Goal: Task Accomplishment & Management: Manage account settings

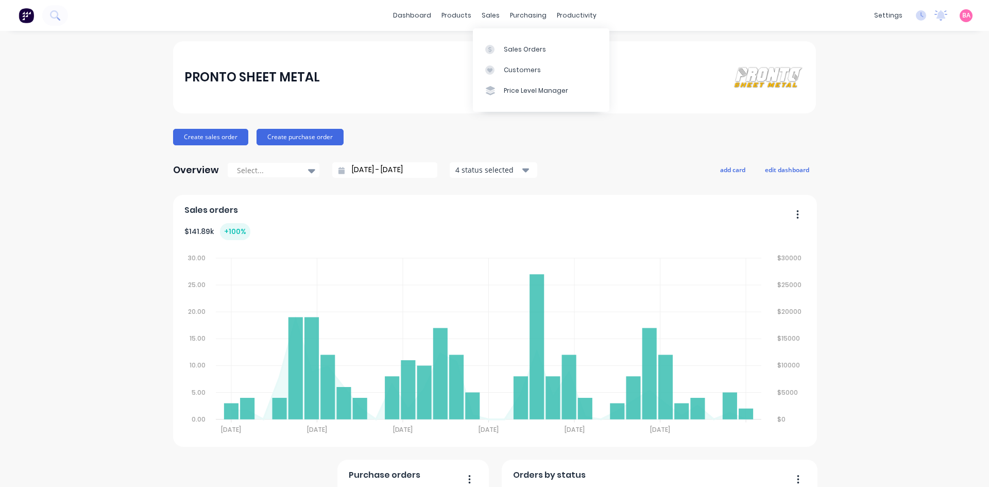
click at [529, 48] on div "Sales Orders" at bounding box center [525, 49] width 42 height 9
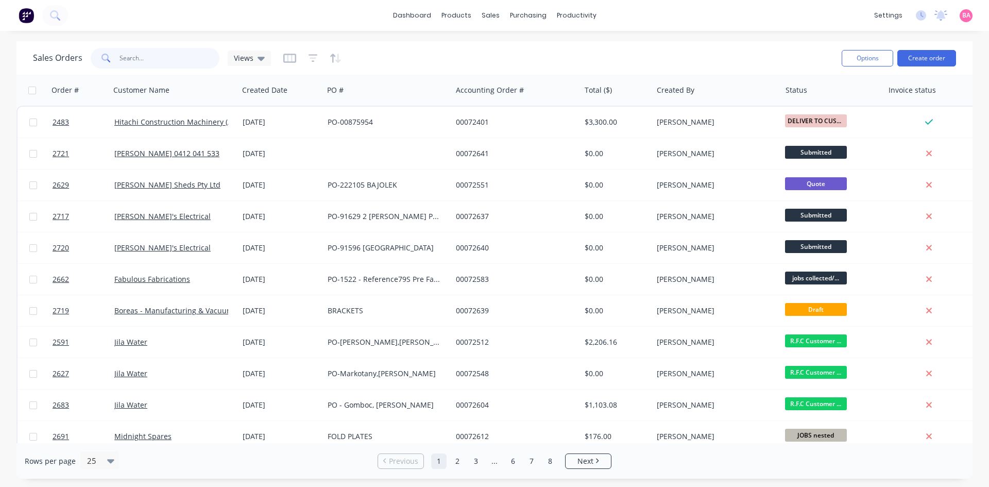
click at [154, 56] on input "text" at bounding box center [170, 58] width 100 height 21
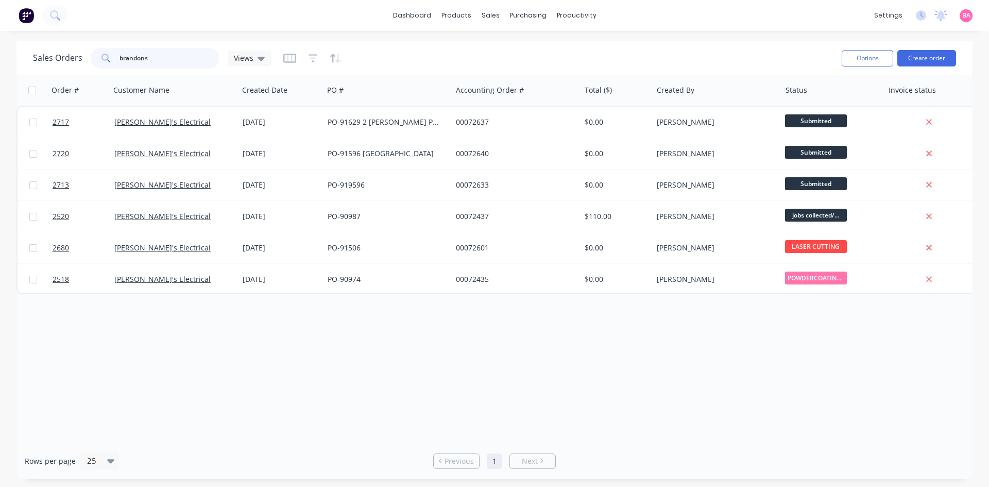
type input "brandons"
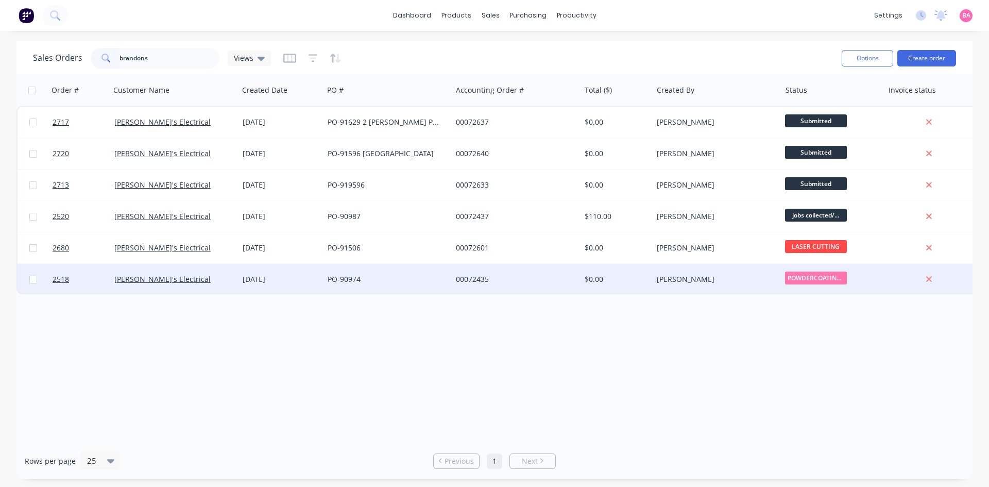
click at [383, 280] on div "PO-90974" at bounding box center [385, 279] width 114 height 10
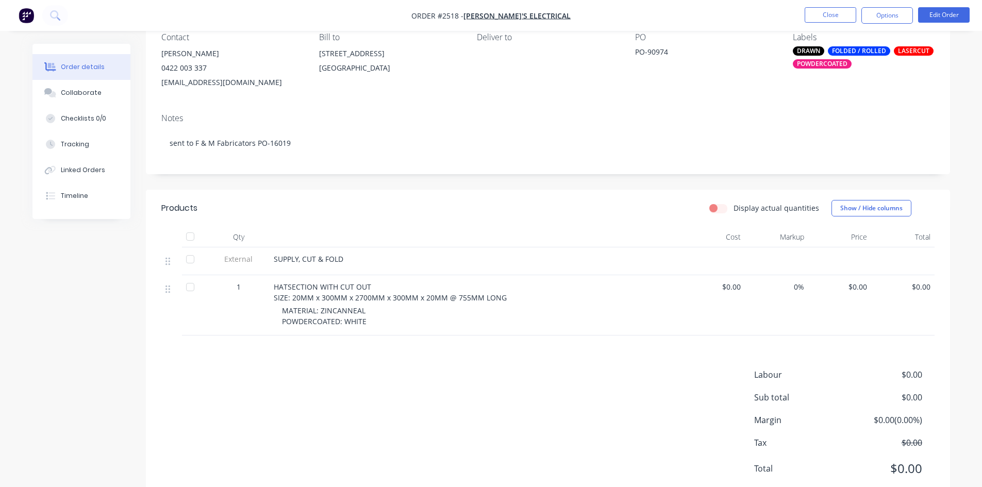
scroll to position [103, 0]
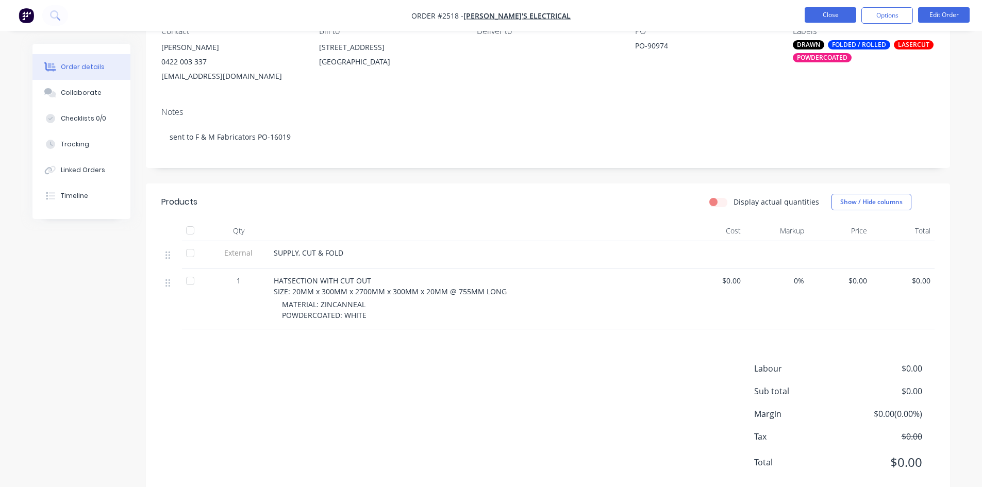
click at [834, 13] on button "Close" at bounding box center [830, 14] width 52 height 15
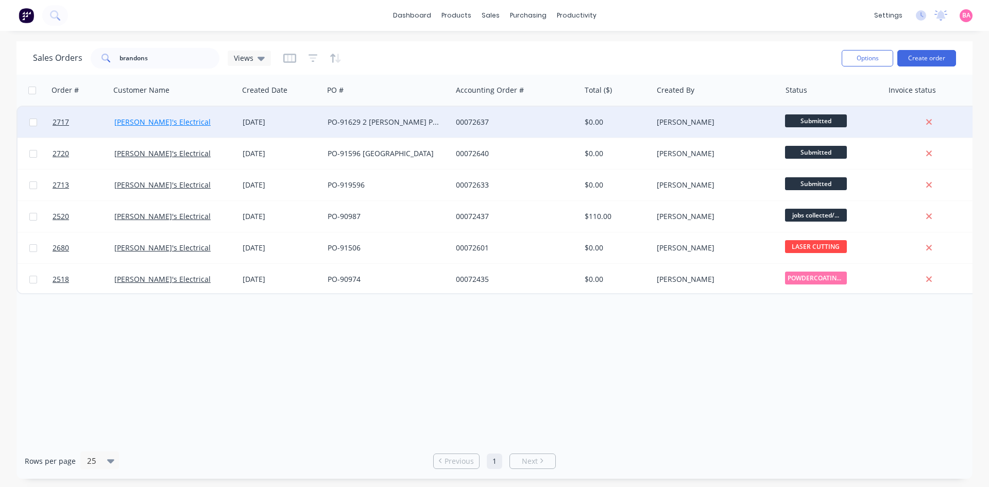
click at [146, 120] on link "[PERSON_NAME]'s Electrical" at bounding box center [162, 122] width 96 height 10
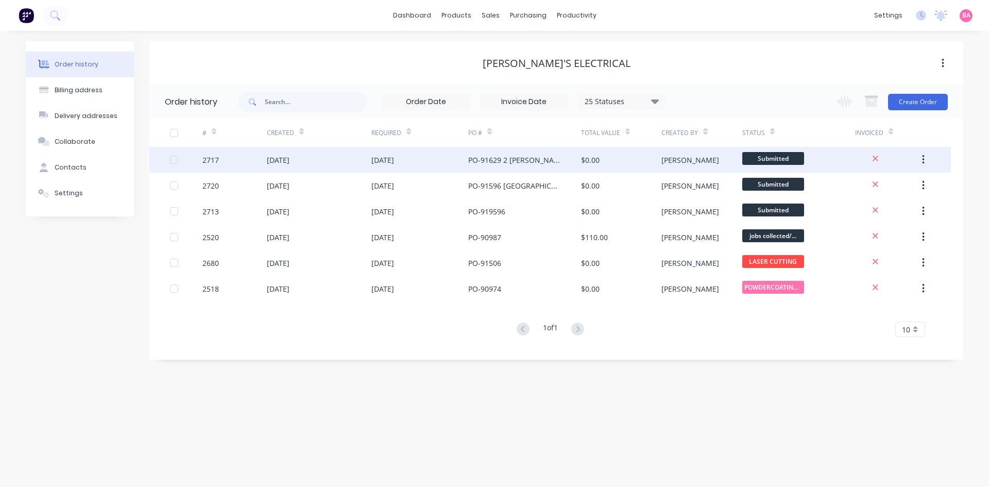
click at [413, 159] on div "26 Aug 2025" at bounding box center [420, 160] width 97 height 26
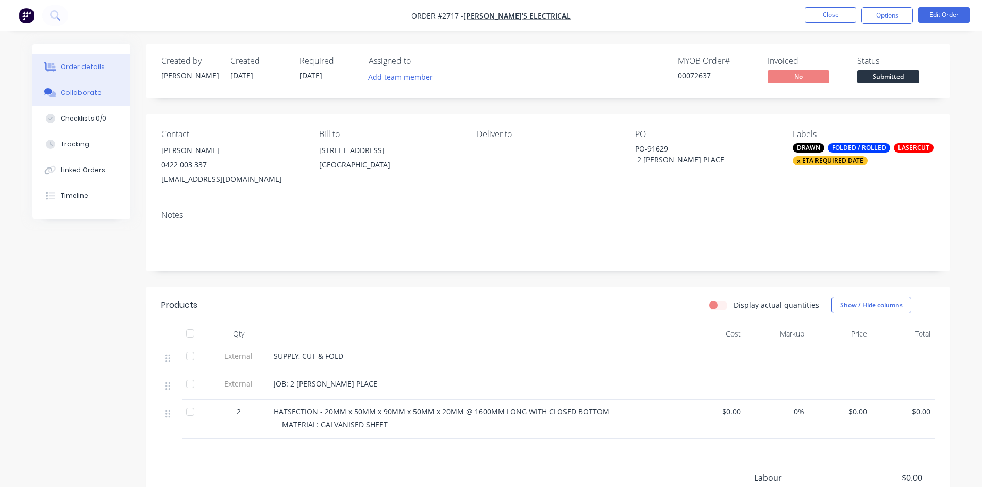
click at [89, 87] on button "Collaborate" at bounding box center [81, 93] width 98 height 26
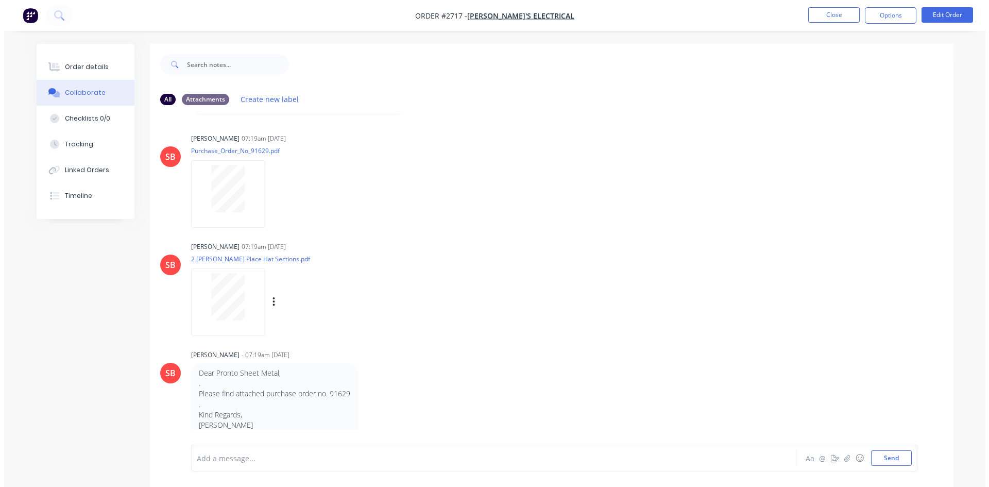
scroll to position [104, 0]
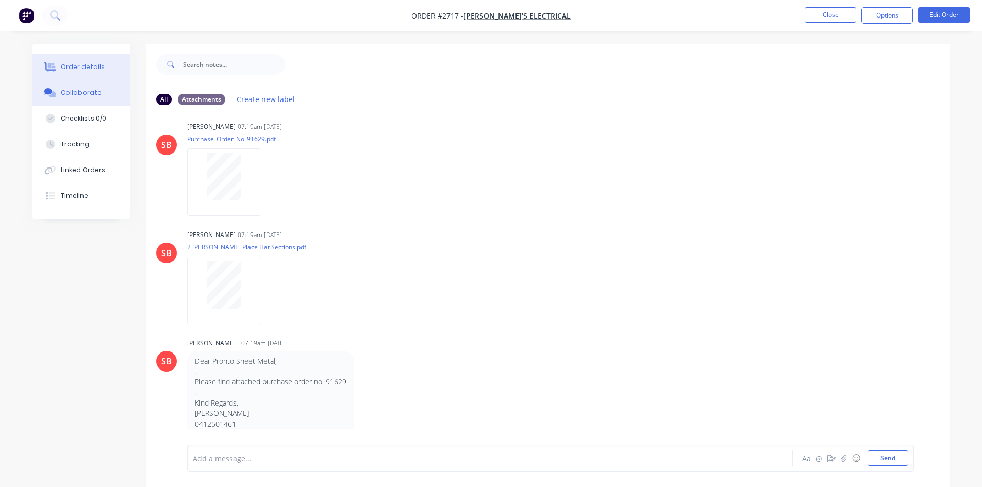
click at [88, 62] on button "Order details" at bounding box center [81, 67] width 98 height 26
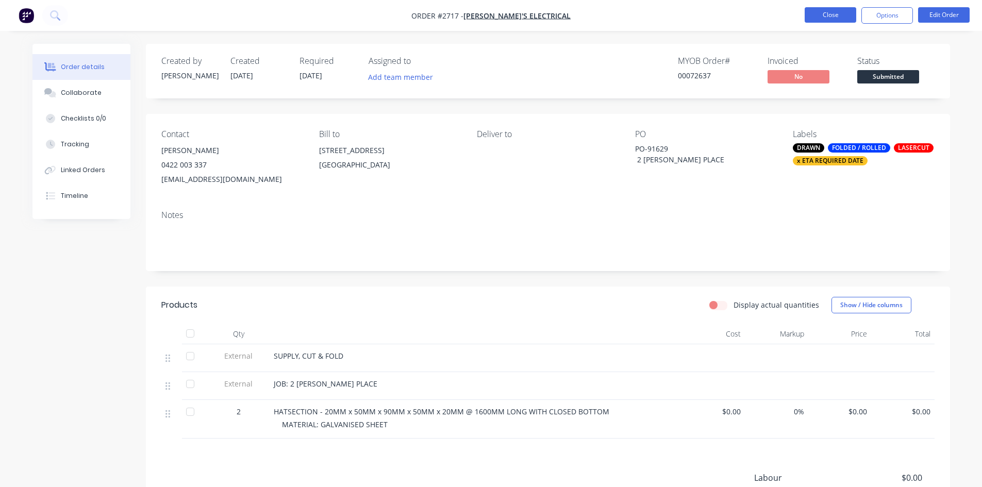
click at [835, 16] on button "Close" at bounding box center [830, 14] width 52 height 15
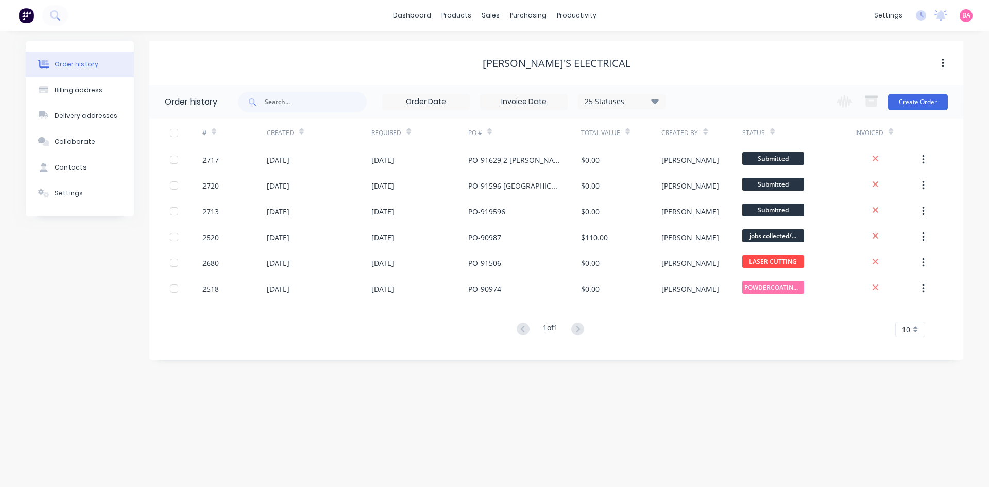
click at [74, 61] on div "Order history" at bounding box center [77, 64] width 44 height 9
click at [508, 45] on div "Sales Orders" at bounding box center [529, 49] width 42 height 9
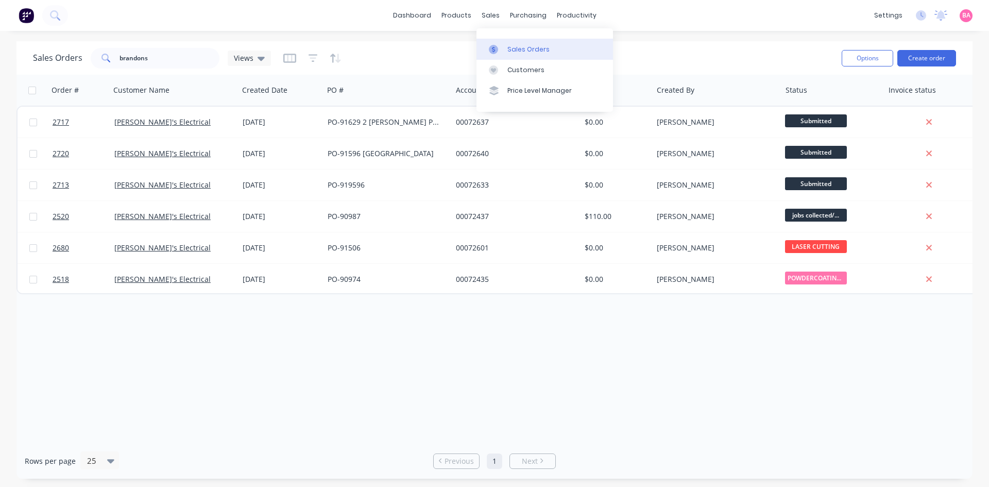
click at [515, 48] on div "Sales Orders" at bounding box center [529, 49] width 42 height 9
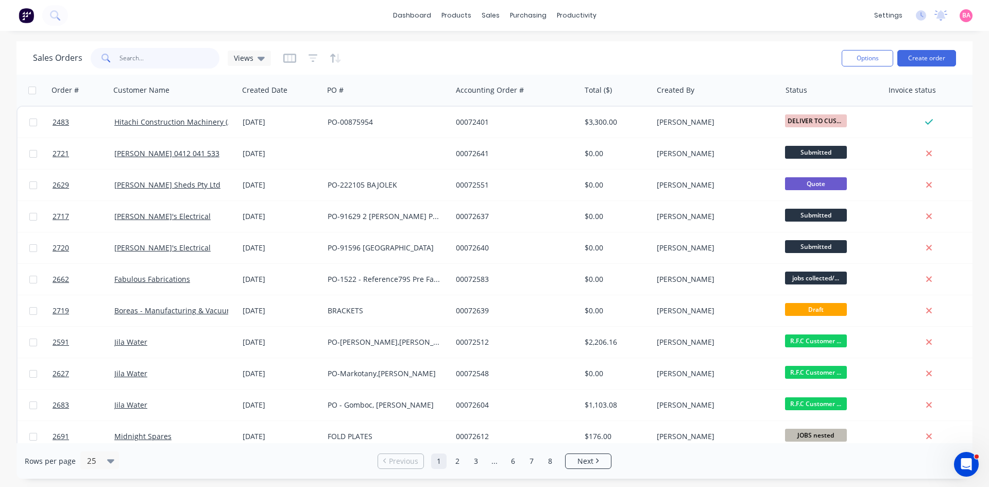
click at [148, 54] on input "text" at bounding box center [170, 58] width 100 height 21
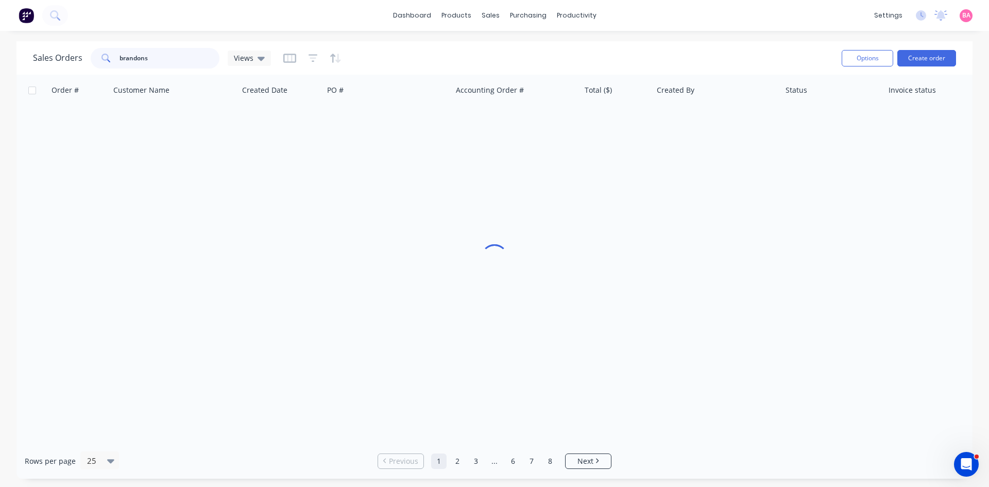
type input "brandons"
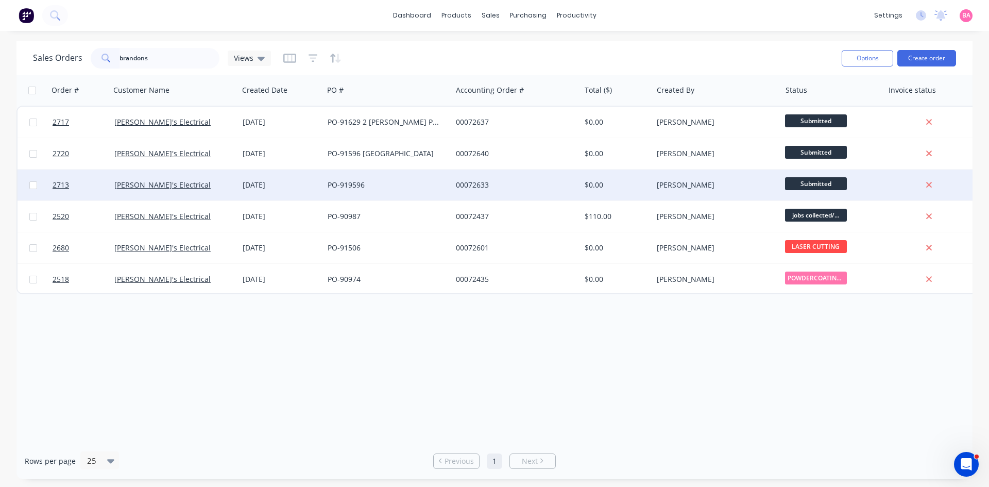
click at [148, 178] on div "[PERSON_NAME]'s Electrical" at bounding box center [174, 185] width 128 height 31
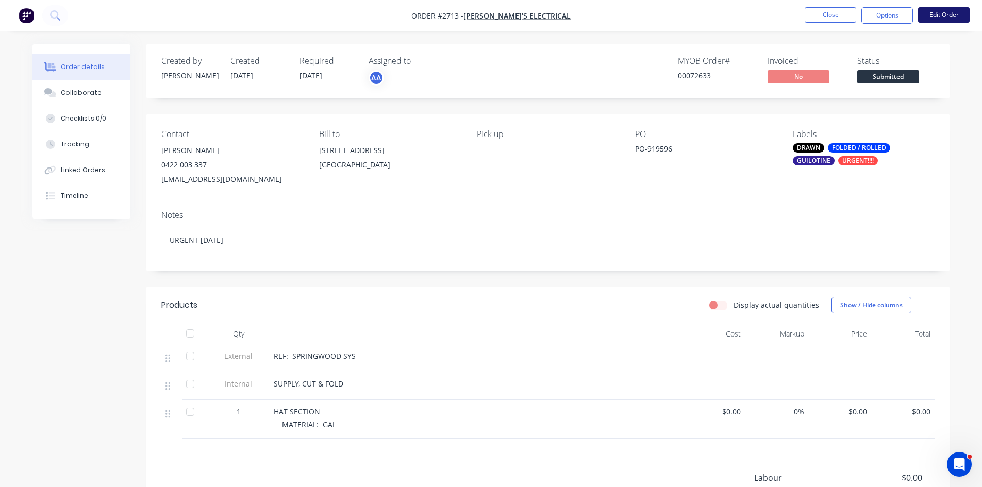
click at [952, 14] on button "Edit Order" at bounding box center [944, 14] width 52 height 15
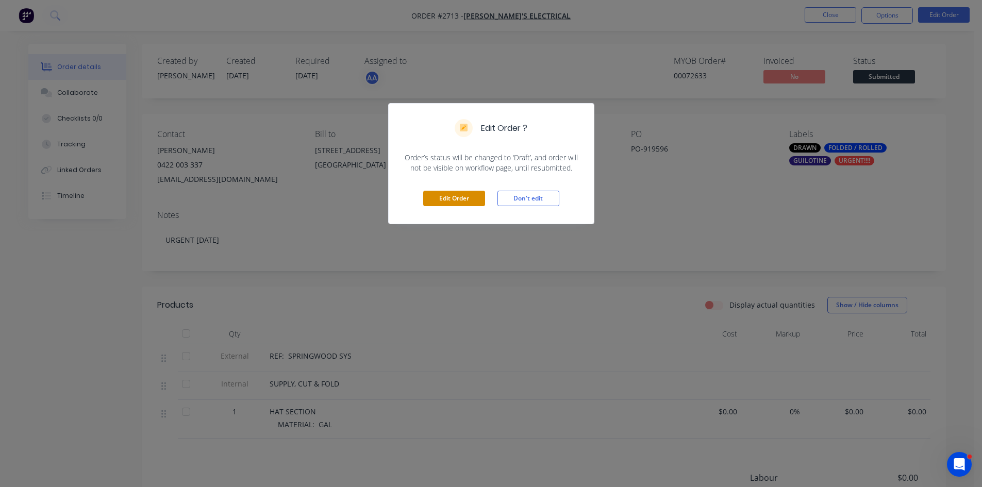
click at [464, 199] on button "Edit Order" at bounding box center [454, 198] width 62 height 15
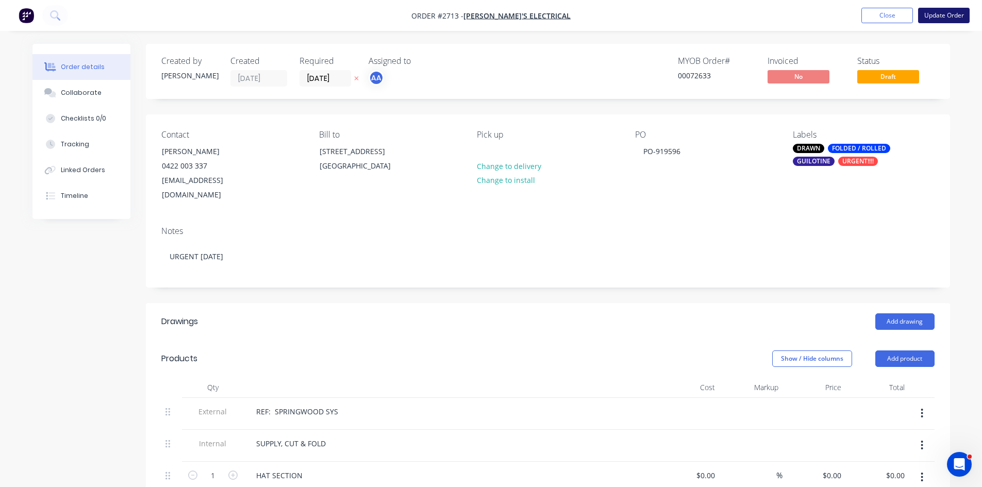
click at [943, 14] on button "Update Order" at bounding box center [944, 15] width 52 height 15
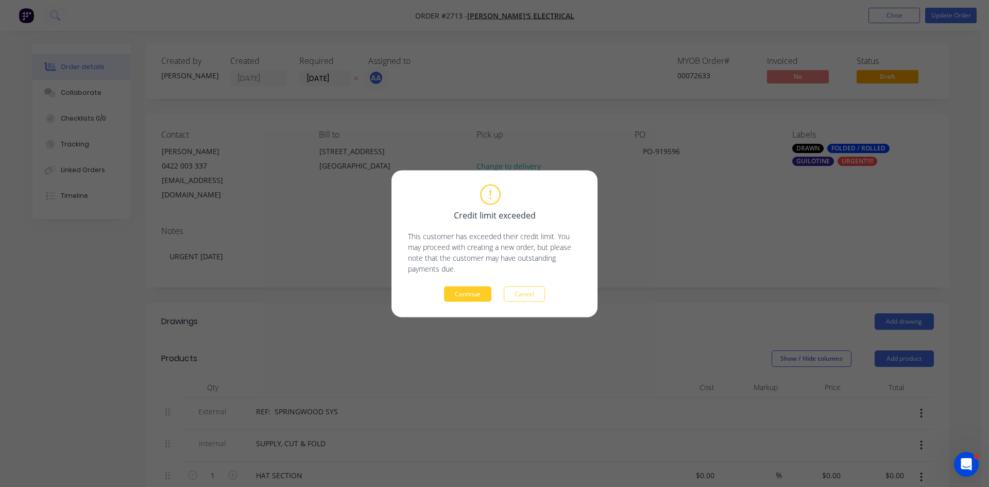
click at [450, 294] on button "Continue" at bounding box center [467, 293] width 47 height 15
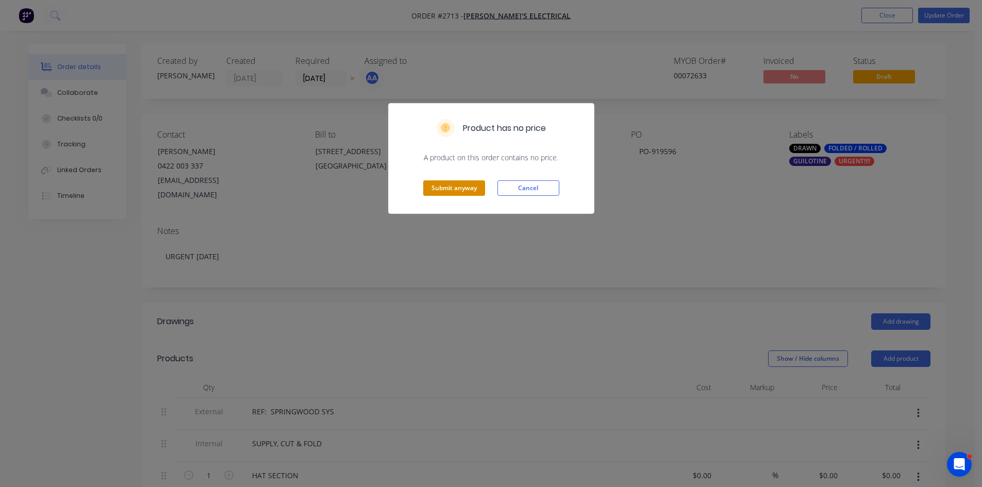
click at [451, 189] on button "Submit anyway" at bounding box center [454, 187] width 62 height 15
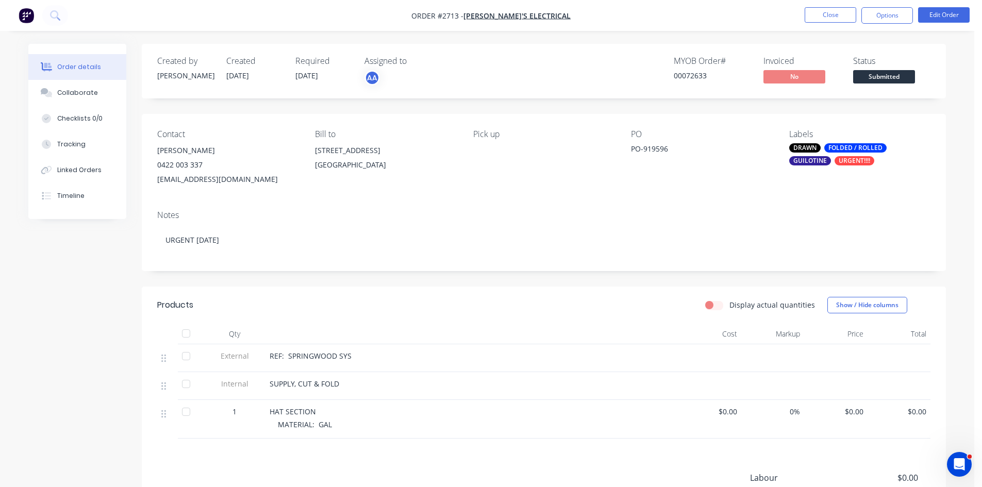
click at [890, 14] on button "Options" at bounding box center [887, 15] width 52 height 16
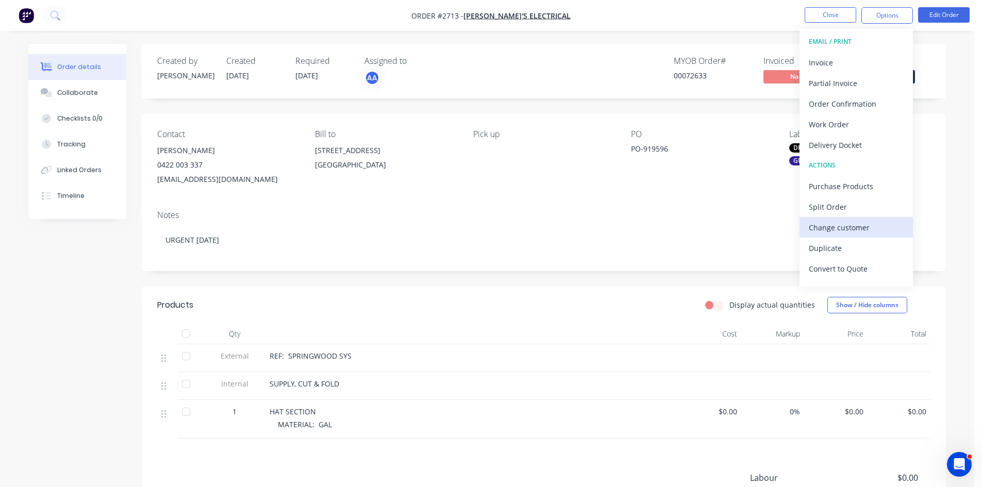
click at [845, 227] on div "Change customer" at bounding box center [855, 227] width 95 height 15
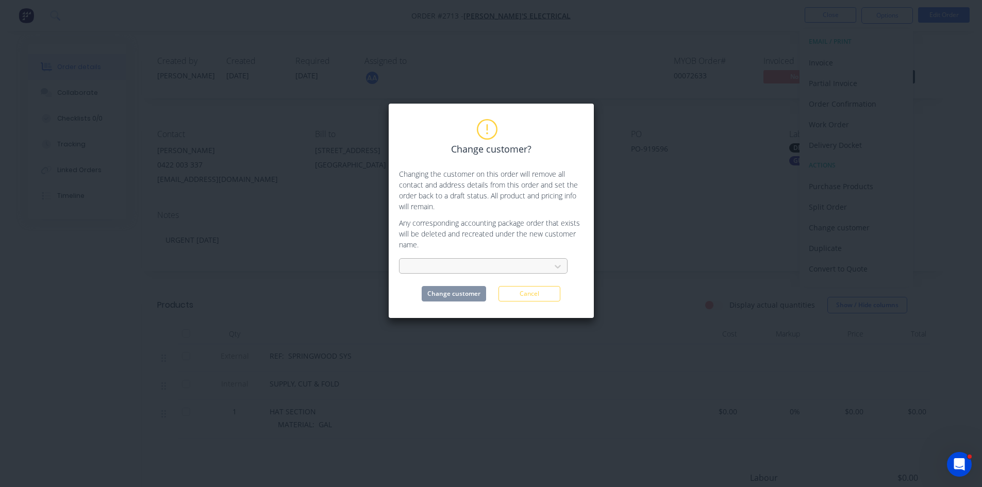
click at [431, 266] on div at bounding box center [477, 266] width 138 height 13
type input "amcor"
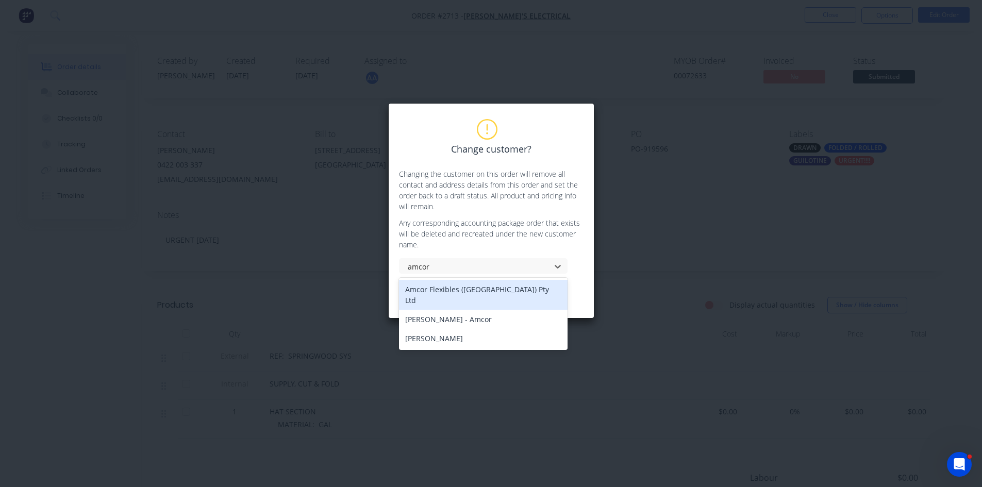
click at [456, 291] on div "Amcor Flexibles ([GEOGRAPHIC_DATA]) Pty Ltd" at bounding box center [483, 295] width 168 height 30
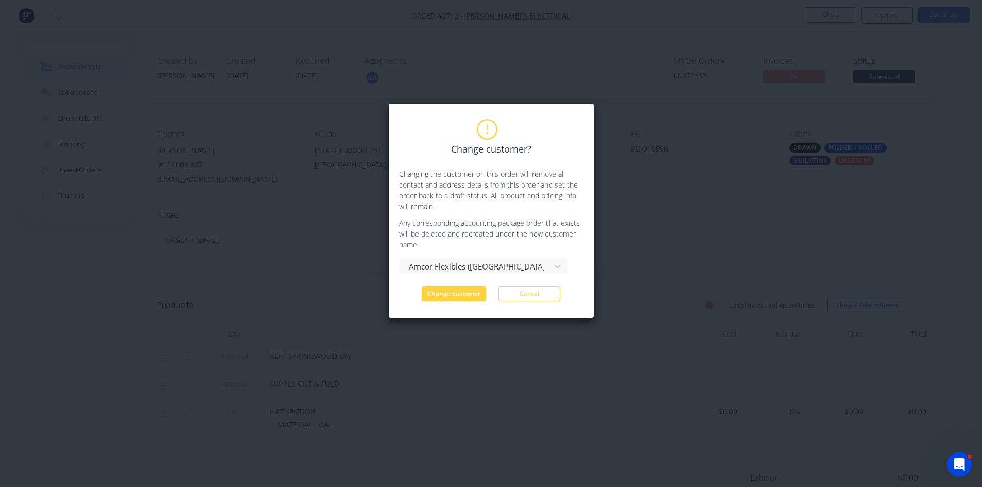
click at [456, 291] on button "Change customer" at bounding box center [453, 293] width 64 height 15
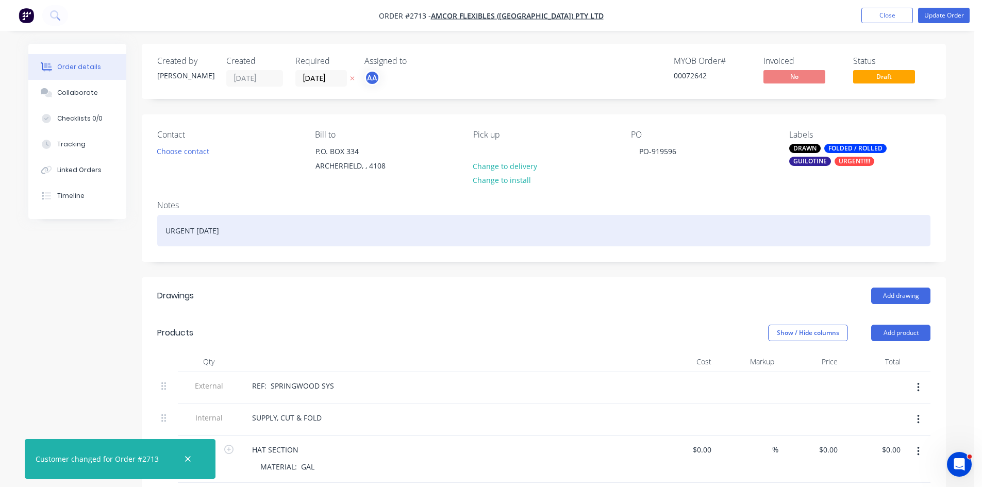
drag, startPoint x: 266, startPoint y: 228, endPoint x: -23, endPoint y: 177, distance: 294.0
click at [0, 177] on html "Order #2713 - Amcor Flexibles (Australia) Pty Ltd Add product Close Update Orde…" at bounding box center [491, 389] width 982 height 779
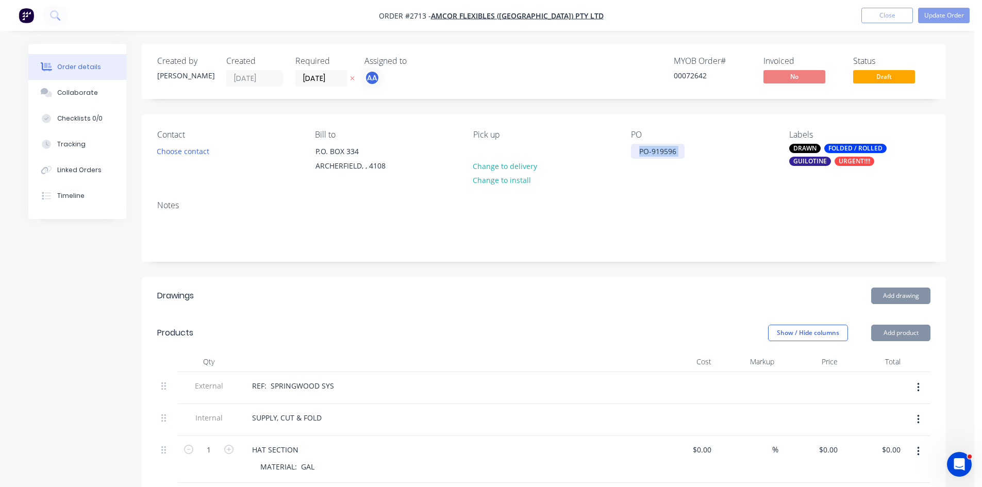
drag, startPoint x: 688, startPoint y: 147, endPoint x: 584, endPoint y: 143, distance: 103.7
click at [584, 143] on div "Contact Choose contact Bill to P.O. BOX 334 ARCHERFIELD, , 4108 Pick up Change …" at bounding box center [544, 153] width 804 height 78
click at [622, 148] on div "Contact Choose contact Bill to P.O. BOX 334 ARCHERFIELD, , 4108 Pick up Change …" at bounding box center [544, 153] width 804 height 78
click at [936, 12] on button "Update Order" at bounding box center [944, 15] width 52 height 15
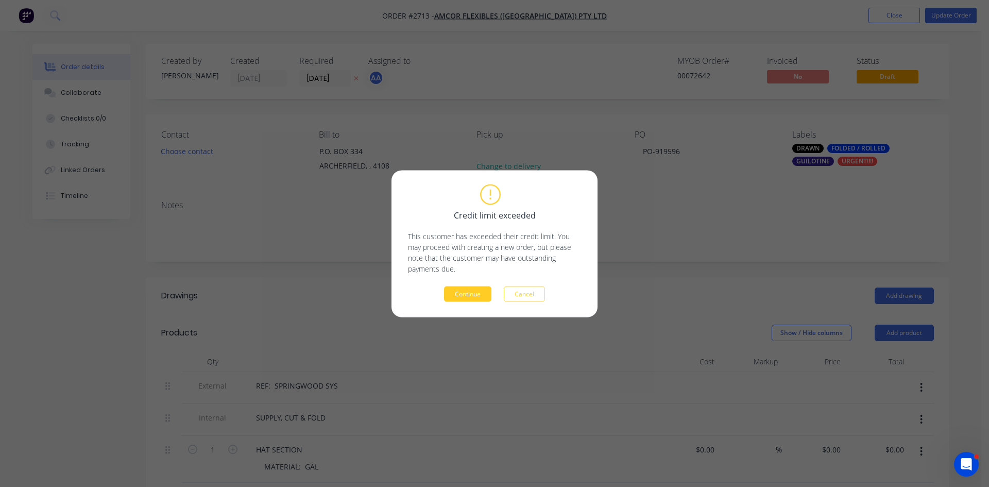
click at [474, 293] on button "Continue" at bounding box center [467, 293] width 47 height 15
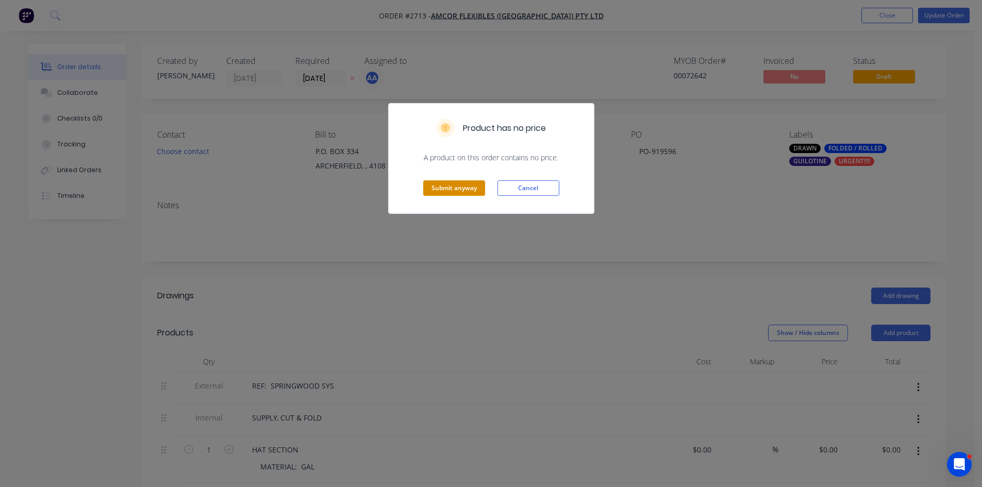
click at [459, 183] on button "Submit anyway" at bounding box center [454, 187] width 62 height 15
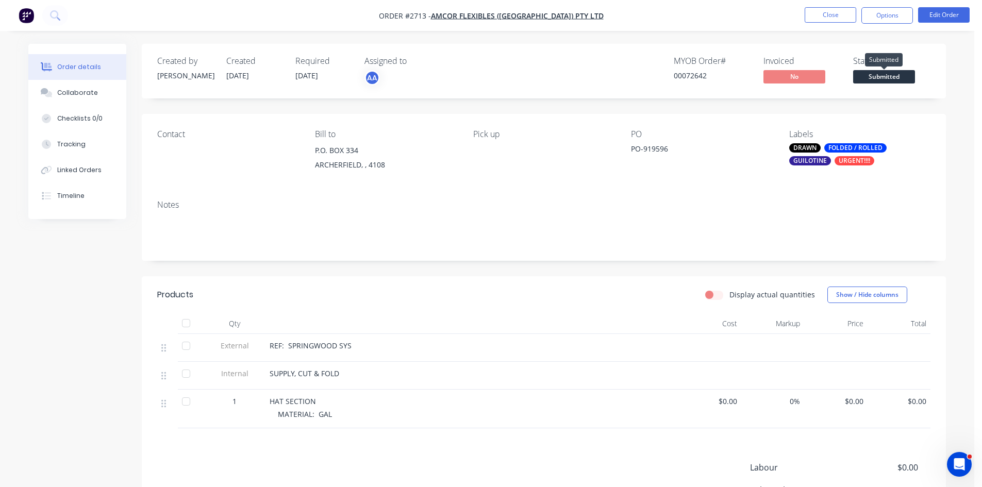
click at [886, 76] on span "Submitted" at bounding box center [884, 76] width 62 height 13
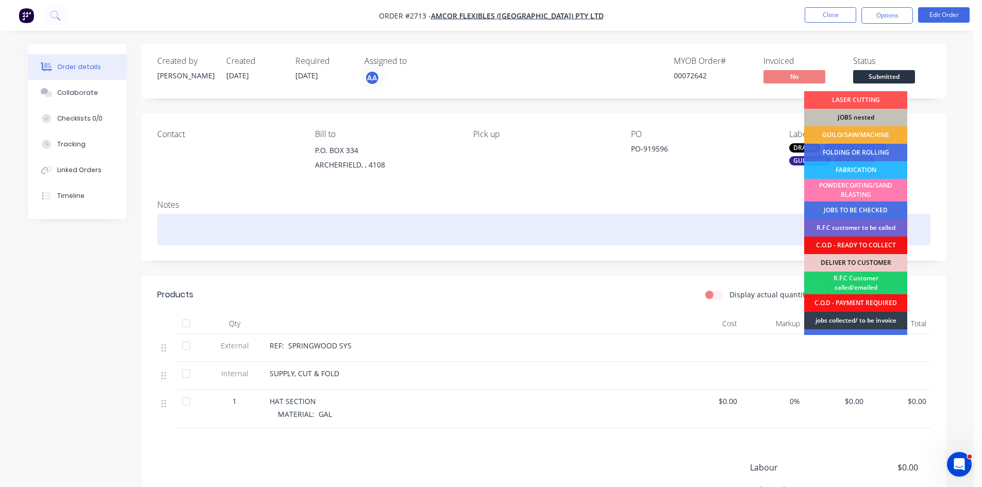
click at [758, 221] on div at bounding box center [543, 229] width 773 height 31
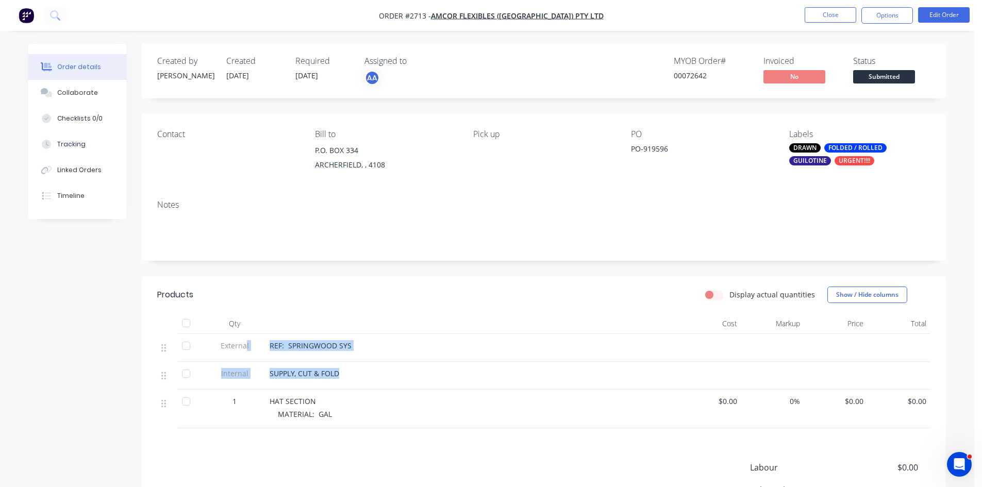
drag, startPoint x: 364, startPoint y: 376, endPoint x: 245, endPoint y: 356, distance: 120.3
click at [245, 356] on div "External REF: SPRINGWOOD SYS Internal SUPPLY, CUT & FOLD 1 HAT SECTION MATERIAL…" at bounding box center [543, 381] width 773 height 94
click at [957, 18] on button "Edit Order" at bounding box center [944, 14] width 52 height 15
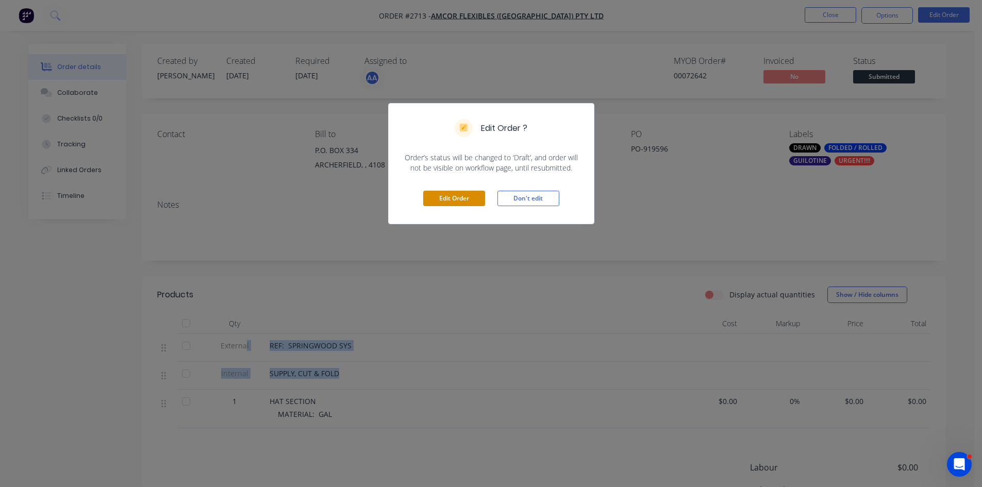
click at [466, 195] on button "Edit Order" at bounding box center [454, 198] width 62 height 15
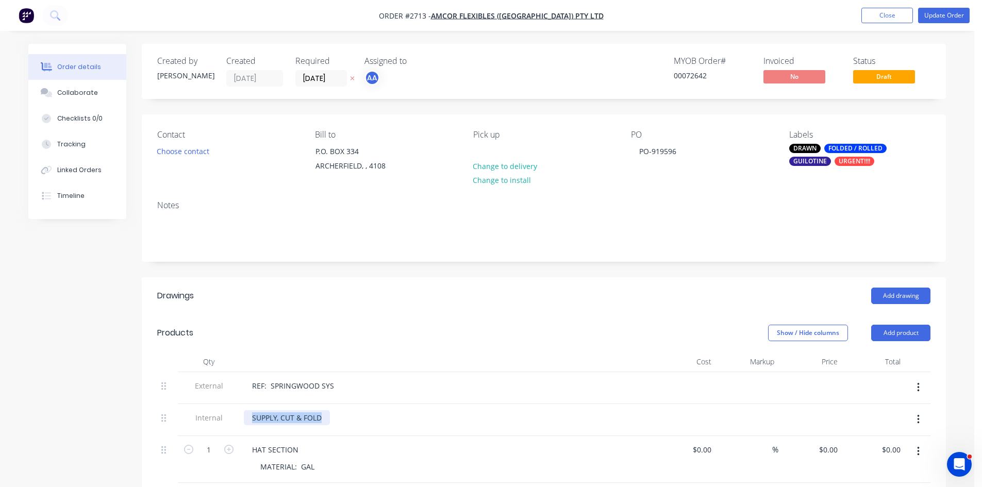
drag, startPoint x: 304, startPoint y: 421, endPoint x: 189, endPoint y: 409, distance: 116.1
click at [189, 409] on div "Internal SUPPLY, CUT & FOLD" at bounding box center [543, 420] width 773 height 32
drag, startPoint x: 314, startPoint y: 450, endPoint x: 320, endPoint y: 466, distance: 17.1
click at [314, 451] on div "HAT SECTION" at bounding box center [446, 449] width 404 height 15
drag, startPoint x: 320, startPoint y: 466, endPoint x: 254, endPoint y: 427, distance: 76.4
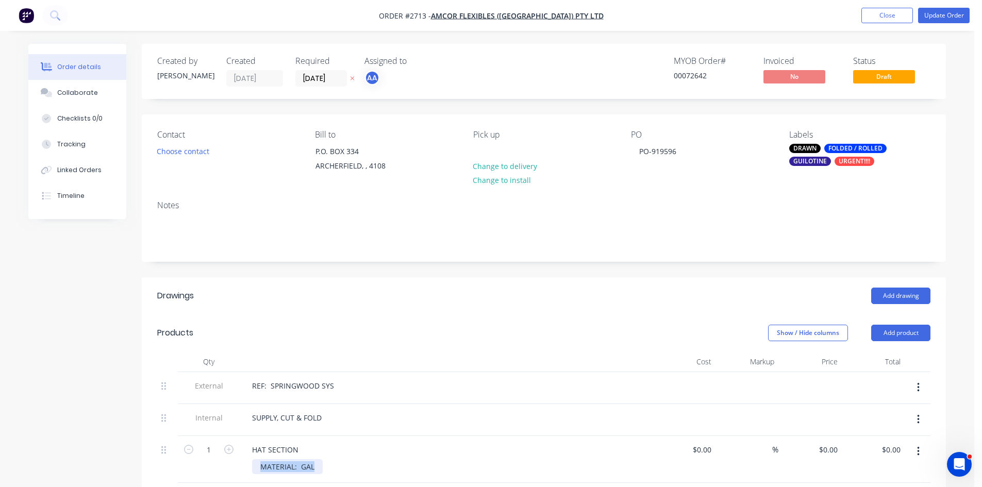
click at [254, 427] on div "External REF: SPRINGWOOD SYS Internal SUPPLY, CUT & FOLD 1 HAT SECTION MATERIAL…" at bounding box center [543, 427] width 773 height 111
drag, startPoint x: 296, startPoint y: 450, endPoint x: 251, endPoint y: 441, distance: 45.7
click at [251, 441] on div "HAT SECTION" at bounding box center [446, 459] width 412 height 47
click at [73, 91] on div "Collaborate" at bounding box center [77, 92] width 41 height 9
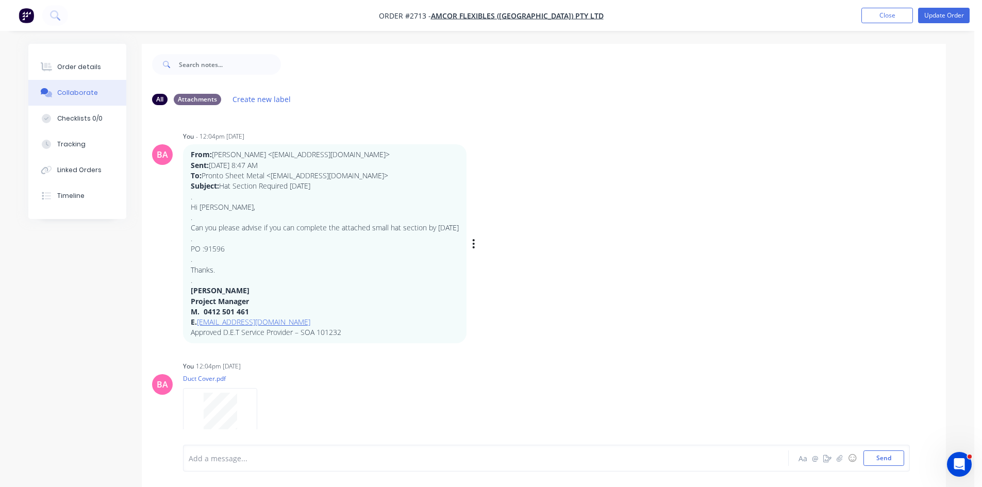
click at [498, 244] on div "From: Tom Branagan <tomb@brandons.com.au> Sent: Friday, 22 August 2025 8:47 AM …" at bounding box center [344, 243] width 322 height 198
click at [475, 246] on icon "button" at bounding box center [474, 243] width 2 height 9
click at [529, 283] on button "Delete" at bounding box center [511, 279] width 65 height 17
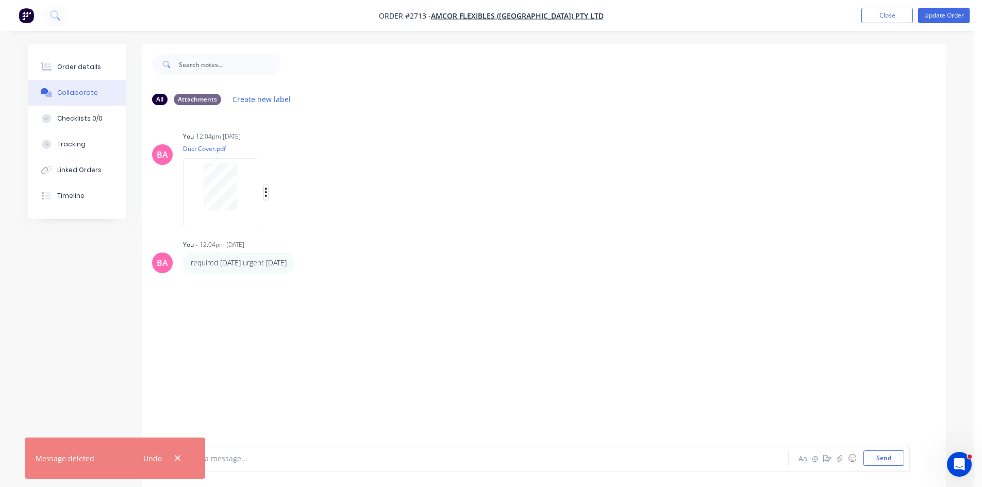
click at [267, 190] on icon "button" at bounding box center [265, 193] width 3 height 12
click at [307, 243] on button "Delete" at bounding box center [334, 242] width 116 height 23
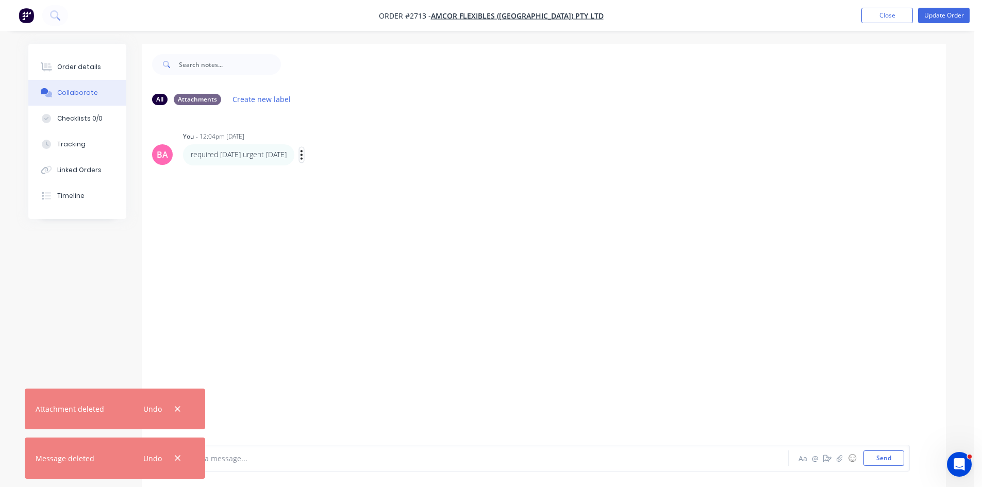
click at [303, 154] on icon "button" at bounding box center [301, 155] width 3 height 12
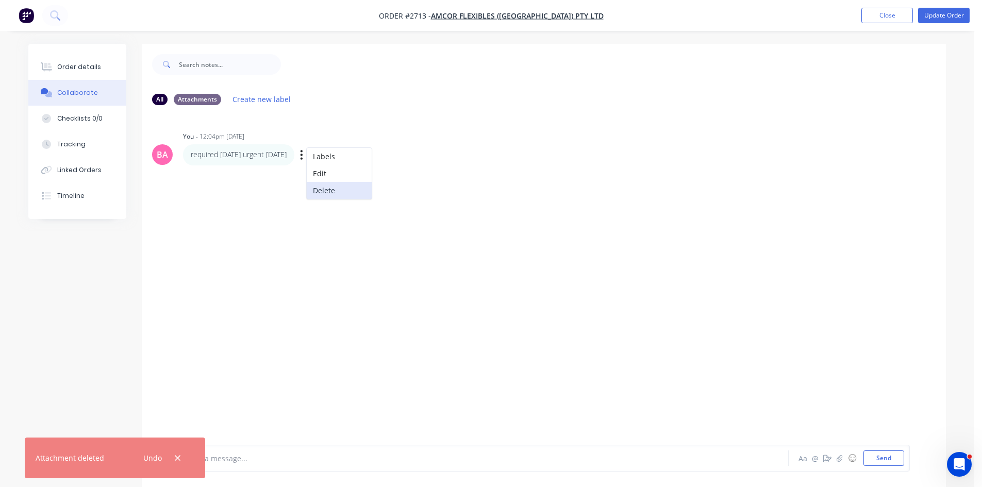
click at [343, 191] on button "Delete" at bounding box center [339, 190] width 65 height 17
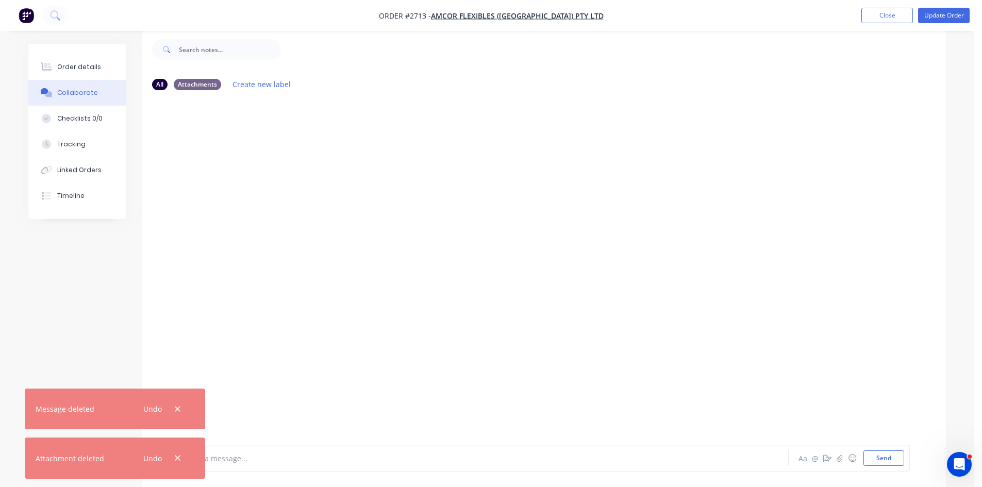
scroll to position [15, 0]
click at [177, 407] on icon "button" at bounding box center [177, 408] width 7 height 9
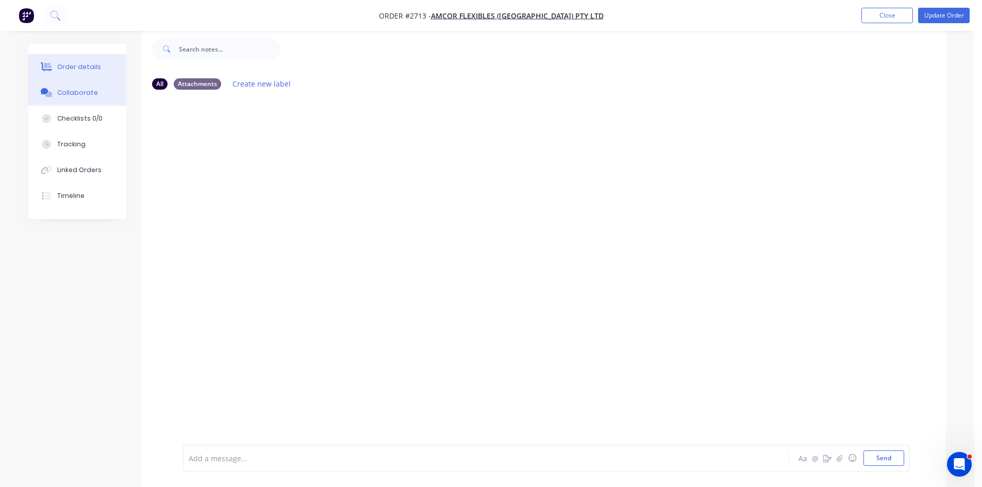
click at [87, 68] on div "Order details" at bounding box center [79, 66] width 44 height 9
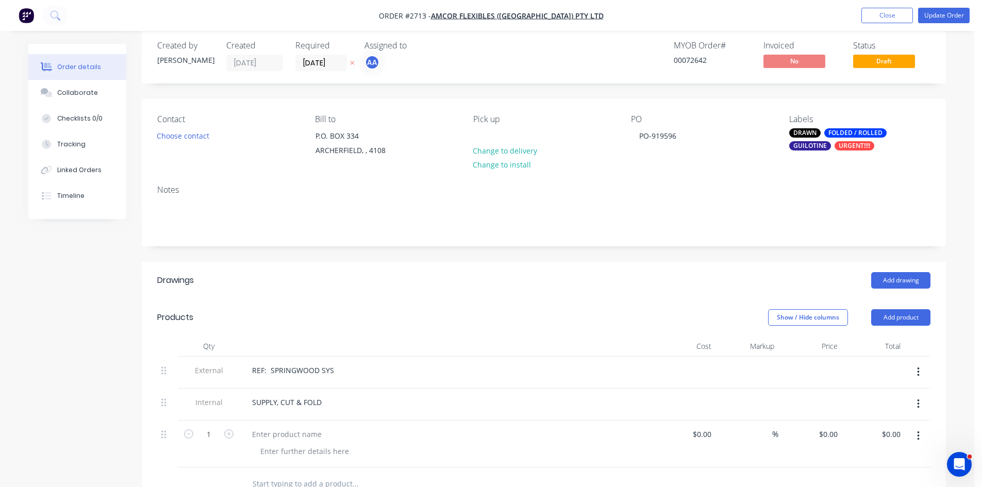
click at [350, 61] on icon at bounding box center [352, 63] width 4 height 4
drag, startPoint x: 681, startPoint y: 135, endPoint x: 536, endPoint y: 120, distance: 145.6
click at [536, 120] on div "Contact Choose contact Bill to P.O. BOX 334 ARCHERFIELD, , 4108 Pick up Change …" at bounding box center [544, 138] width 804 height 78
click at [951, 18] on button "Update Order" at bounding box center [944, 15] width 52 height 15
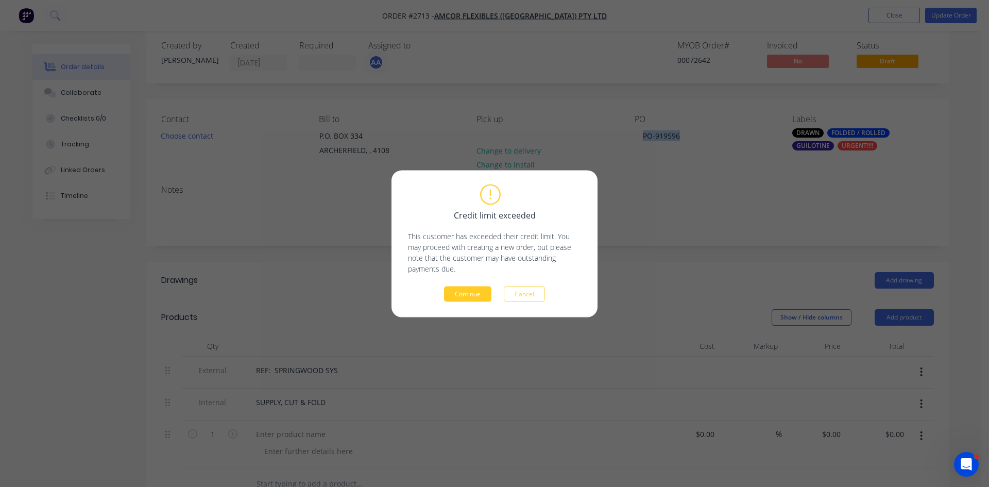
click at [484, 292] on button "Continue" at bounding box center [467, 293] width 47 height 15
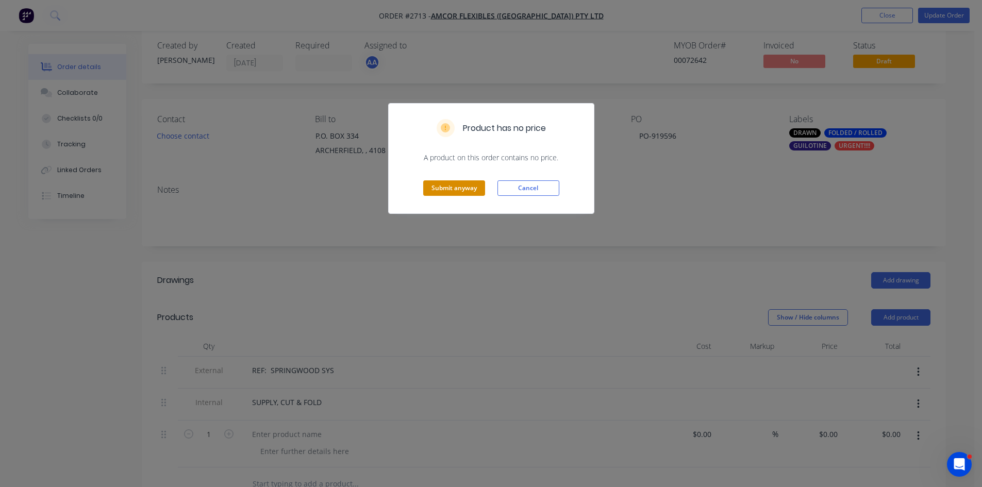
click at [459, 191] on button "Submit anyway" at bounding box center [454, 187] width 62 height 15
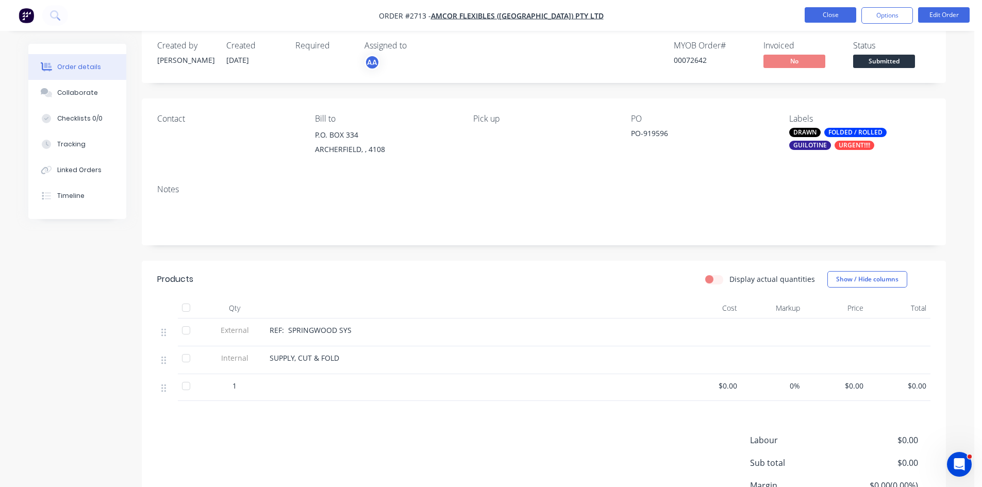
click at [831, 10] on button "Close" at bounding box center [830, 14] width 52 height 15
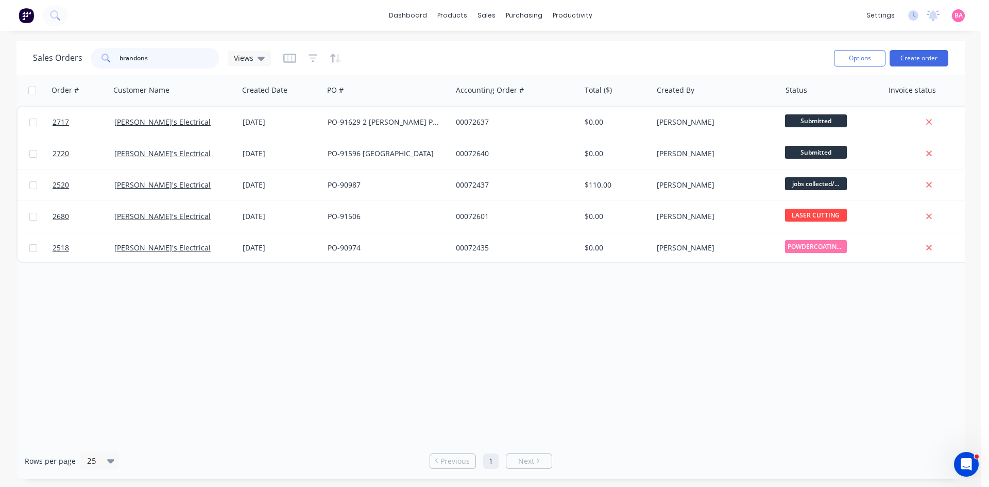
drag, startPoint x: 151, startPoint y: 53, endPoint x: 48, endPoint y: 42, distance: 103.6
click at [77, 42] on div "Sales Orders brandons Views Options Create order" at bounding box center [490, 57] width 949 height 33
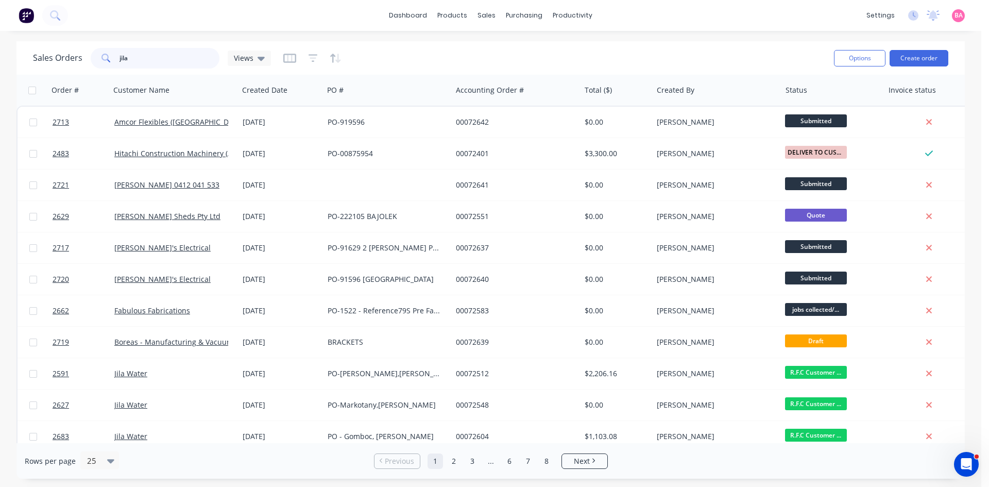
type input "jila"
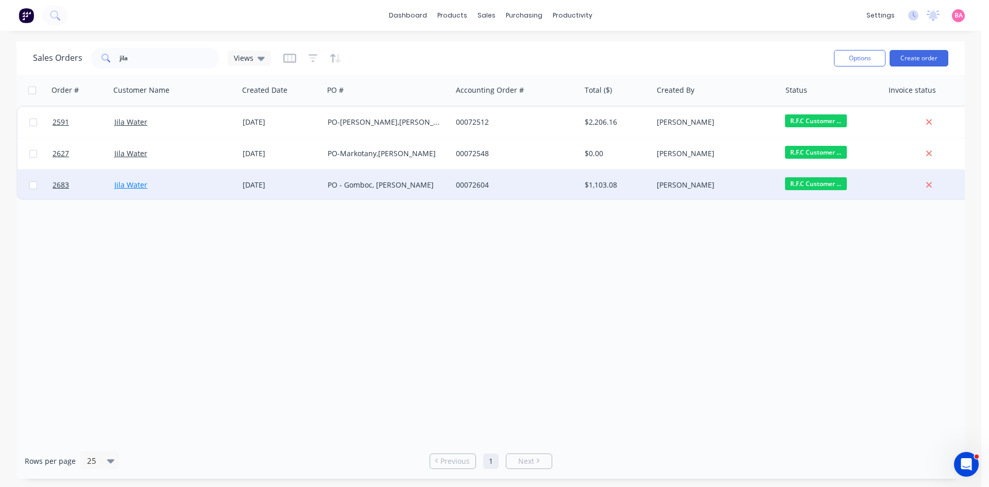
click at [128, 180] on link "Jila Water" at bounding box center [130, 185] width 33 height 10
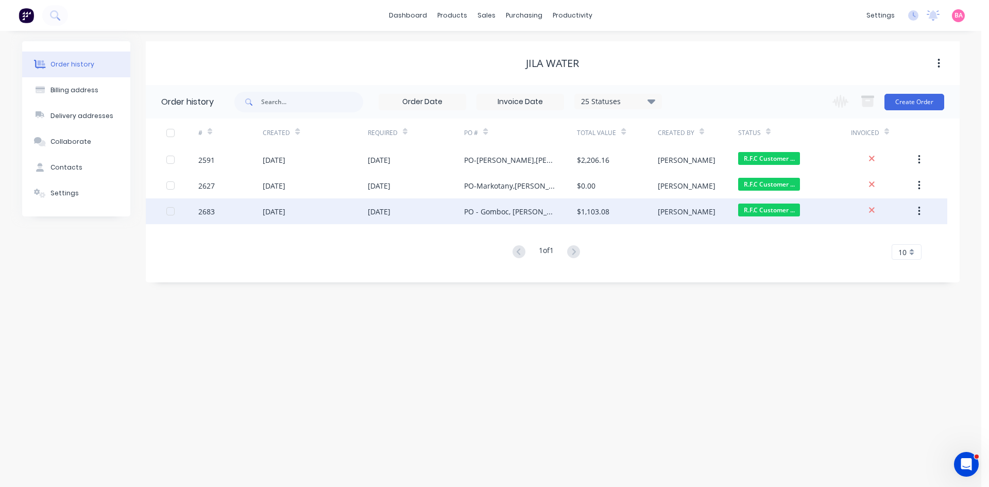
click at [296, 205] on div "[DATE]" at bounding box center [315, 211] width 105 height 26
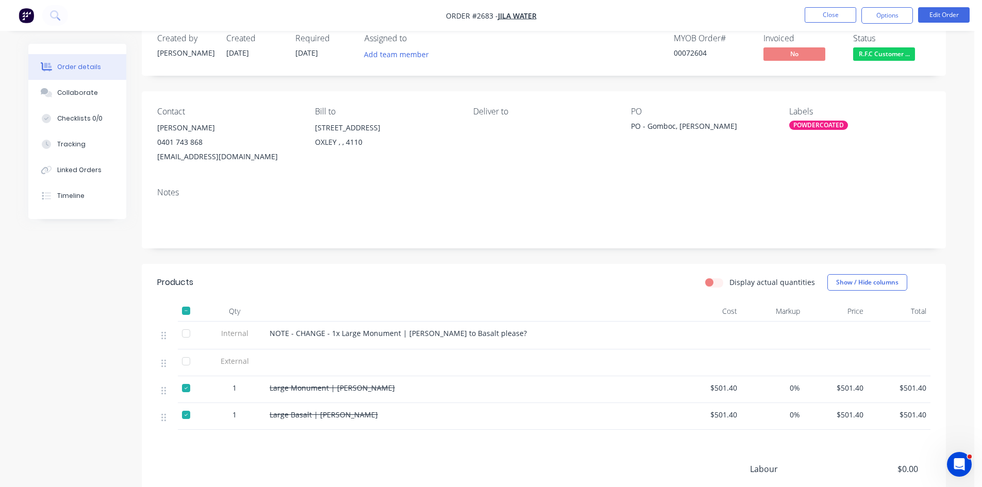
scroll to position [17, 0]
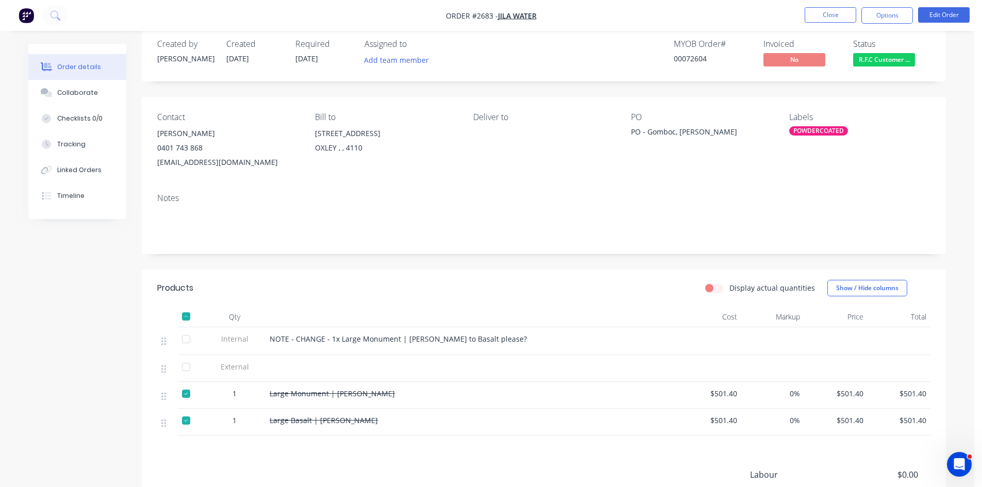
click at [185, 395] on div at bounding box center [186, 393] width 21 height 21
drag, startPoint x: 185, startPoint y: 412, endPoint x: 191, endPoint y: 414, distance: 6.4
click at [185, 412] on div at bounding box center [186, 420] width 21 height 21
click at [890, 11] on button "Options" at bounding box center [887, 15] width 52 height 16
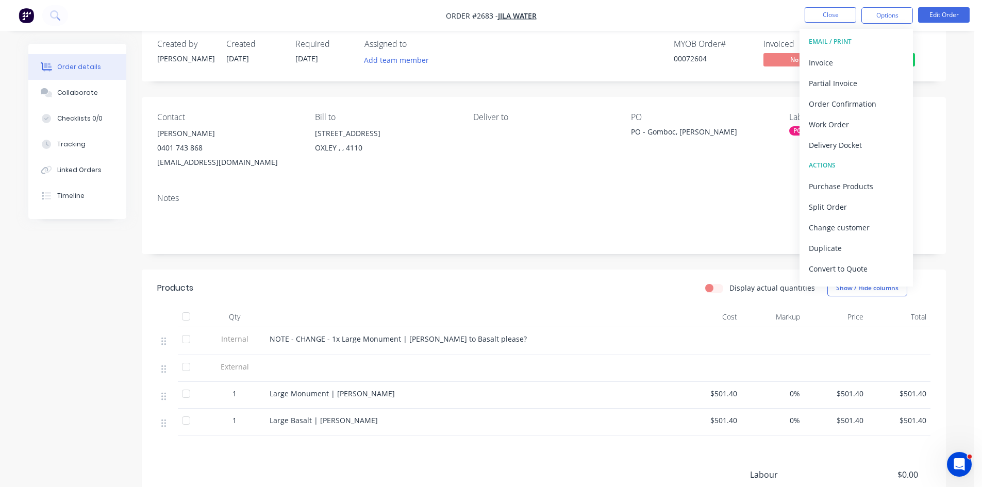
click at [839, 142] on div "Delivery Docket" at bounding box center [855, 145] width 95 height 15
click at [830, 102] on div "Without pricing" at bounding box center [855, 103] width 95 height 15
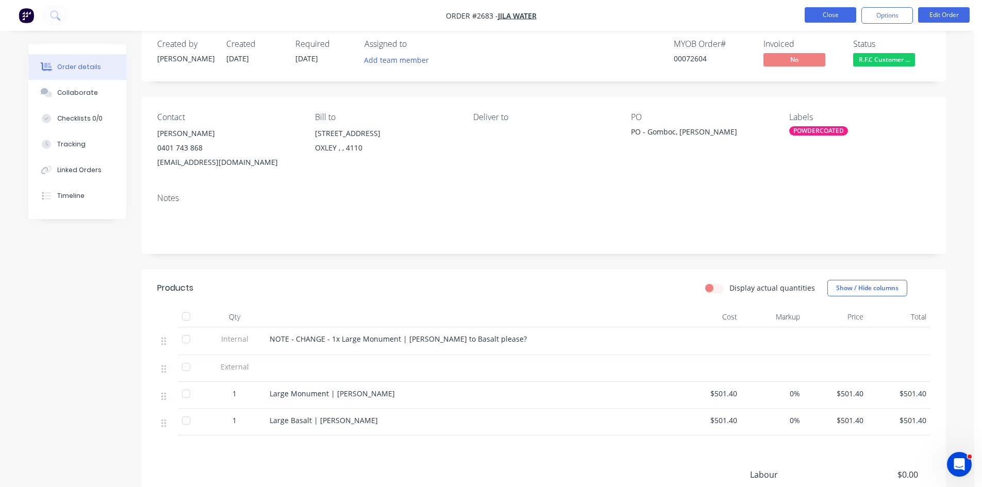
click at [837, 10] on button "Close" at bounding box center [830, 14] width 52 height 15
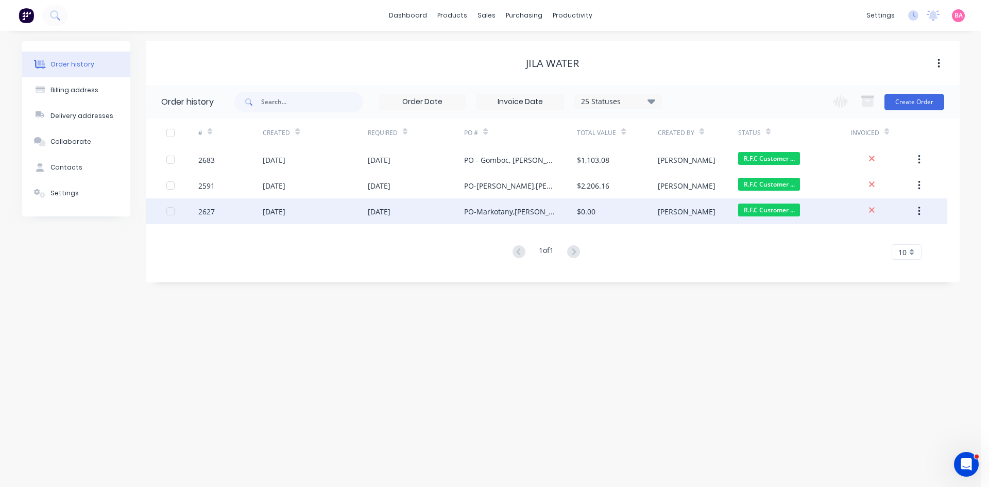
click at [666, 211] on div "[PERSON_NAME]" at bounding box center [687, 211] width 58 height 11
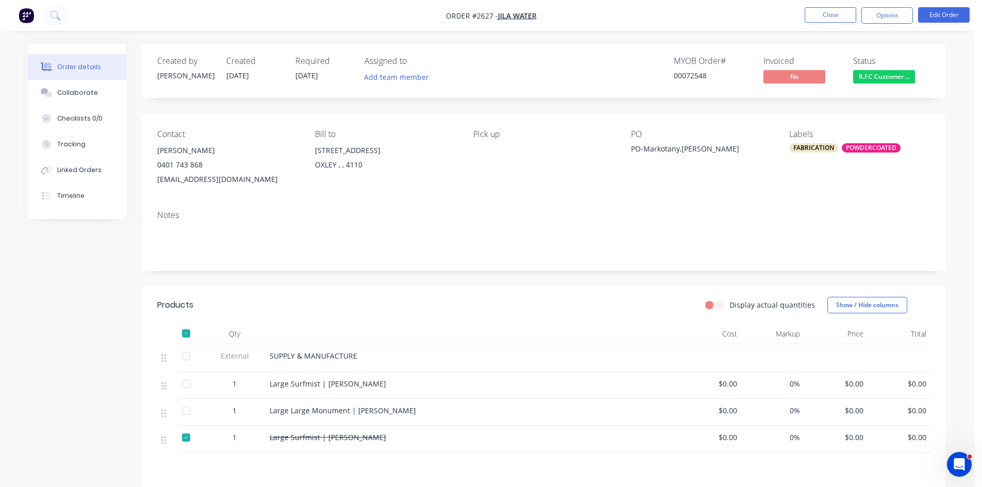
click at [893, 74] on span "R.F.C Customer ..." at bounding box center [884, 76] width 62 height 13
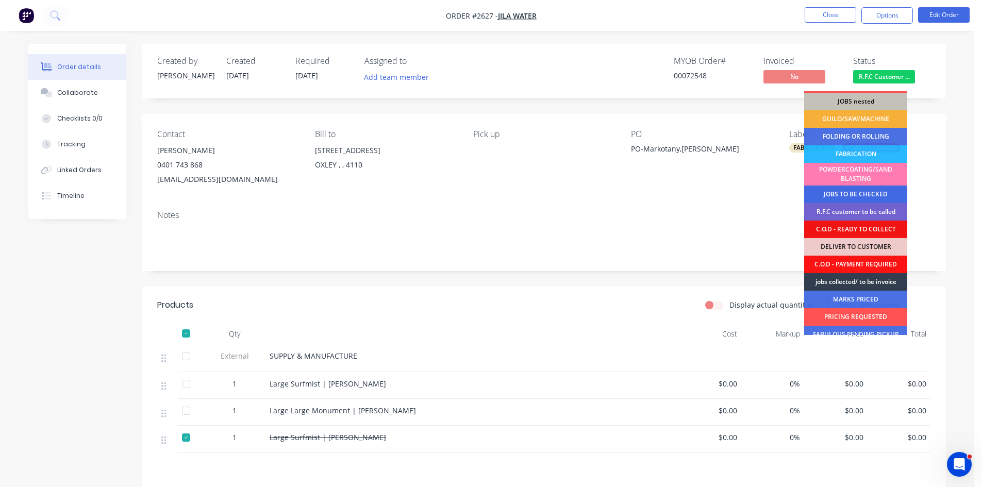
scroll to position [69, 0]
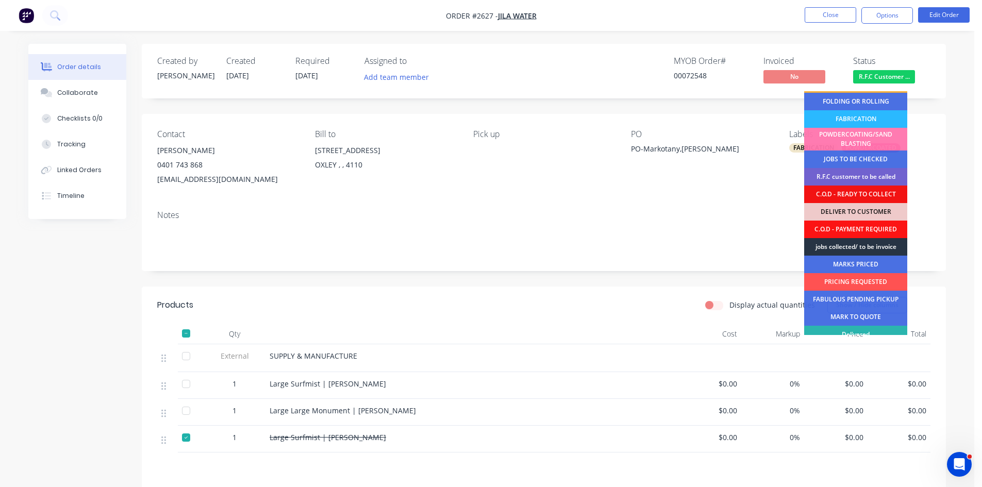
click at [873, 247] on div "jobs collected/ to be invoice" at bounding box center [855, 247] width 103 height 18
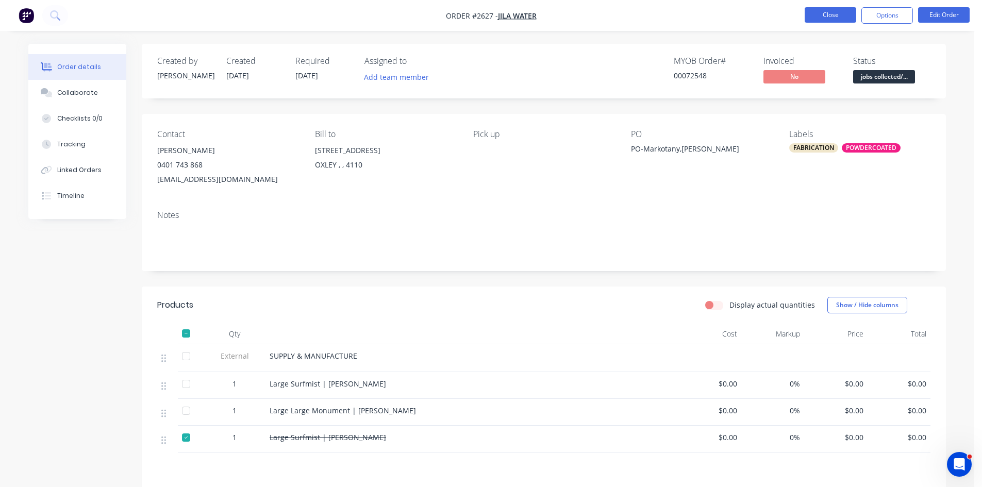
click at [832, 16] on button "Close" at bounding box center [830, 14] width 52 height 15
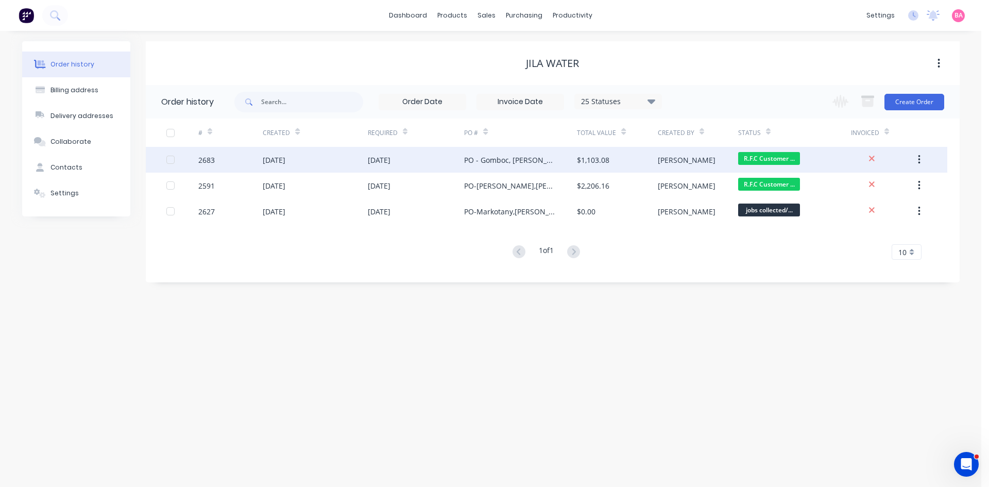
click at [285, 161] on div "[DATE]" at bounding box center [274, 160] width 23 height 11
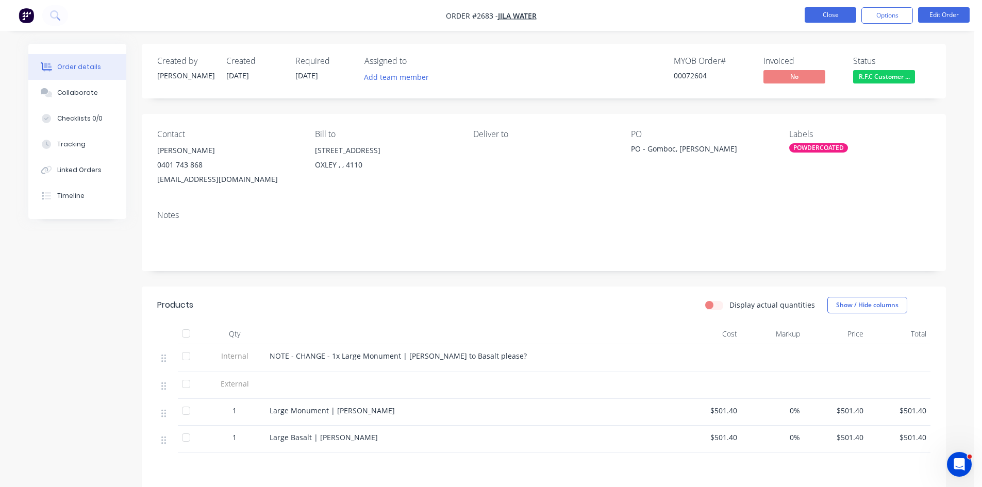
click at [834, 19] on button "Close" at bounding box center [830, 14] width 52 height 15
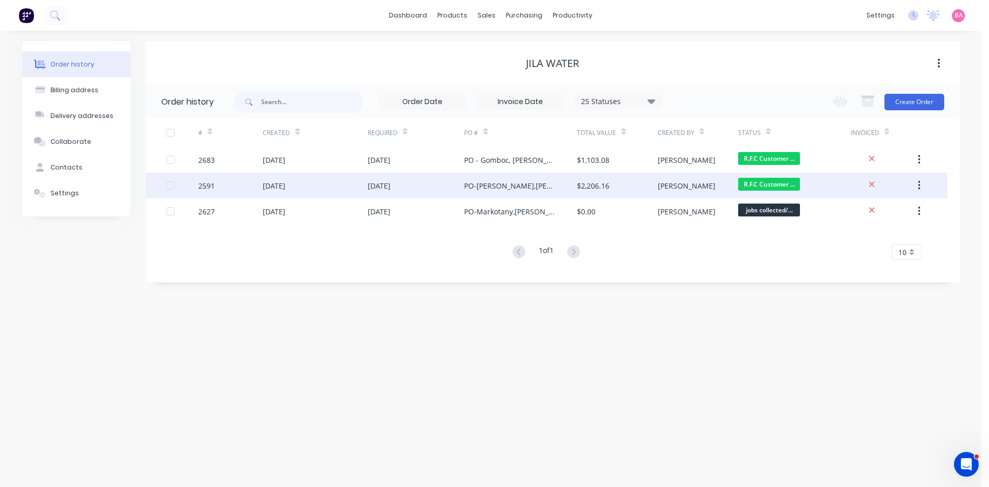
click at [362, 190] on div "[DATE]" at bounding box center [315, 186] width 105 height 26
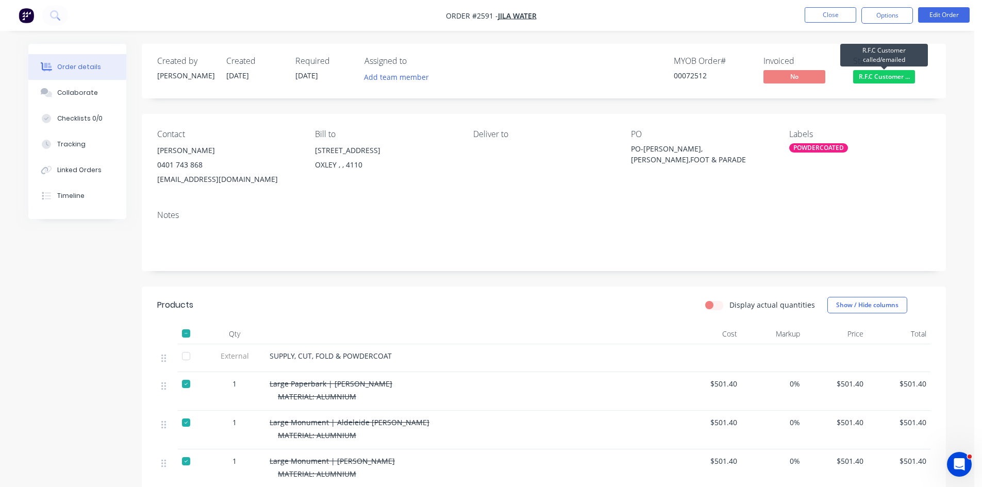
click at [882, 75] on span "R.F.C Customer ..." at bounding box center [884, 76] width 62 height 13
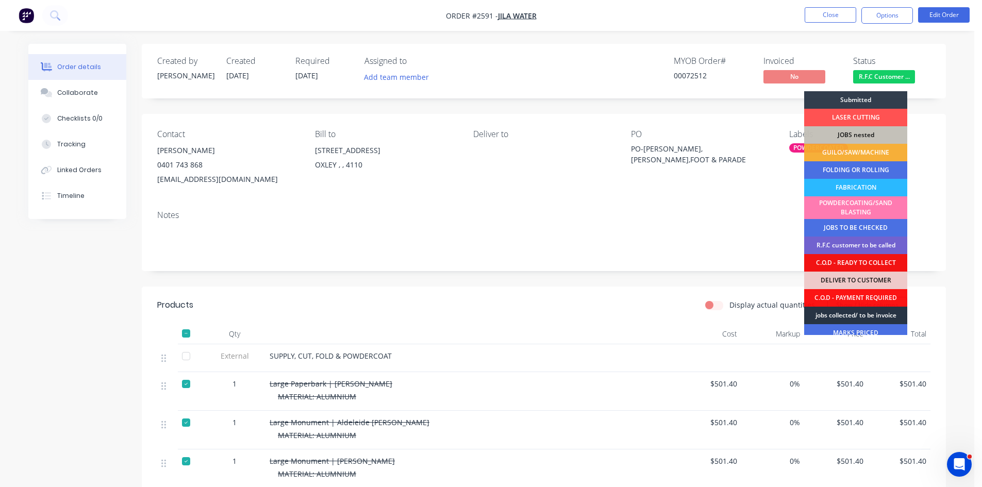
click at [867, 315] on div "jobs collected/ to be invoice" at bounding box center [855, 316] width 103 height 18
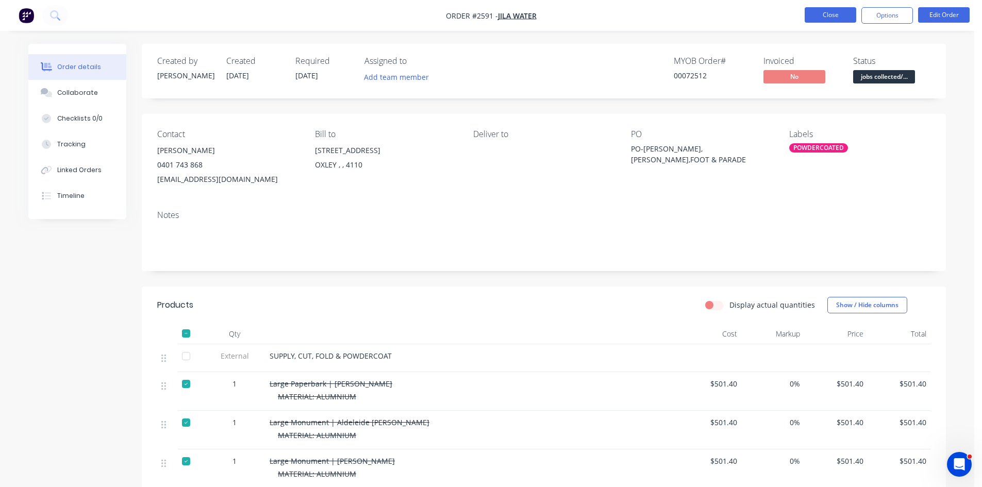
click at [834, 14] on button "Close" at bounding box center [830, 14] width 52 height 15
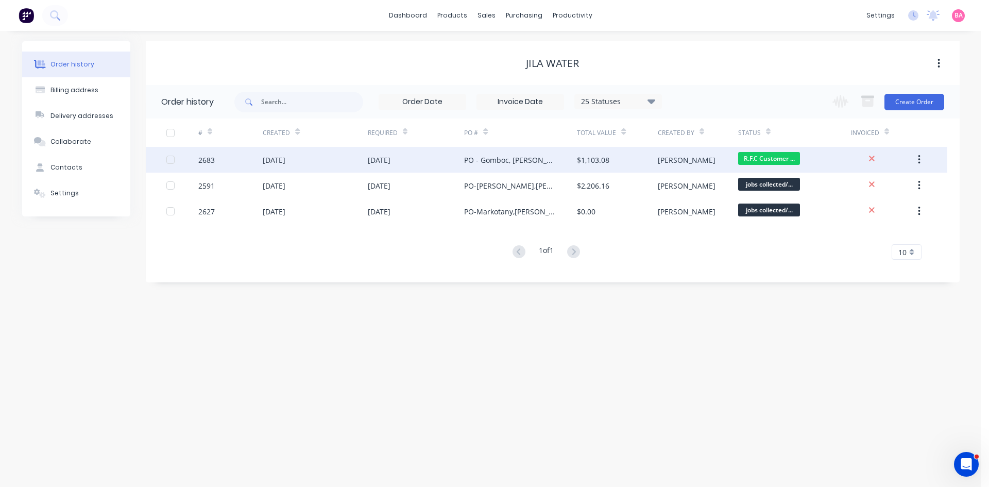
click at [306, 161] on div "[DATE]" at bounding box center [315, 160] width 105 height 26
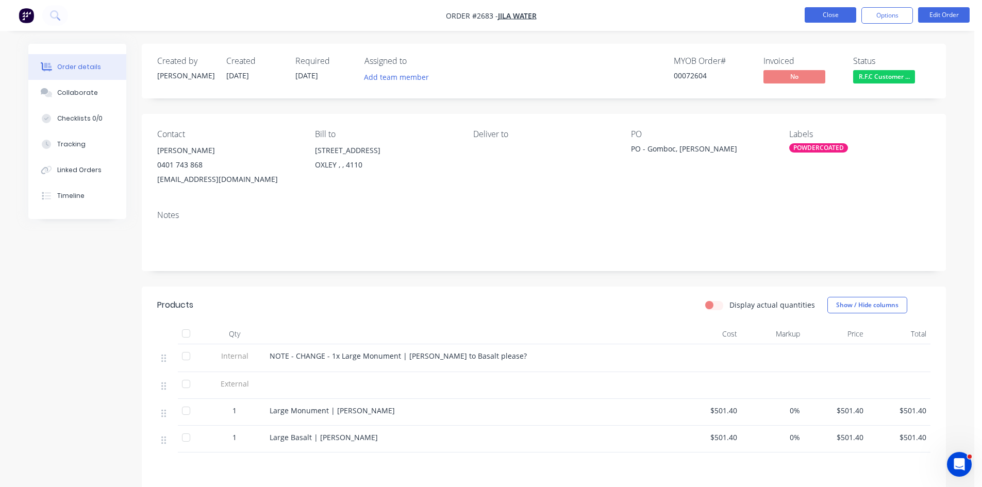
click at [825, 18] on button "Close" at bounding box center [830, 14] width 52 height 15
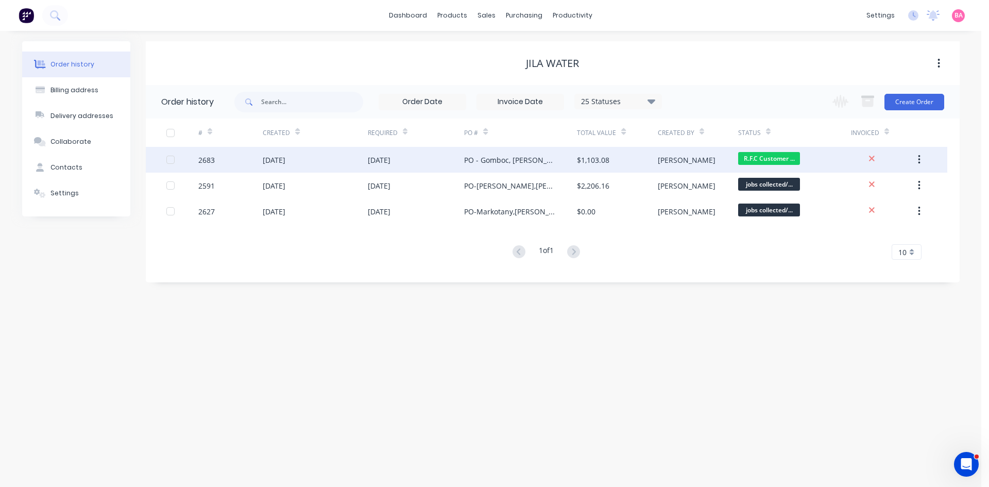
click at [285, 155] on div "[DATE]" at bounding box center [274, 160] width 23 height 11
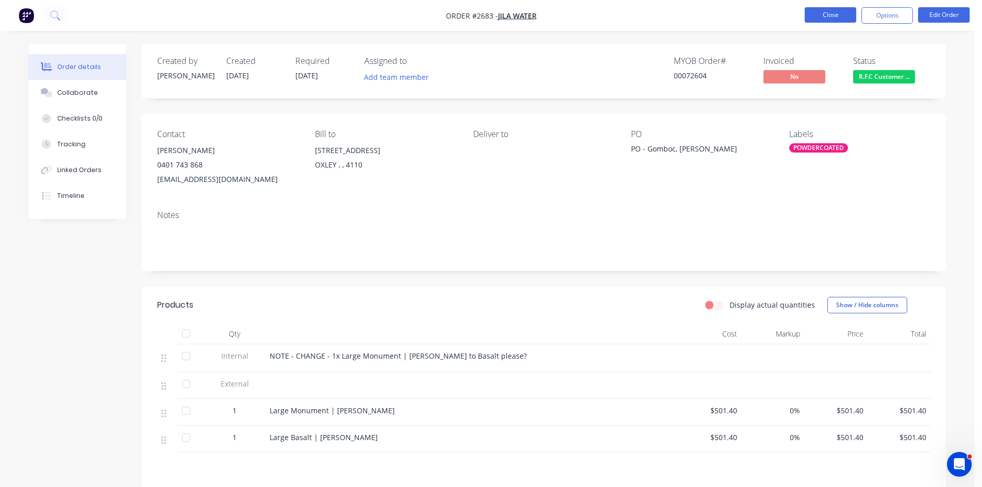
click at [831, 16] on button "Close" at bounding box center [830, 14] width 52 height 15
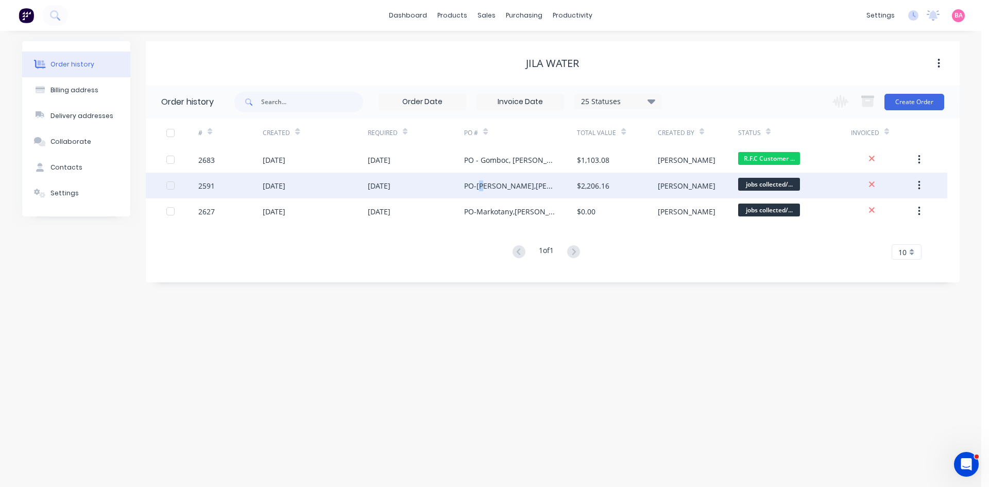
click at [481, 183] on div "PO-[PERSON_NAME],[PERSON_NAME],FOOT & PARADE" at bounding box center [510, 185] width 92 height 11
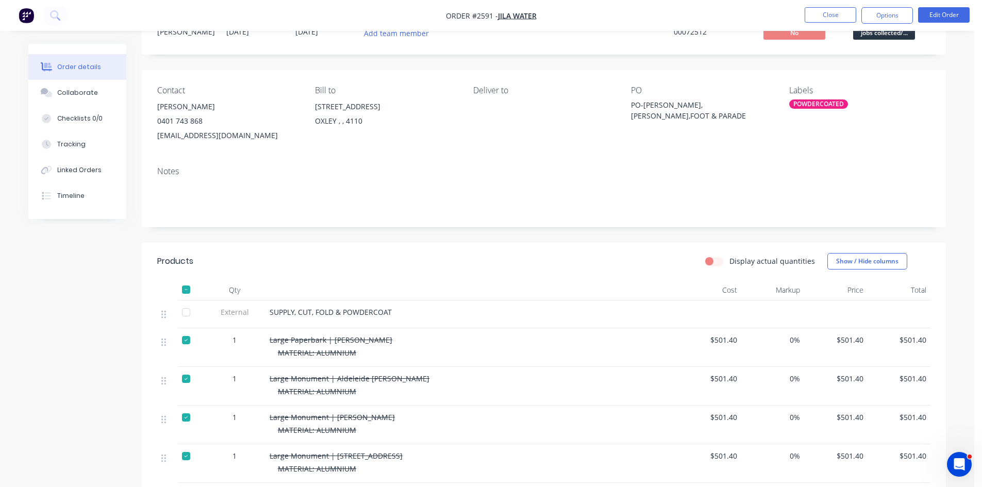
scroll to position [69, 0]
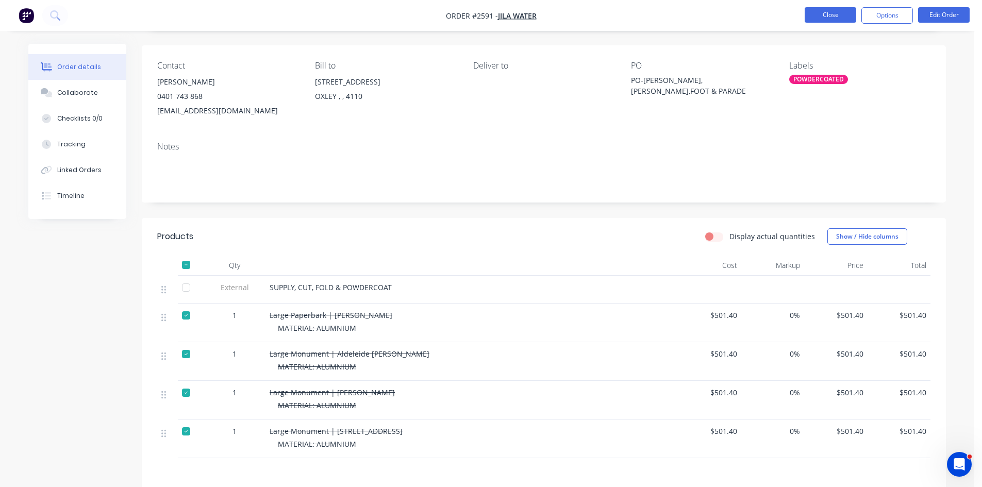
click at [825, 10] on button "Close" at bounding box center [830, 14] width 52 height 15
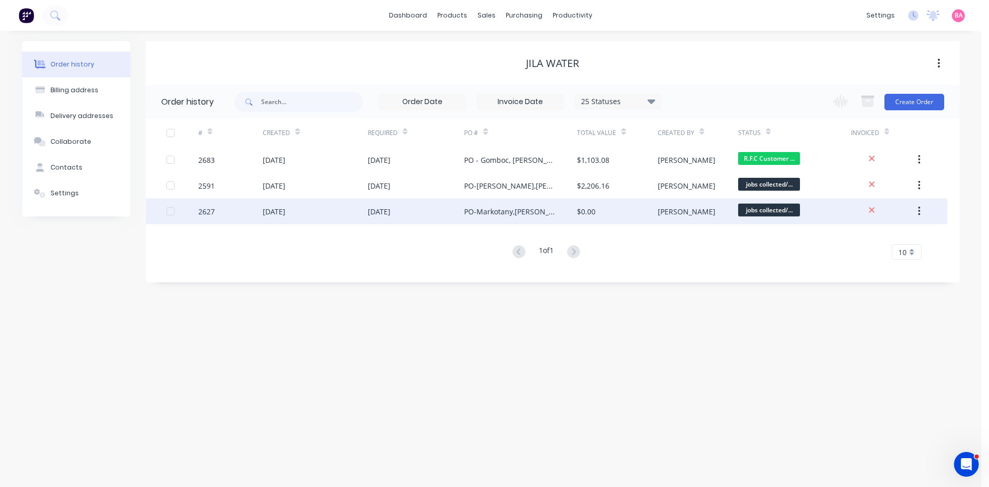
click at [276, 213] on div "[DATE]" at bounding box center [274, 211] width 23 height 11
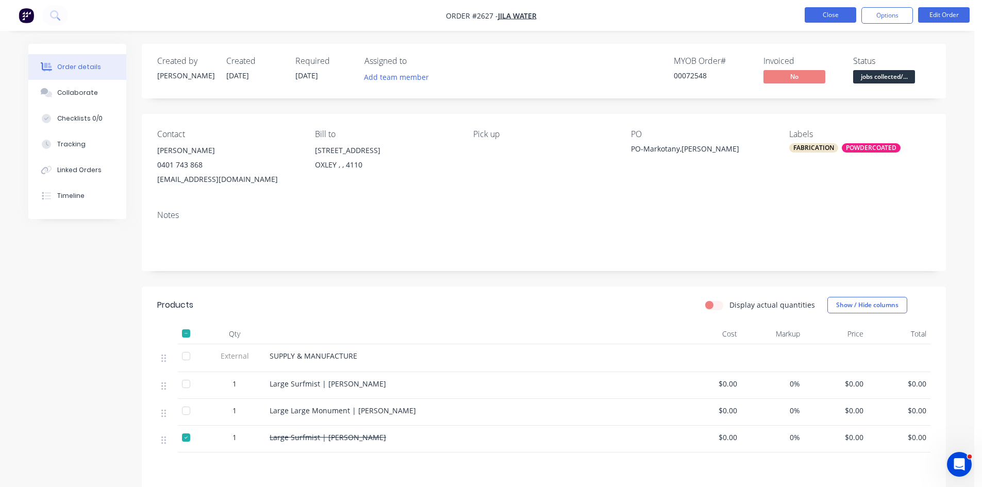
click at [833, 14] on button "Close" at bounding box center [830, 14] width 52 height 15
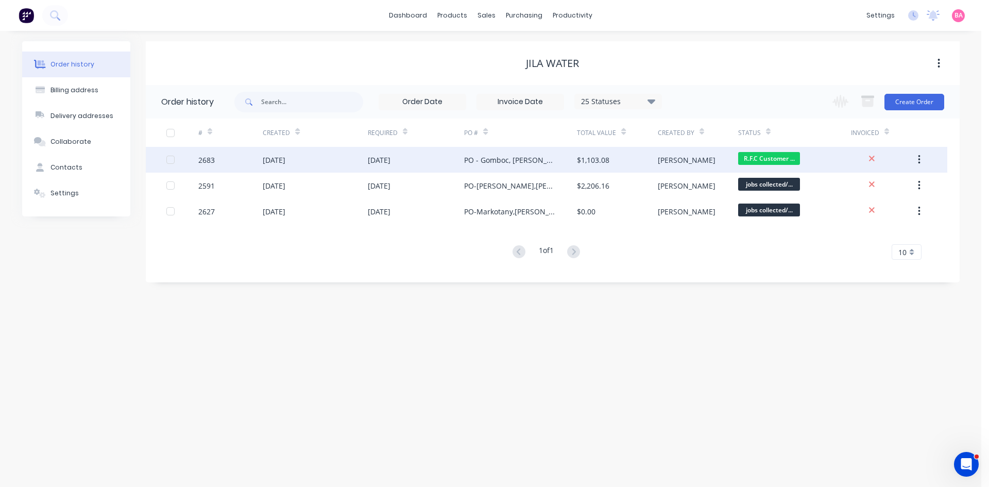
click at [665, 156] on div "[PERSON_NAME]" at bounding box center [687, 160] width 58 height 11
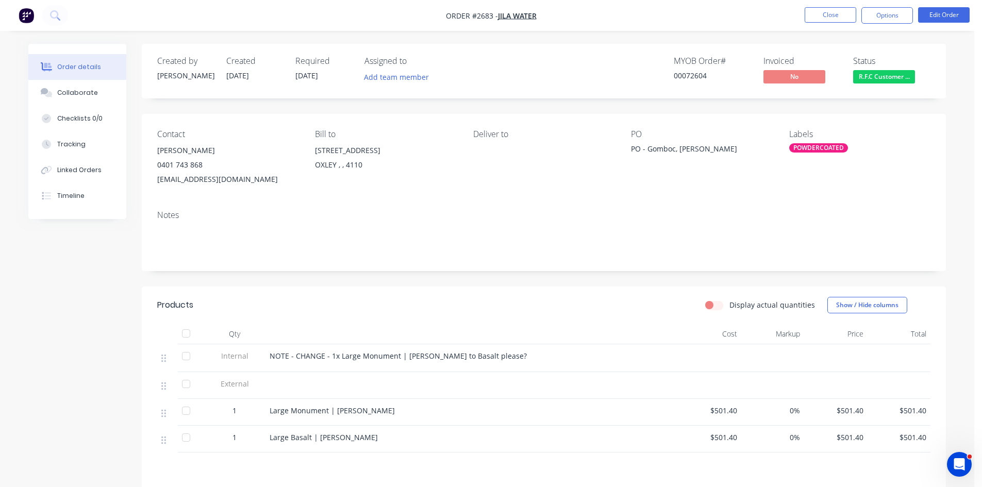
click at [887, 76] on span "R.F.C Customer ..." at bounding box center [884, 76] width 62 height 13
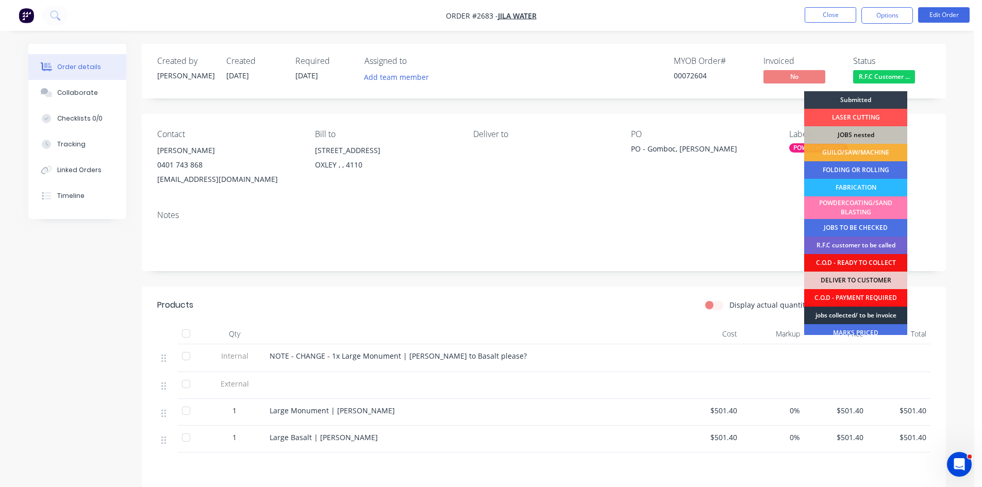
click at [870, 313] on div "jobs collected/ to be invoice" at bounding box center [855, 316] width 103 height 18
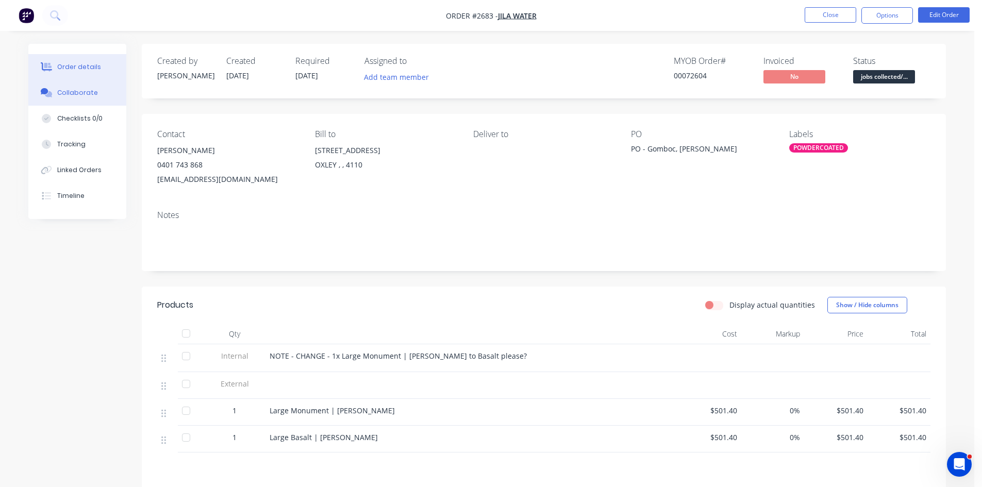
click at [81, 100] on button "Collaborate" at bounding box center [77, 93] width 98 height 26
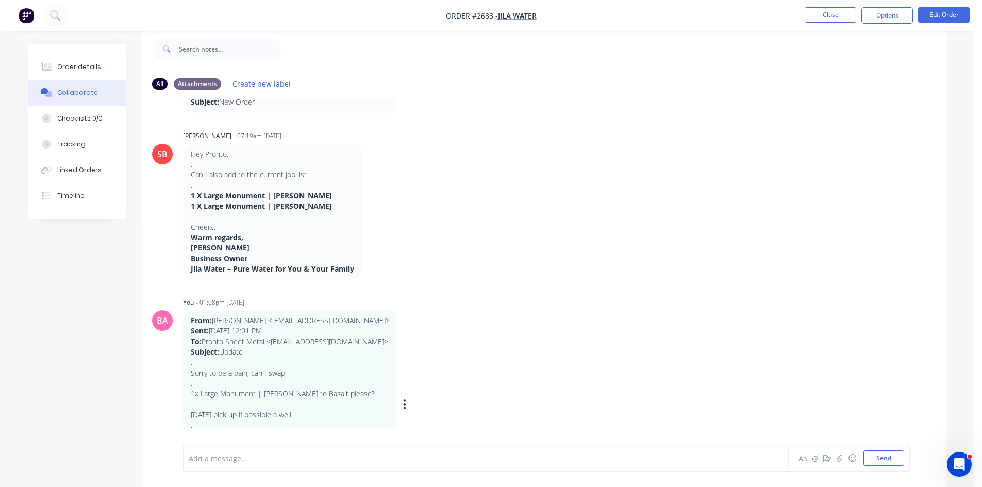
scroll to position [138, 0]
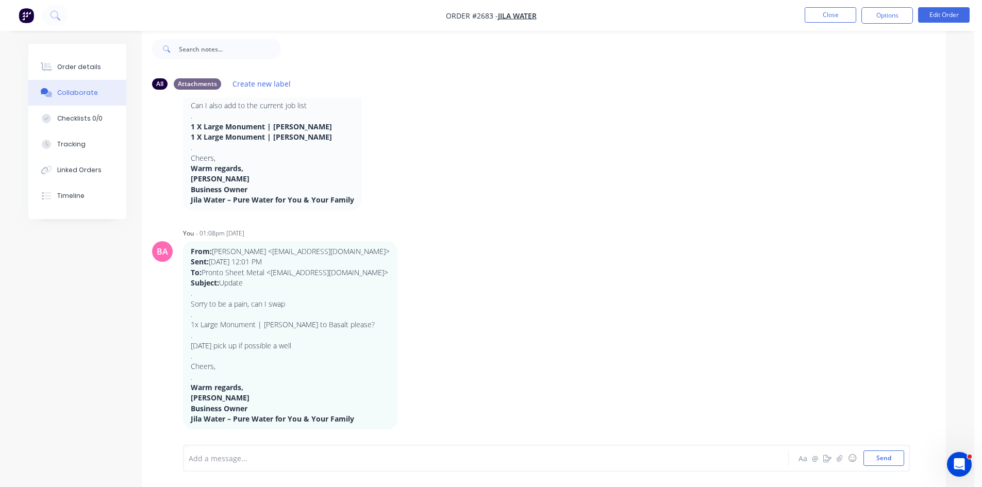
click at [287, 459] on div at bounding box center [457, 458] width 536 height 11
click at [817, 13] on button "Close" at bounding box center [830, 14] width 52 height 15
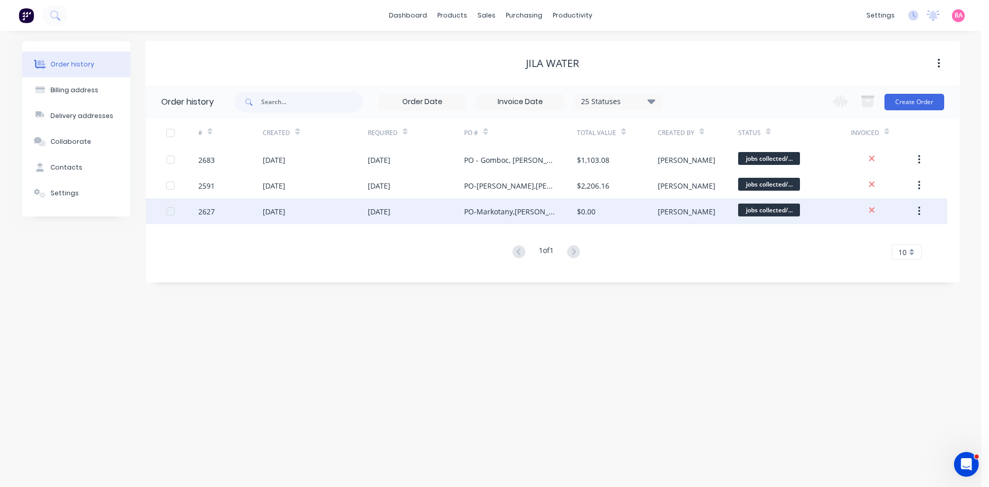
click at [285, 206] on div "[DATE]" at bounding box center [274, 211] width 23 height 11
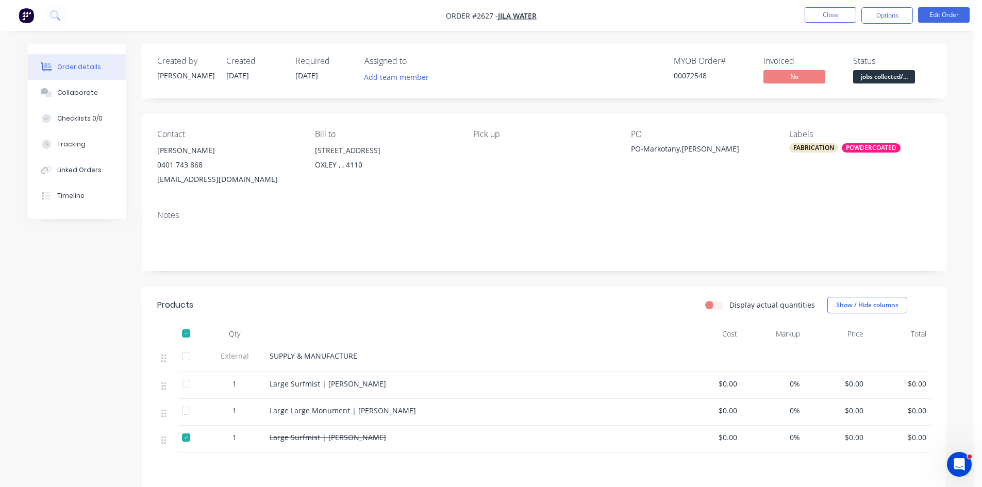
click at [184, 437] on div at bounding box center [186, 437] width 21 height 21
click at [86, 90] on div "Collaborate" at bounding box center [77, 92] width 41 height 9
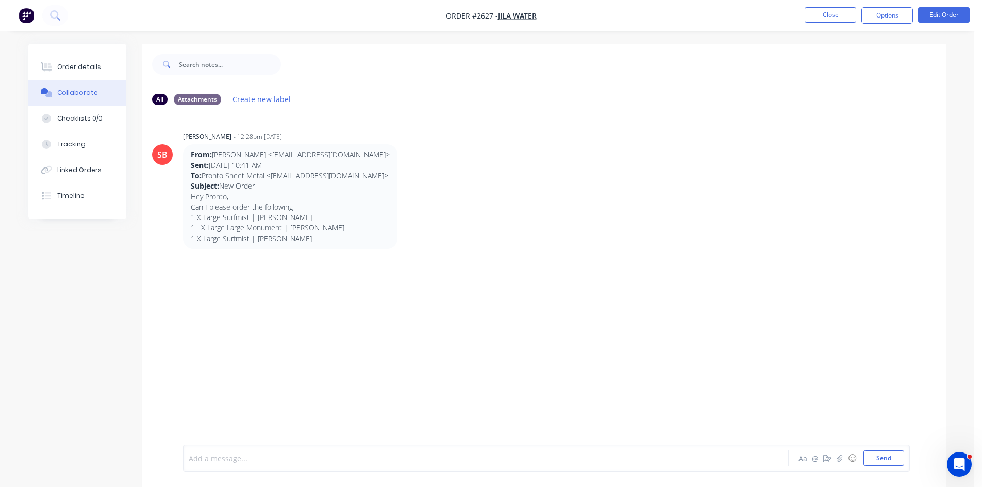
click at [268, 459] on div at bounding box center [457, 458] width 536 height 11
click at [875, 459] on button "Send" at bounding box center [883, 457] width 41 height 15
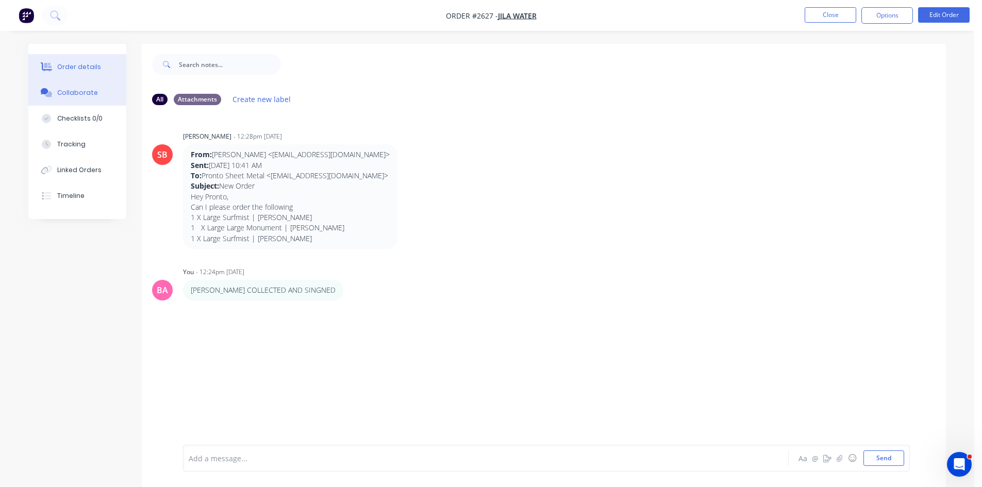
click at [82, 65] on div "Order details" at bounding box center [79, 66] width 44 height 9
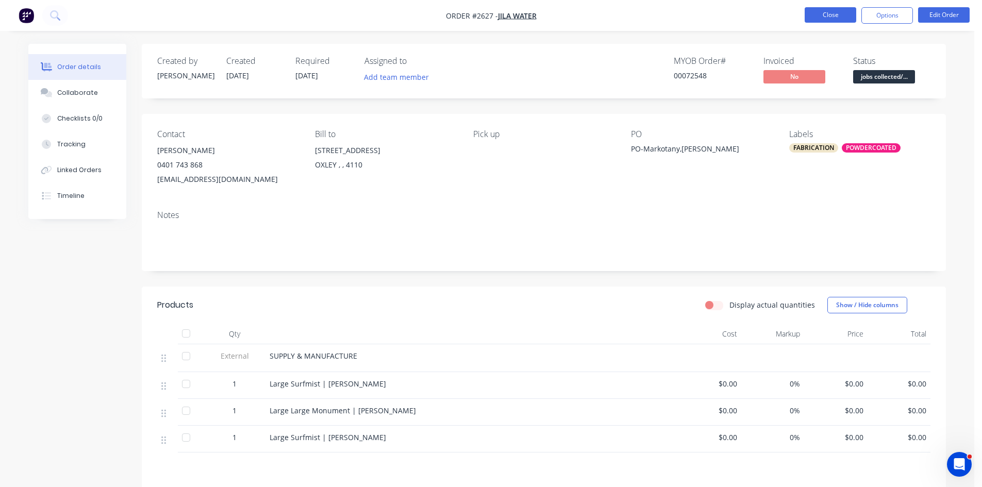
click at [829, 15] on button "Close" at bounding box center [830, 14] width 52 height 15
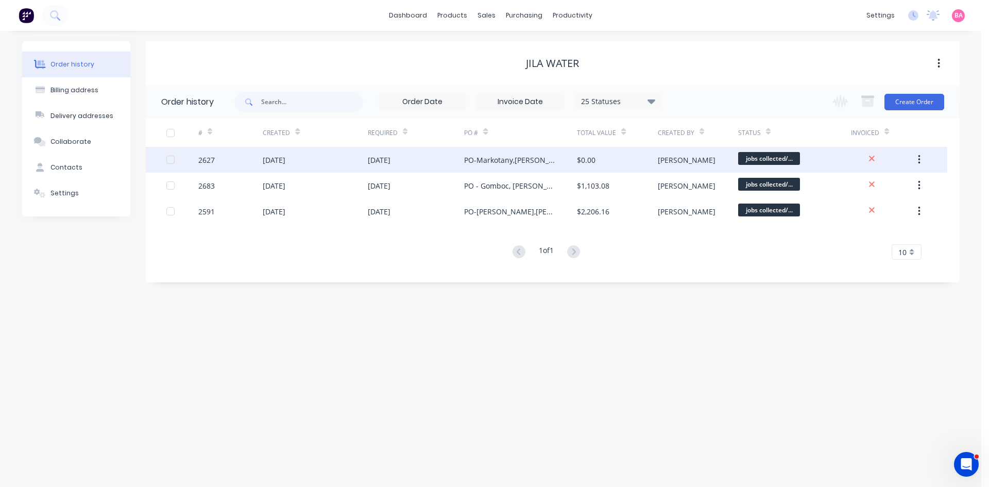
click at [285, 156] on div "[DATE]" at bounding box center [274, 160] width 23 height 11
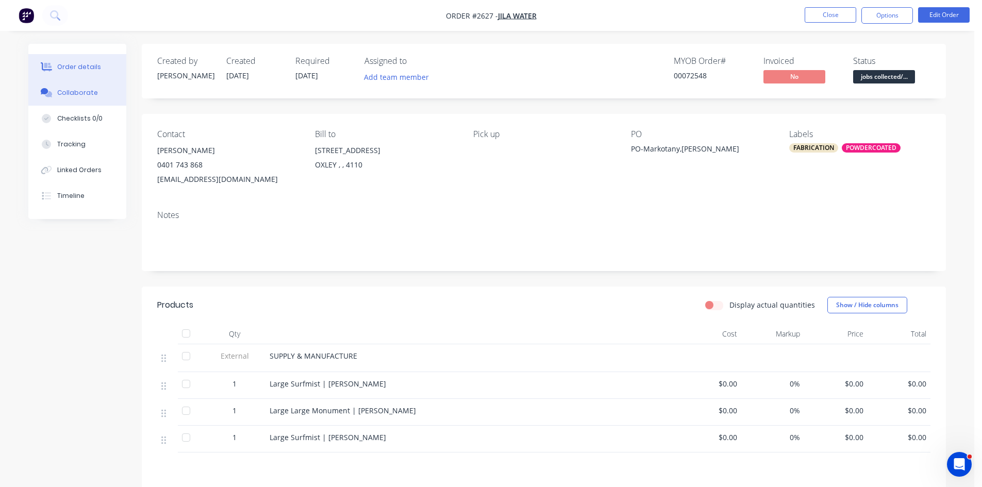
click at [64, 85] on button "Collaborate" at bounding box center [77, 93] width 98 height 26
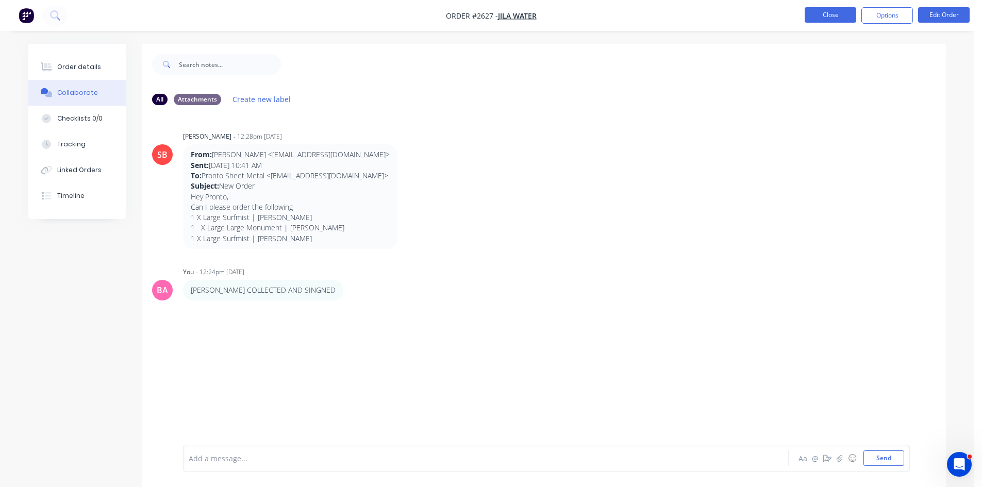
click at [831, 9] on button "Close" at bounding box center [830, 14] width 52 height 15
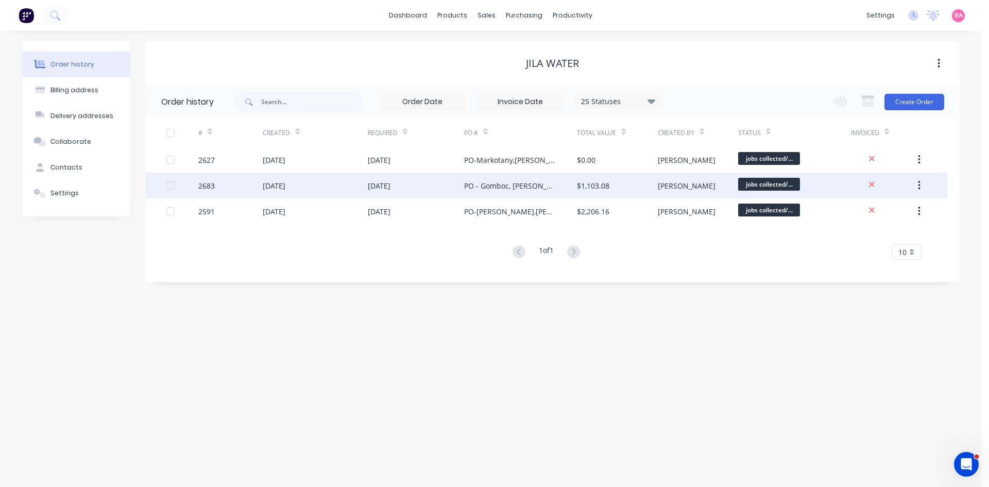
click at [285, 184] on div "[DATE]" at bounding box center [274, 185] width 23 height 11
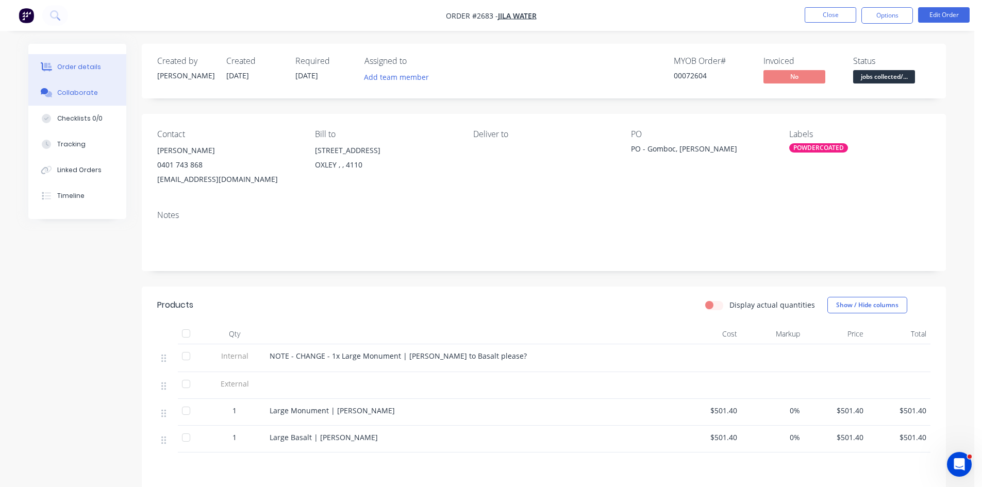
click at [78, 94] on div "Collaborate" at bounding box center [77, 92] width 41 height 9
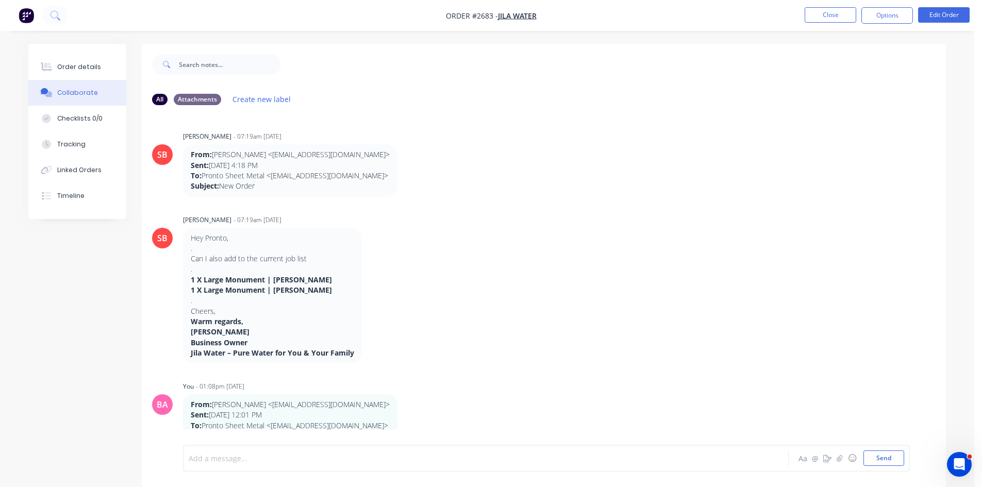
click at [251, 455] on div at bounding box center [457, 458] width 536 height 11
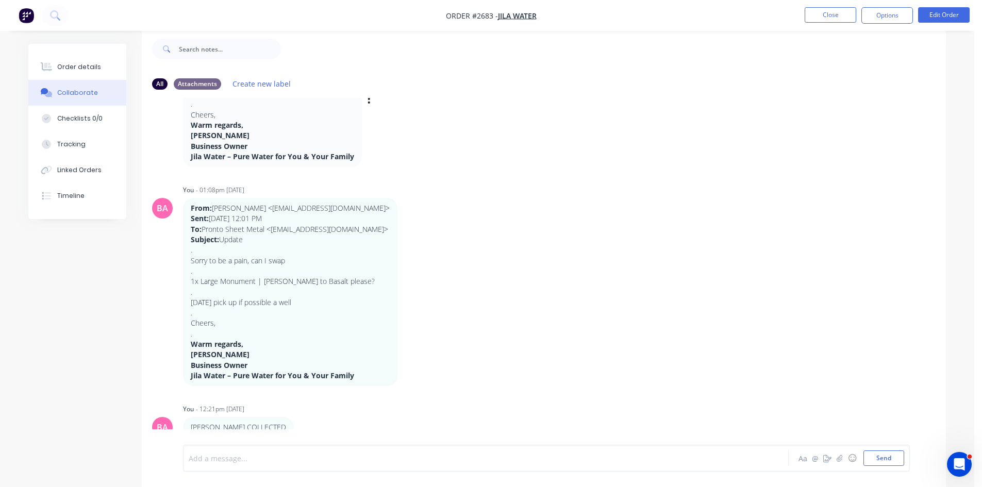
scroll to position [189, 0]
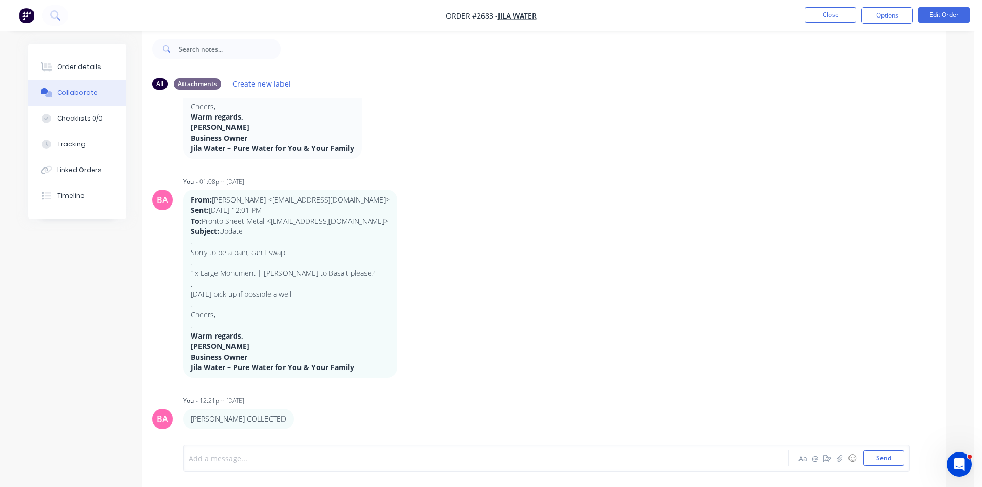
click at [248, 458] on div at bounding box center [457, 458] width 536 height 11
click at [887, 454] on button "Send" at bounding box center [883, 457] width 41 height 15
click at [837, 13] on button "Close" at bounding box center [830, 14] width 52 height 15
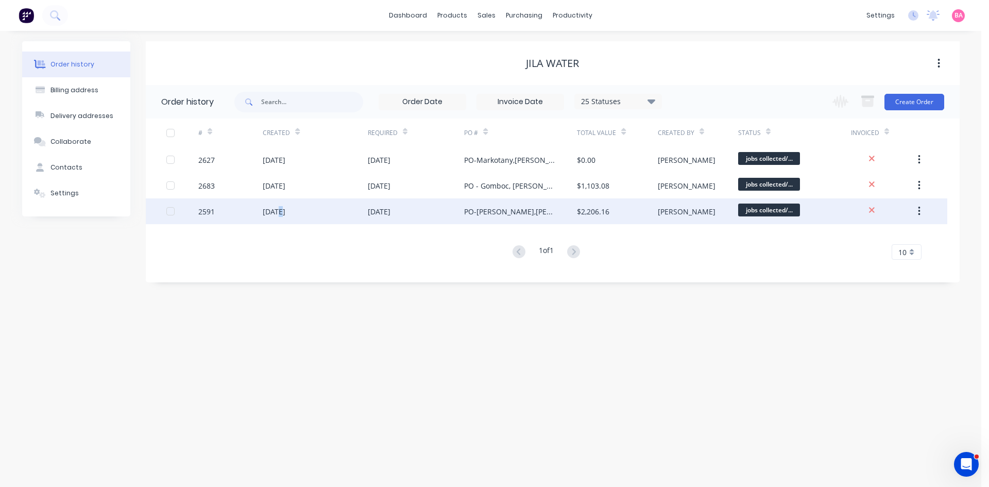
click at [280, 209] on div "[DATE]" at bounding box center [274, 211] width 23 height 11
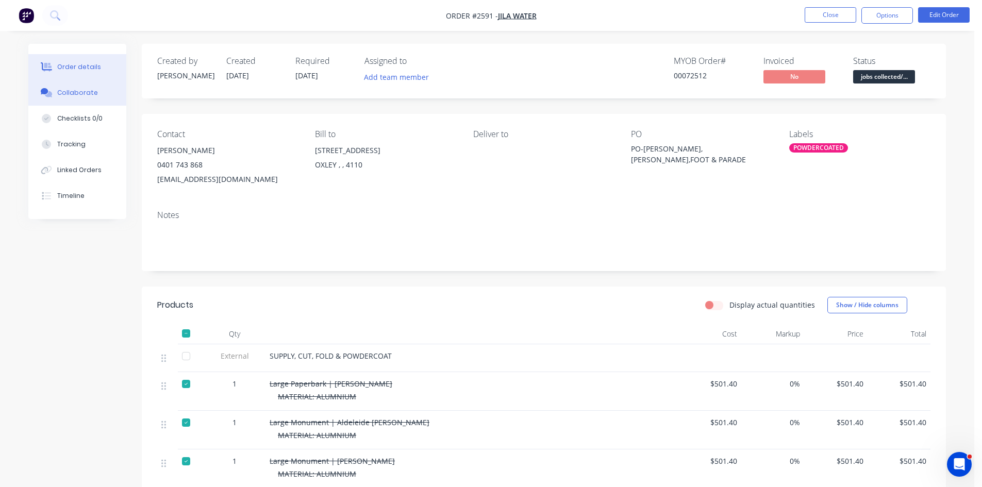
click at [77, 89] on div "Collaborate" at bounding box center [77, 92] width 41 height 9
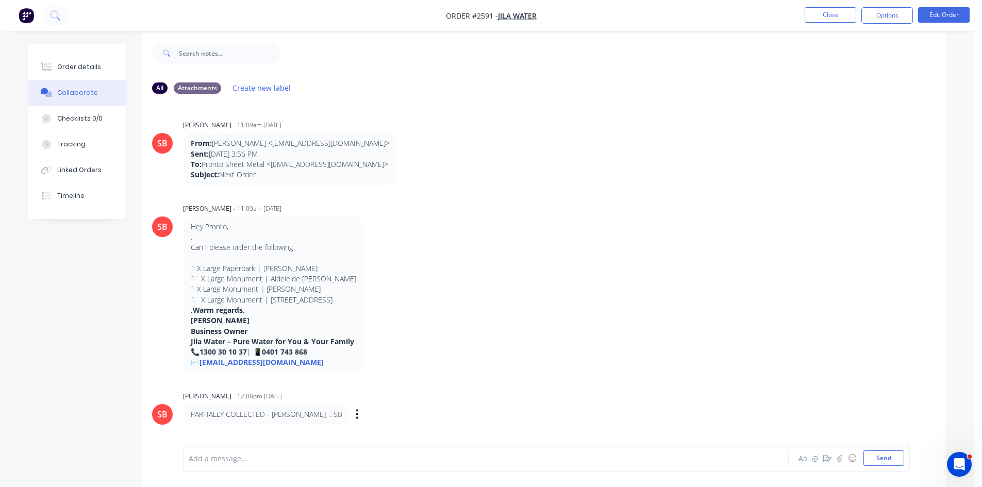
scroll to position [15, 0]
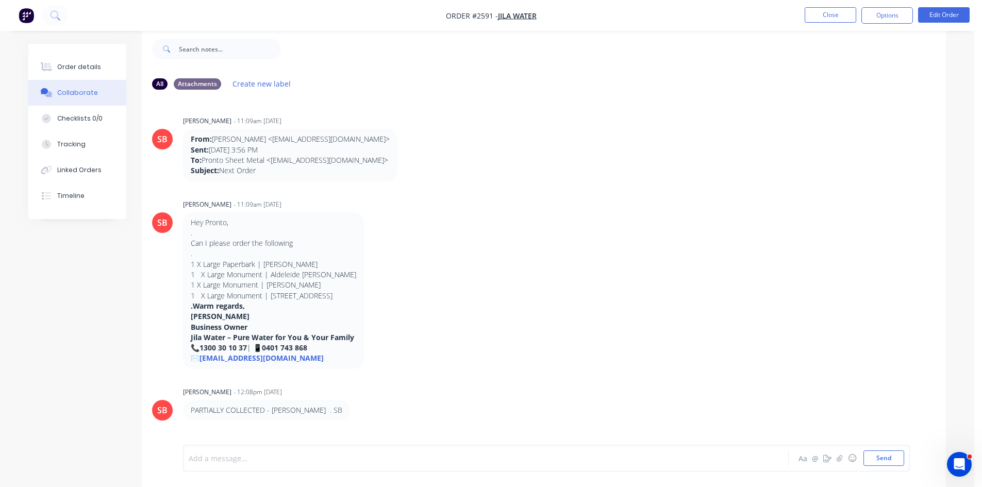
click at [264, 460] on div at bounding box center [457, 458] width 536 height 11
click at [881, 458] on button "Send" at bounding box center [883, 457] width 41 height 15
click at [831, 15] on button "Close" at bounding box center [830, 14] width 52 height 15
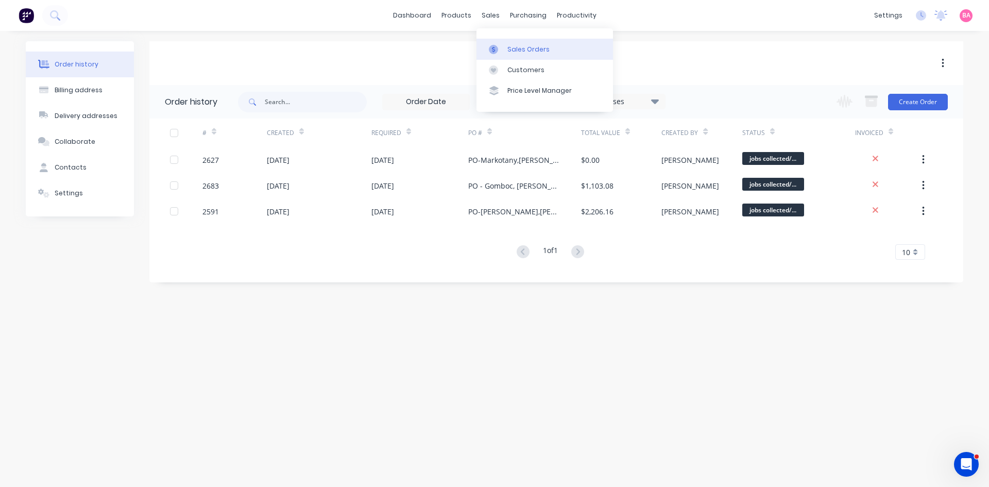
click at [511, 52] on div "Sales Orders" at bounding box center [529, 49] width 42 height 9
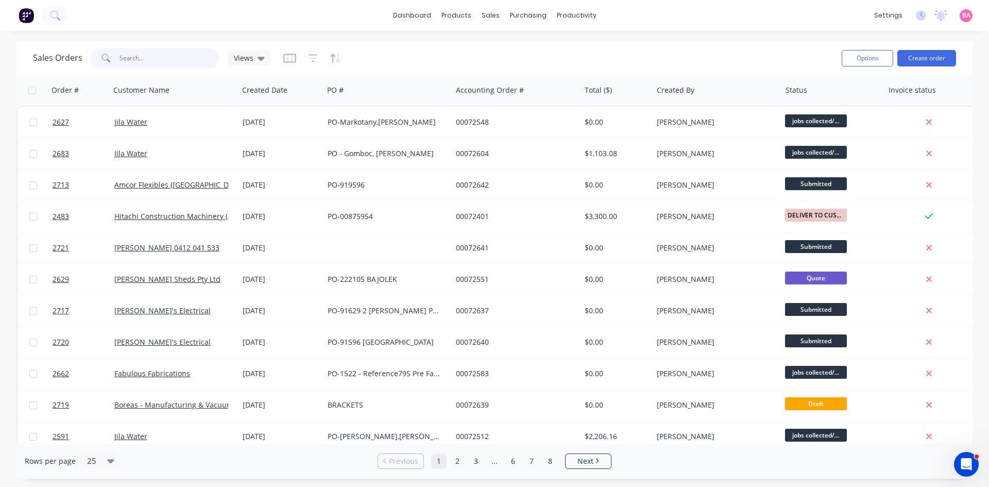
click at [151, 50] on input "text" at bounding box center [170, 58] width 100 height 21
type input "2713"
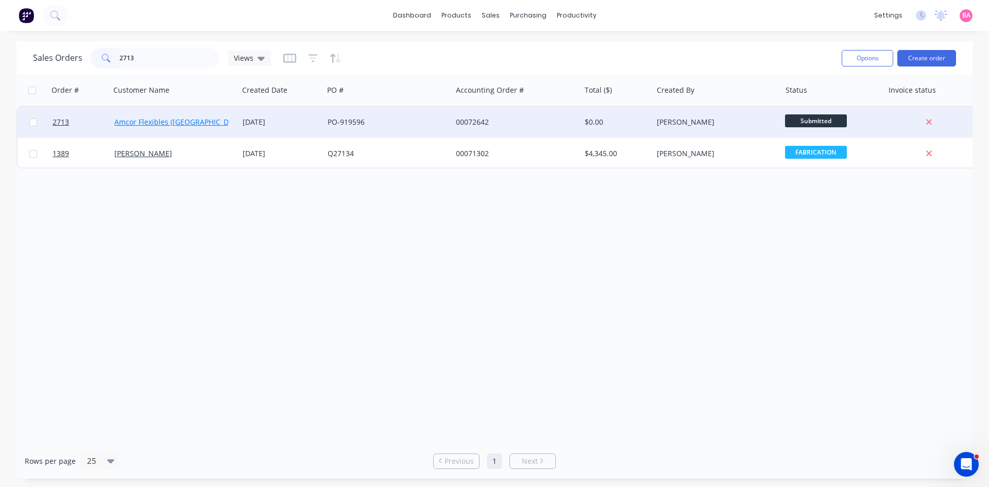
click at [130, 120] on link "Amcor Flexibles ([GEOGRAPHIC_DATA]) Pty Ltd" at bounding box center [192, 122] width 157 height 10
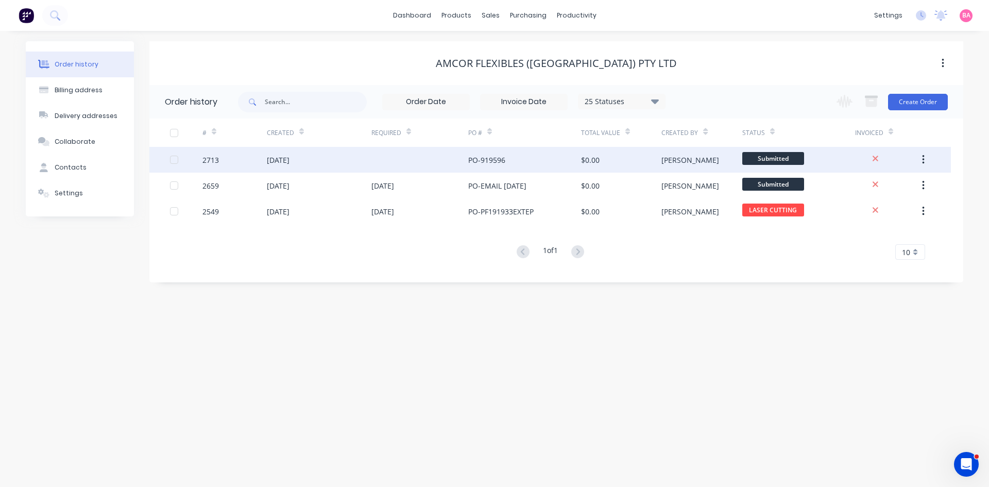
click at [289, 160] on div "[DATE]" at bounding box center [278, 160] width 23 height 11
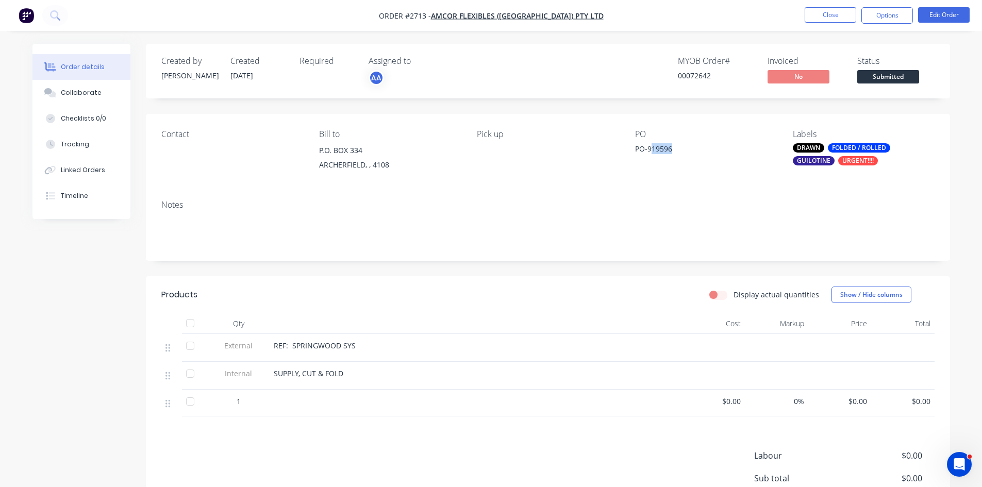
drag, startPoint x: 672, startPoint y: 147, endPoint x: 650, endPoint y: 151, distance: 22.5
click at [650, 151] on div "PO-919596" at bounding box center [699, 150] width 129 height 14
click at [944, 9] on button "Edit Order" at bounding box center [944, 14] width 52 height 15
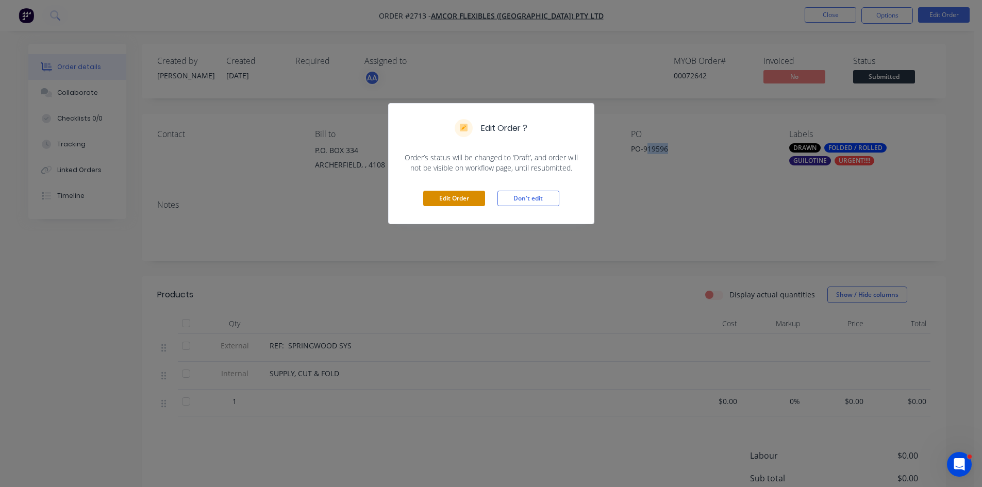
click at [460, 198] on button "Edit Order" at bounding box center [454, 198] width 62 height 15
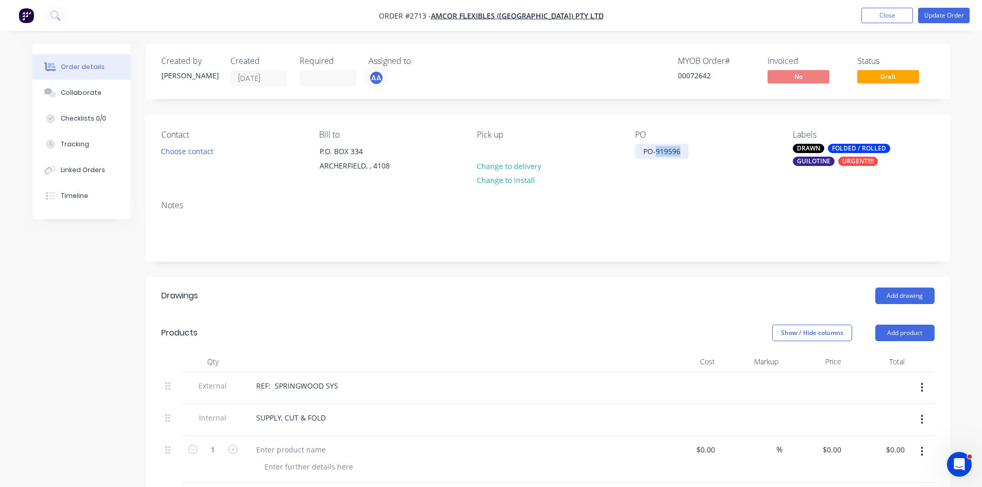
drag, startPoint x: 657, startPoint y: 148, endPoint x: 773, endPoint y: 146, distance: 116.5
click at [773, 146] on div "PO PO-919596" at bounding box center [705, 153] width 141 height 47
click at [813, 145] on div "DRAWN" at bounding box center [807, 148] width 31 height 9
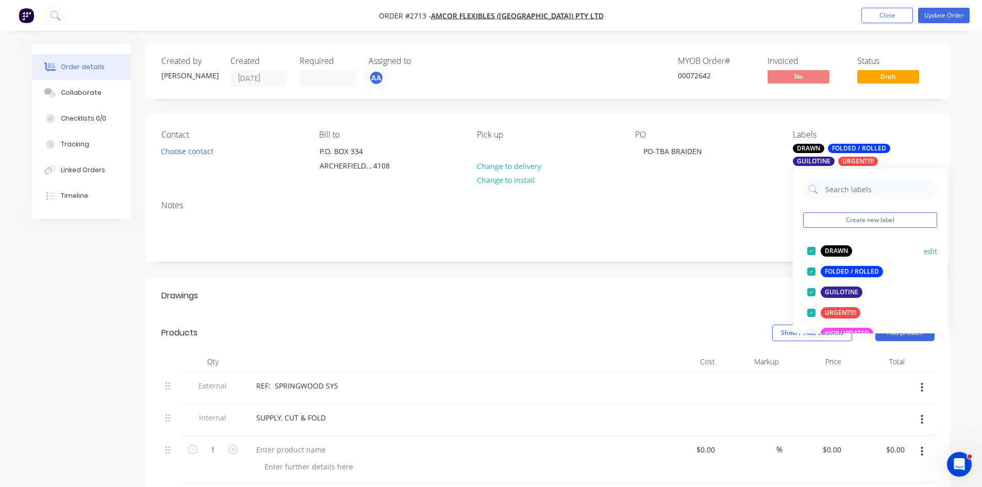
click at [812, 250] on div at bounding box center [811, 251] width 21 height 21
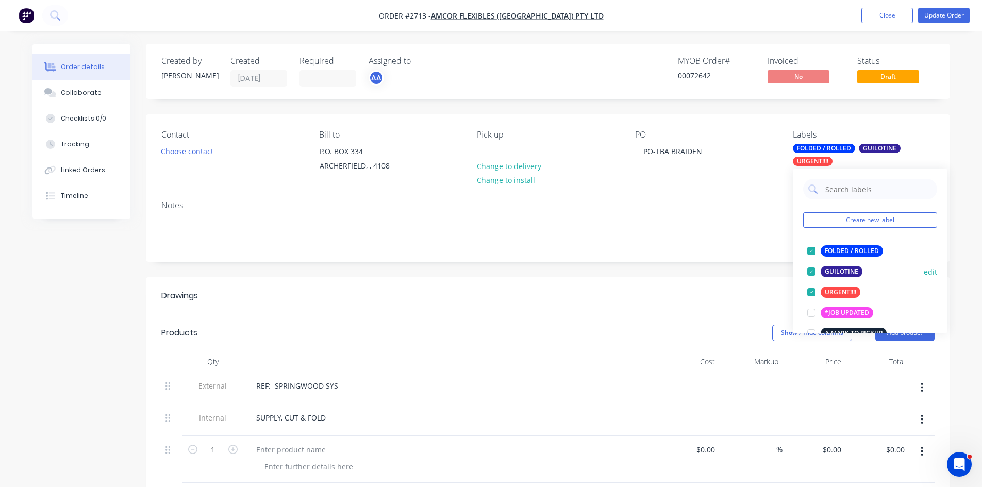
click at [814, 271] on div at bounding box center [811, 271] width 21 height 21
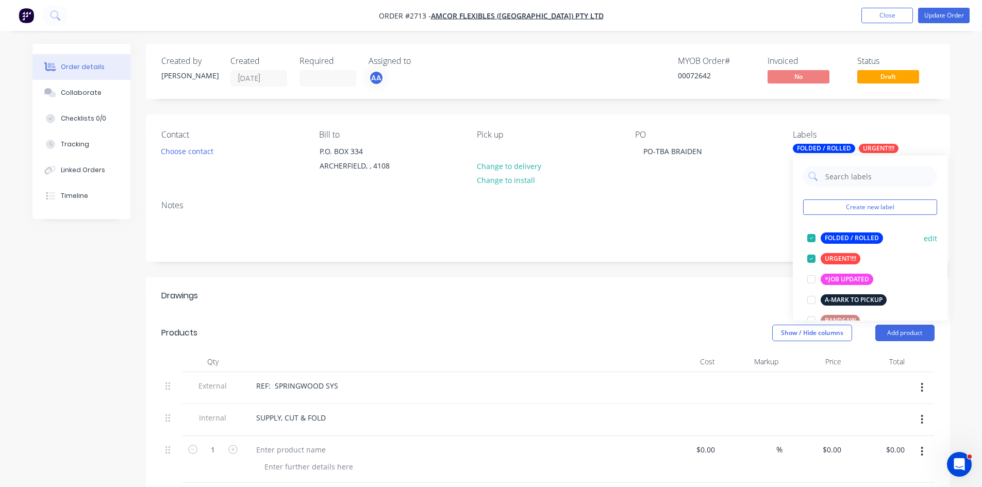
click at [813, 241] on div at bounding box center [811, 238] width 21 height 21
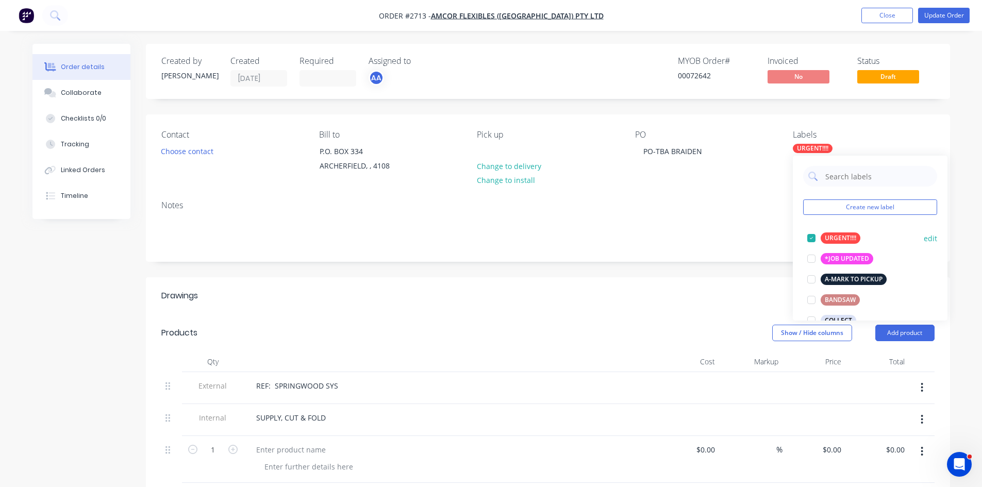
click at [811, 237] on div at bounding box center [811, 238] width 21 height 21
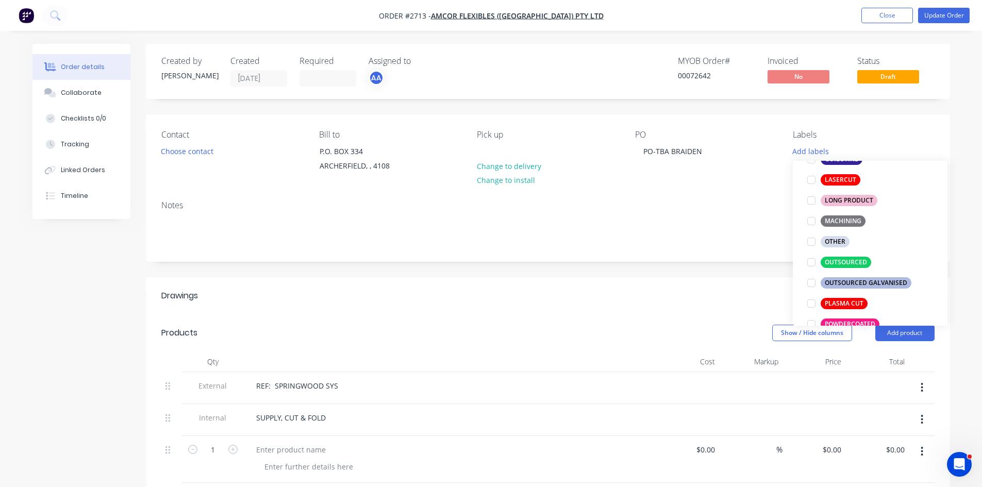
scroll to position [378, 0]
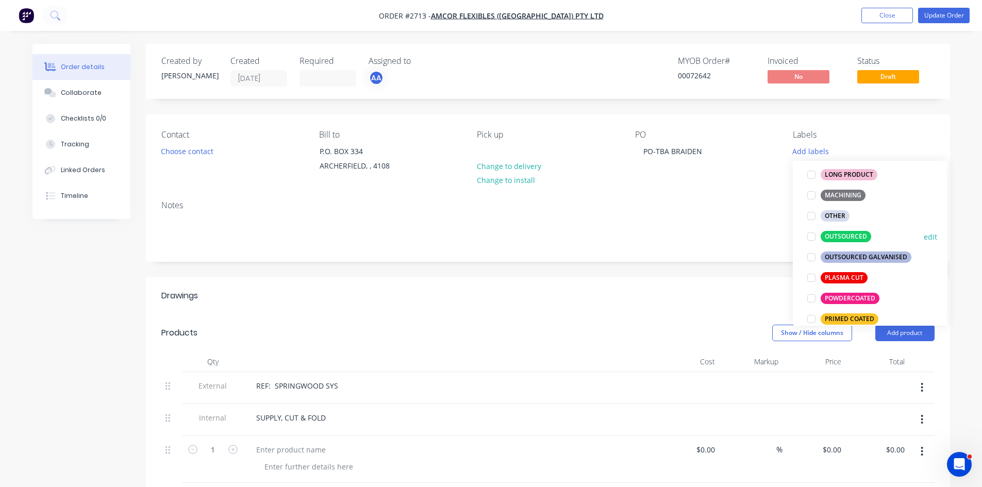
click at [814, 237] on div at bounding box center [811, 236] width 21 height 21
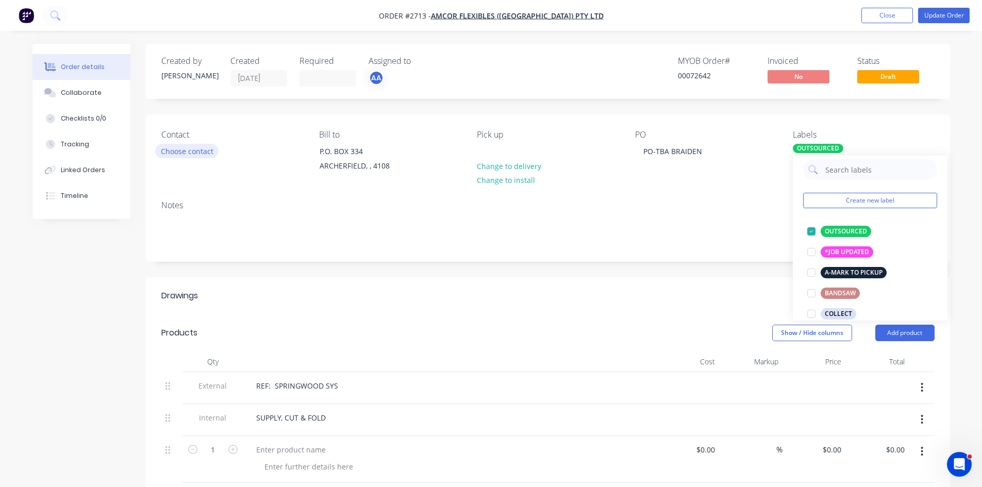
click at [184, 154] on button "Choose contact" at bounding box center [186, 151] width 63 height 14
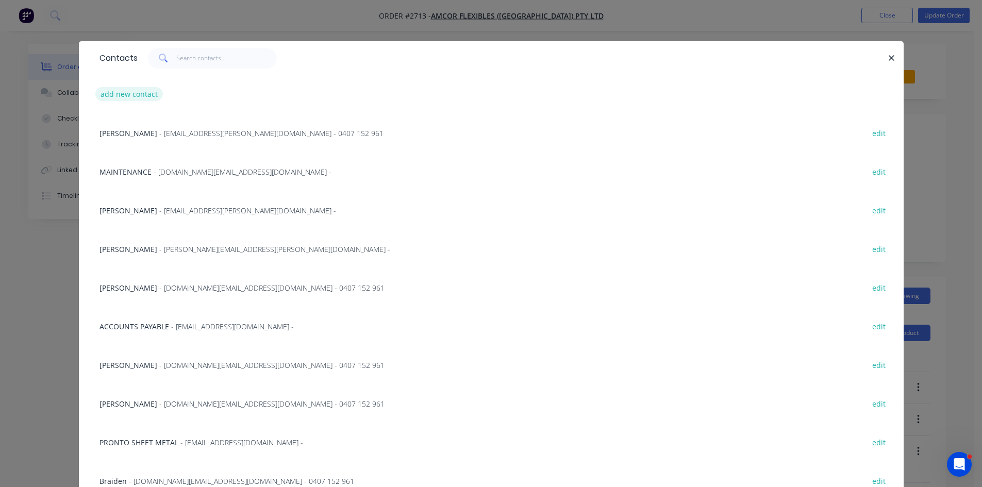
click at [135, 93] on button "add new contact" at bounding box center [129, 94] width 68 height 14
select select "AU"
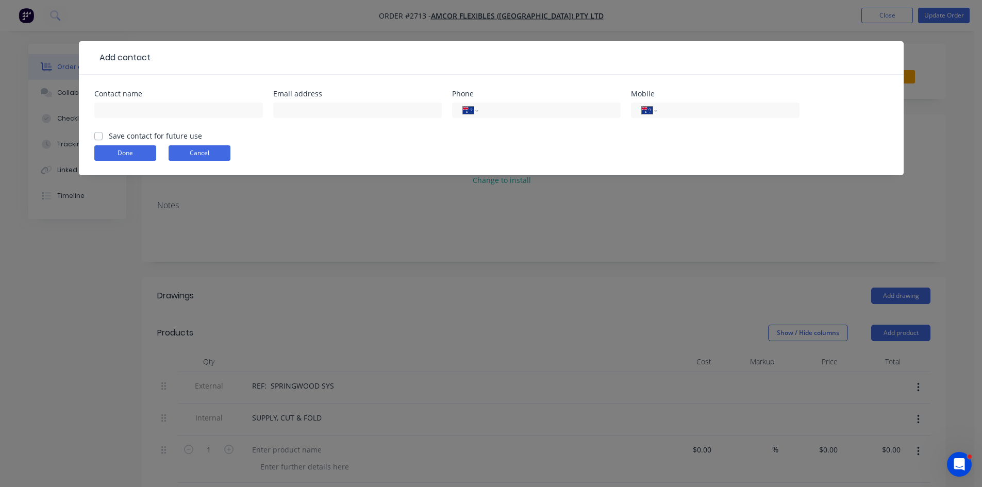
click at [190, 150] on button "Cancel" at bounding box center [199, 152] width 62 height 15
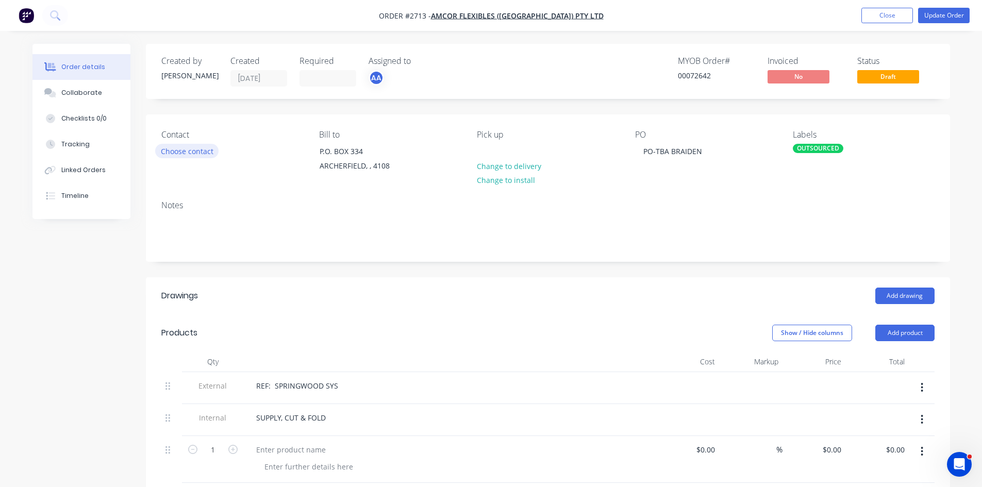
click at [174, 153] on button "Choose contact" at bounding box center [186, 151] width 63 height 14
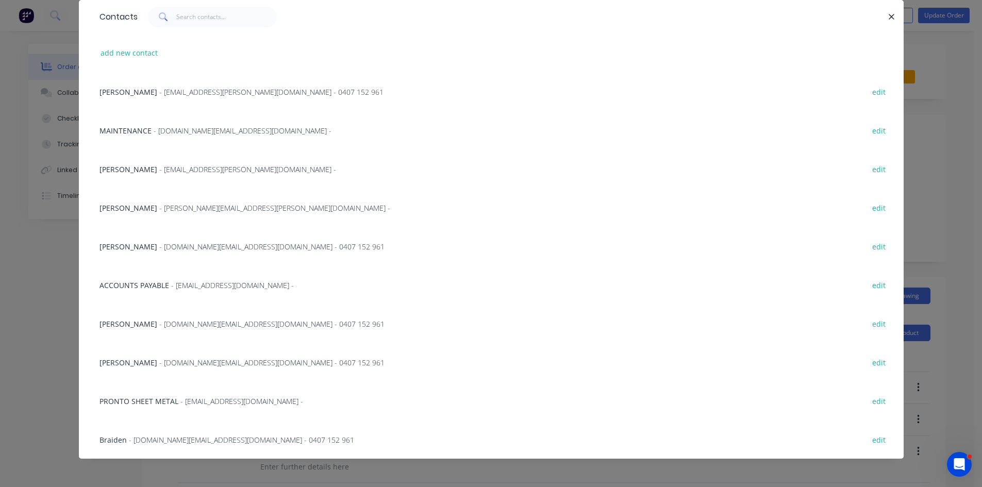
scroll to position [43, 0]
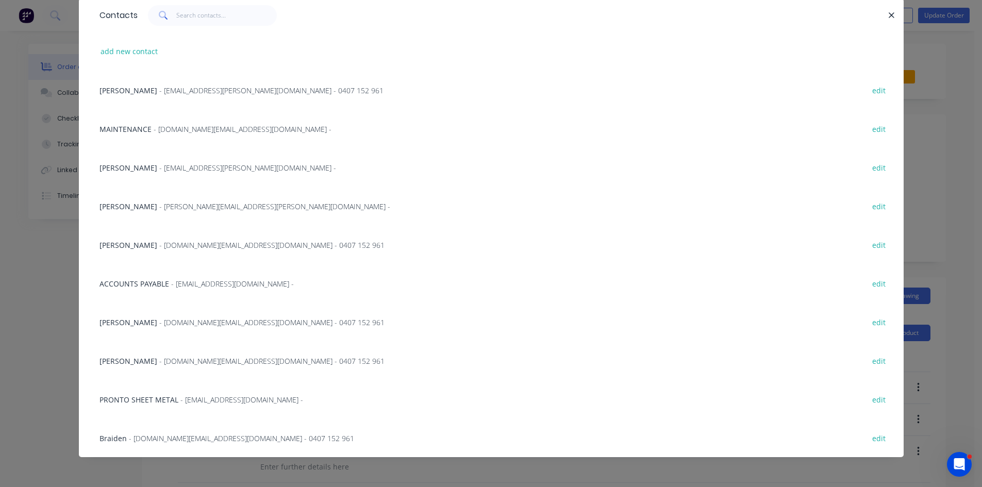
click at [188, 438] on span "- maintenance.team@amcor.com - 0407 152 961" at bounding box center [241, 438] width 225 height 10
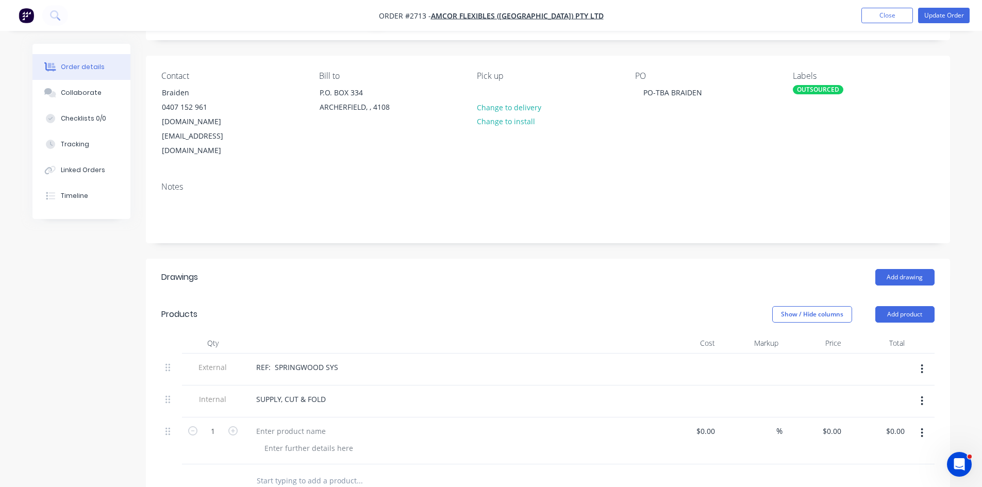
scroll to position [69, 0]
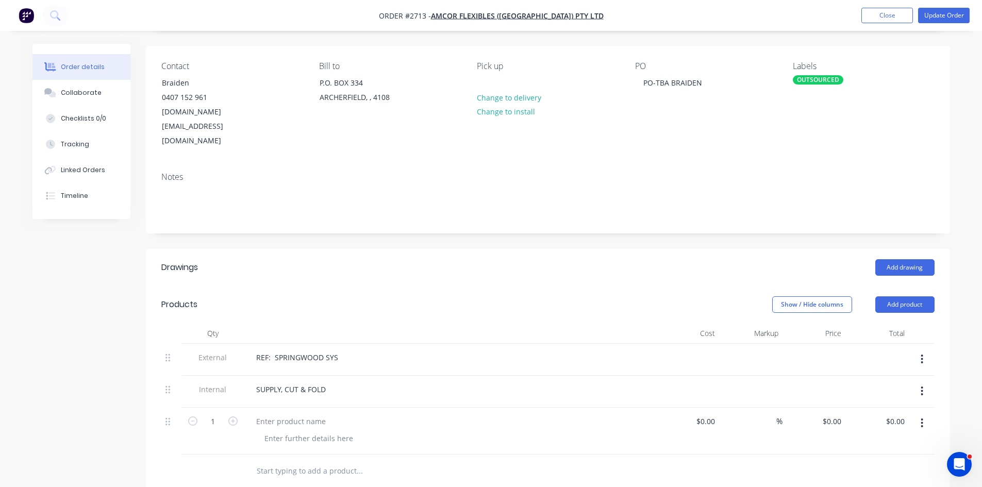
click at [920, 350] on button "button" at bounding box center [921, 359] width 24 height 19
click at [861, 399] on div "Delete" at bounding box center [885, 406] width 79 height 15
click at [923, 353] on icon "button" at bounding box center [921, 358] width 3 height 11
click at [870, 399] on div "Delete" at bounding box center [885, 406] width 79 height 15
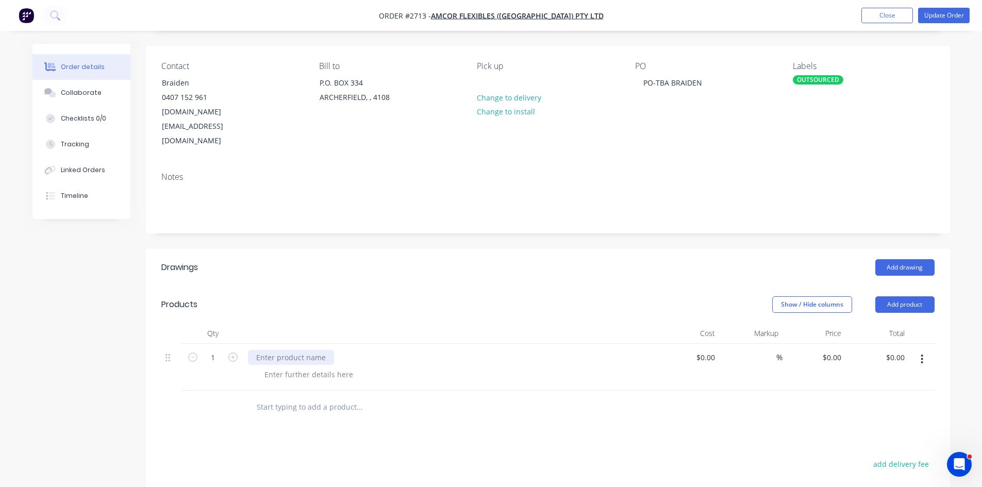
click at [288, 350] on div at bounding box center [291, 357] width 86 height 15
click at [80, 97] on div "Collaborate" at bounding box center [81, 92] width 41 height 9
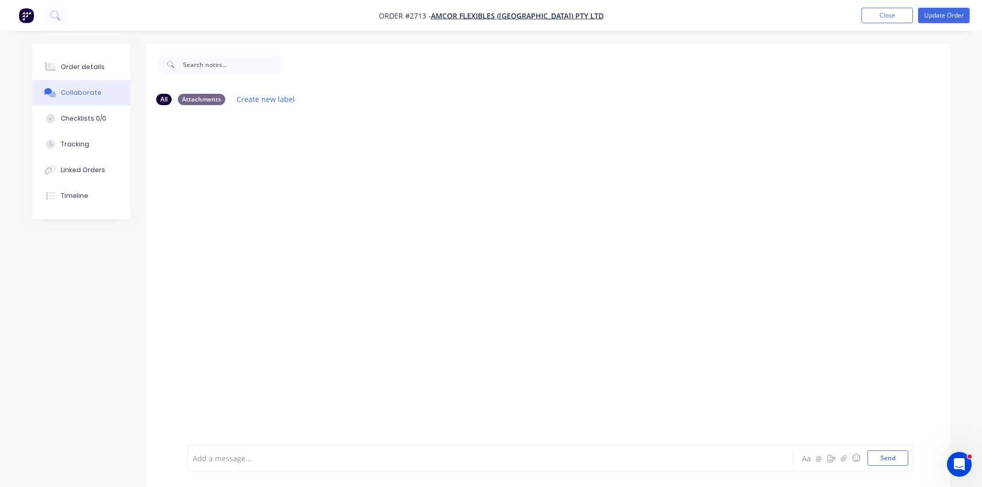
click at [274, 452] on div "Add a message..." at bounding box center [461, 457] width 536 height 15
drag, startPoint x: 275, startPoint y: 451, endPoint x: 246, endPoint y: 458, distance: 29.0
click at [246, 458] on div at bounding box center [461, 458] width 536 height 11
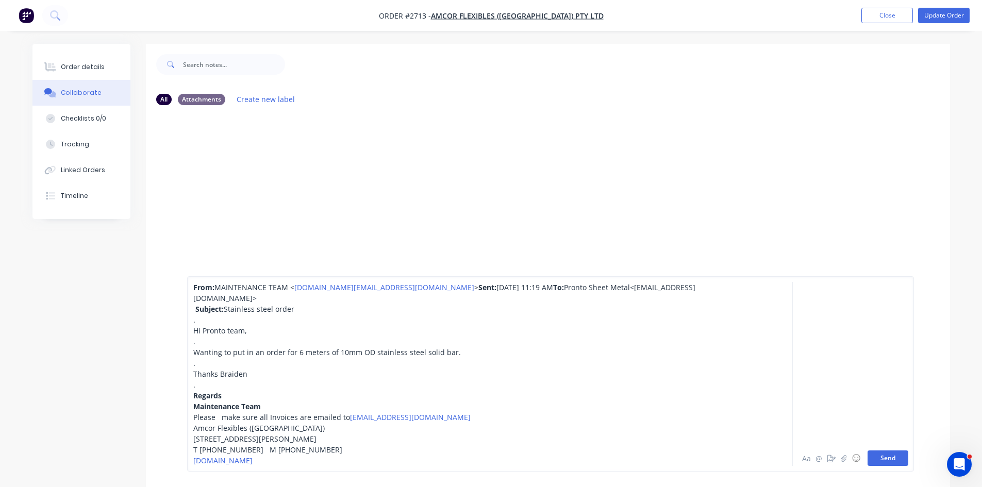
click at [888, 458] on button "Send" at bounding box center [887, 457] width 41 height 15
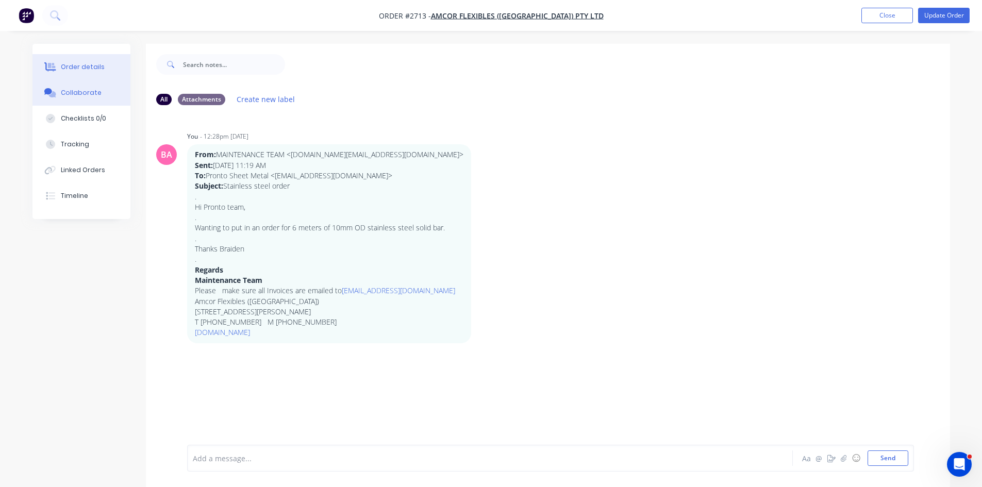
click at [71, 64] on div "Order details" at bounding box center [83, 66] width 44 height 9
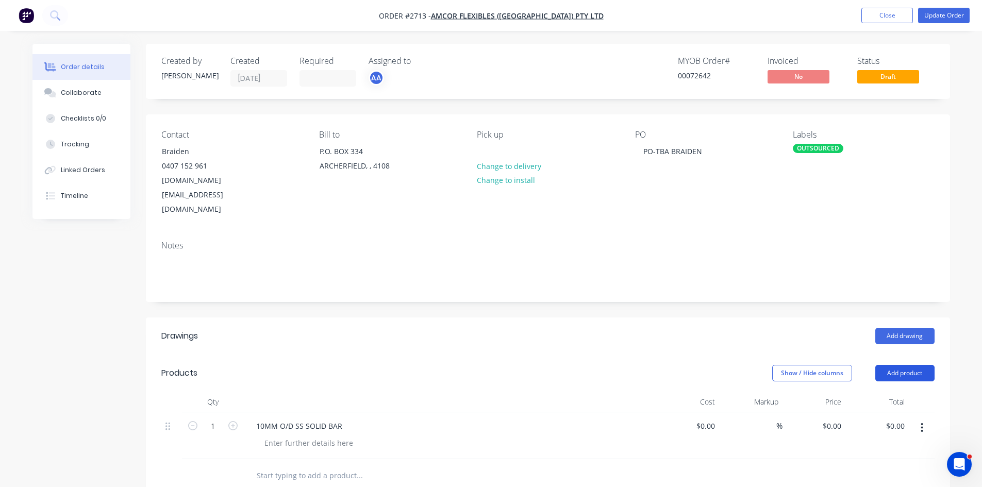
click at [906, 365] on button "Add product" at bounding box center [904, 373] width 59 height 16
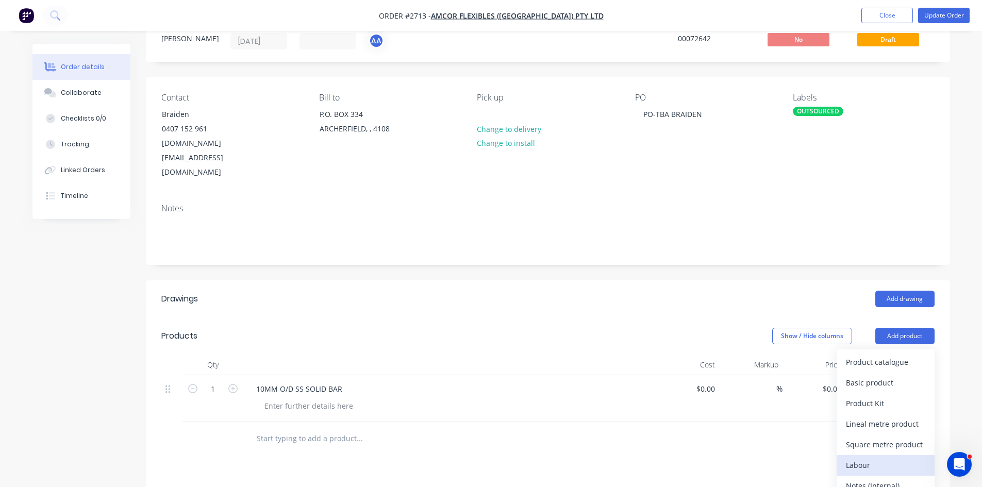
scroll to position [52, 0]
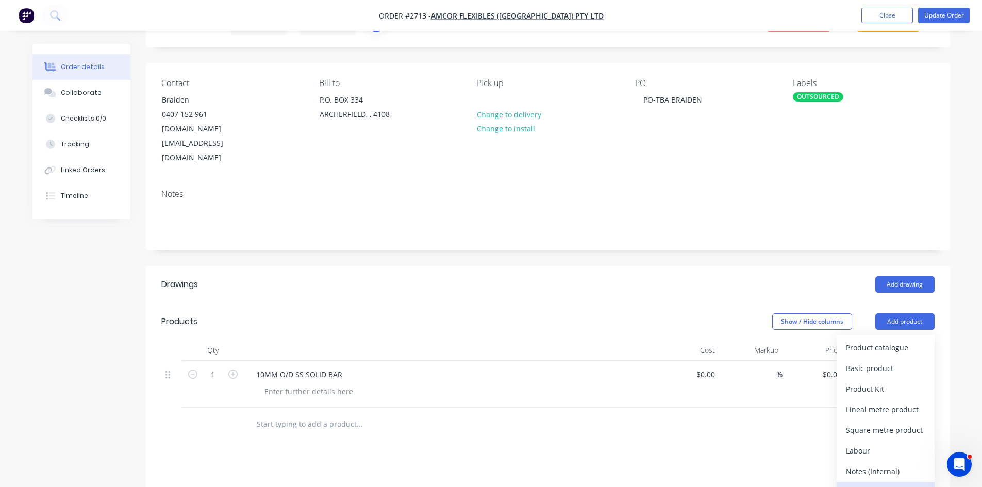
click at [879, 484] on div "Notes (External)" at bounding box center [885, 491] width 79 height 15
click at [305, 414] on div at bounding box center [285, 421] width 74 height 15
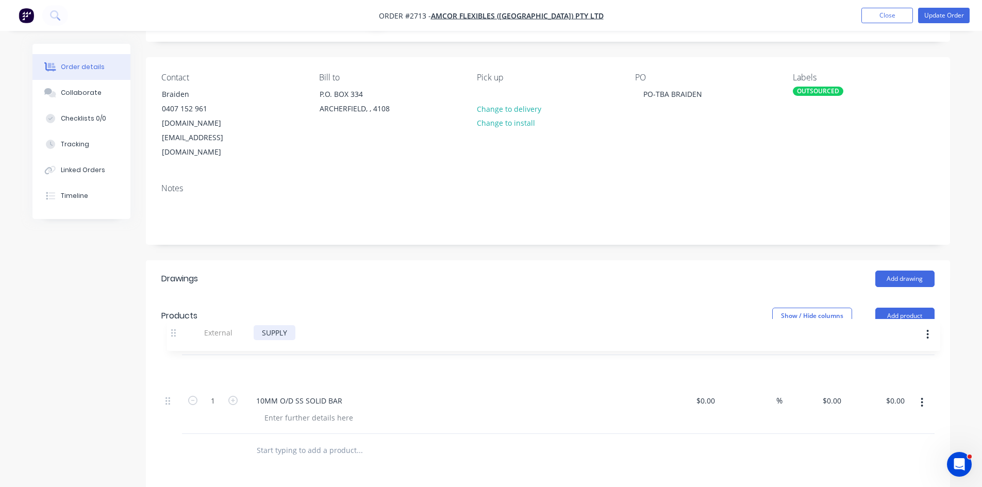
drag, startPoint x: 166, startPoint y: 391, endPoint x: 174, endPoint y: 326, distance: 64.9
click at [174, 355] on div "1 10MM O/D SS SOLID BAR $0.00 $0.00 % $0.00 $0.00 $0.00 $0.00 External SUPPLY" at bounding box center [547, 394] width 773 height 79
click at [81, 91] on div "Collaborate" at bounding box center [81, 92] width 41 height 9
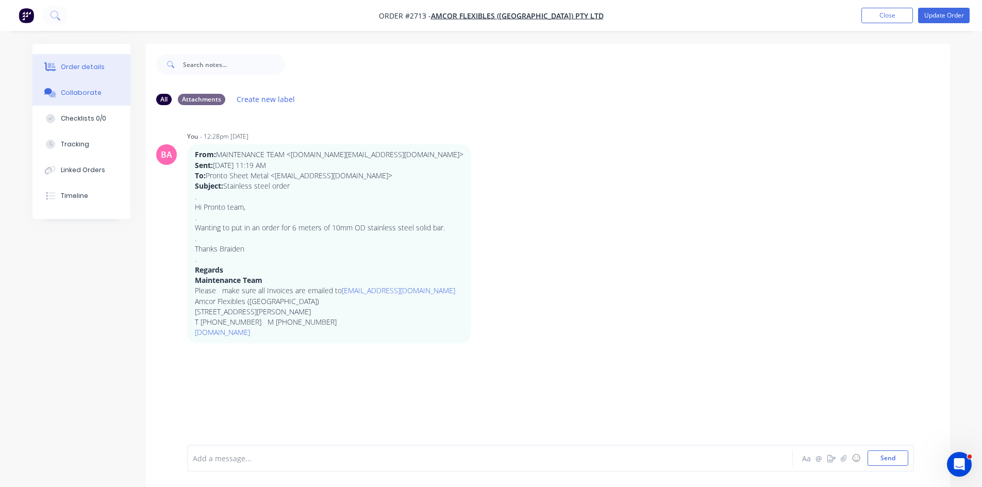
click at [81, 65] on div "Order details" at bounding box center [83, 66] width 44 height 9
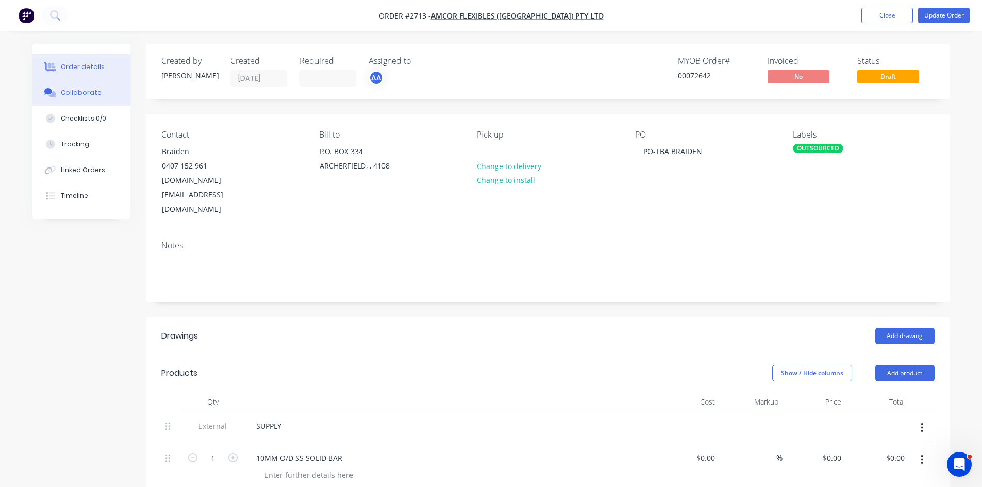
click at [83, 92] on div "Collaborate" at bounding box center [81, 92] width 41 height 9
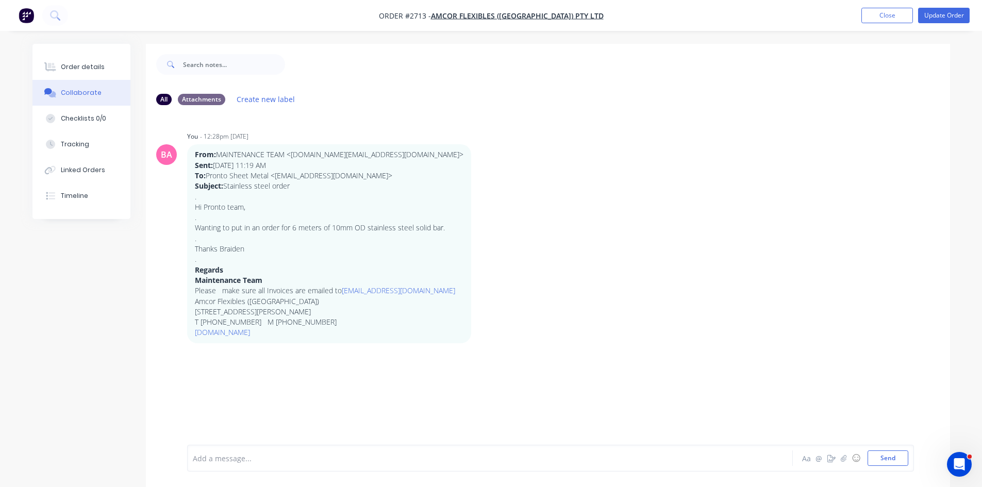
click at [246, 457] on div at bounding box center [461, 458] width 536 height 11
click at [885, 453] on button "Send" at bounding box center [887, 457] width 41 height 15
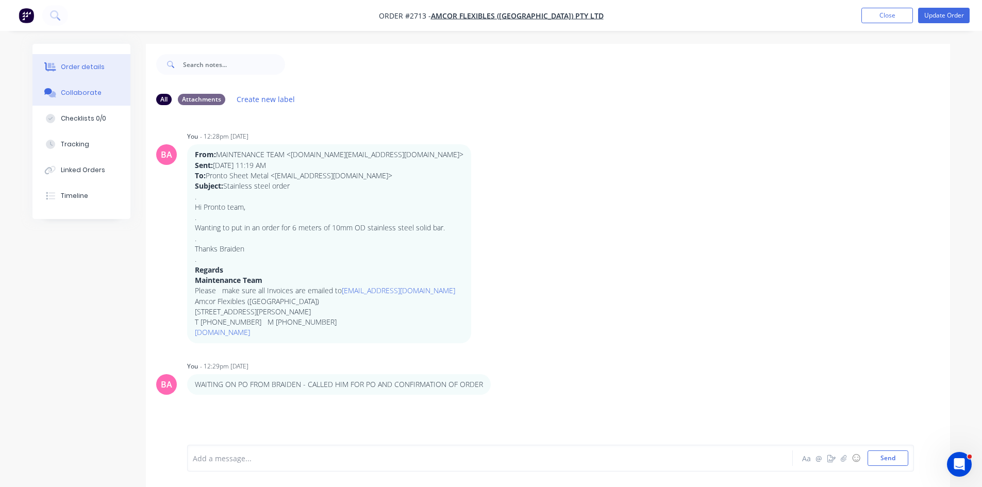
click at [75, 69] on div "Order details" at bounding box center [83, 66] width 44 height 9
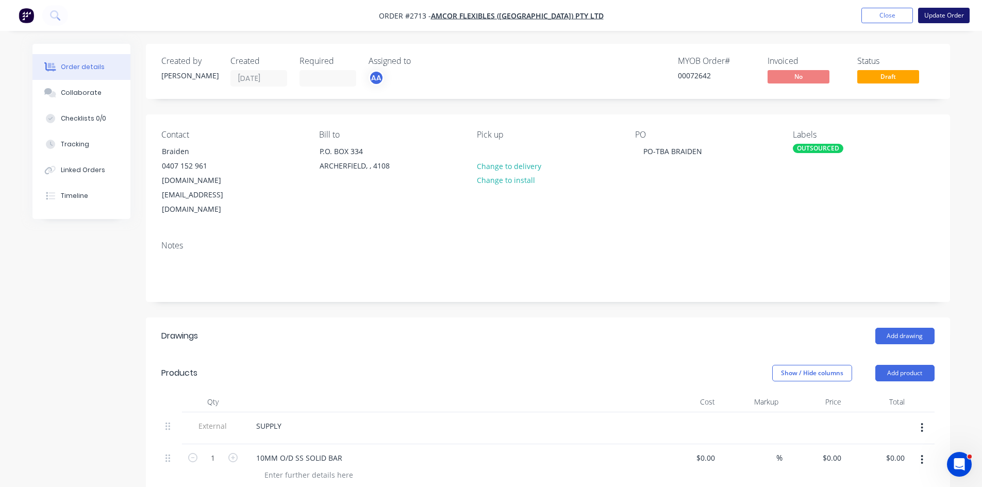
click at [937, 13] on button "Update Order" at bounding box center [944, 15] width 52 height 15
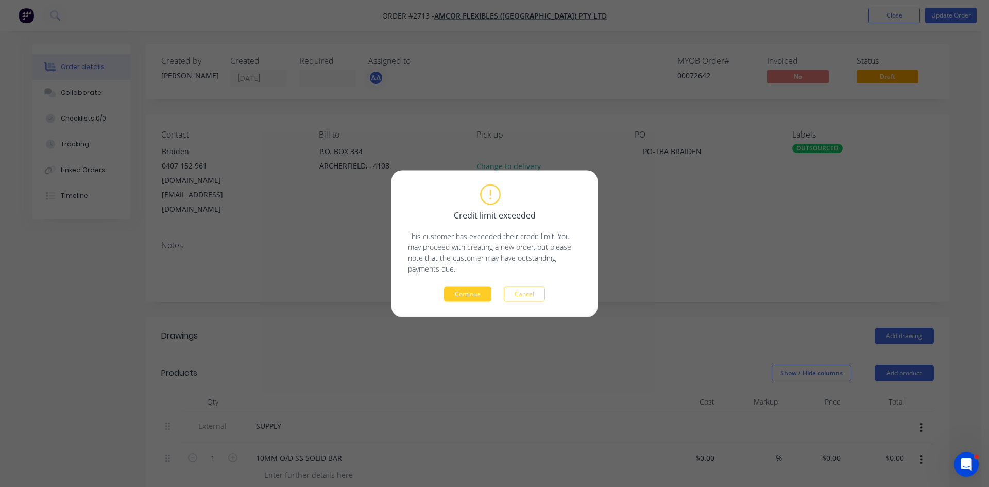
click at [471, 295] on button "Continue" at bounding box center [467, 293] width 47 height 15
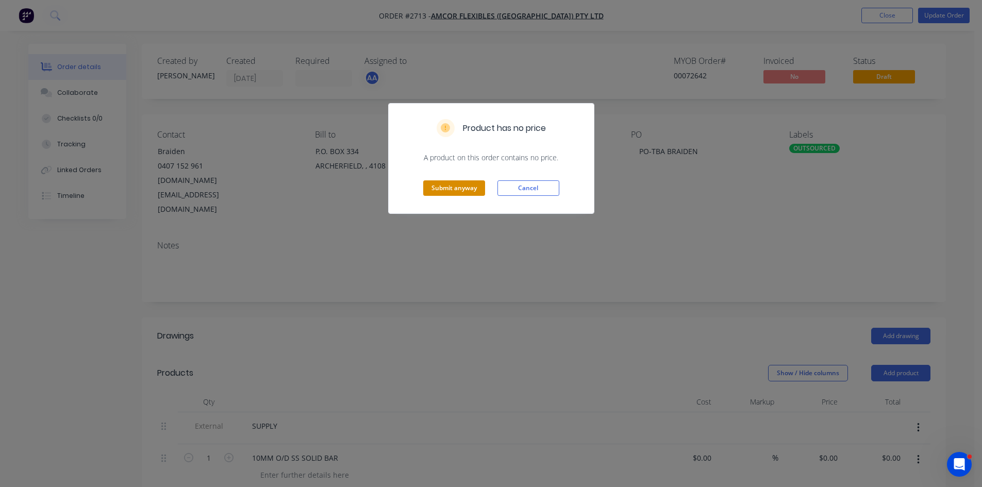
click at [461, 189] on button "Submit anyway" at bounding box center [454, 187] width 62 height 15
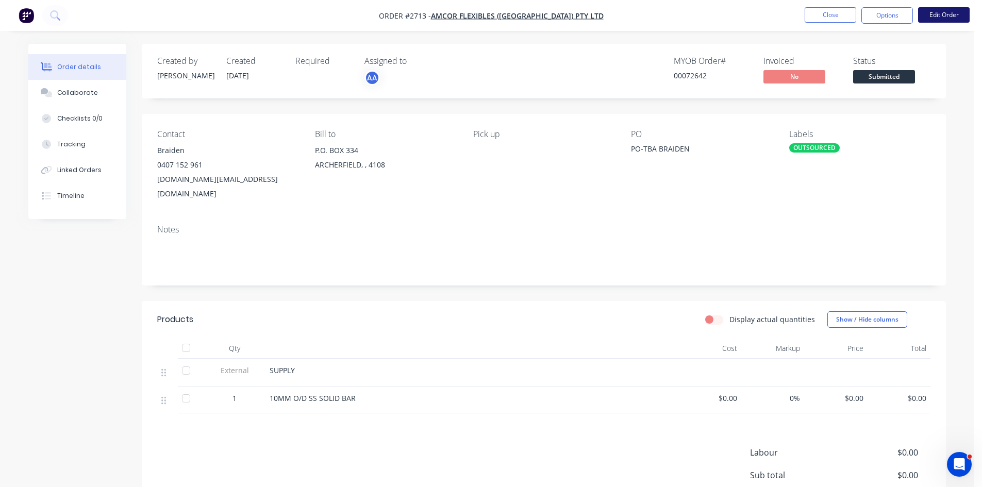
click at [944, 10] on button "Edit Order" at bounding box center [944, 14] width 52 height 15
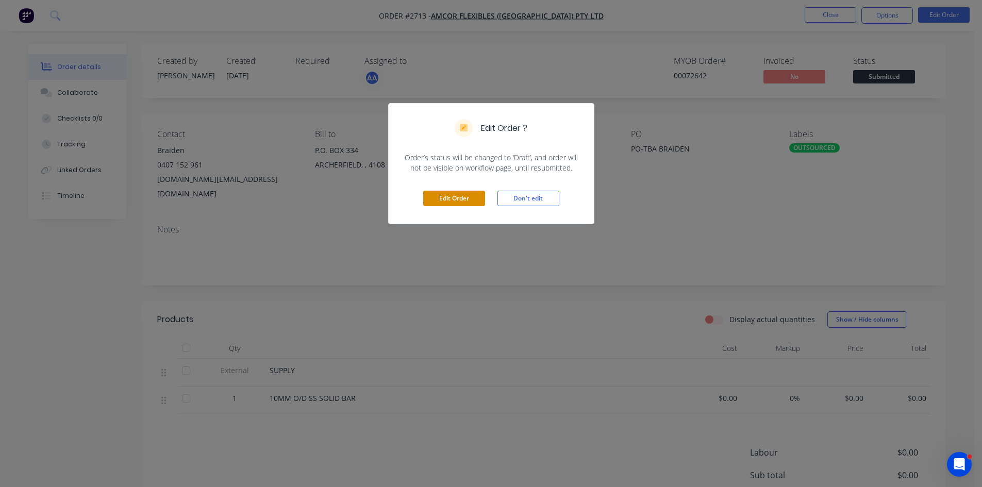
click at [463, 197] on button "Edit Order" at bounding box center [454, 198] width 62 height 15
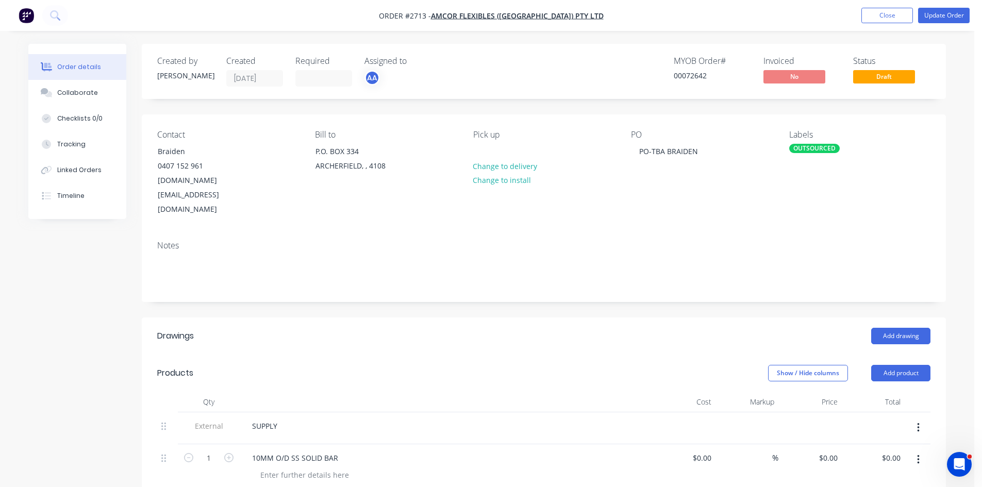
click at [823, 148] on div "OUTSOURCED" at bounding box center [814, 148] width 50 height 9
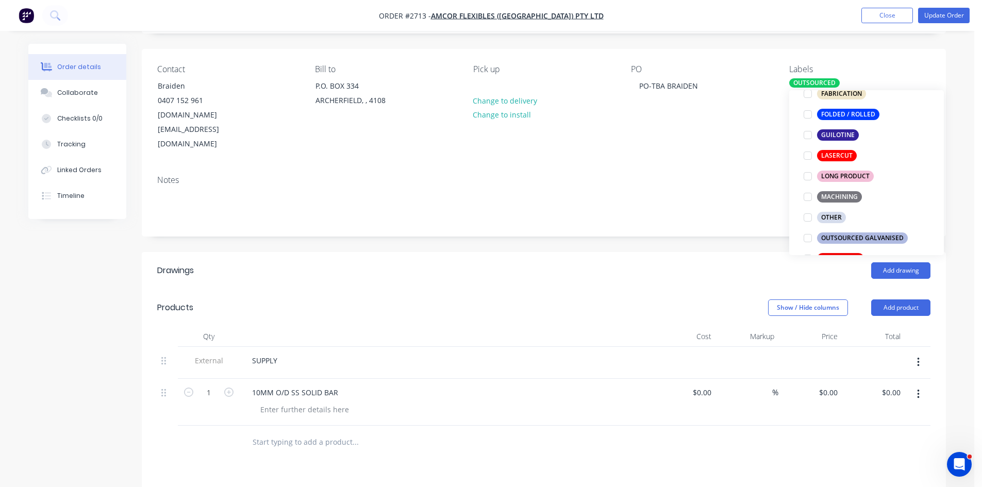
scroll to position [69, 0]
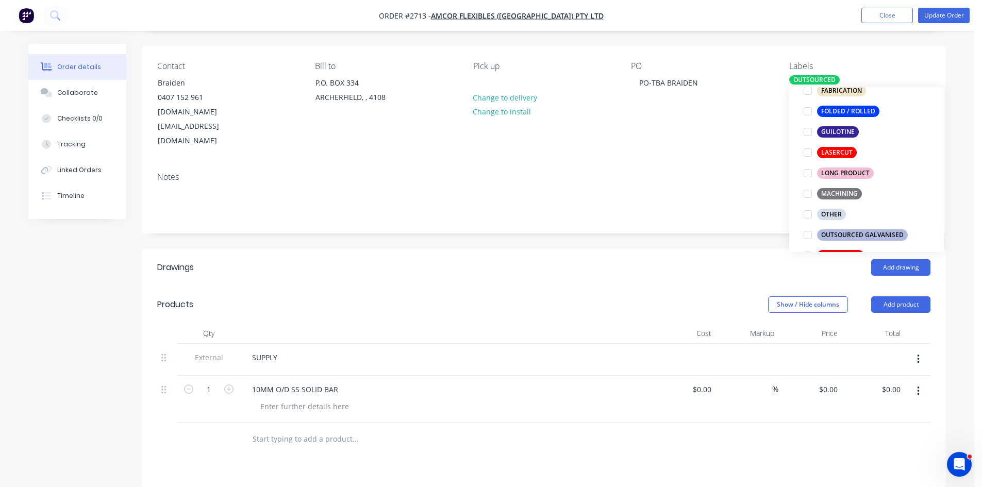
click at [323, 429] on input "text" at bounding box center [355, 439] width 206 height 21
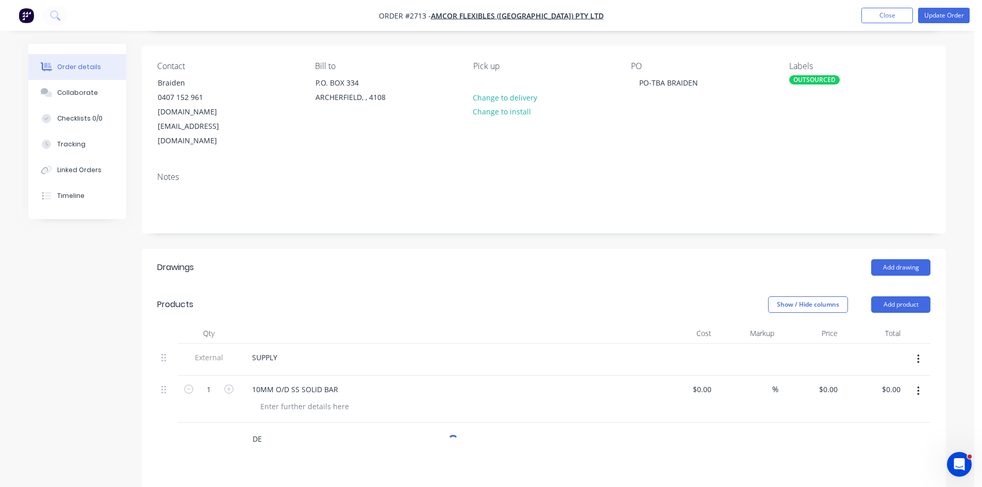
type input "D"
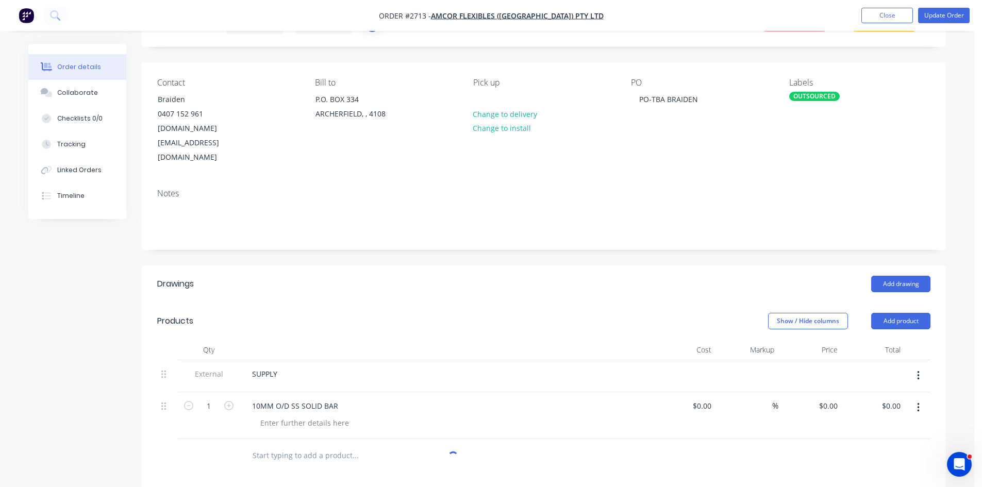
scroll to position [52, 0]
click at [921, 313] on button "Add product" at bounding box center [900, 321] width 59 height 16
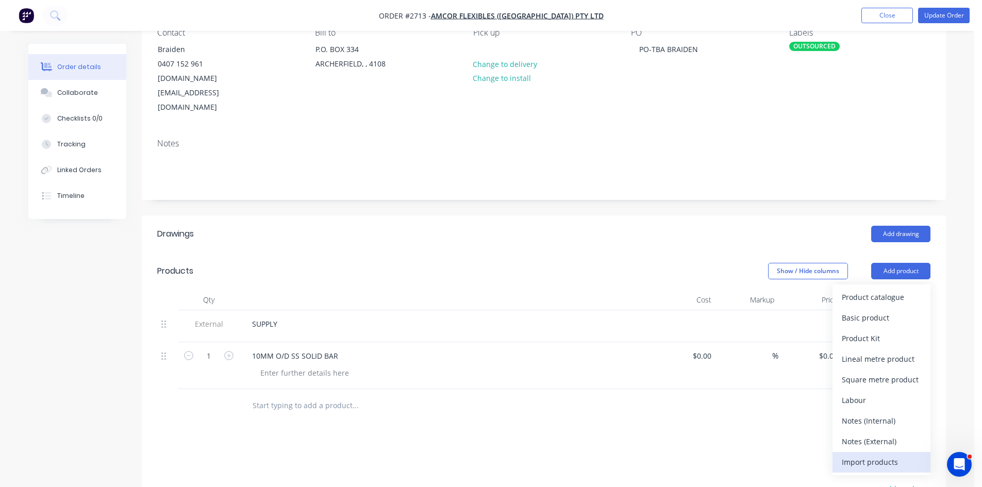
scroll to position [103, 0]
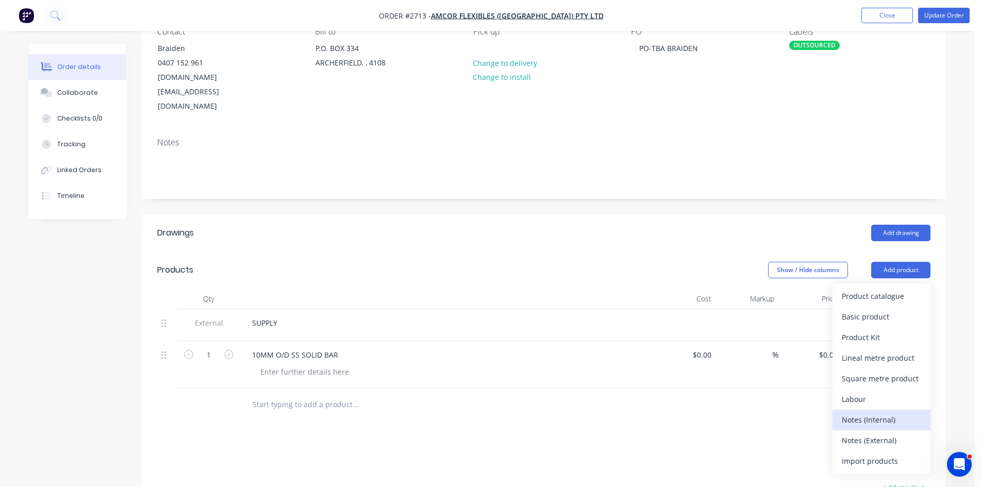
click at [880, 412] on div "Notes (Internal)" at bounding box center [880, 419] width 79 height 15
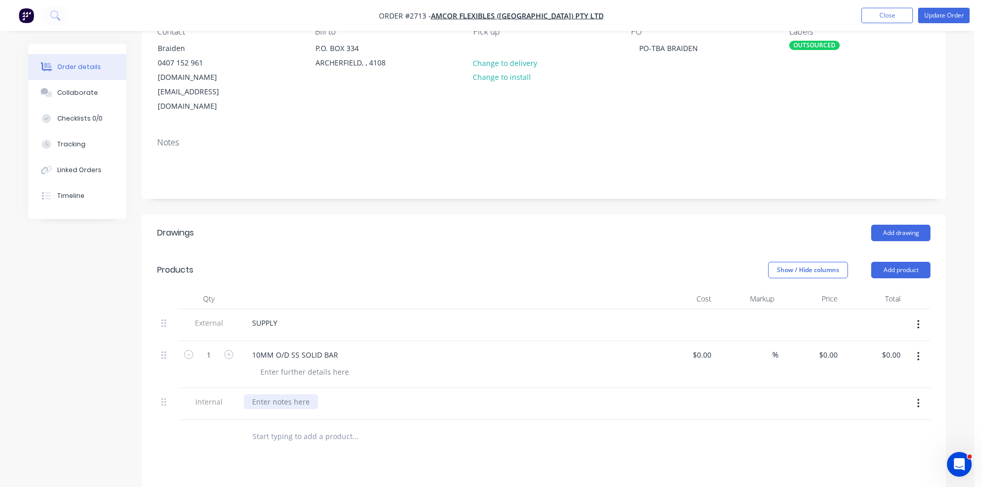
click at [265, 394] on div at bounding box center [281, 401] width 74 height 15
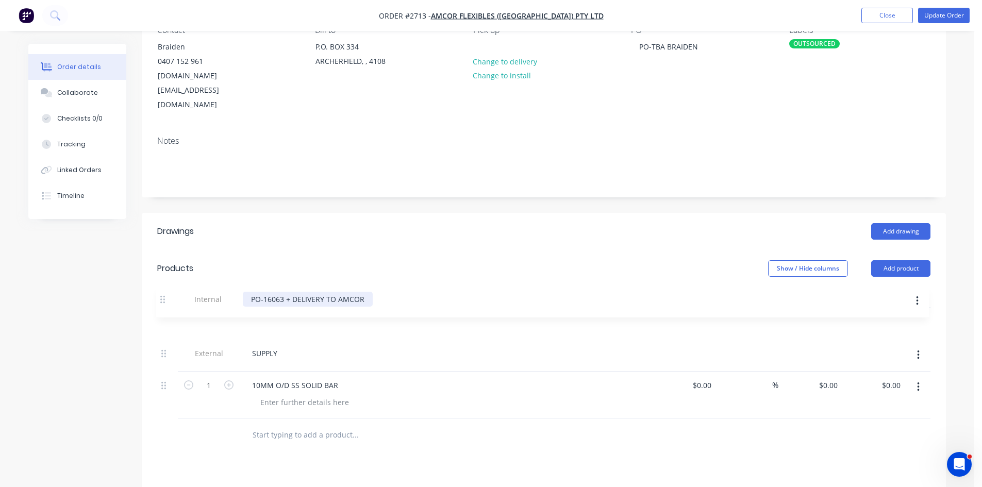
drag, startPoint x: 161, startPoint y: 373, endPoint x: 162, endPoint y: 291, distance: 81.9
click at [162, 308] on div "External SUPPLY 1 10MM O/D SS SOLID BAR $0.00 $0.00 % $0.00 $0.00 $0.00 $0.00 I…" at bounding box center [543, 363] width 773 height 111
click at [76, 87] on button "Collaborate" at bounding box center [77, 93] width 98 height 26
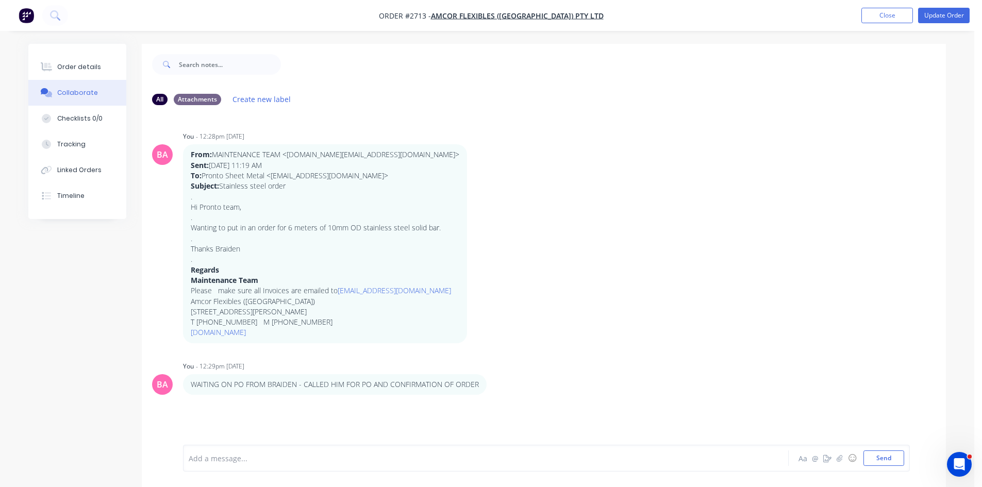
click at [239, 449] on div "Add a message... Aa @ ☺ Send" at bounding box center [546, 458] width 727 height 27
click at [888, 460] on button "Send" at bounding box center [883, 457] width 41 height 15
click at [903, 18] on button "Close" at bounding box center [887, 15] width 52 height 15
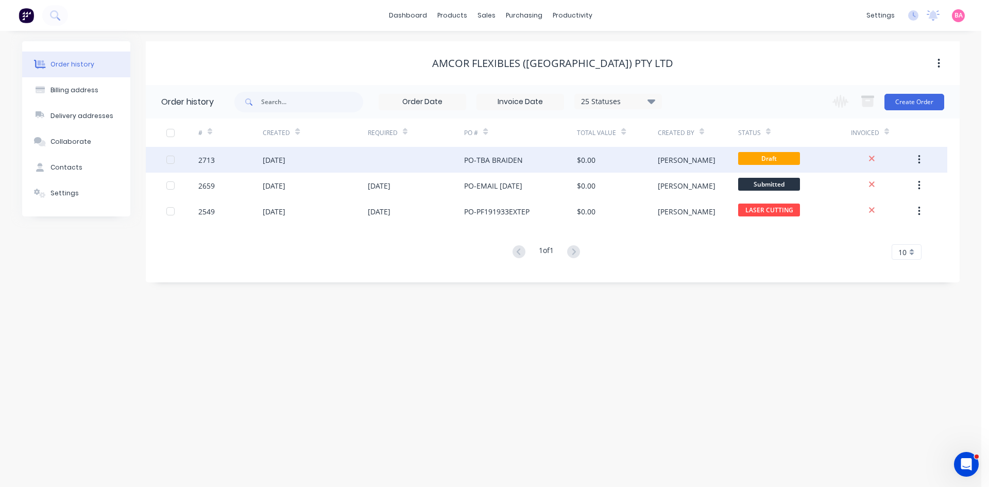
click at [284, 159] on div "[DATE]" at bounding box center [274, 160] width 23 height 11
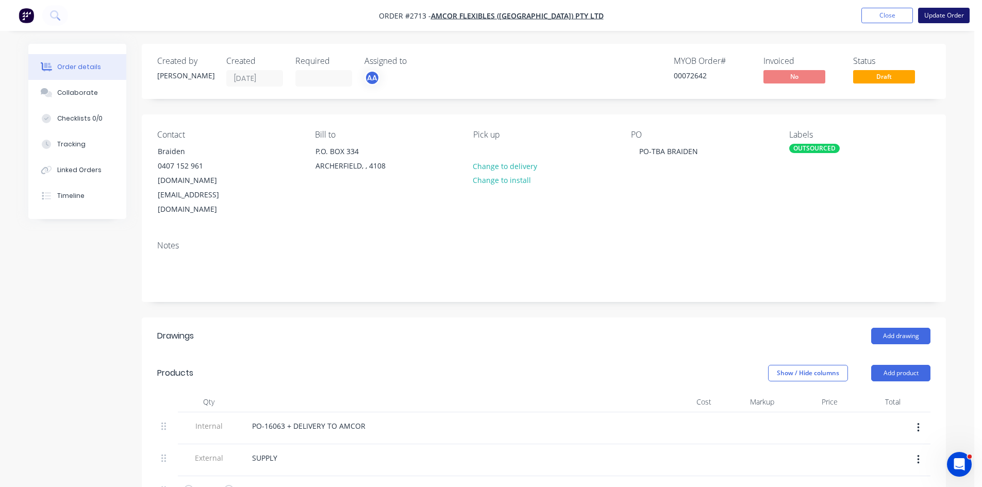
click at [951, 13] on button "Update Order" at bounding box center [944, 15] width 52 height 15
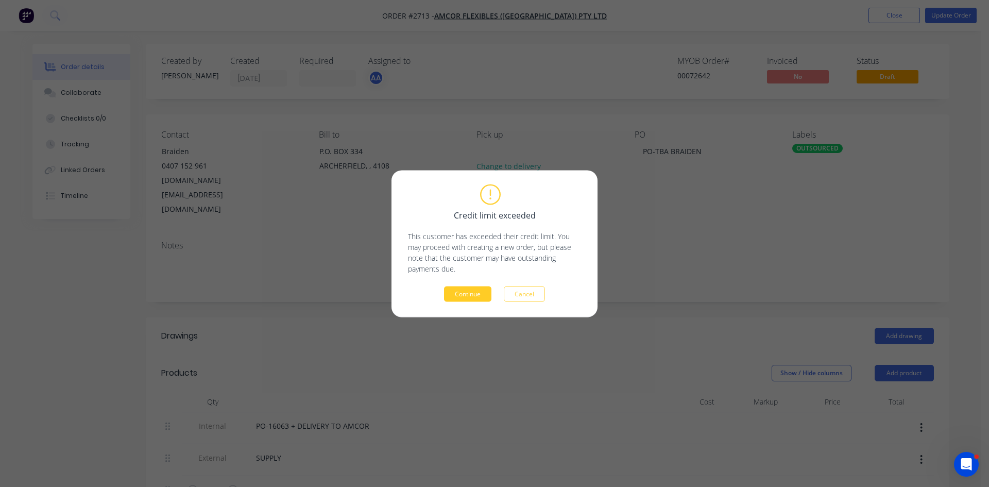
click at [469, 290] on button "Continue" at bounding box center [467, 293] width 47 height 15
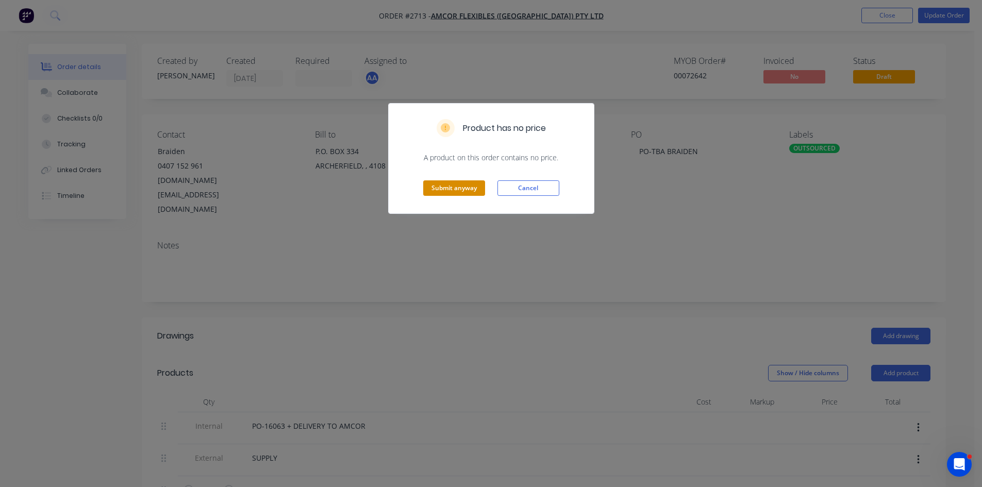
click at [457, 187] on button "Submit anyway" at bounding box center [454, 187] width 62 height 15
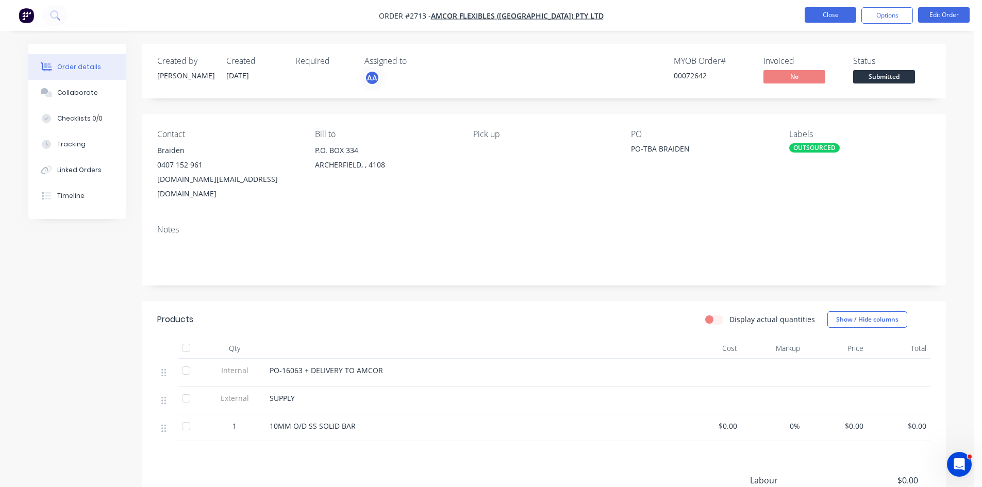
click at [820, 13] on button "Close" at bounding box center [830, 14] width 52 height 15
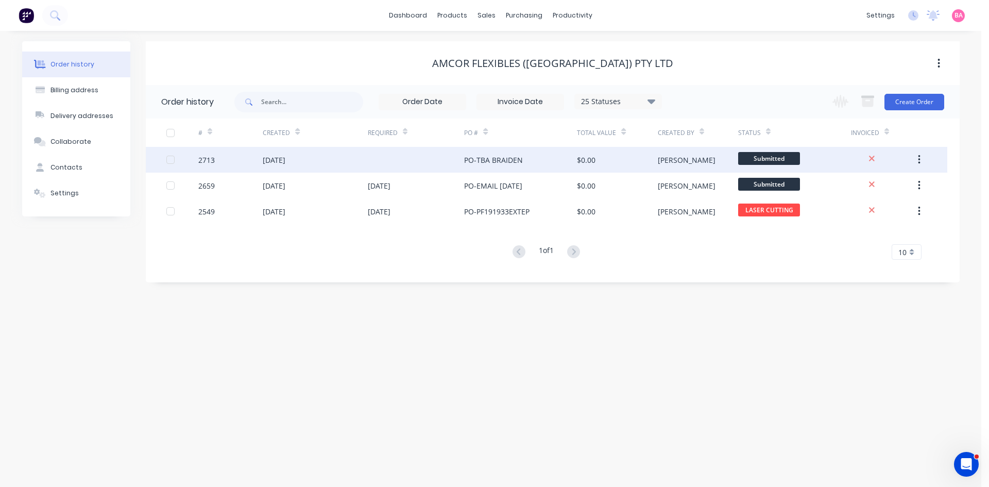
click at [285, 159] on div "[DATE]" at bounding box center [274, 160] width 23 height 11
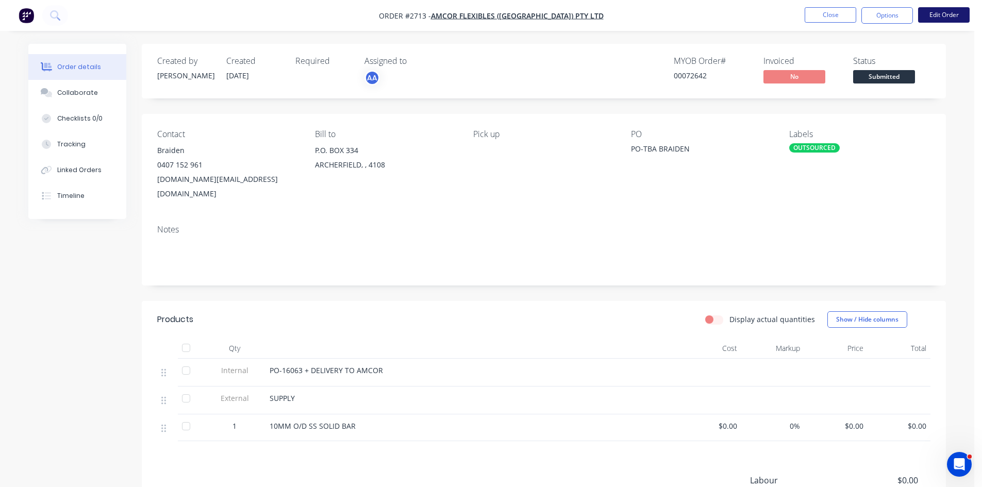
click at [937, 12] on button "Edit Order" at bounding box center [944, 14] width 52 height 15
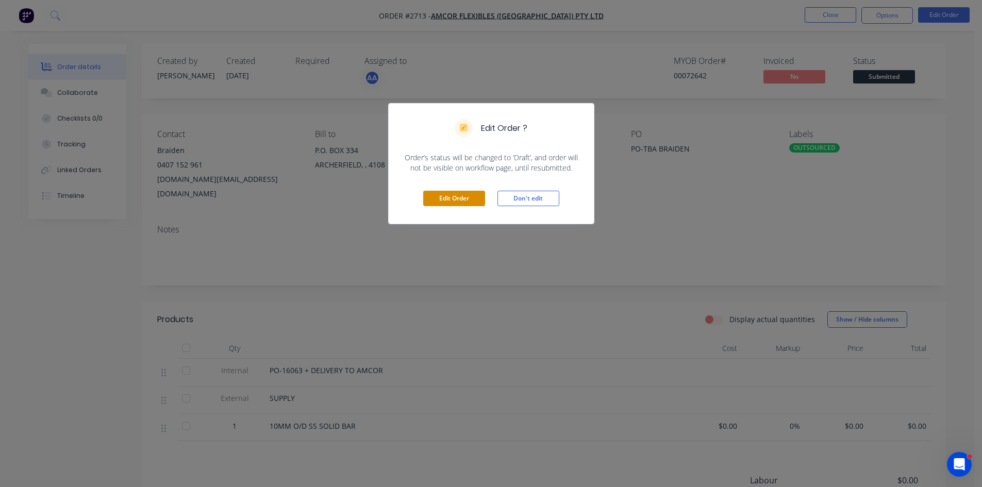
click at [463, 199] on button "Edit Order" at bounding box center [454, 198] width 62 height 15
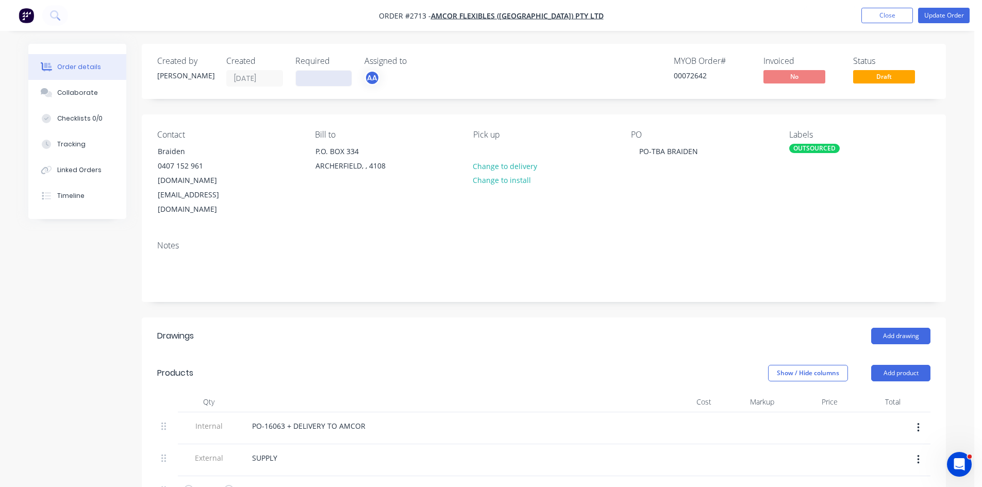
click at [337, 75] on input at bounding box center [324, 78] width 56 height 15
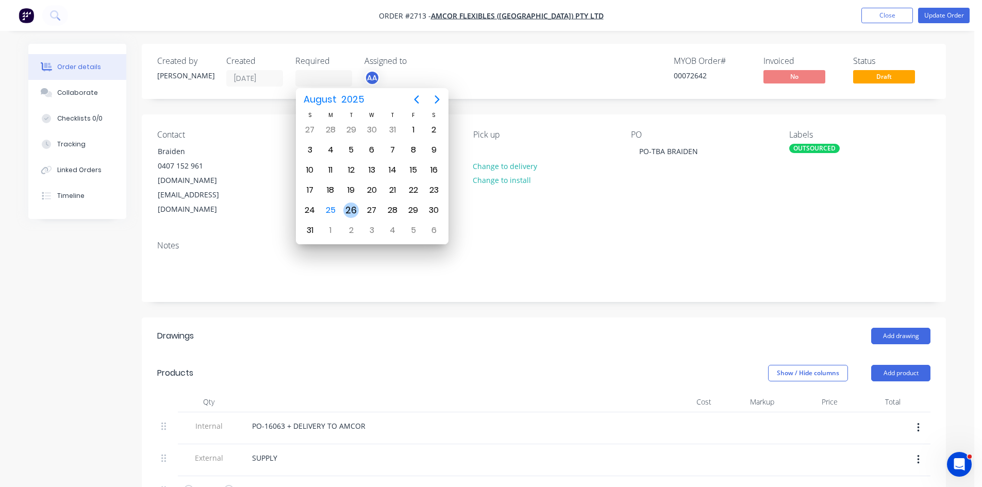
click at [356, 211] on div "26" at bounding box center [350, 210] width 15 height 15
type input "26/08/25"
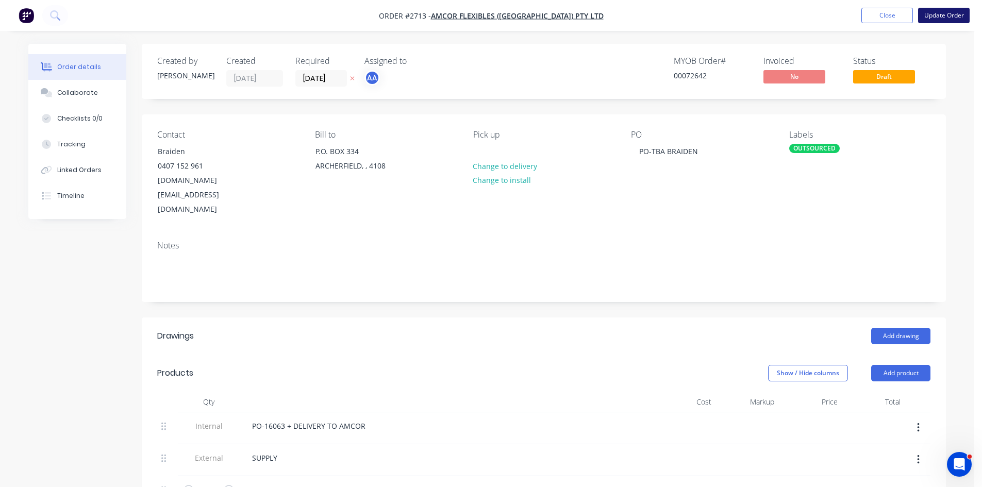
click at [942, 12] on button "Update Order" at bounding box center [944, 15] width 52 height 15
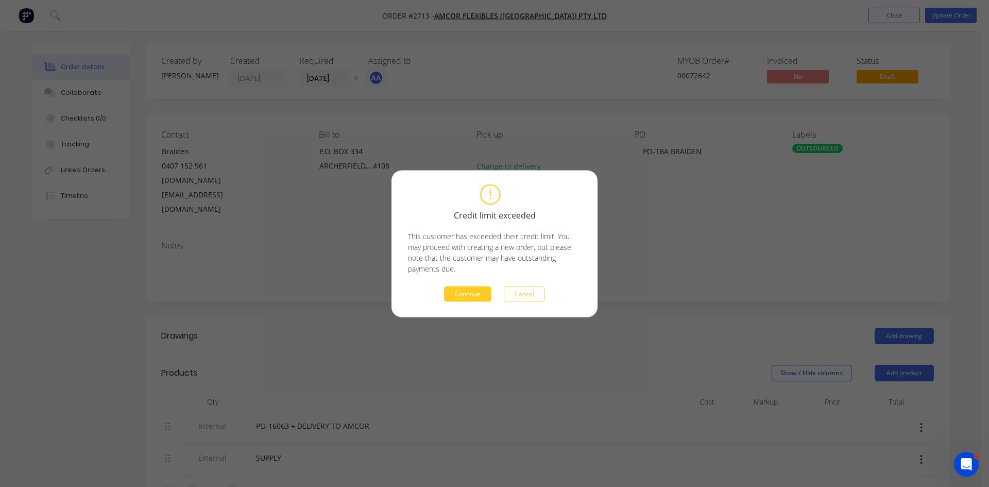
click at [466, 295] on button "Continue" at bounding box center [467, 293] width 47 height 15
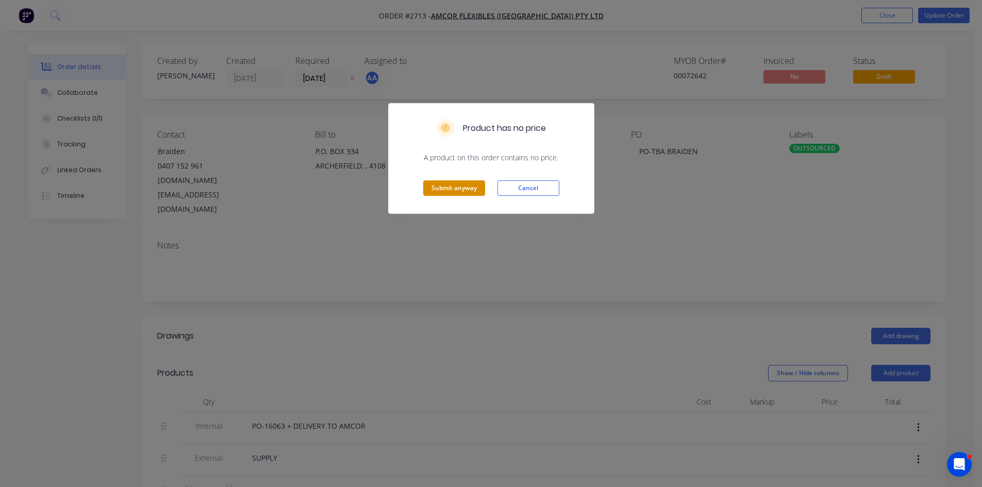
click at [448, 183] on button "Submit anyway" at bounding box center [454, 187] width 62 height 15
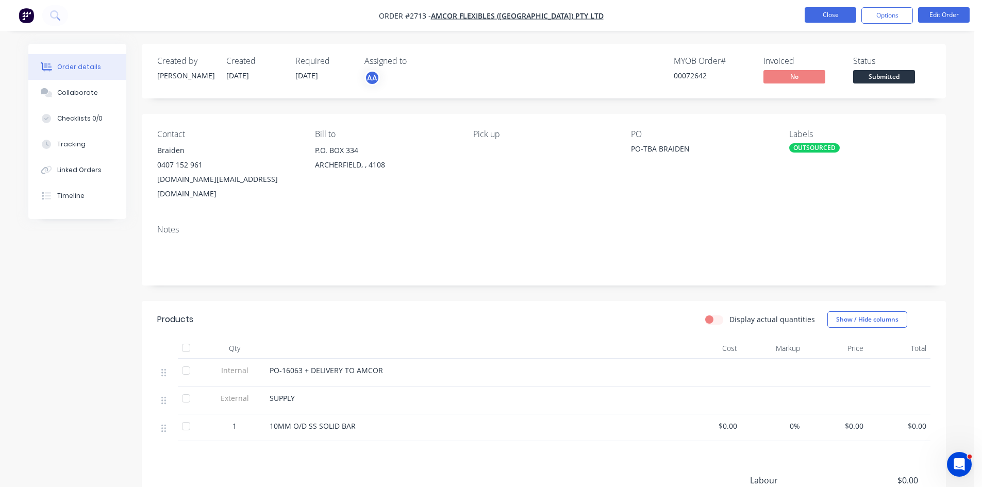
click at [822, 11] on button "Close" at bounding box center [830, 14] width 52 height 15
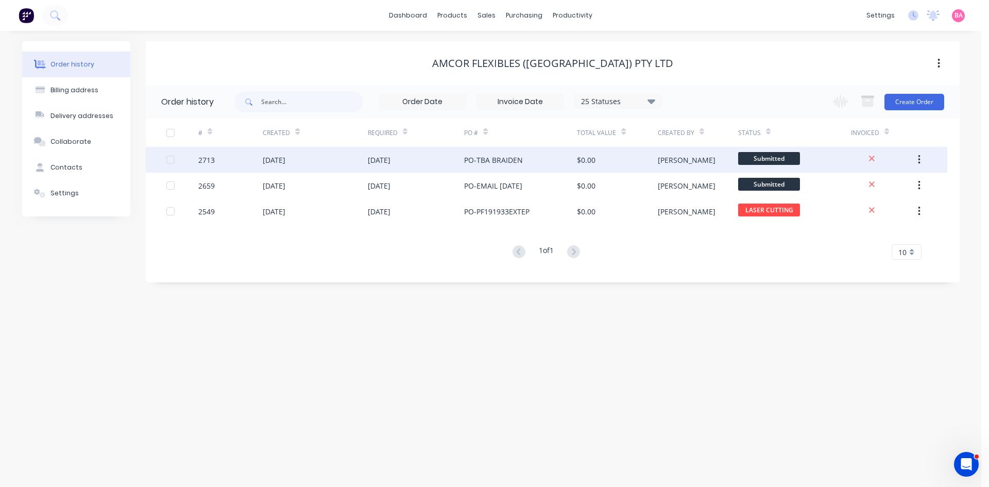
click at [387, 161] on div "[DATE]" at bounding box center [379, 160] width 23 height 11
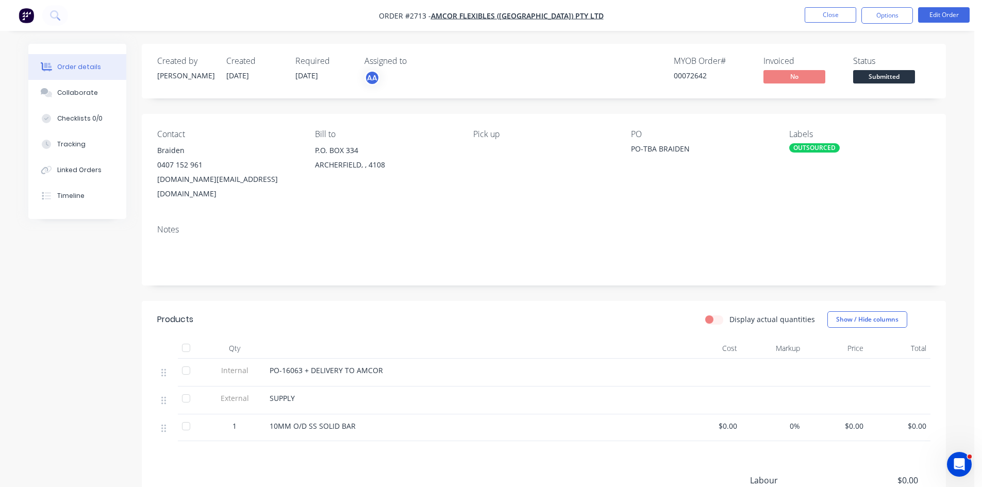
click at [813, 148] on div "OUTSOURCED" at bounding box center [814, 147] width 50 height 9
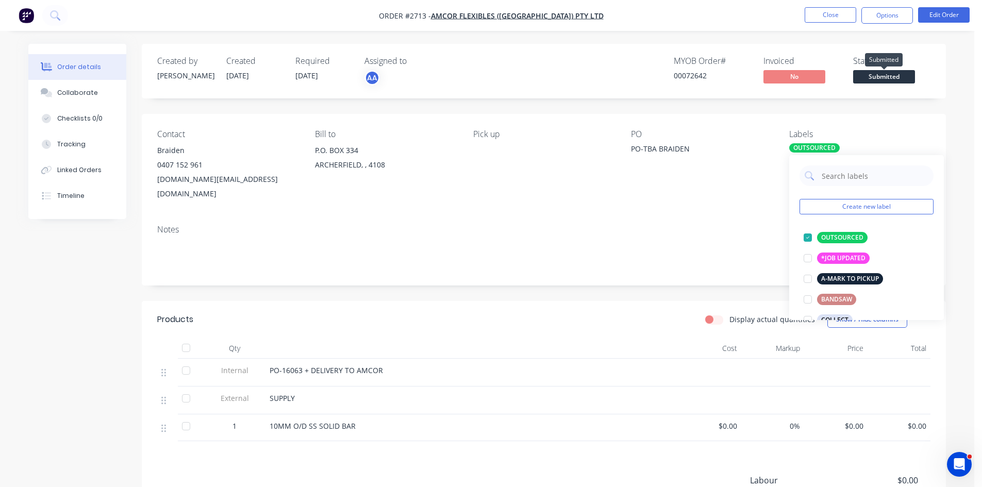
click at [882, 73] on span "Submitted" at bounding box center [884, 76] width 62 height 13
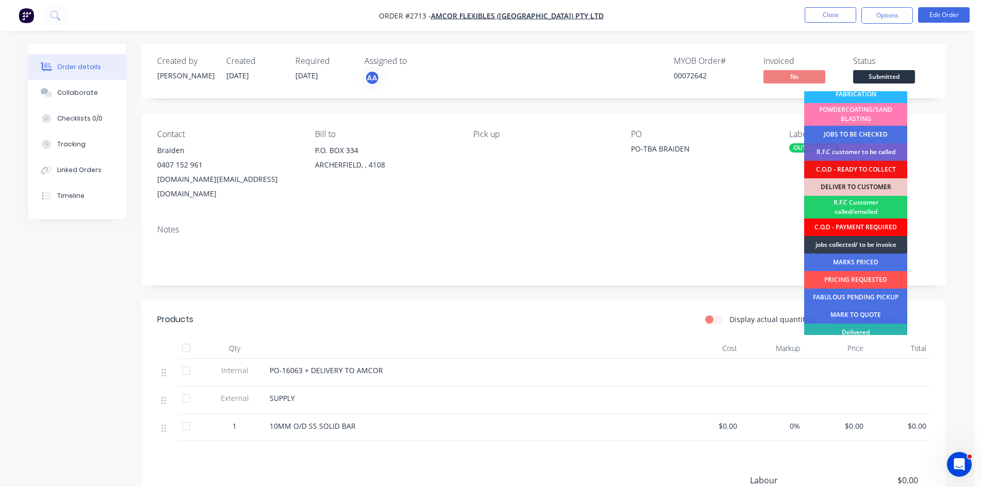
scroll to position [99, 0]
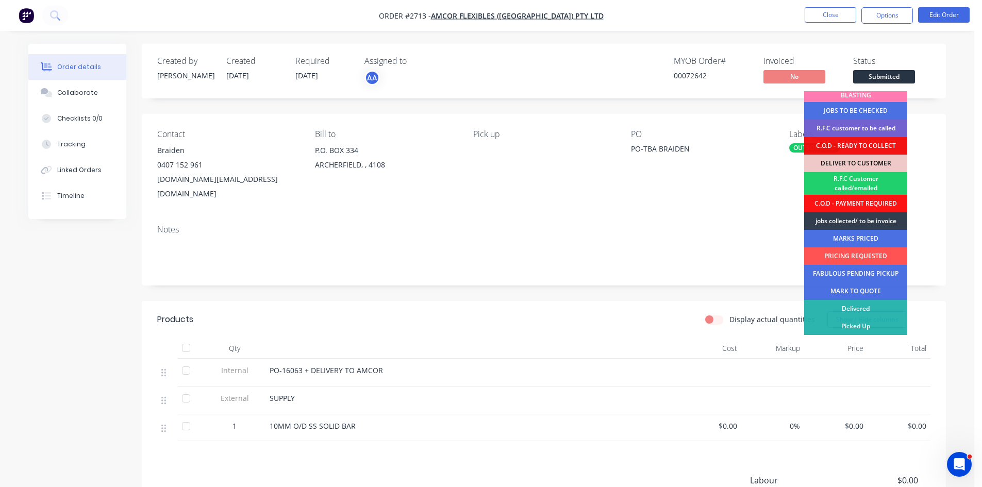
click at [867, 161] on div "DELIVER TO CUSTOMER" at bounding box center [855, 164] width 103 height 18
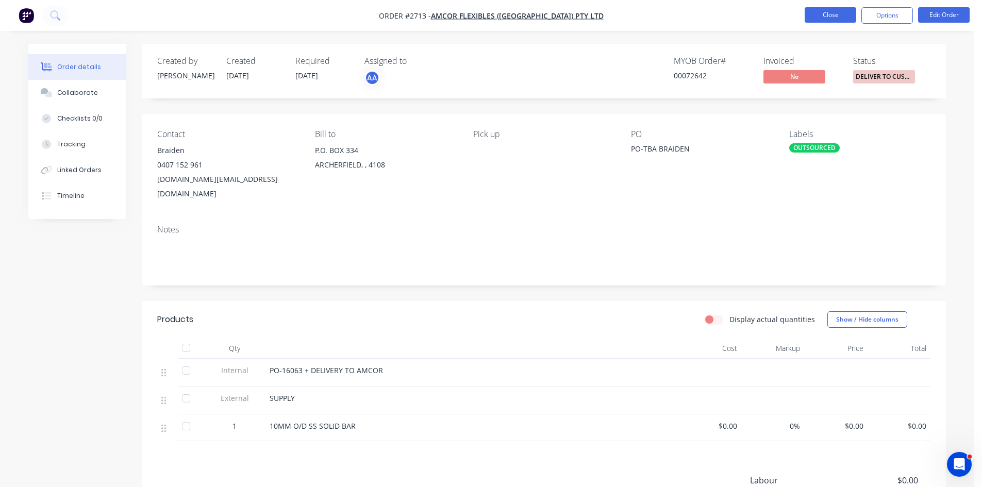
click at [824, 11] on button "Close" at bounding box center [830, 14] width 52 height 15
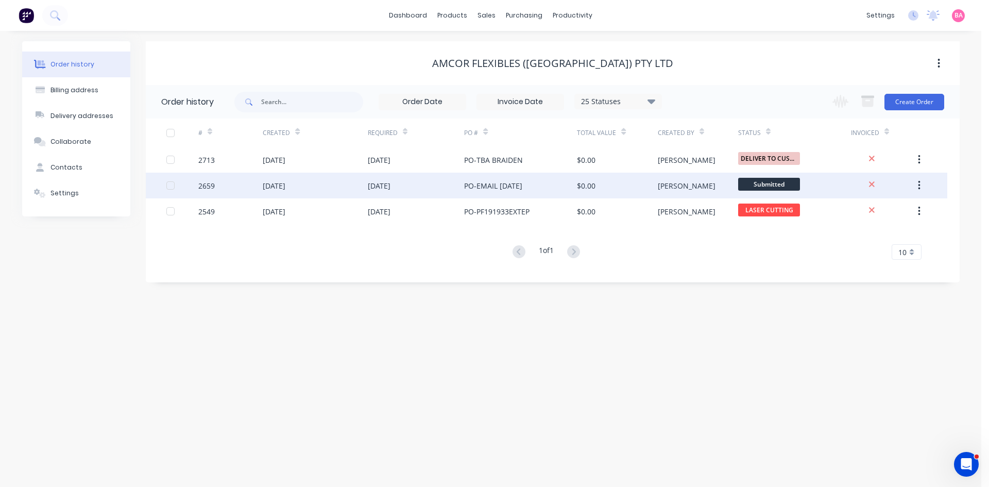
click at [507, 185] on div "PO-EMAIL [DATE]" at bounding box center [493, 185] width 58 height 11
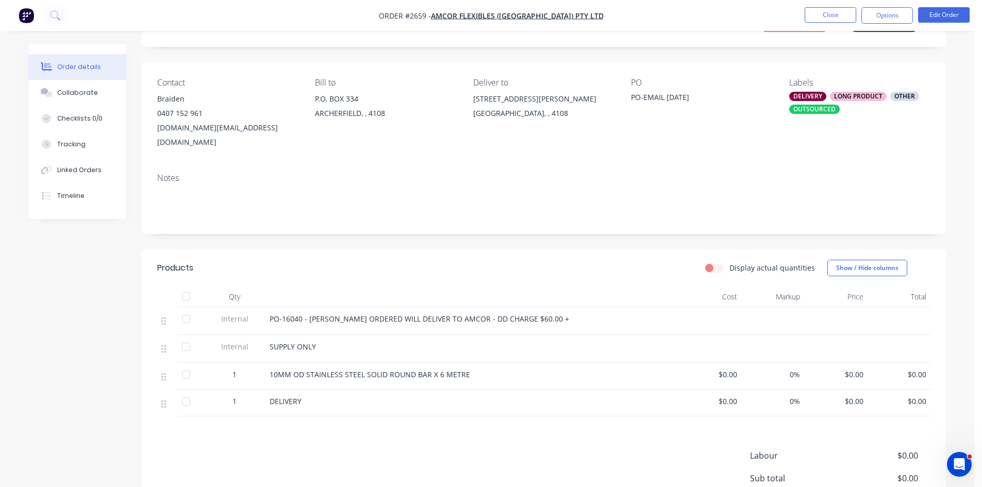
scroll to position [69, 0]
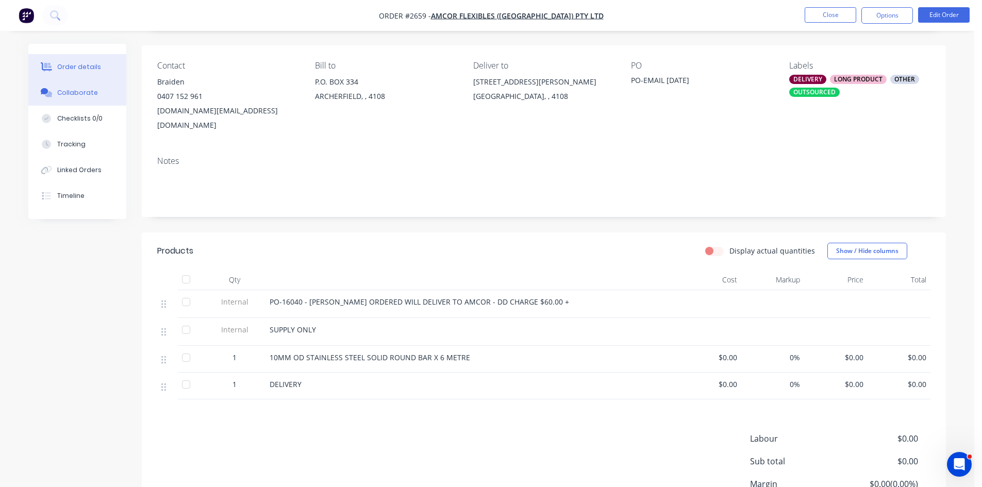
click at [69, 95] on div "Collaborate" at bounding box center [77, 92] width 41 height 9
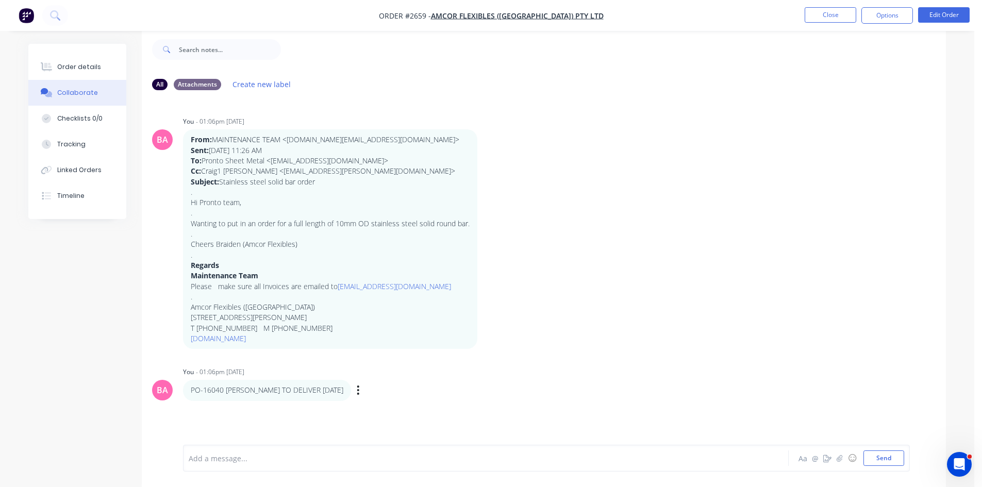
scroll to position [15, 0]
click at [832, 13] on button "Close" at bounding box center [830, 14] width 52 height 15
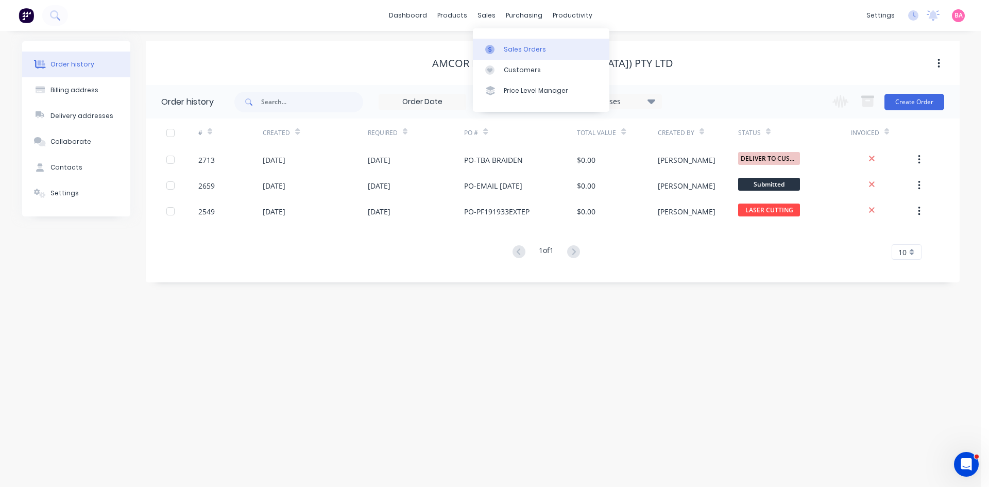
click at [518, 48] on div "Sales Orders" at bounding box center [525, 49] width 42 height 9
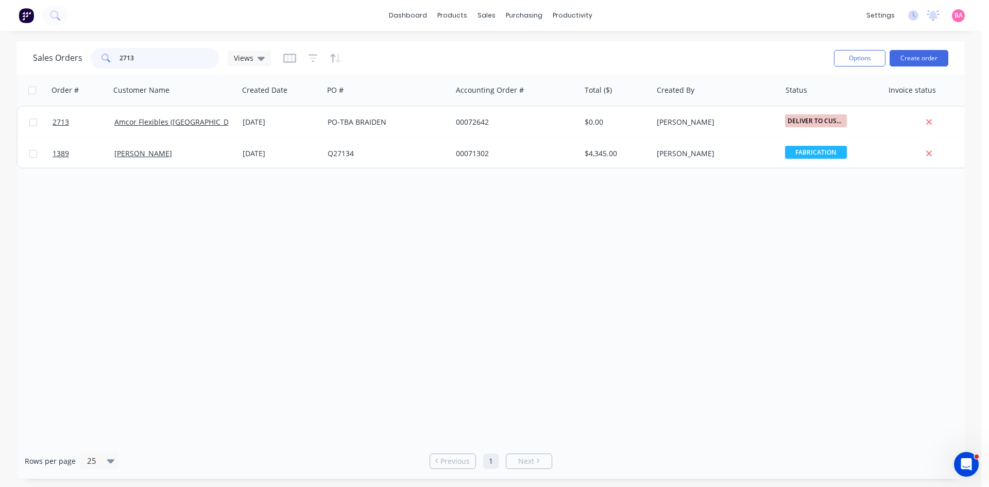
drag, startPoint x: 144, startPoint y: 56, endPoint x: -46, endPoint y: 38, distance: 190.9
click at [0, 38] on html "dashboard products sales purchasing productivity dashboard products Product Cat…" at bounding box center [494, 243] width 989 height 487
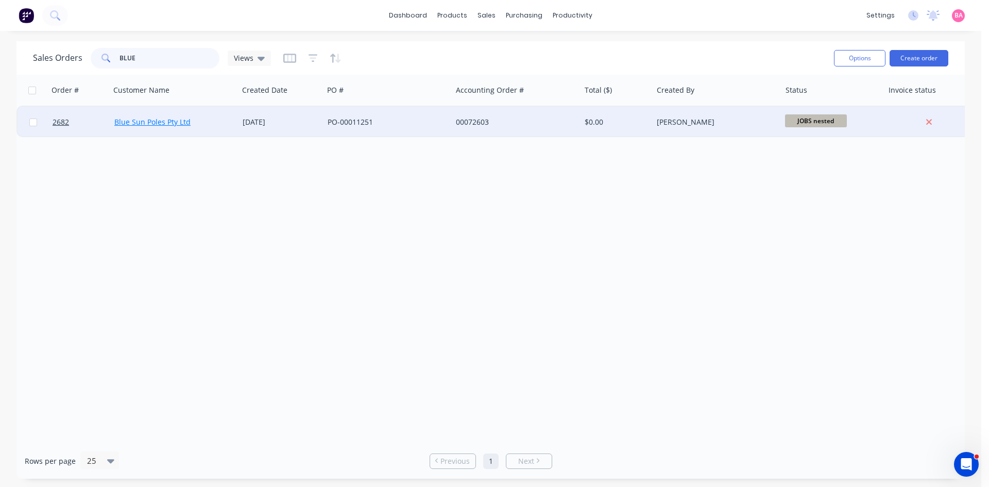
type input "BLUE"
click at [141, 121] on link "Blue Sun Poles Pty Ltd" at bounding box center [152, 122] width 76 height 10
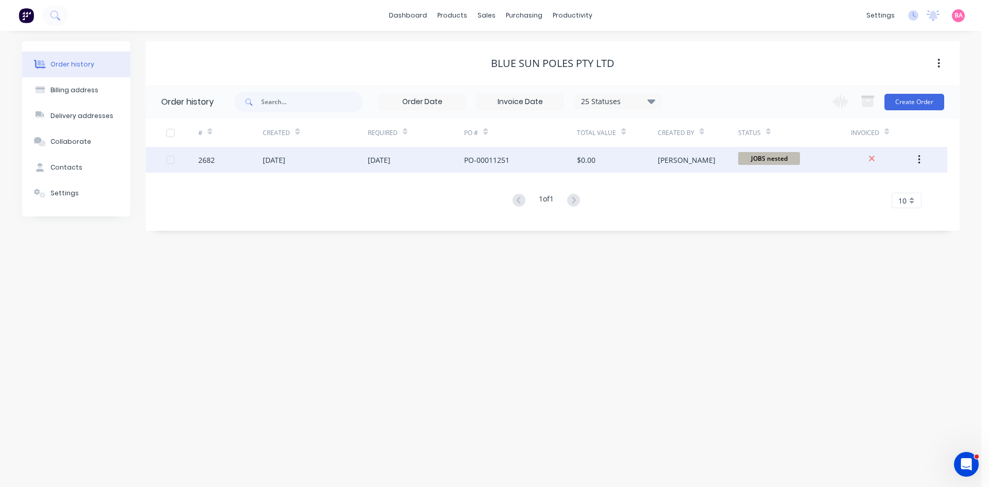
click at [337, 166] on div "[DATE]" at bounding box center [315, 160] width 105 height 26
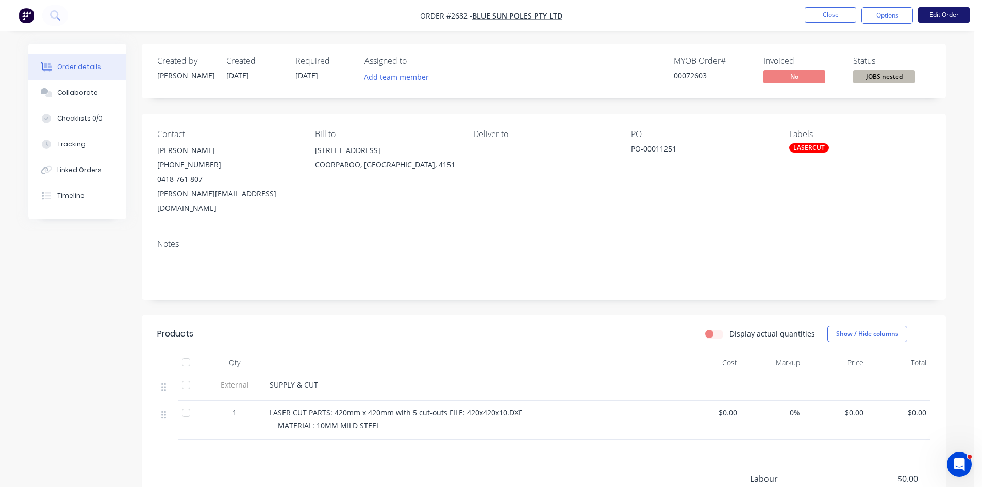
click at [951, 12] on button "Edit Order" at bounding box center [944, 14] width 52 height 15
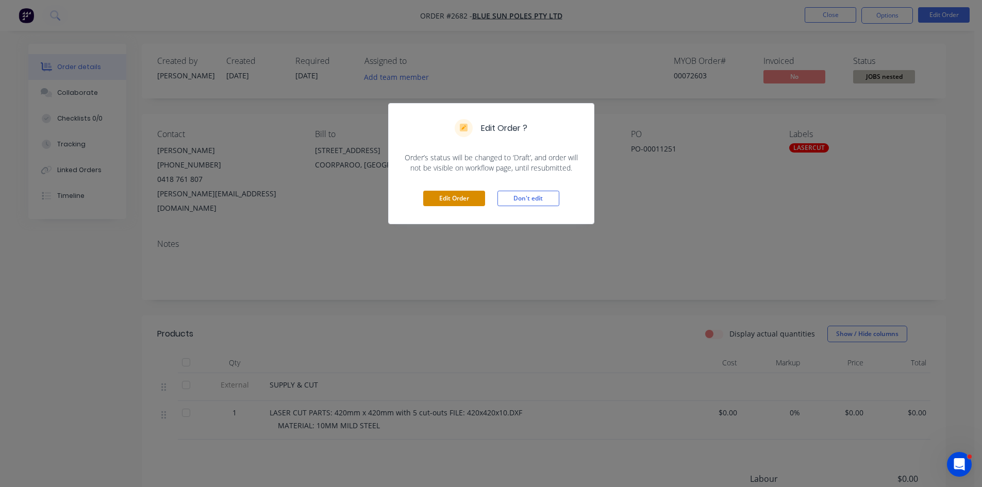
click at [457, 195] on button "Edit Order" at bounding box center [454, 198] width 62 height 15
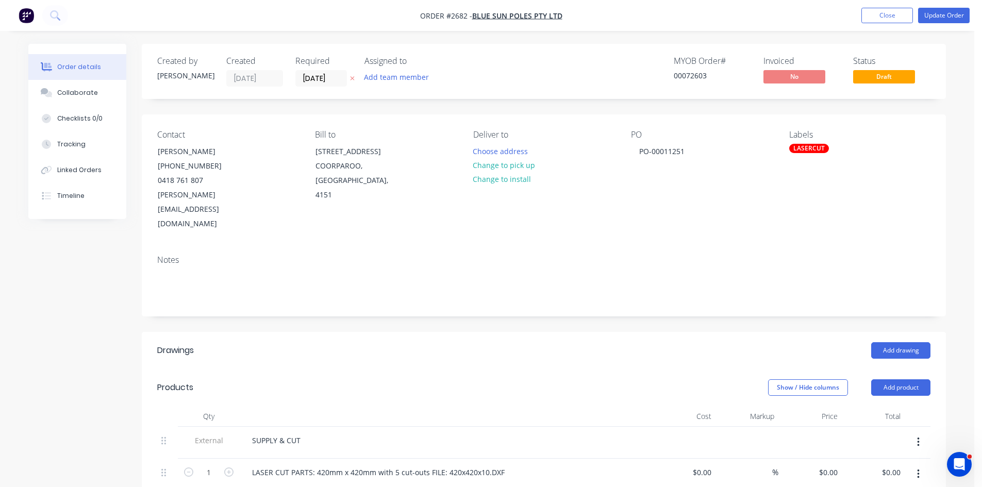
drag, startPoint x: 337, startPoint y: 78, endPoint x: 295, endPoint y: 74, distance: 42.4
click at [295, 74] on div "Created by Sandra Created 20/08/25 Required 20/08/25 Assigned to Add team member" at bounding box center [312, 71] width 310 height 30
type input "25/08/20"
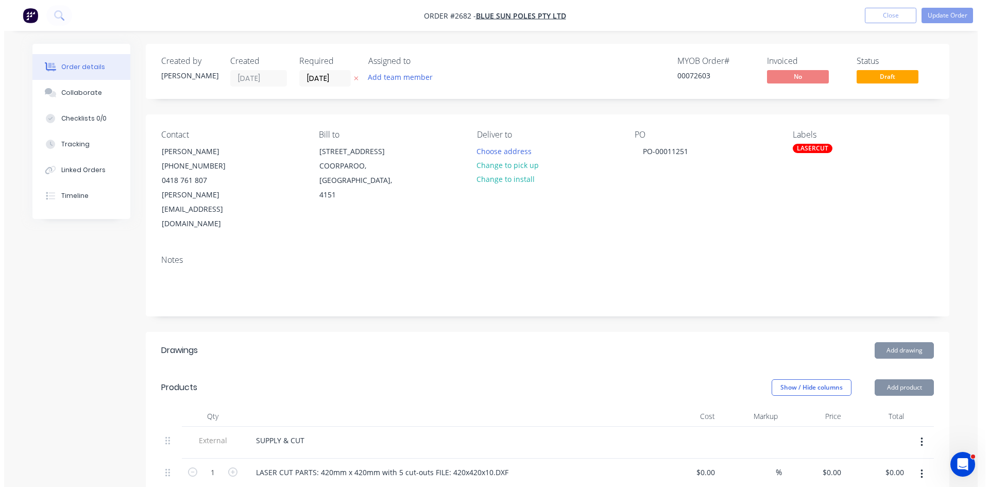
scroll to position [0, 0]
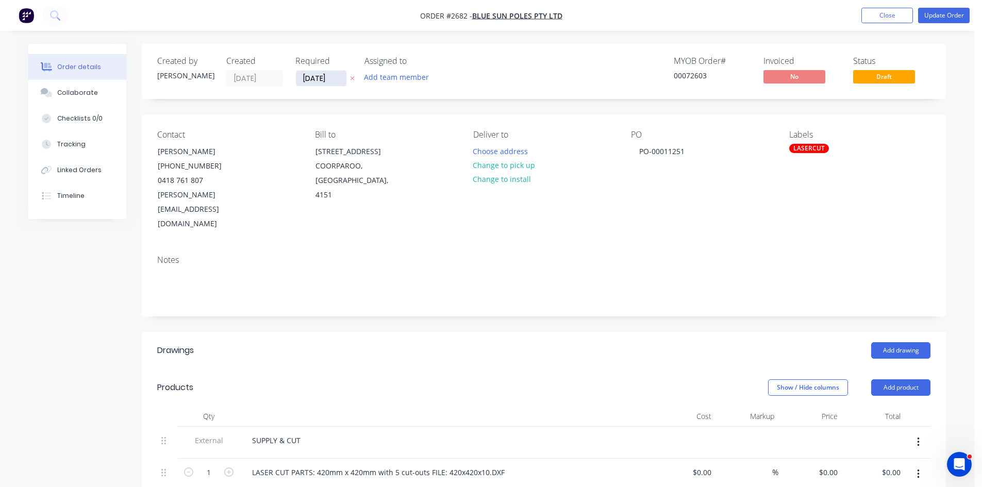
click at [331, 76] on input "25/08/20" at bounding box center [321, 78] width 50 height 15
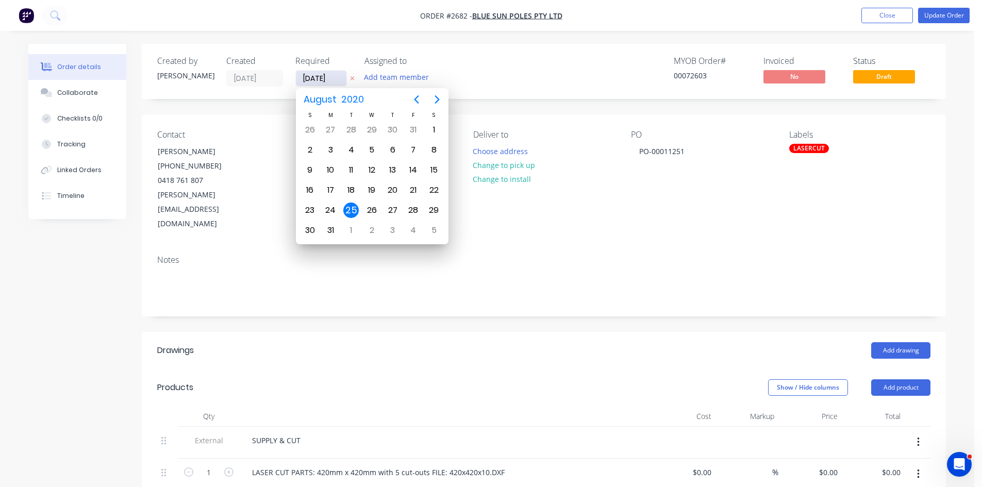
click at [333, 78] on input "25/08/20" at bounding box center [321, 78] width 50 height 15
type input "[DATE]"
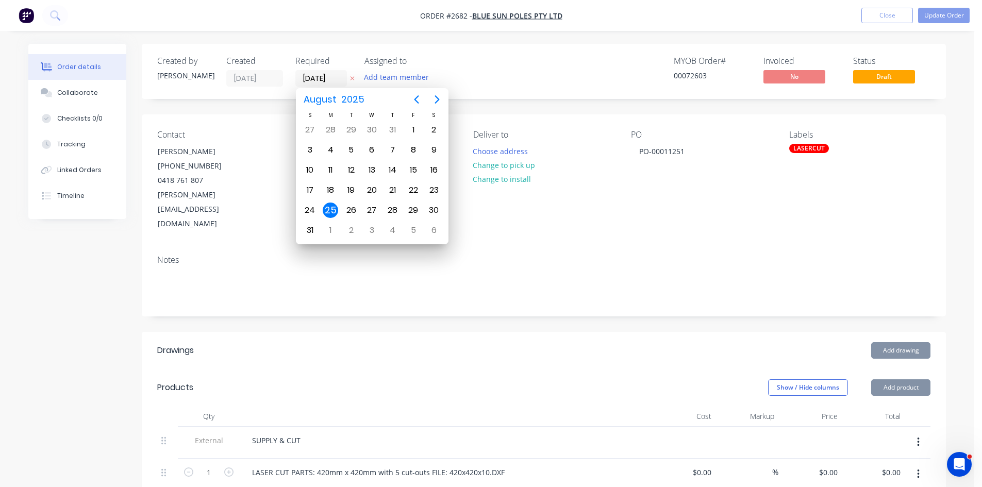
click at [595, 215] on div "Contact Paul Davis (07) 3010 8567 0418 761 807 paul@bluesun.net.au Bill to 39 C…" at bounding box center [544, 180] width 804 height 132
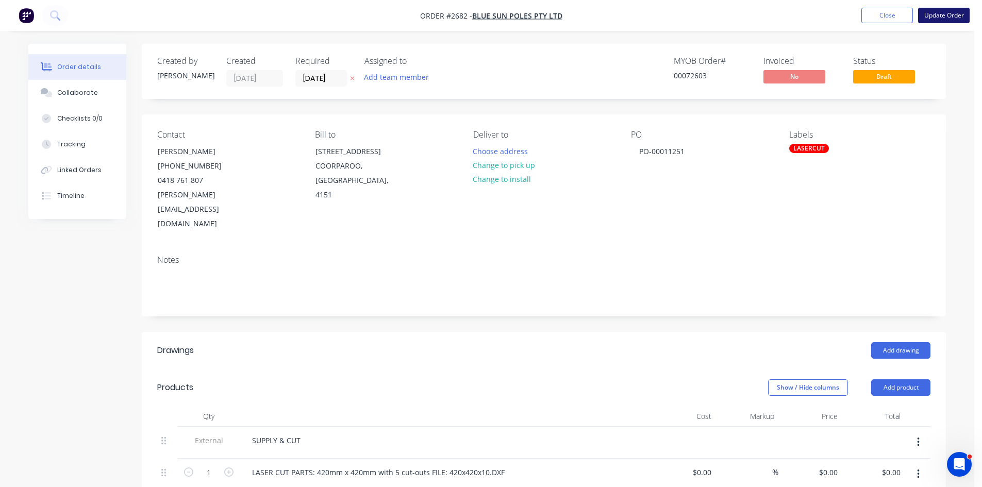
click at [940, 11] on button "Update Order" at bounding box center [944, 15] width 52 height 15
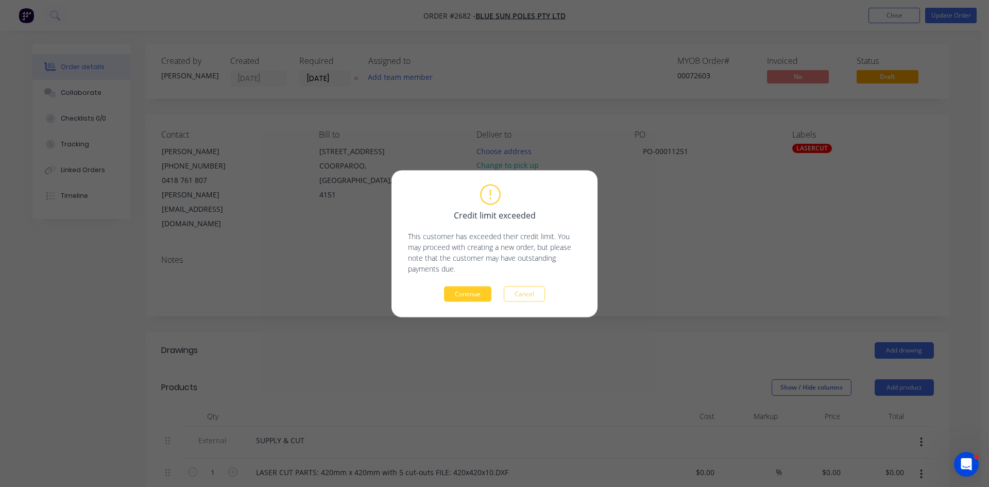
click at [452, 289] on button "Continue" at bounding box center [467, 293] width 47 height 15
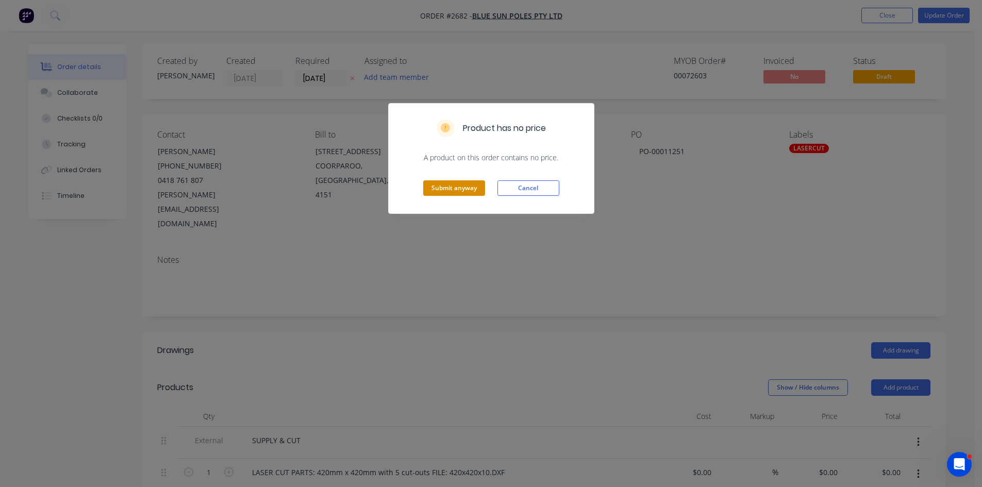
click at [453, 191] on button "Submit anyway" at bounding box center [454, 187] width 62 height 15
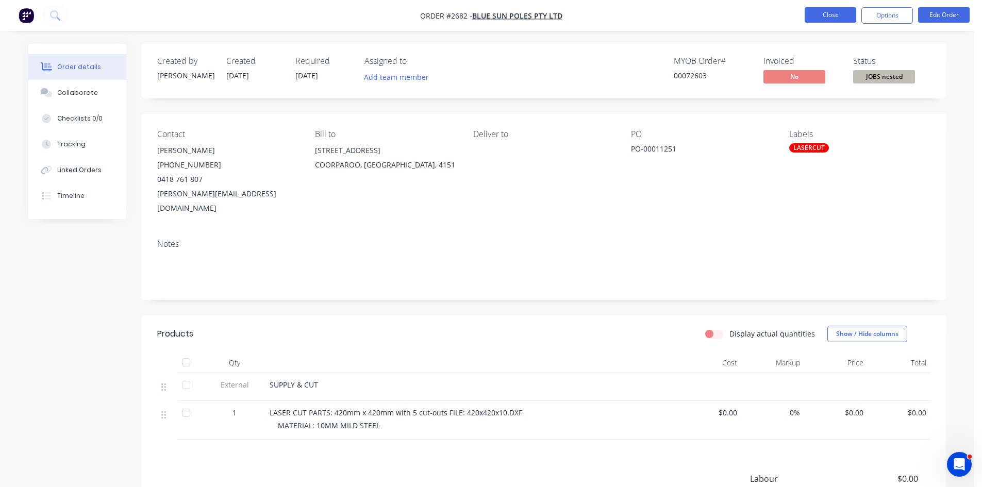
click at [839, 15] on button "Close" at bounding box center [830, 14] width 52 height 15
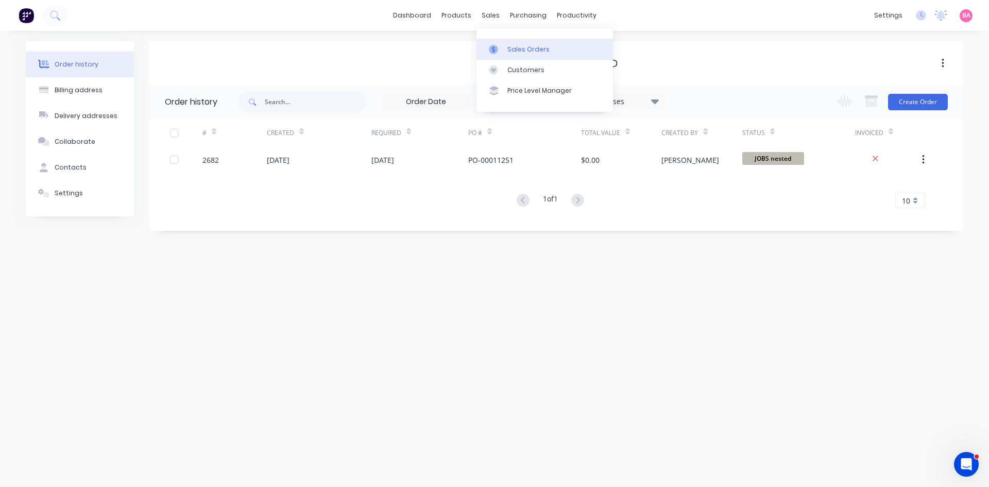
click at [526, 49] on div "Sales Orders" at bounding box center [529, 49] width 42 height 9
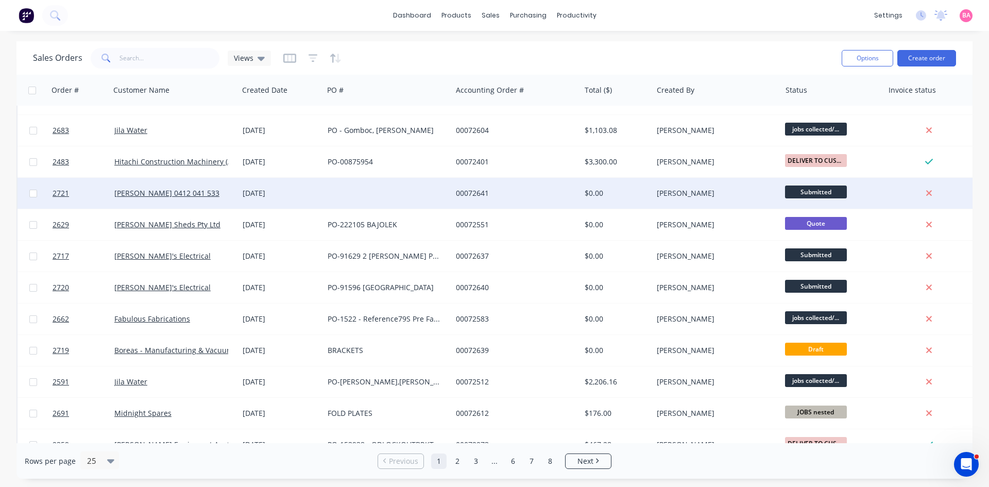
scroll to position [103, 0]
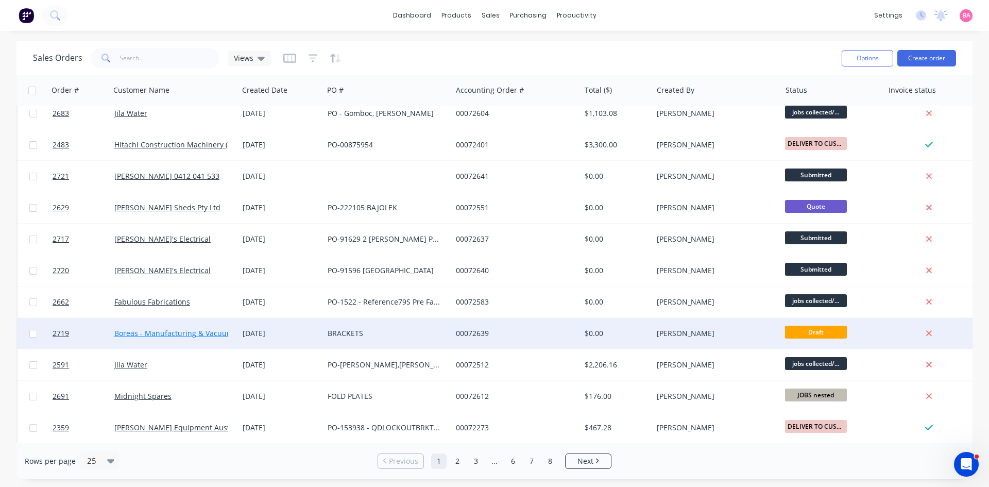
click at [178, 331] on link "Boreas - Manufacturing & Vacuum Systems" at bounding box center [188, 333] width 149 height 10
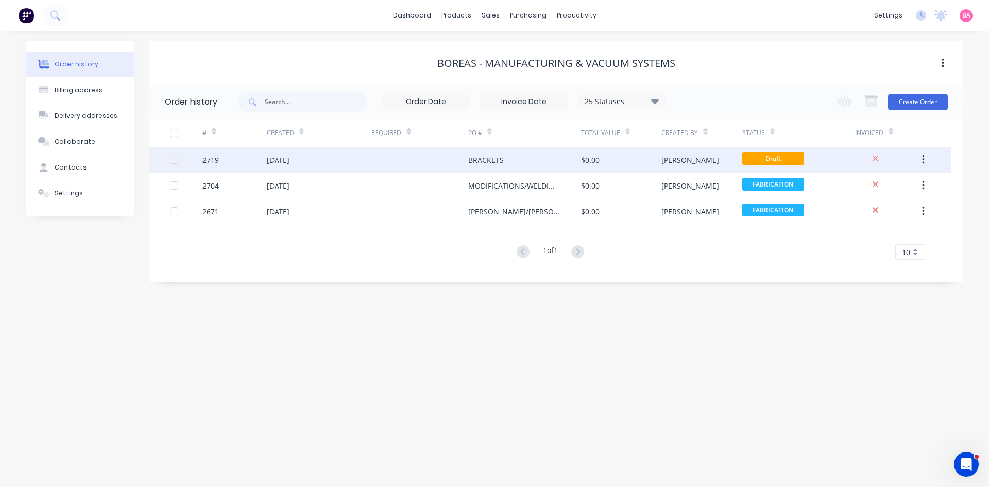
click at [485, 155] on div "BRACKETS" at bounding box center [486, 160] width 36 height 11
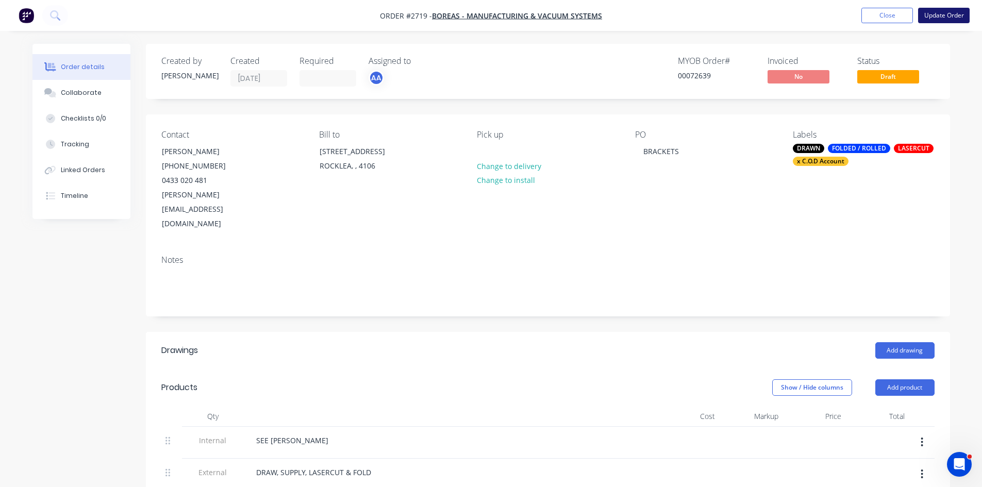
click at [942, 12] on button "Update Order" at bounding box center [944, 15] width 52 height 15
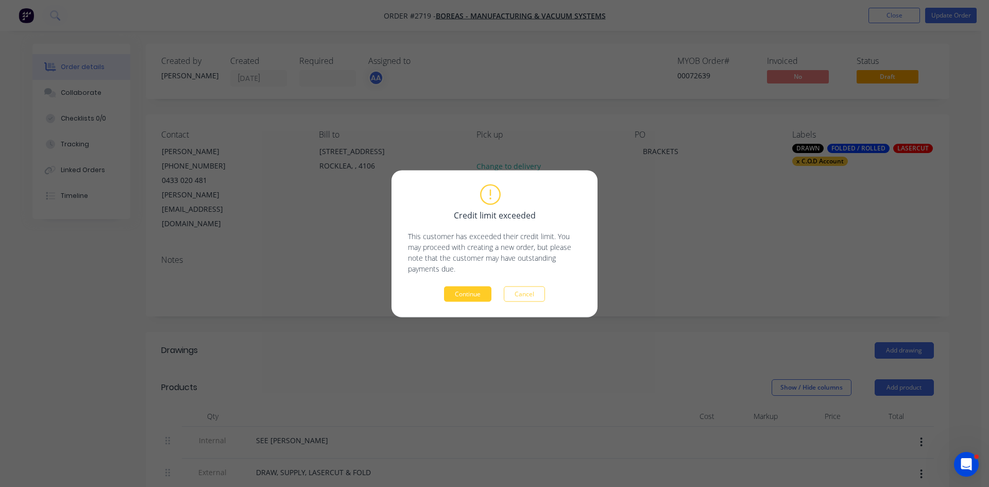
click at [455, 291] on button "Continue" at bounding box center [467, 293] width 47 height 15
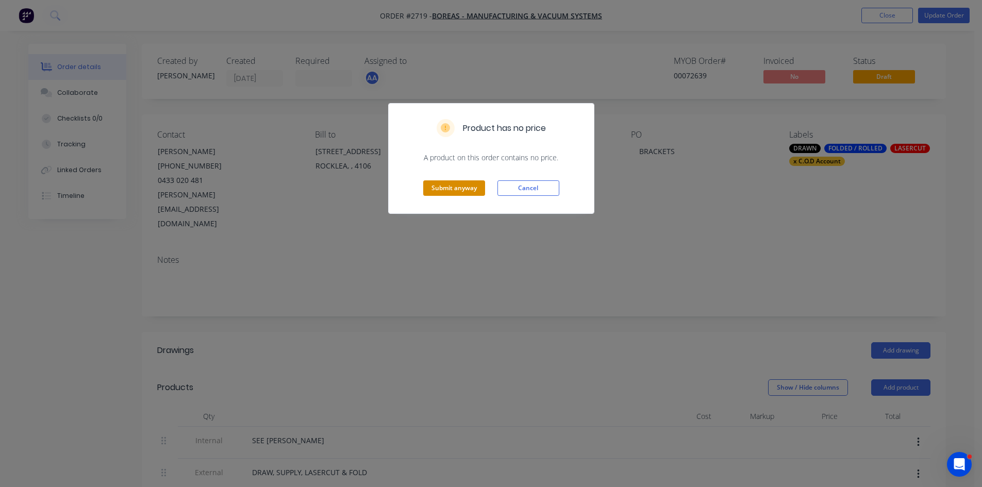
click at [446, 184] on button "Submit anyway" at bounding box center [454, 187] width 62 height 15
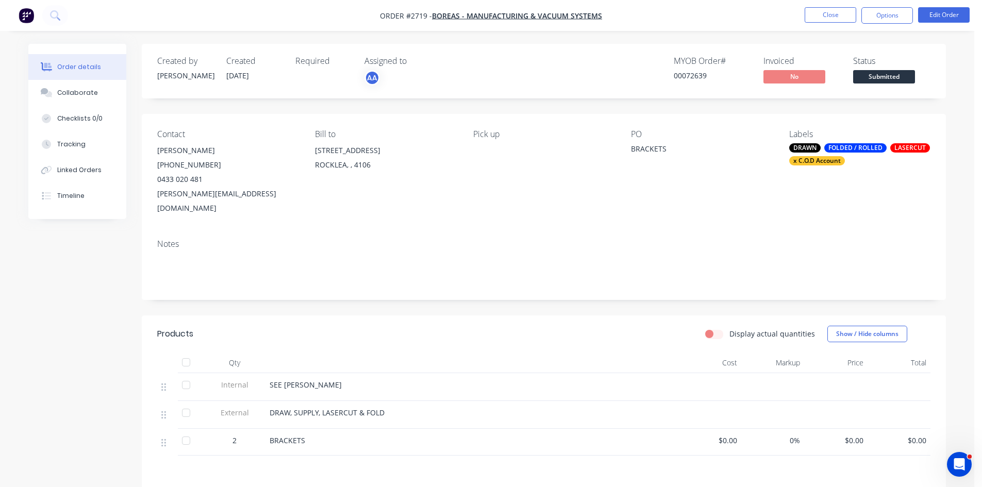
click at [831, 12] on button "Close" at bounding box center [830, 14] width 52 height 15
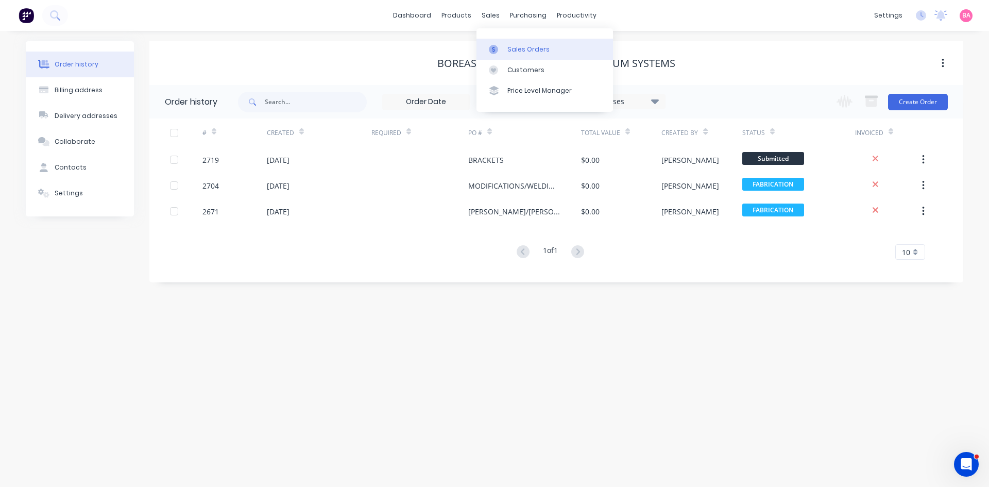
click at [522, 51] on div "Sales Orders" at bounding box center [529, 49] width 42 height 9
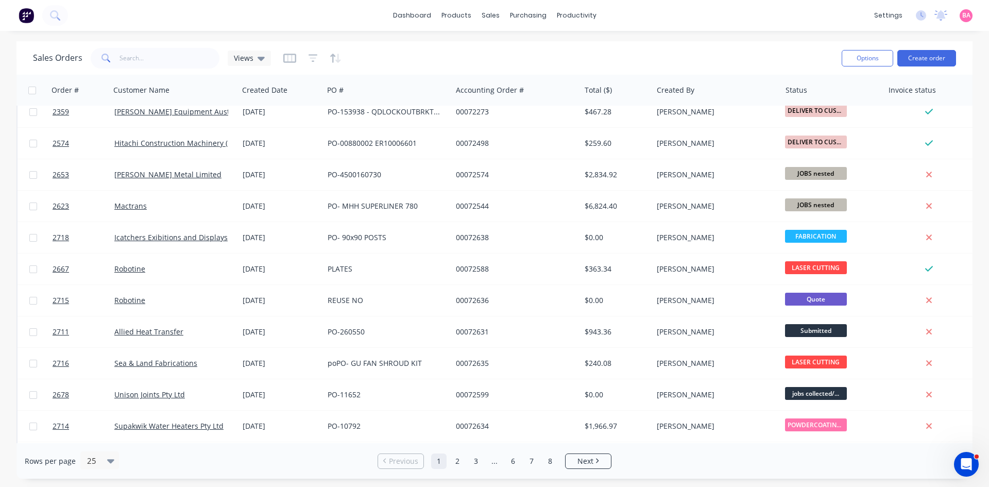
scroll to position [453, 0]
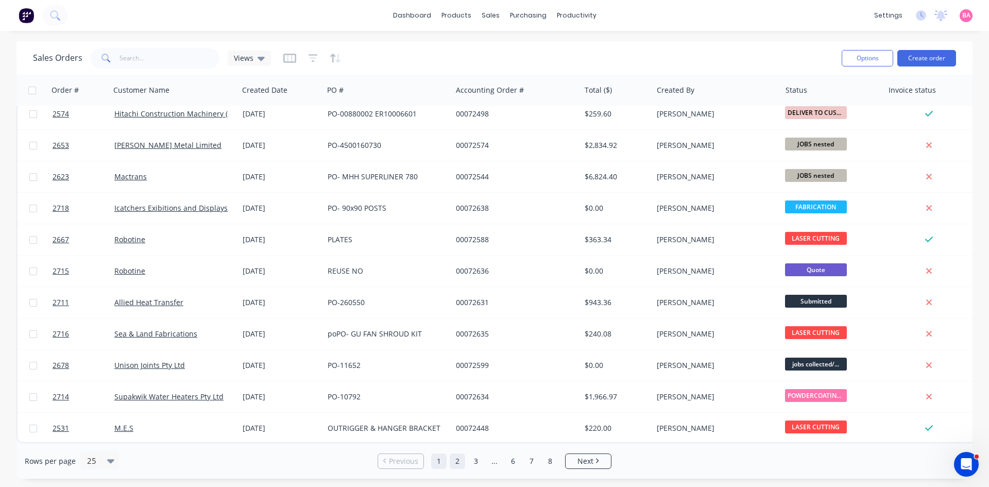
click at [457, 460] on link "2" at bounding box center [457, 460] width 15 height 15
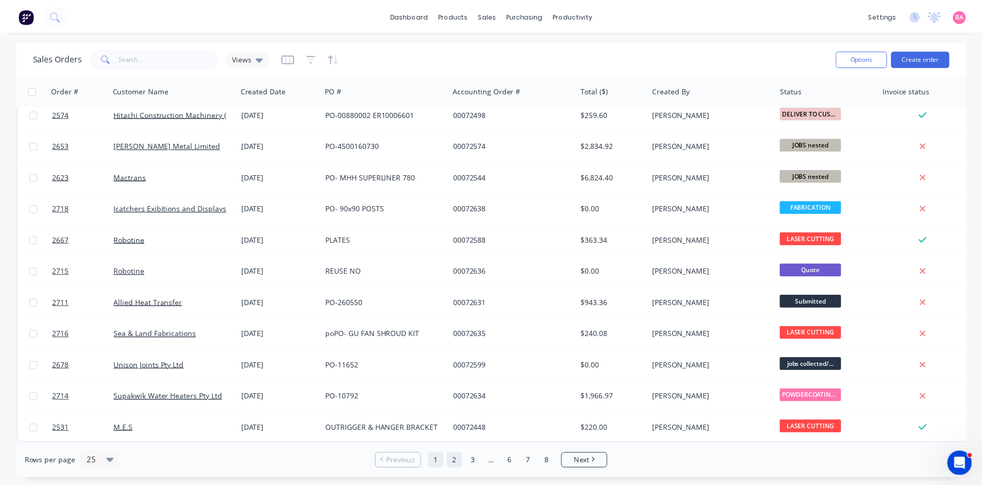
scroll to position [0, 0]
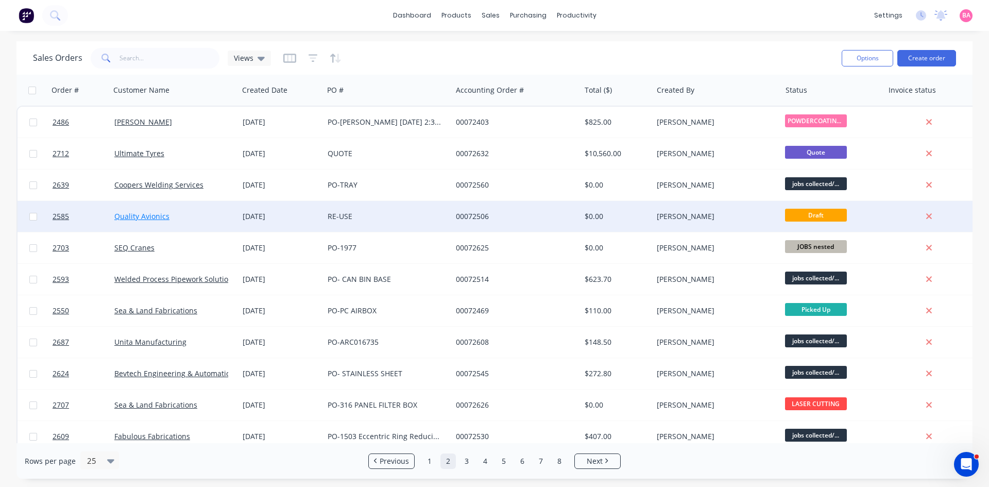
click at [144, 215] on link "Quality Avionics" at bounding box center [141, 216] width 55 height 10
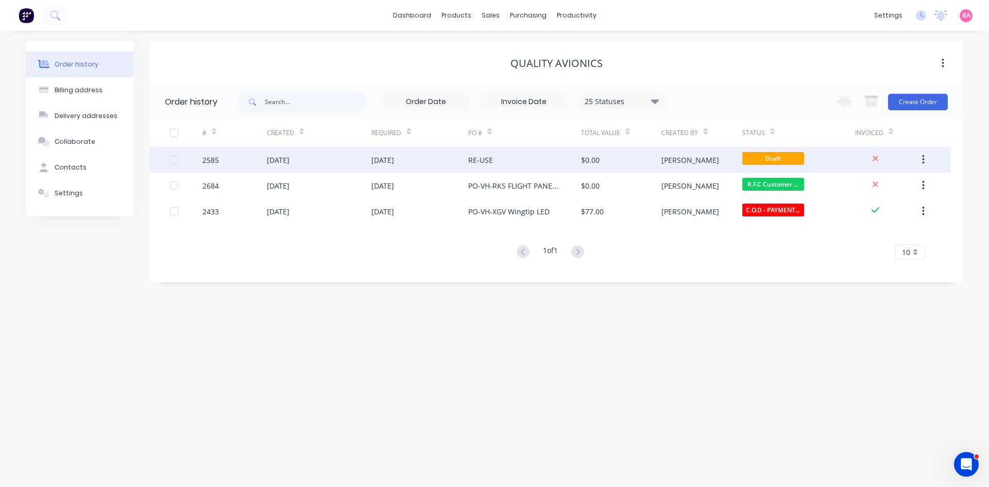
click at [384, 158] on div "[DATE]" at bounding box center [383, 160] width 23 height 11
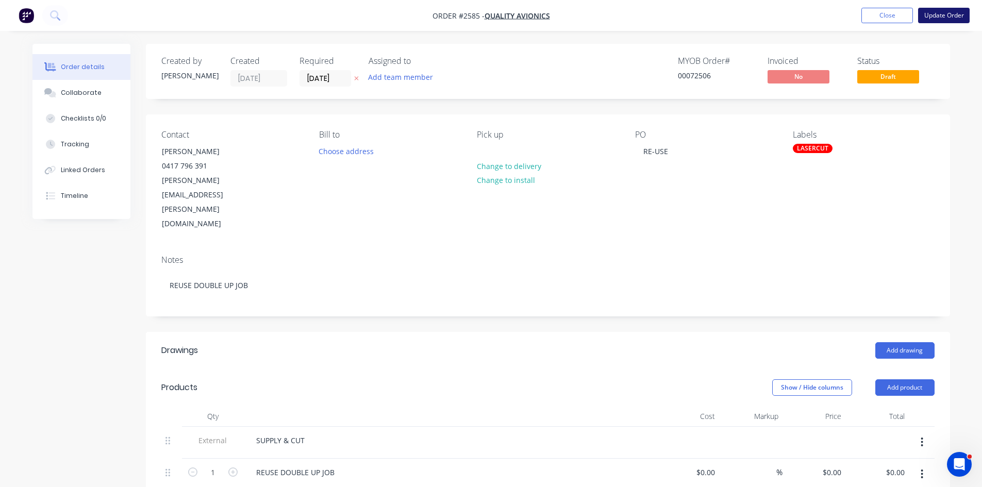
click at [950, 13] on button "Update Order" at bounding box center [944, 15] width 52 height 15
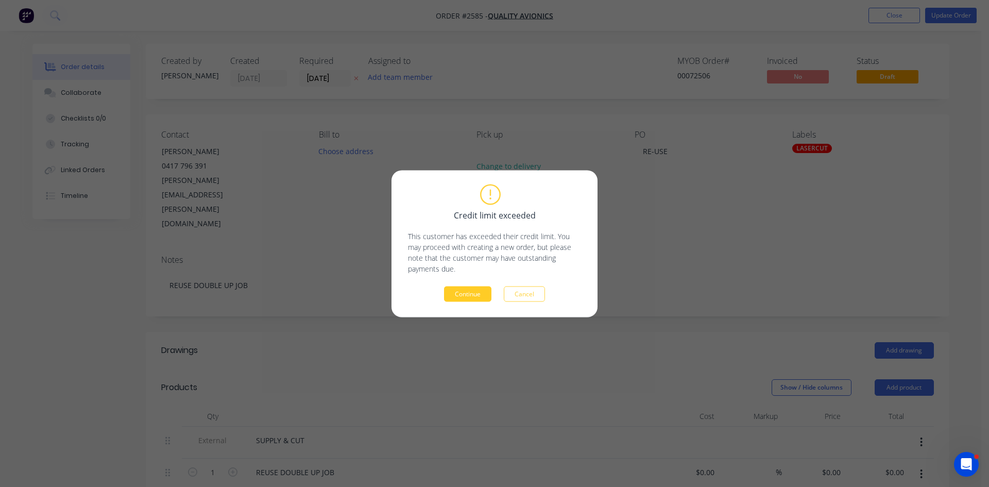
click at [484, 295] on button "Continue" at bounding box center [467, 293] width 47 height 15
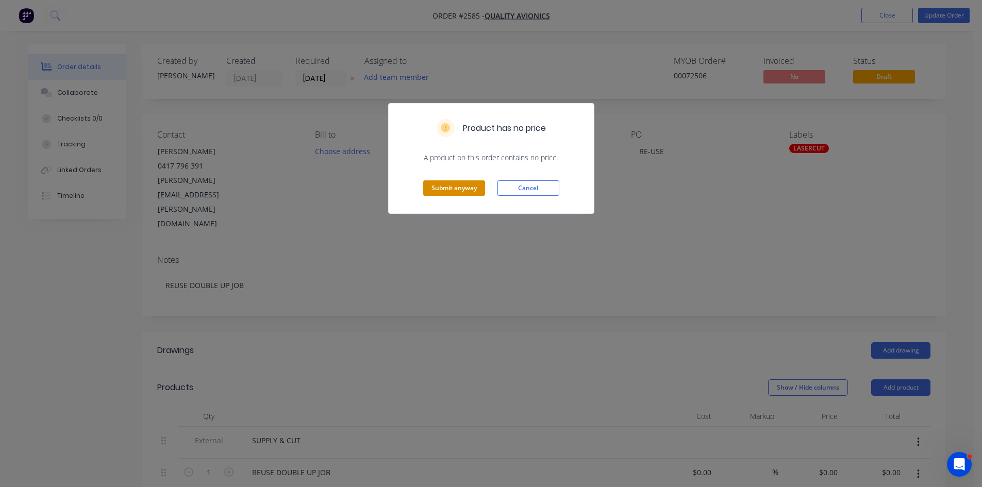
click at [455, 187] on button "Submit anyway" at bounding box center [454, 187] width 62 height 15
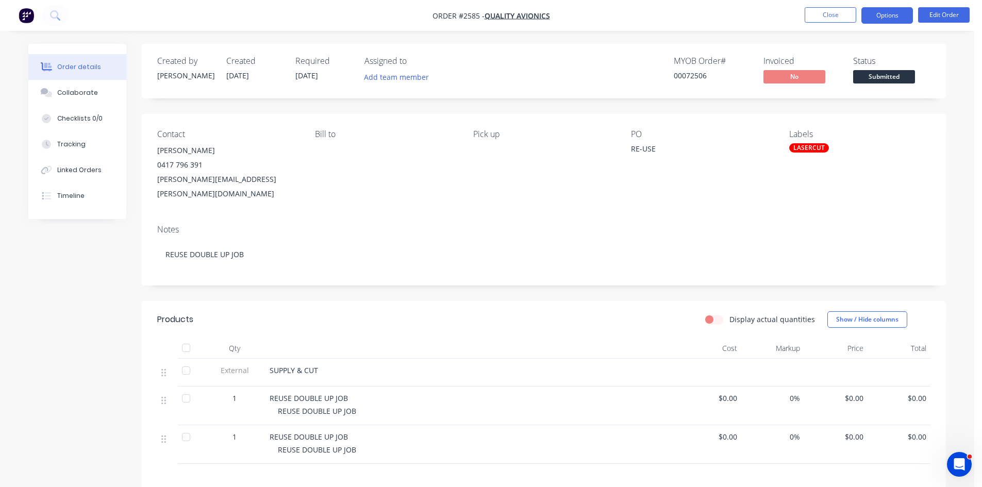
click at [885, 14] on button "Options" at bounding box center [887, 15] width 52 height 16
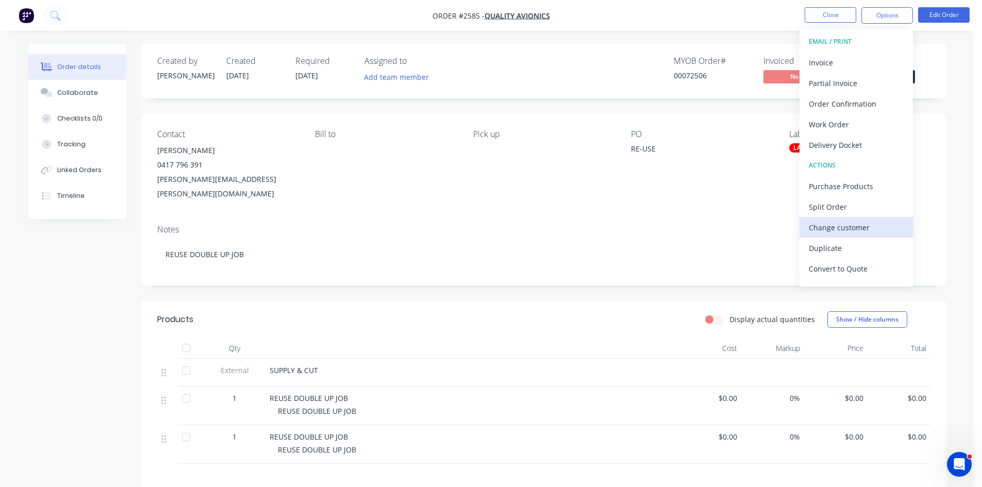
click at [835, 225] on div "Change customer" at bounding box center [855, 227] width 95 height 15
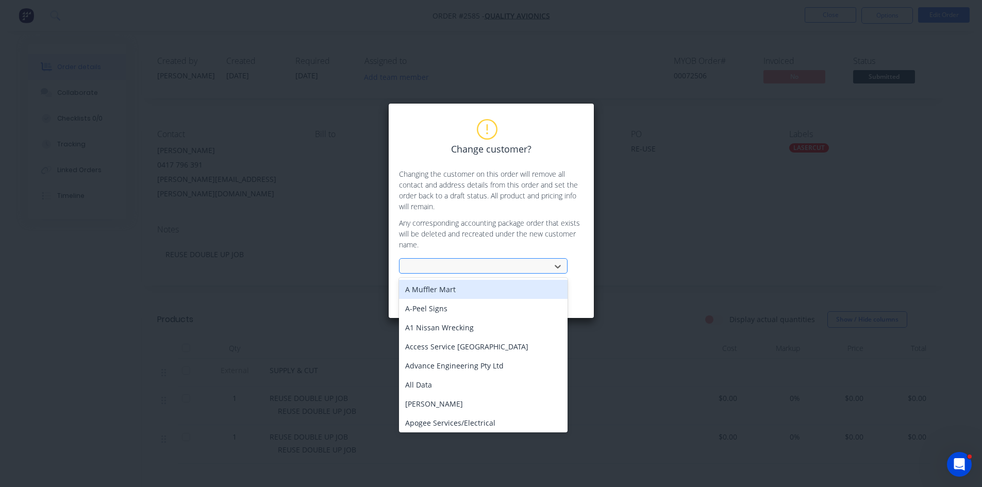
click at [441, 263] on div at bounding box center [477, 266] width 138 height 13
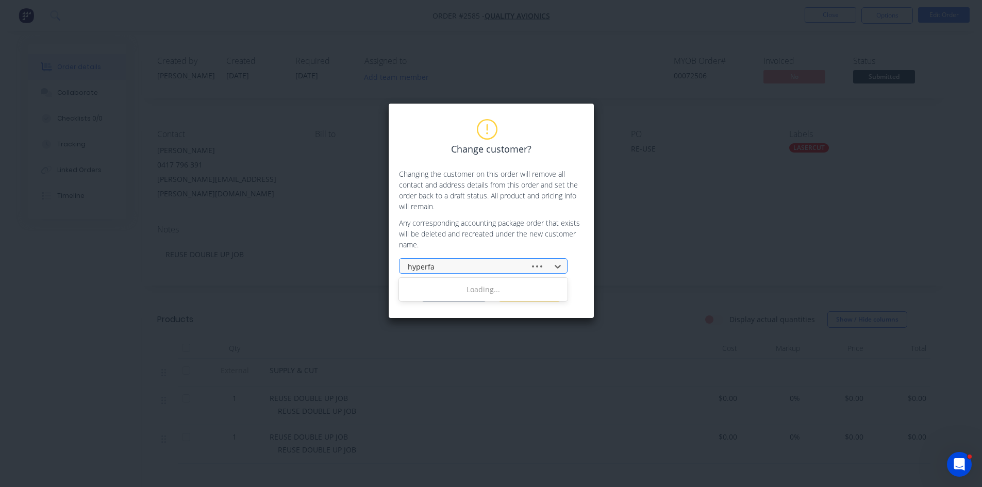
type input "hyperfab"
click at [437, 282] on div "Hyperfab Pty Ltd" at bounding box center [483, 289] width 168 height 19
click at [465, 292] on button "Change customer" at bounding box center [453, 293] width 64 height 15
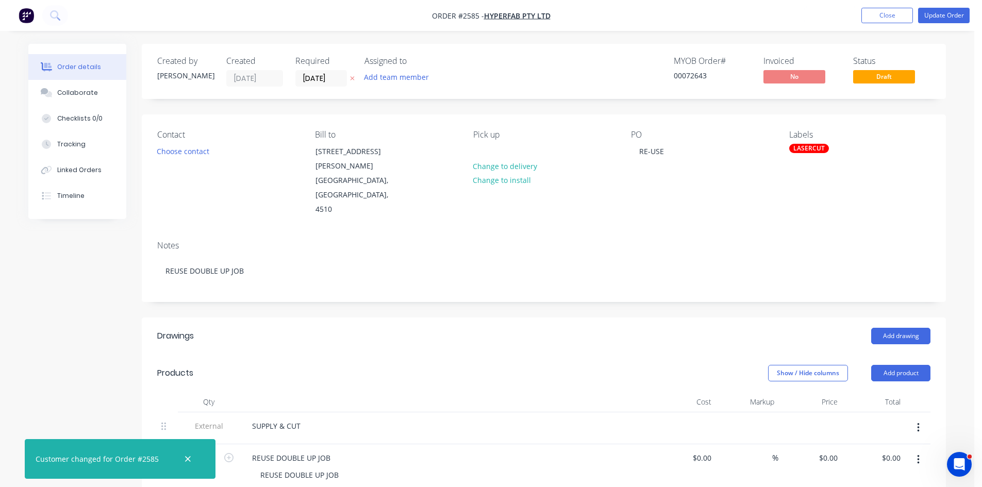
click at [352, 77] on icon at bounding box center [352, 78] width 5 height 6
click at [385, 77] on button "Add team member" at bounding box center [397, 77] width 76 height 14
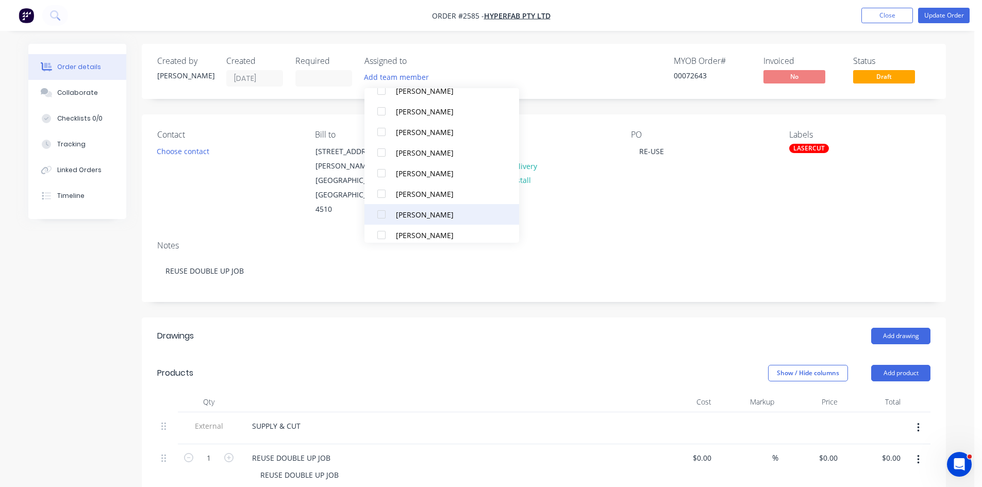
scroll to position [86, 0]
click at [380, 213] on div at bounding box center [381, 213] width 21 height 21
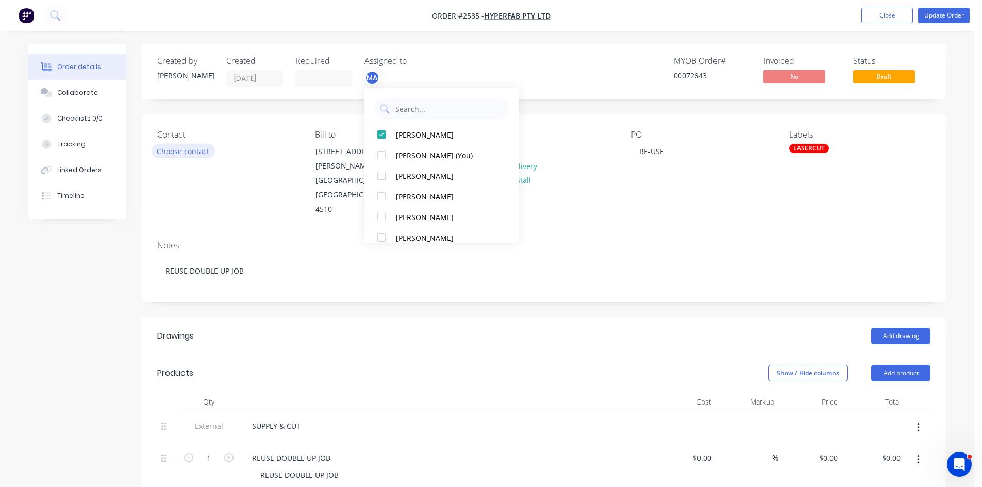
click at [193, 151] on button "Choose contact" at bounding box center [182, 151] width 63 height 14
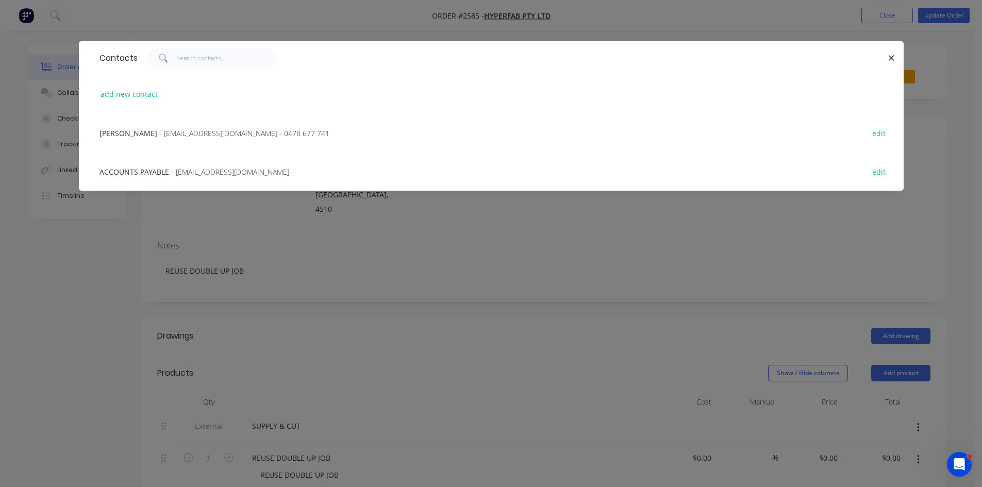
click at [159, 130] on span "- sales@hyperfab.au - 0478 677 741" at bounding box center [244, 133] width 170 height 10
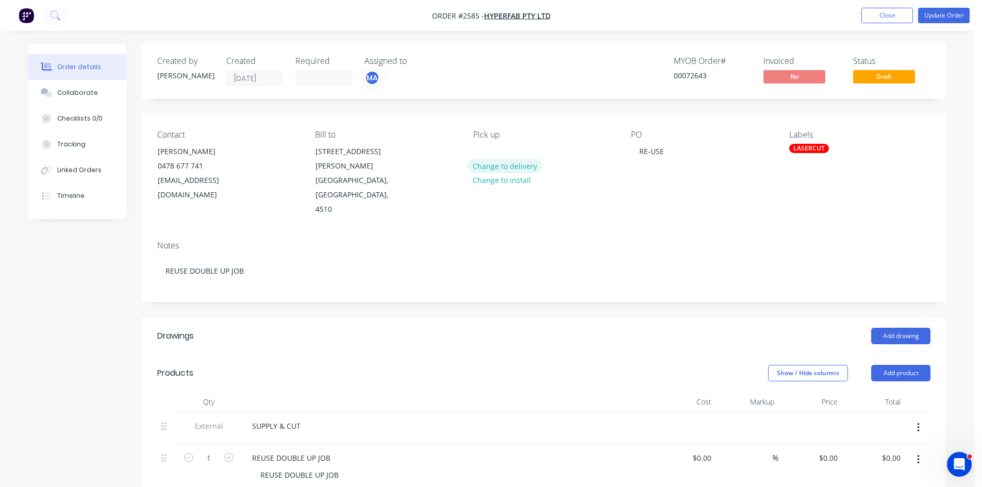
click at [516, 166] on button "Change to delivery" at bounding box center [504, 166] width 75 height 14
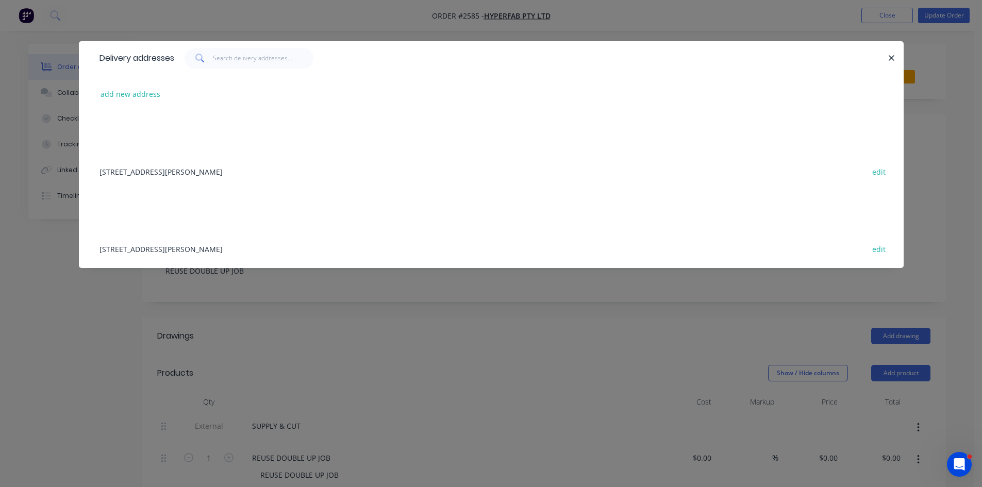
click at [236, 168] on div "Unit 4 / 52 Evans Drive, CABOOLTURE SOUTH, Queensland, Australia, 4510 edit" at bounding box center [491, 171] width 794 height 39
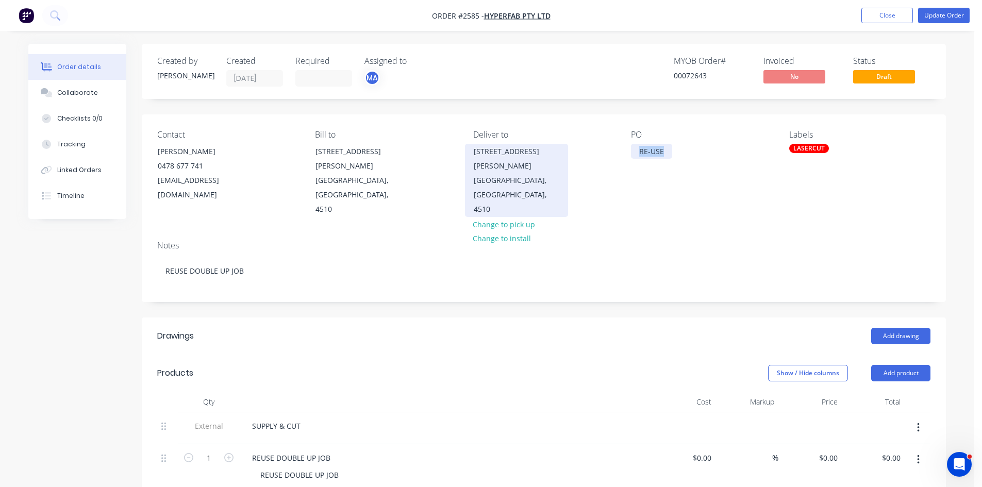
drag, startPoint x: 666, startPoint y: 151, endPoint x: 567, endPoint y: 150, distance: 98.9
click at [567, 150] on div "Contact MAX DAVIS 0478 677 741 sales@hyperfab.au Bill to Unit 4 / 52 Evans Driv…" at bounding box center [544, 173] width 804 height 118
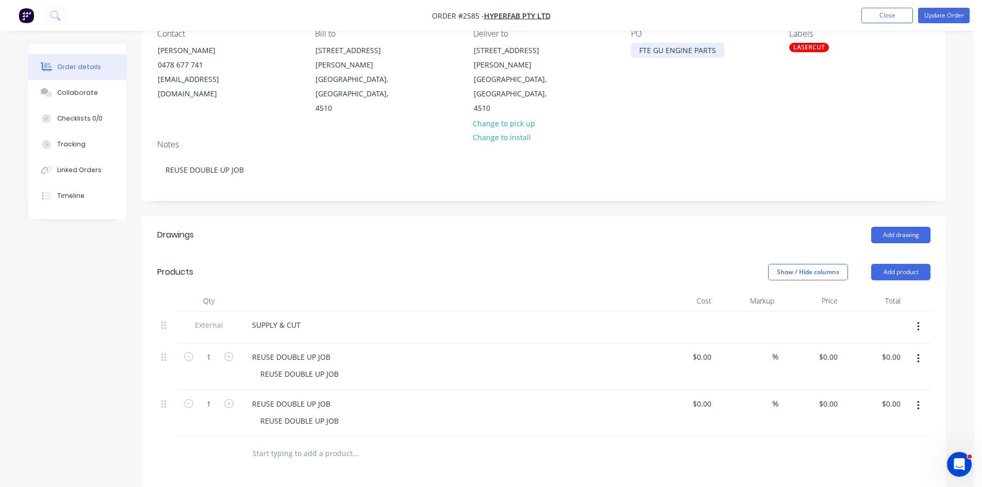
scroll to position [103, 0]
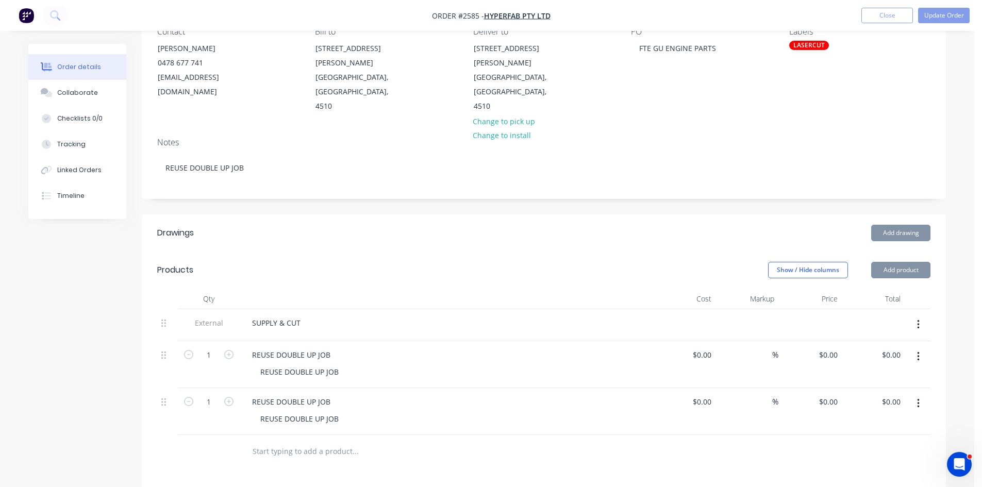
drag, startPoint x: 307, startPoint y: 306, endPoint x: 188, endPoint y: 302, distance: 118.6
click at [188, 309] on div "External SUPPLY & CUT" at bounding box center [543, 325] width 773 height 32
click at [300, 315] on div "SUPPLY & CUT" at bounding box center [276, 322] width 65 height 15
drag, startPoint x: 301, startPoint y: 309, endPoint x: 253, endPoint y: 310, distance: 48.4
click at [253, 315] on div "SUPPLY & CUT" at bounding box center [276, 322] width 65 height 15
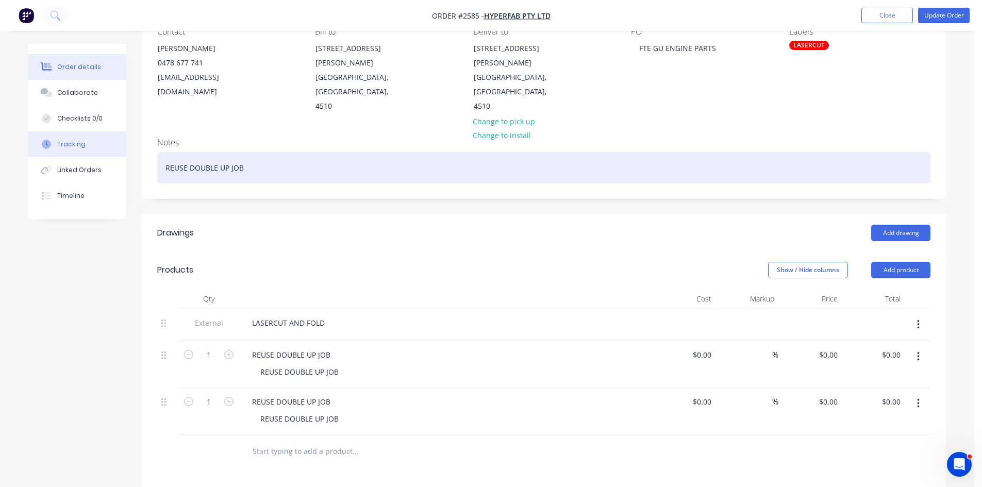
drag, startPoint x: 202, startPoint y: 153, endPoint x: 73, endPoint y: 142, distance: 129.3
click at [75, 143] on div "Order details Collaborate Checklists 0/0 Tracking Linked Orders Timeline Order …" at bounding box center [487, 336] width 938 height 790
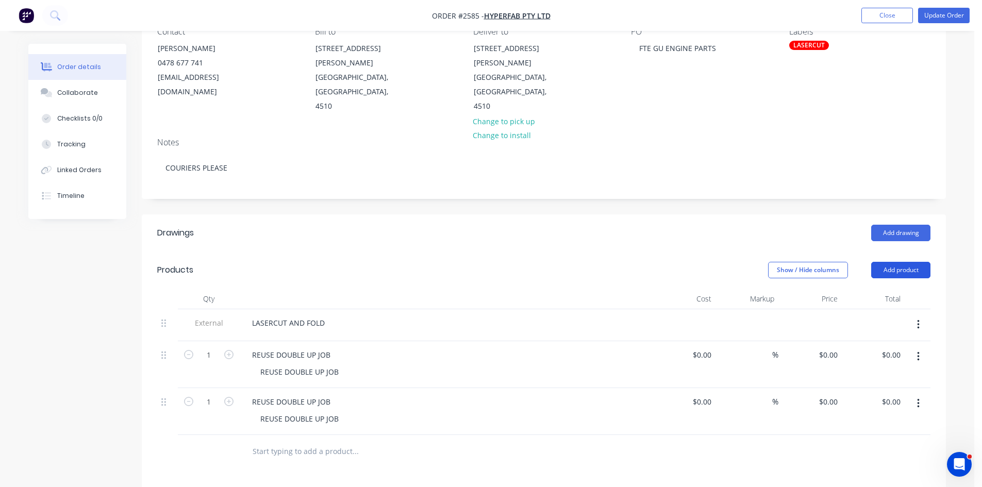
click at [908, 262] on button "Add product" at bounding box center [900, 270] width 59 height 16
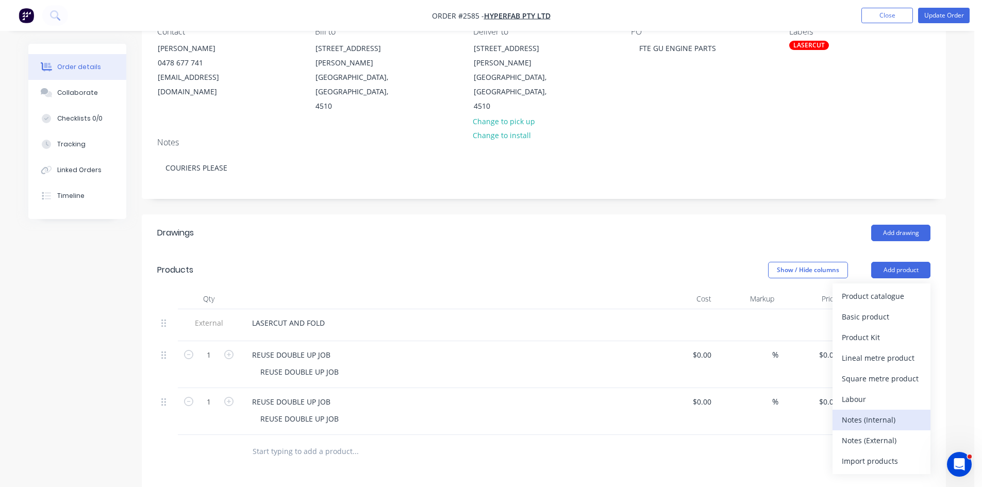
click at [878, 412] on div "Notes (Internal)" at bounding box center [880, 419] width 79 height 15
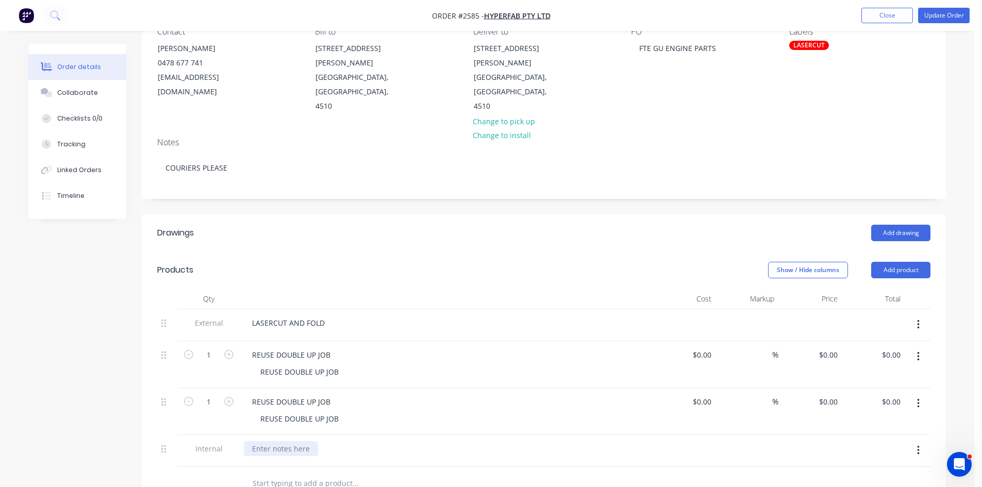
click at [299, 441] on div at bounding box center [281, 448] width 74 height 15
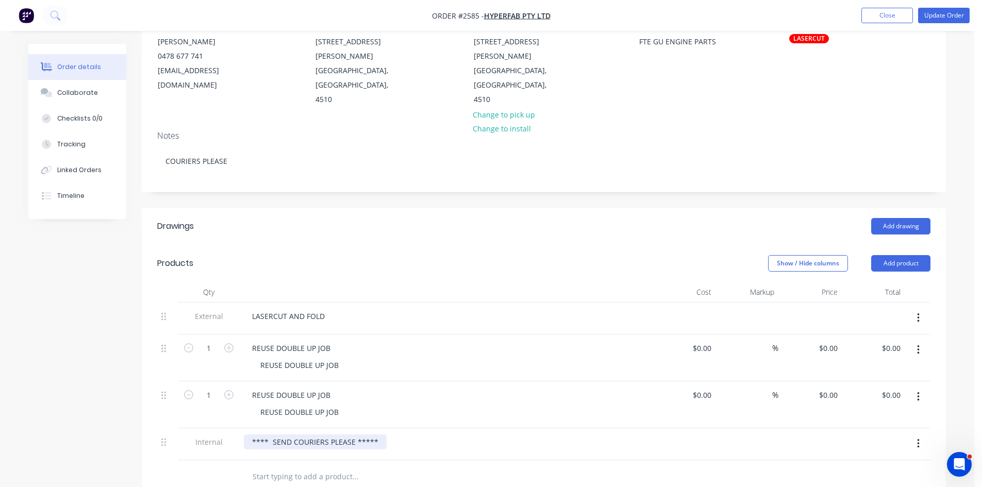
scroll to position [110, 0]
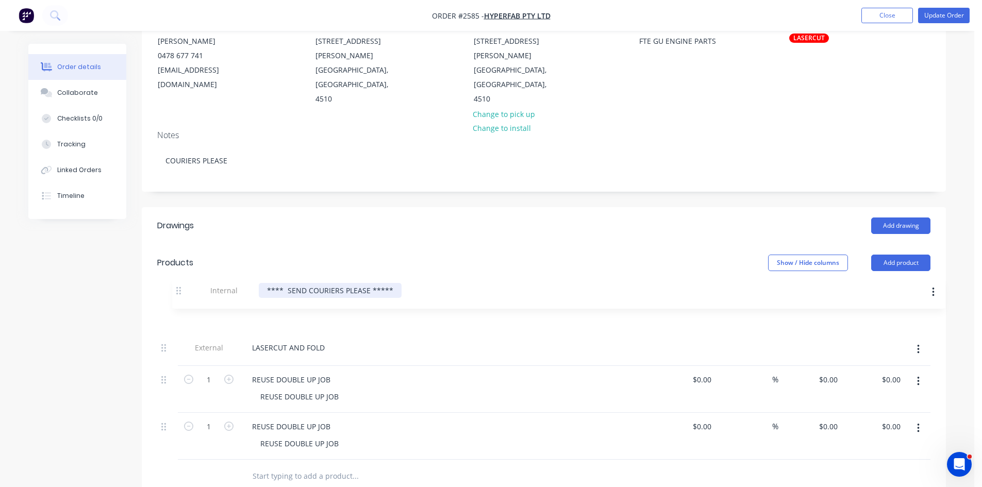
drag, startPoint x: 161, startPoint y: 437, endPoint x: 179, endPoint y: 289, distance: 150.0
click at [179, 302] on div "External LASERCUT AND FOLD 1 REUSE DOUBLE UP JOB REUSE DOUBLE UP JOB $0.00 $0.0…" at bounding box center [543, 381] width 773 height 158
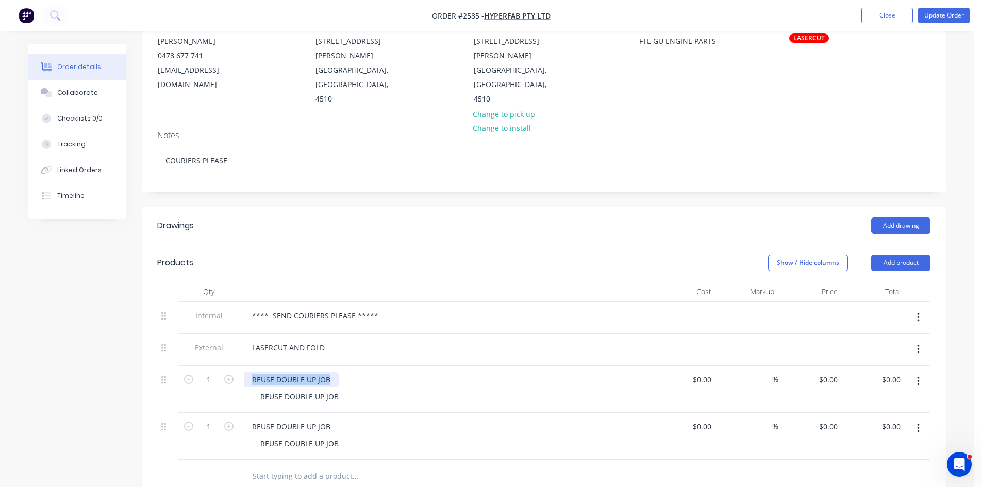
drag, startPoint x: 252, startPoint y: 365, endPoint x: 373, endPoint y: 389, distance: 122.9
click at [372, 389] on div "REUSE DOUBLE UP JOB REUSE DOUBLE UP JOB" at bounding box center [446, 389] width 412 height 47
drag, startPoint x: 345, startPoint y: 382, endPoint x: 250, endPoint y: 377, distance: 95.4
click at [250, 377] on div "REUSE DOUBLE UP JOB" at bounding box center [446, 389] width 412 height 47
click at [335, 389] on div "REUSE DOUBLE UP JOB" at bounding box center [299, 396] width 95 height 15
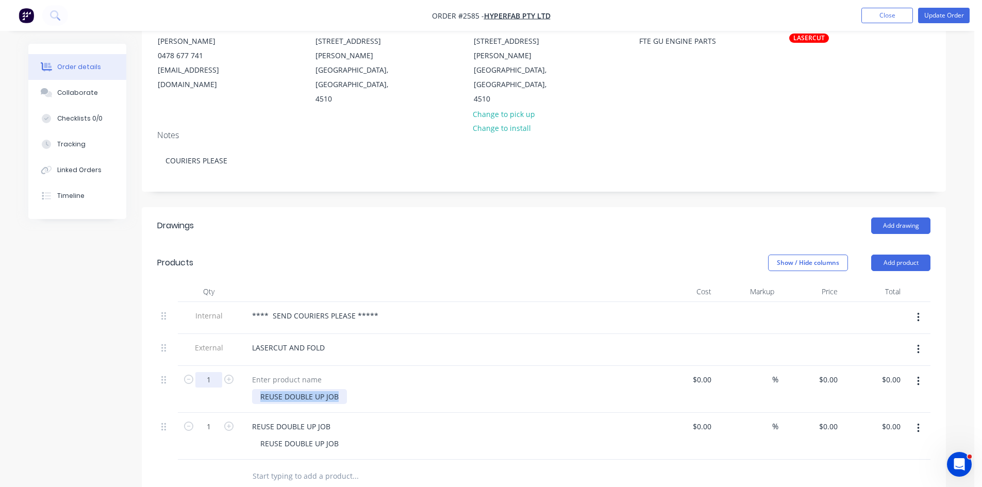
drag, startPoint x: 344, startPoint y: 379, endPoint x: 211, endPoint y: 366, distance: 133.6
click at [233, 369] on div "1 REUSE DOUBLE UP JOB $0.00 $0.00 % $0.00 $0.00 $0.00 $0.00" at bounding box center [543, 389] width 773 height 47
click at [272, 372] on div at bounding box center [287, 379] width 86 height 15
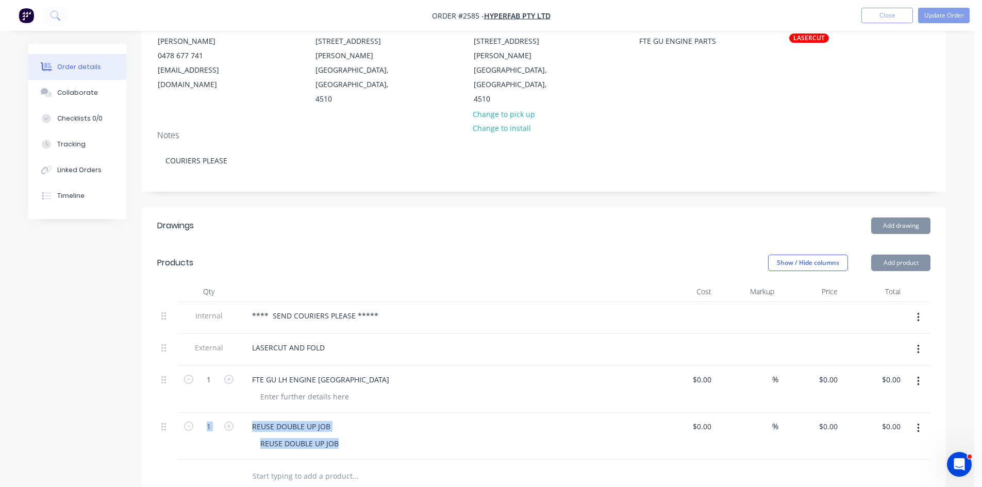
drag, startPoint x: 341, startPoint y: 427, endPoint x: 212, endPoint y: 425, distance: 128.3
click at [213, 425] on div "1 REUSE DOUBLE UP JOB REUSE DOUBLE UP JOB $0.00 $0.00 % $0.00 $0.00 $0.00 $0.00" at bounding box center [543, 436] width 773 height 47
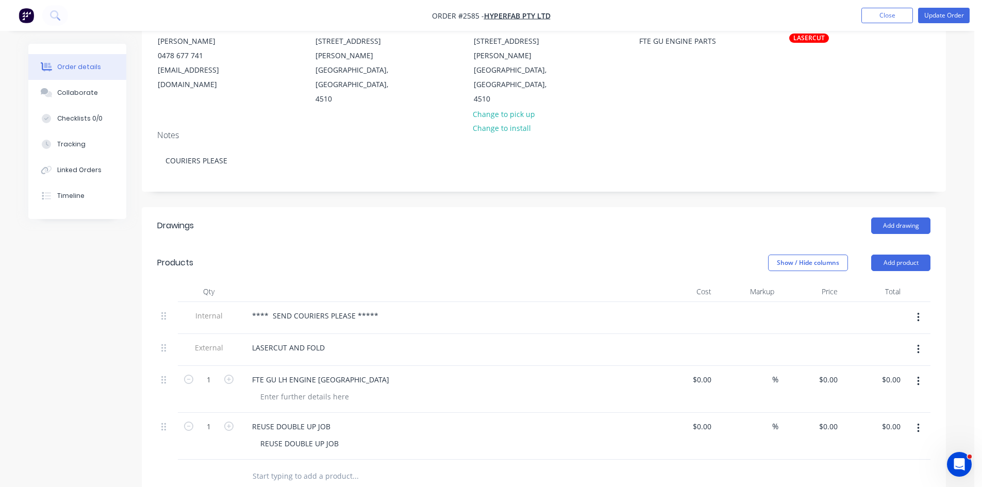
click at [360, 436] on div "REUSE DOUBLE UP JOB" at bounding box center [450, 443] width 396 height 15
drag, startPoint x: 341, startPoint y: 427, endPoint x: 227, endPoint y: 413, distance: 114.8
click at [227, 413] on div "1 REUSE DOUBLE UP JOB REUSE DOUBLE UP JOB $0.00 $0.00 % $0.00 $0.00 $0.00 $0.00" at bounding box center [543, 436] width 773 height 47
drag, startPoint x: 329, startPoint y: 411, endPoint x: 201, endPoint y: 390, distance: 129.1
click at [211, 391] on div "Internal **** SEND COURIERS PLEASE ***** External LASERCUT AND FOLD 1 FTE GU LH…" at bounding box center [543, 381] width 773 height 158
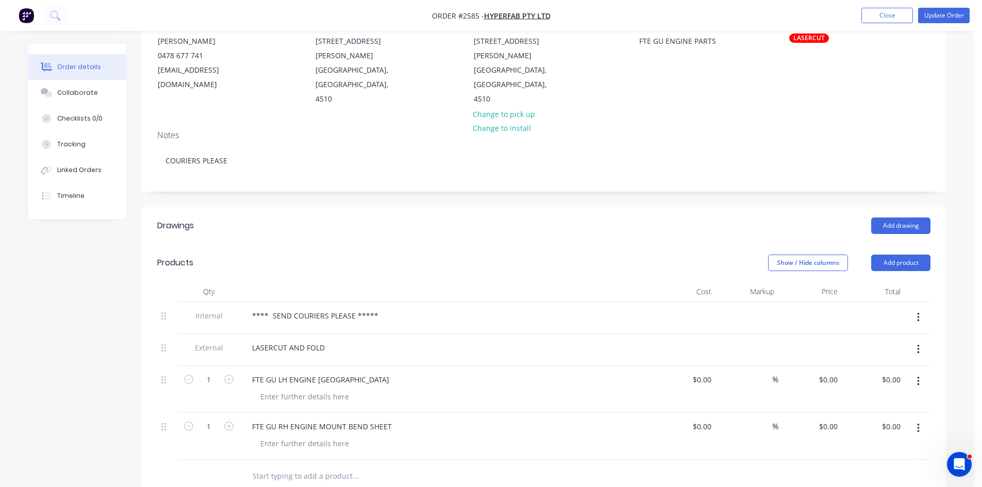
click at [302, 466] on input "text" at bounding box center [355, 476] width 206 height 21
click at [386, 419] on div "FTE GU RH ENGINE MOUNT BEND SHEET" at bounding box center [322, 426] width 156 height 15
drag, startPoint x: 385, startPoint y: 412, endPoint x: 234, endPoint y: 404, distance: 151.7
click at [234, 413] on div "1 FTE GU RH ENGINE MOUNT BEND SHEET $0.00 $0.00 % $0.00 $0.00 $0.00 $0.00" at bounding box center [543, 436] width 773 height 47
click at [278, 466] on input "T" at bounding box center [355, 476] width 206 height 21
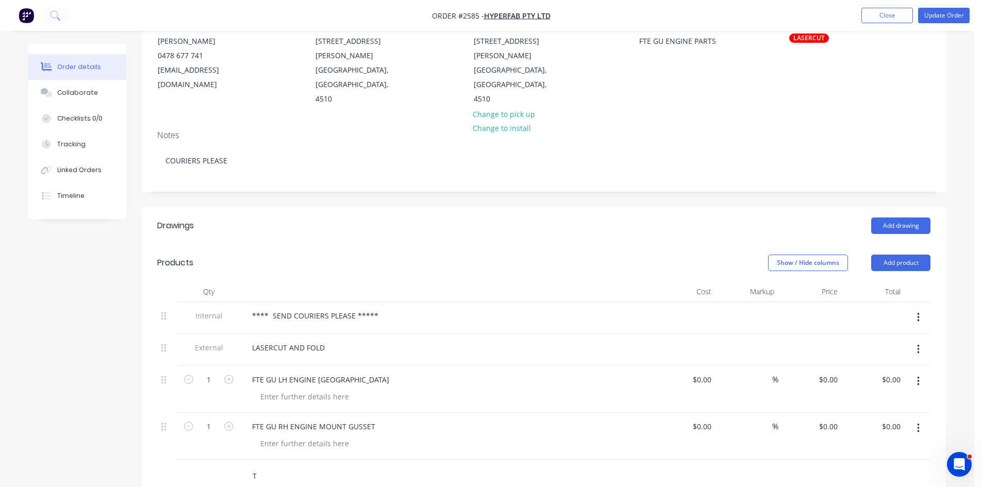
click at [261, 466] on input "T" at bounding box center [355, 476] width 206 height 21
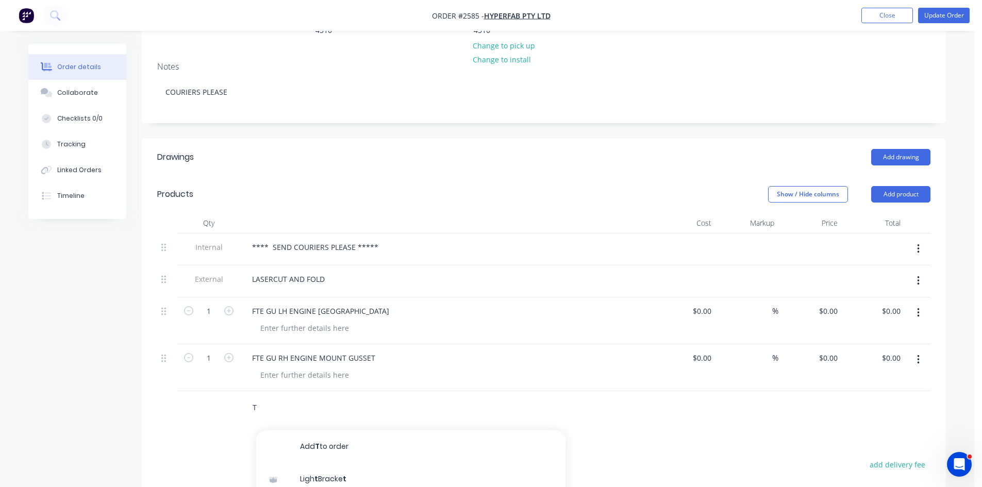
drag, startPoint x: 268, startPoint y: 395, endPoint x: 240, endPoint y: 391, distance: 28.6
click at [240, 391] on div "T Add T to order Ligh t Bracke t Product Me t al Screws Product Mud Guard Brack…" at bounding box center [425, 407] width 371 height 33
type input "L"
click at [65, 88] on div "Collaborate" at bounding box center [77, 92] width 41 height 9
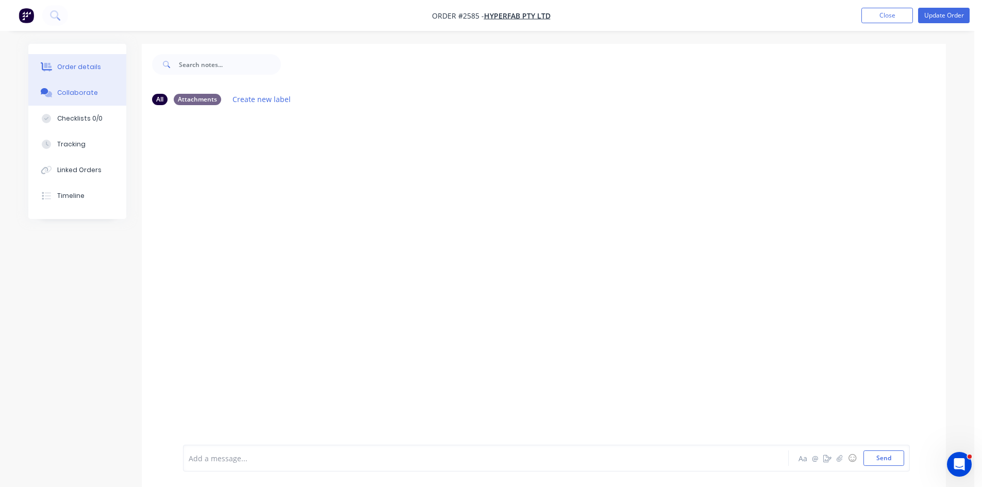
click at [84, 68] on div "Order details" at bounding box center [79, 66] width 44 height 9
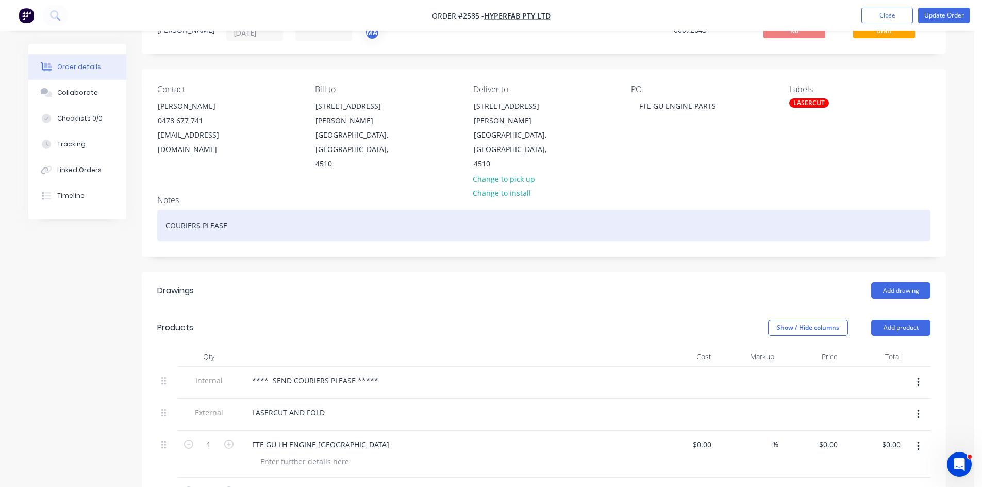
scroll to position [52, 0]
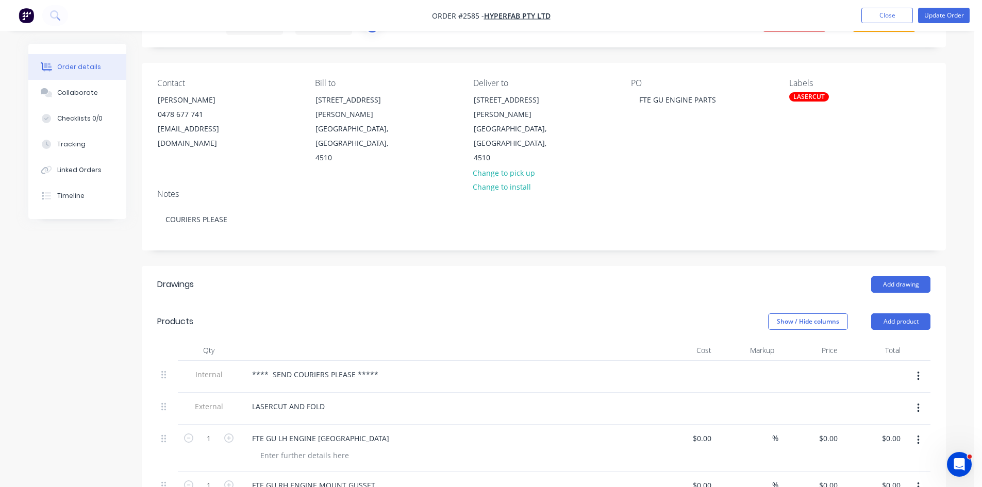
click at [815, 98] on div "LASERCUT" at bounding box center [809, 96] width 40 height 9
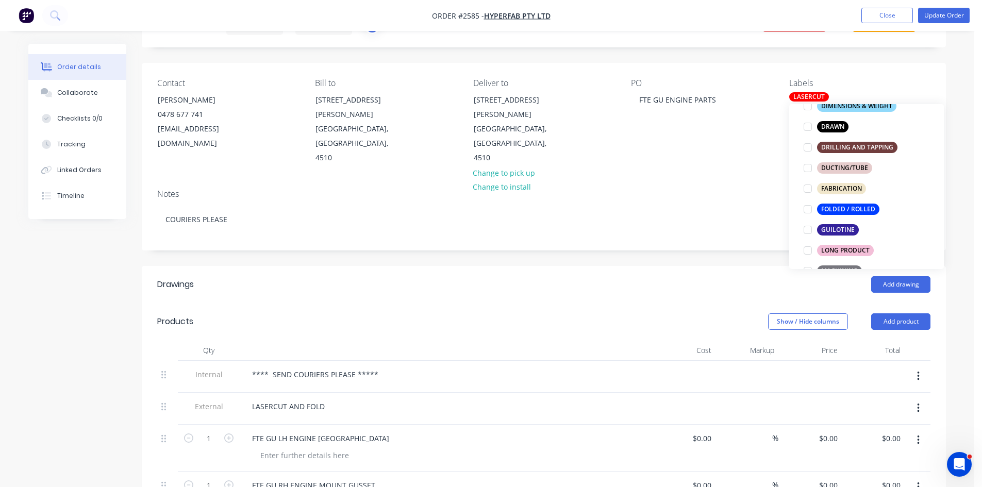
scroll to position [258, 0]
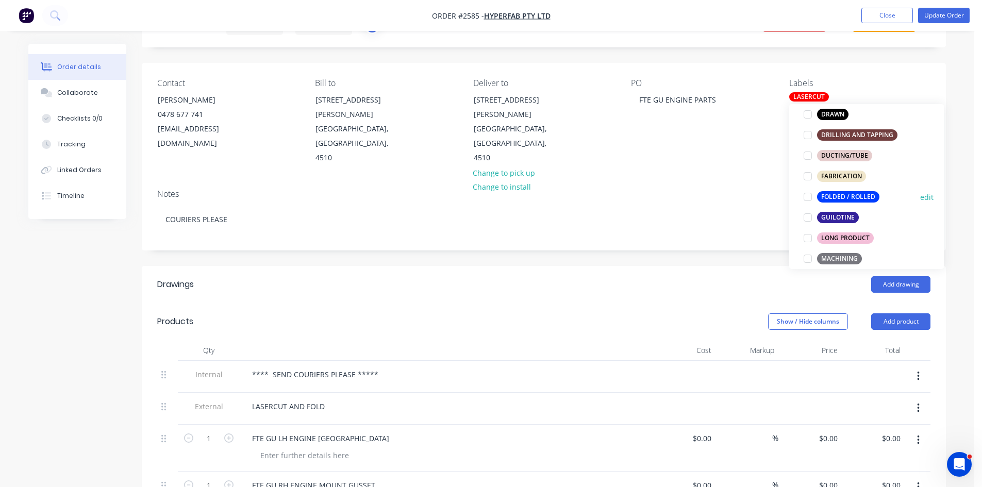
click at [812, 197] on div at bounding box center [807, 197] width 21 height 21
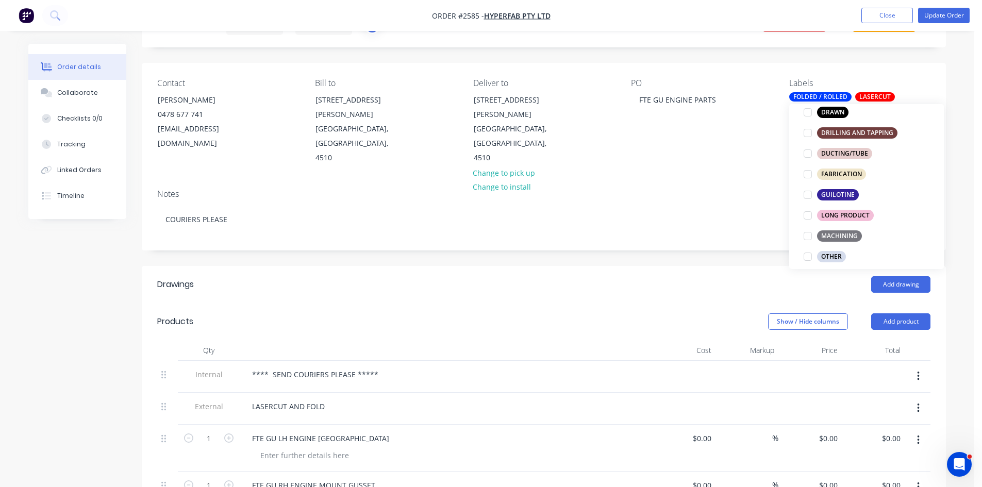
scroll to position [292, 0]
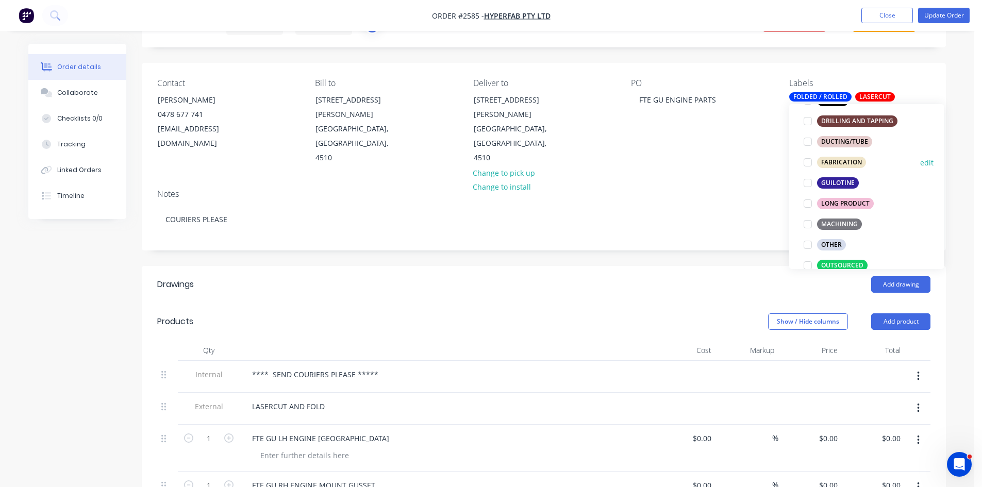
click at [808, 161] on div at bounding box center [807, 162] width 21 height 21
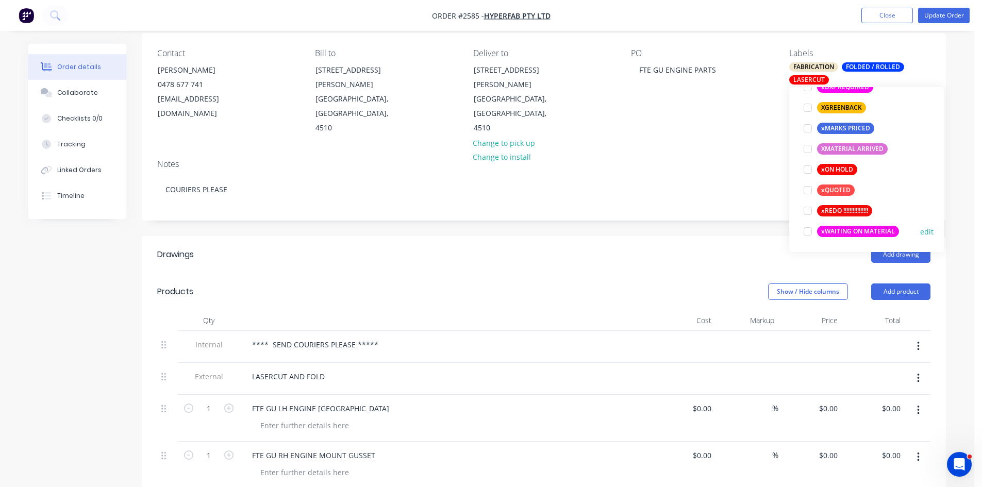
scroll to position [86, 0]
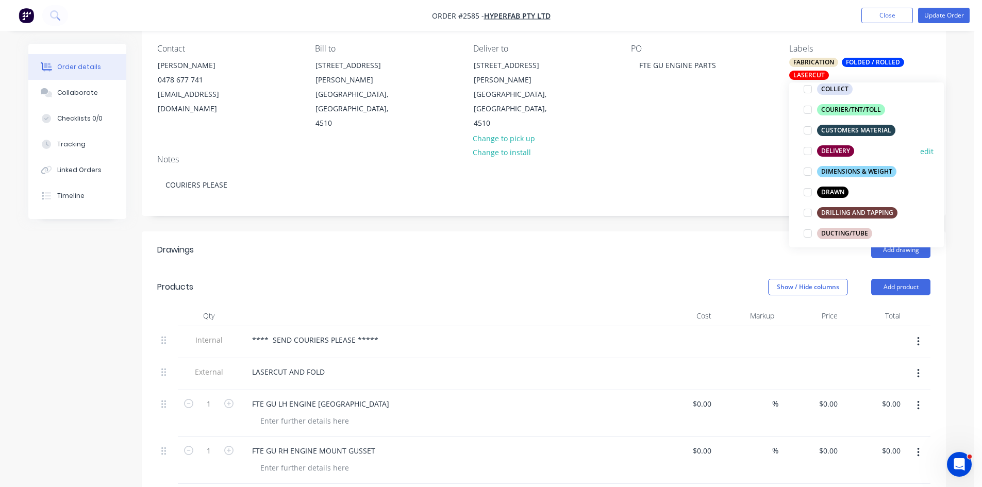
click at [832, 151] on div "DELIVERY" at bounding box center [835, 150] width 37 height 11
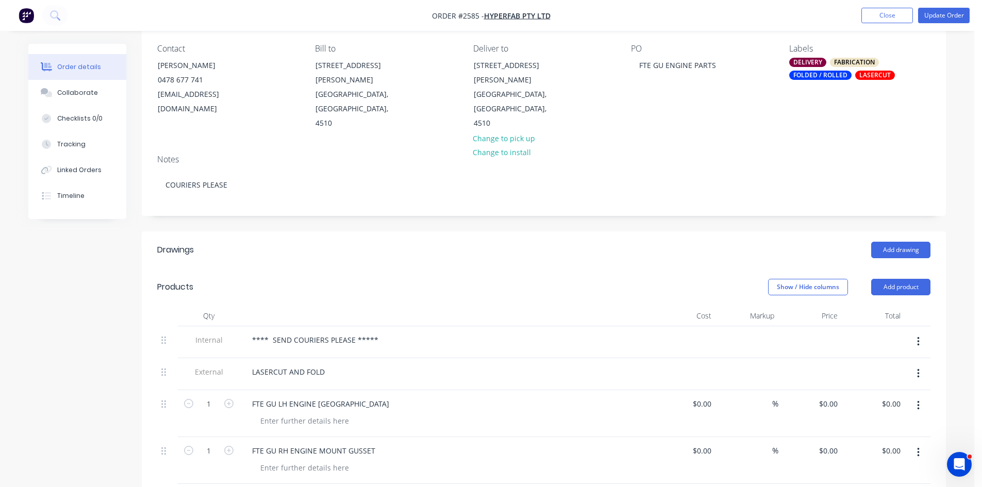
click at [729, 155] on div "Notes" at bounding box center [543, 160] width 773 height 10
click at [71, 94] on div "Collaborate" at bounding box center [77, 92] width 41 height 9
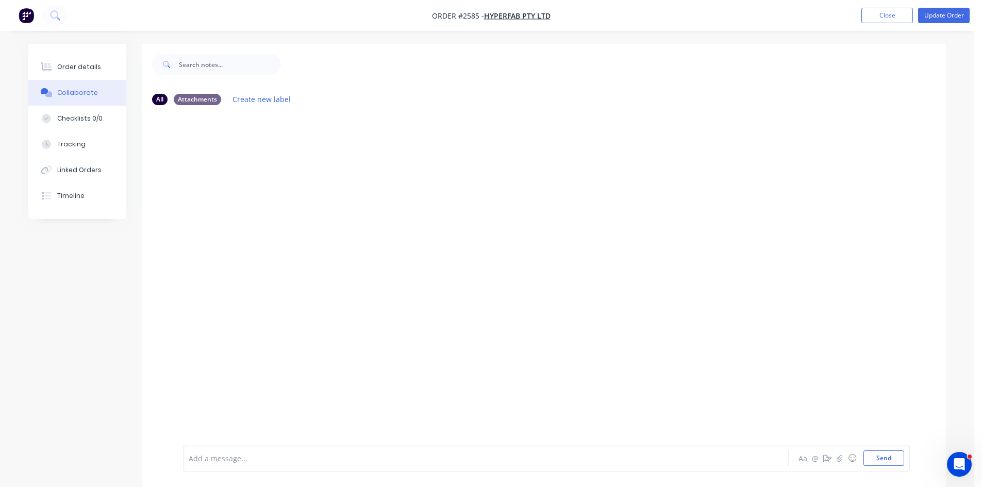
click at [242, 458] on div at bounding box center [457, 458] width 536 height 11
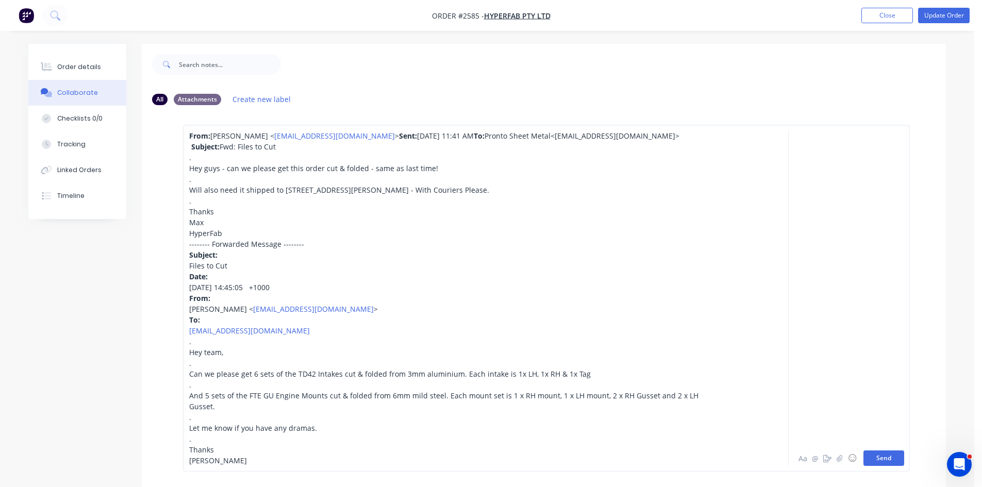
click at [879, 458] on button "Send" at bounding box center [883, 457] width 41 height 15
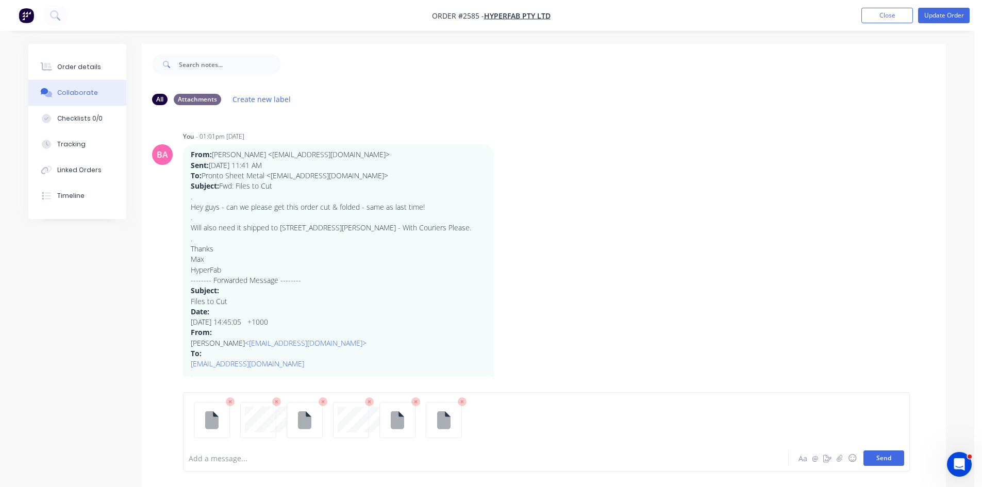
click at [890, 459] on button "Send" at bounding box center [883, 457] width 41 height 15
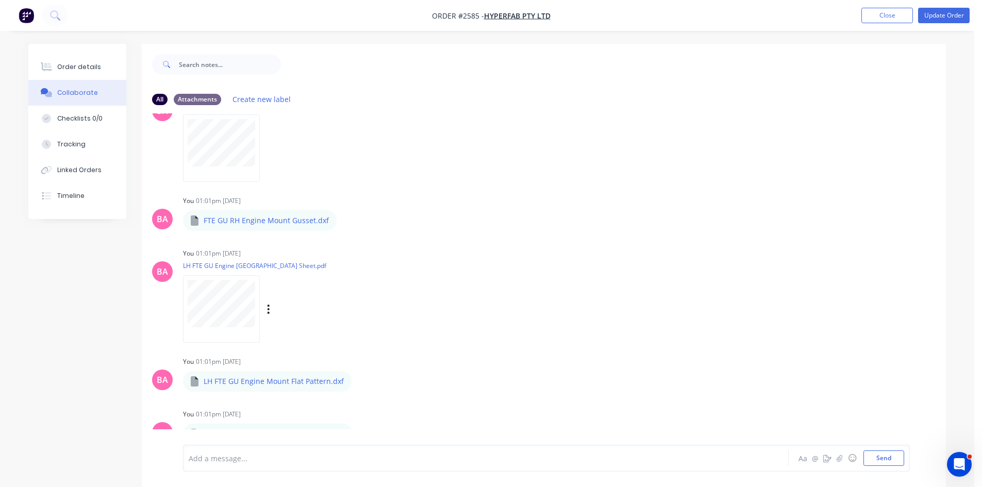
scroll to position [15, 0]
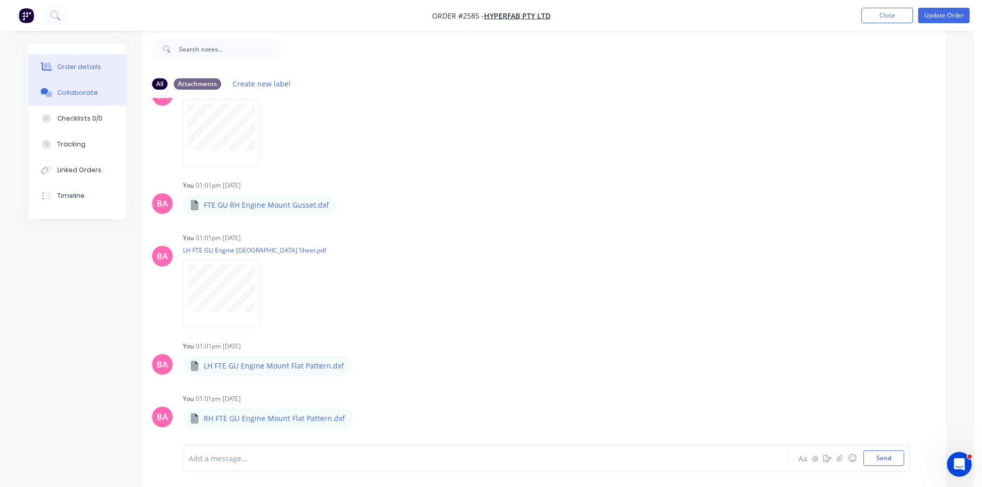
click at [67, 60] on button "Order details" at bounding box center [77, 67] width 98 height 26
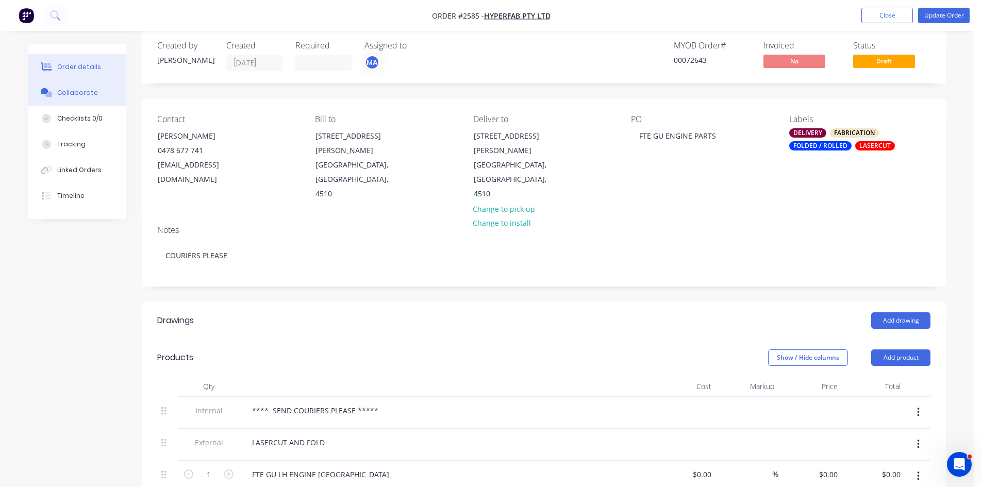
click at [70, 88] on div "Collaborate" at bounding box center [77, 92] width 41 height 9
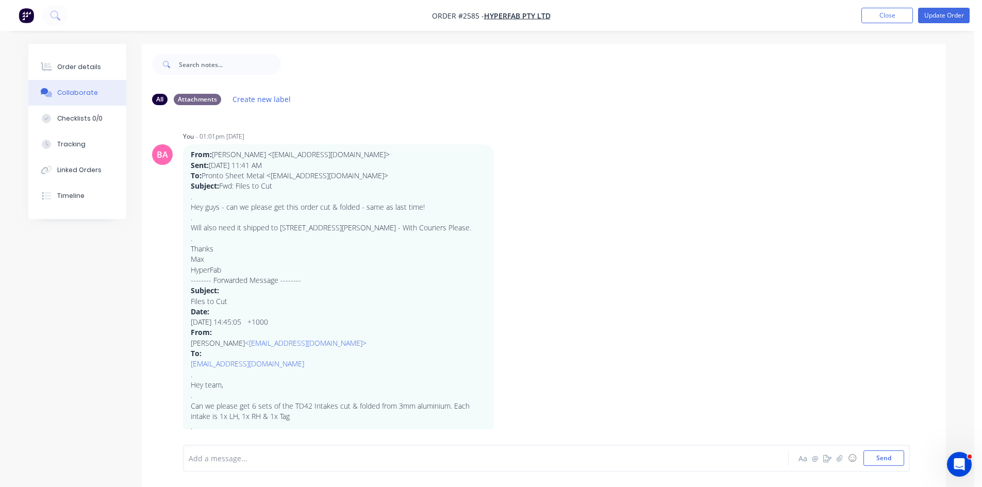
click at [220, 457] on div at bounding box center [457, 458] width 536 height 11
click at [867, 458] on button "Send" at bounding box center [883, 457] width 41 height 15
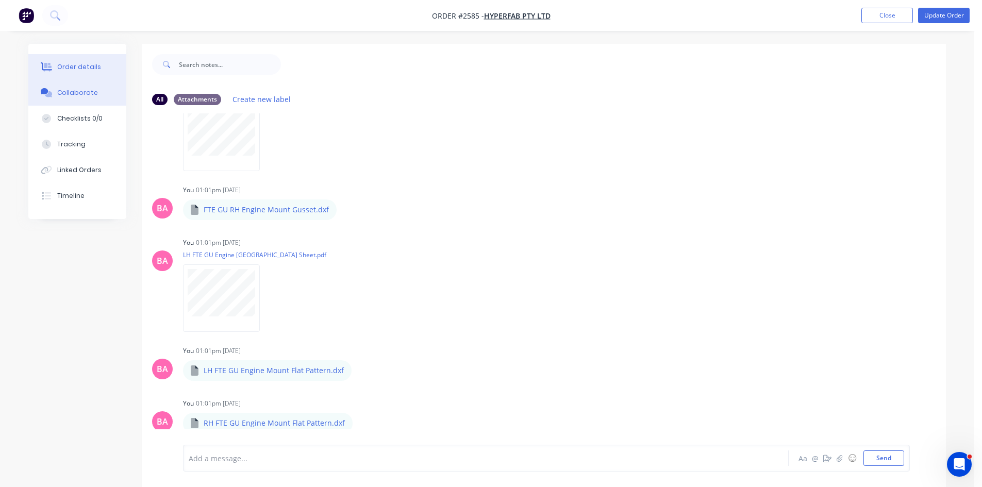
click at [73, 67] on div "Order details" at bounding box center [79, 66] width 44 height 9
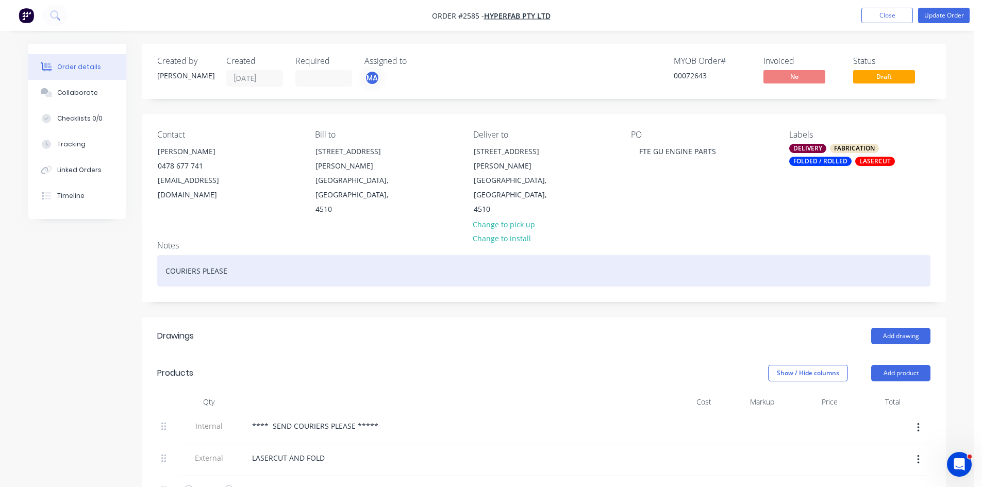
click at [163, 258] on div "COURIERS PLEASE" at bounding box center [543, 270] width 773 height 31
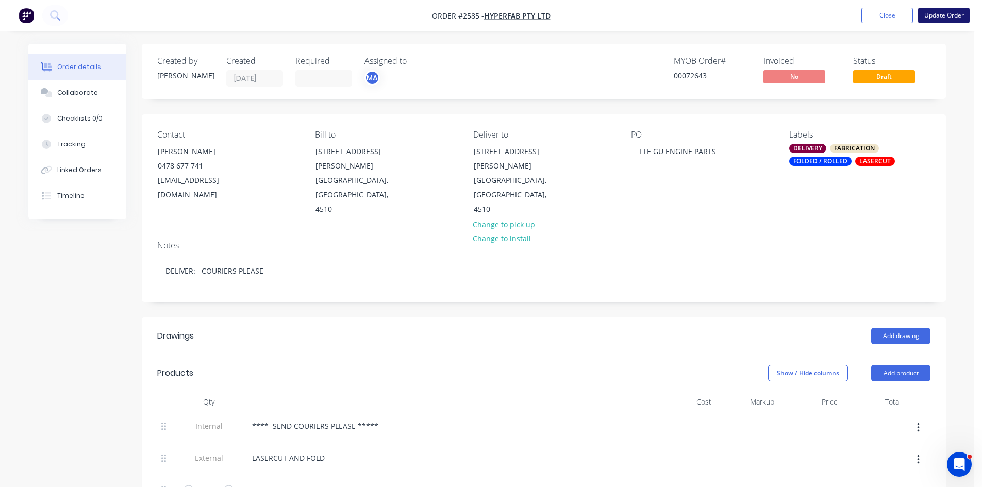
click at [951, 13] on button "Update Order" at bounding box center [944, 15] width 52 height 15
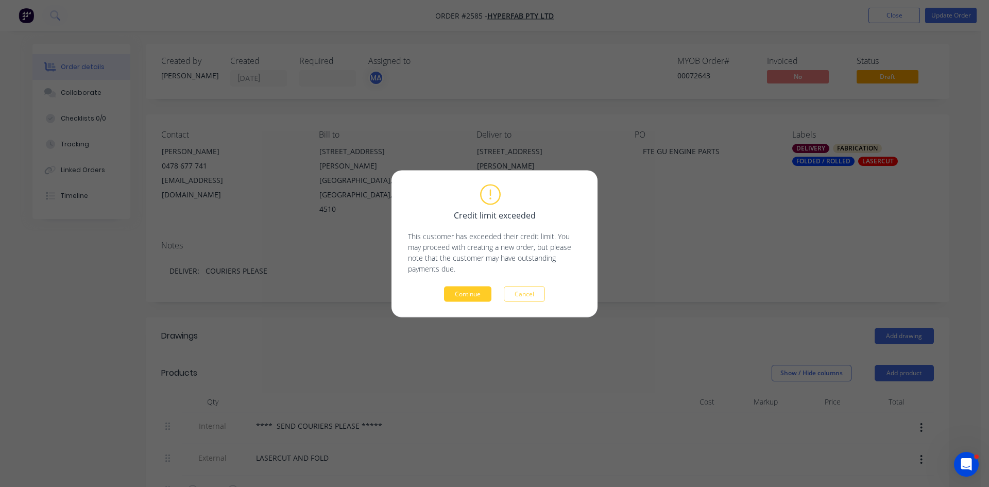
click at [473, 294] on button "Continue" at bounding box center [467, 293] width 47 height 15
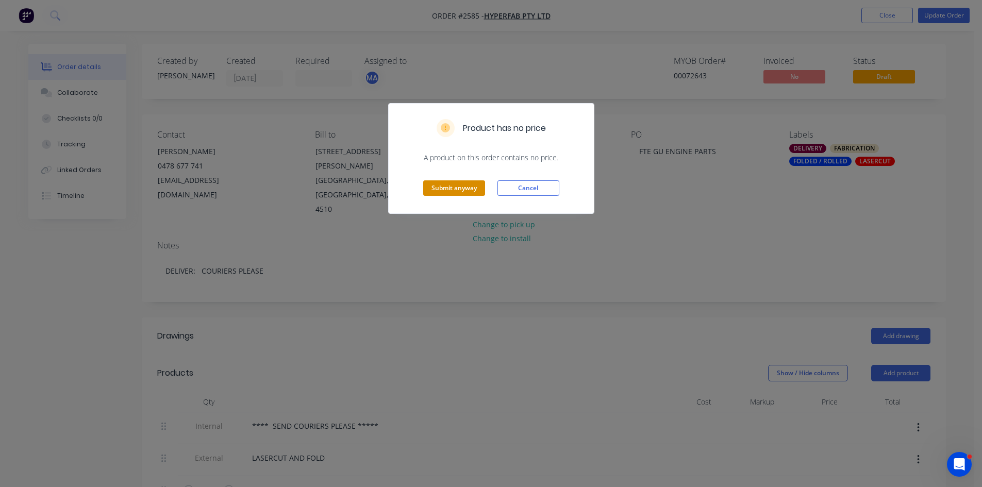
click at [456, 186] on button "Submit anyway" at bounding box center [454, 187] width 62 height 15
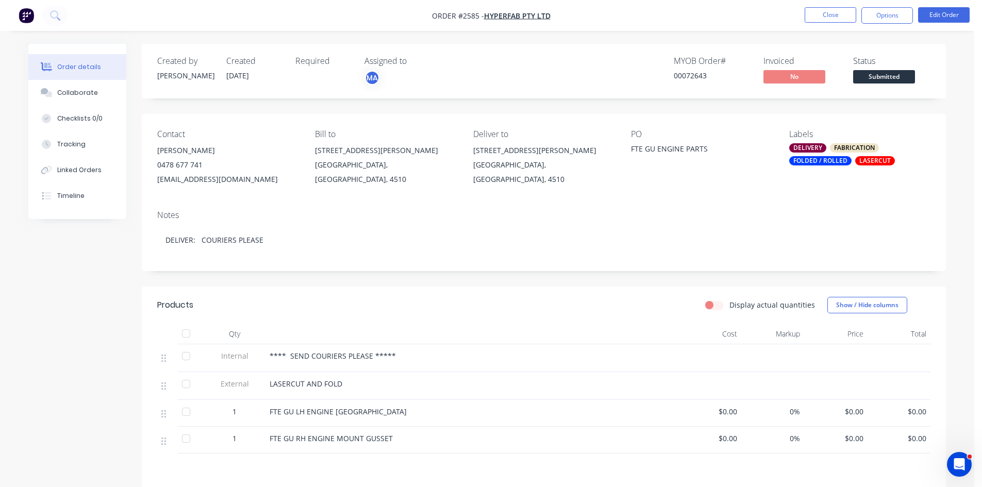
click at [823, 15] on button "Close" at bounding box center [830, 14] width 52 height 15
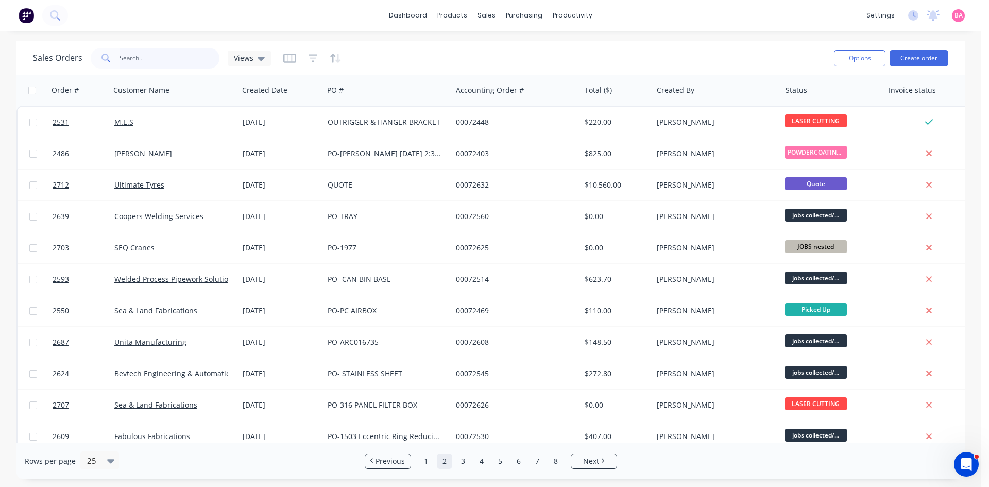
click at [158, 54] on input "text" at bounding box center [170, 58] width 100 height 21
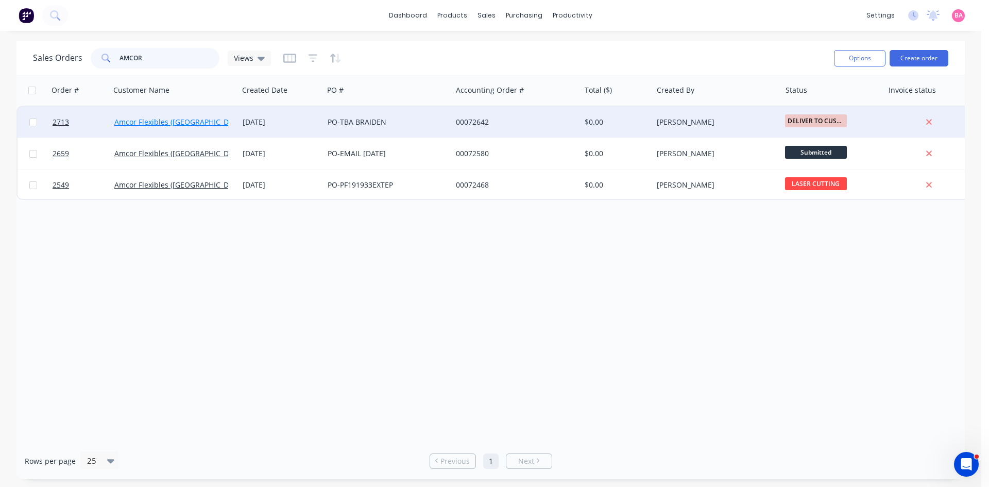
type input "AMCOR"
click at [154, 123] on link "Amcor Flexibles ([GEOGRAPHIC_DATA]) Pty Ltd" at bounding box center [192, 122] width 157 height 10
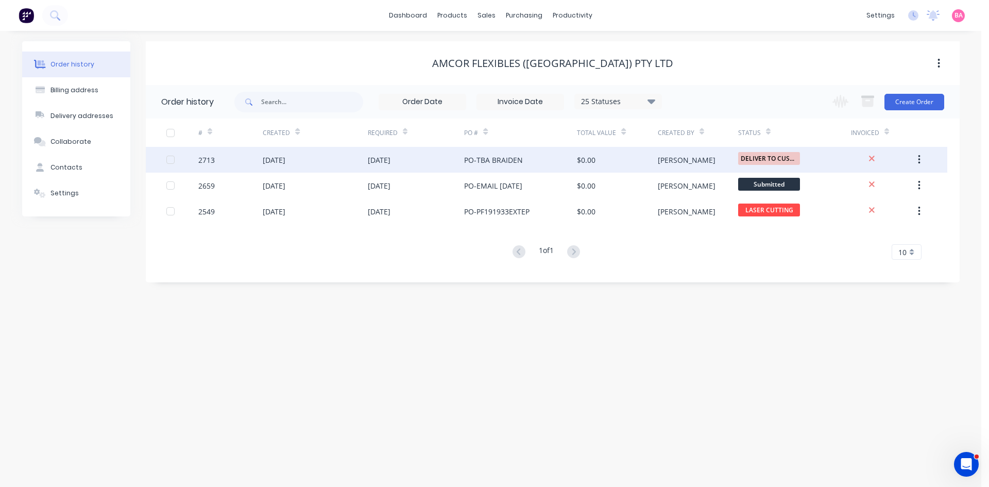
click at [486, 159] on div "PO-TBA BRAIDEN" at bounding box center [493, 160] width 59 height 11
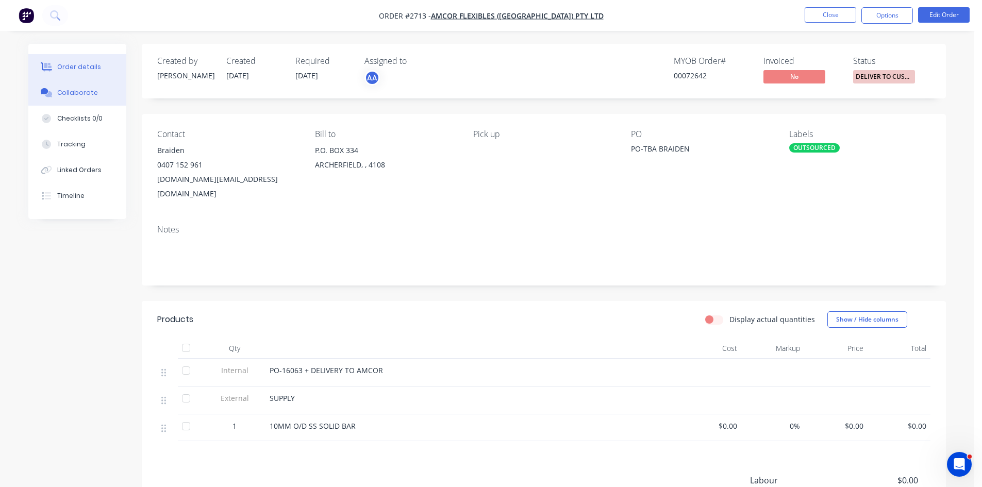
click at [69, 93] on div "Collaborate" at bounding box center [77, 92] width 41 height 9
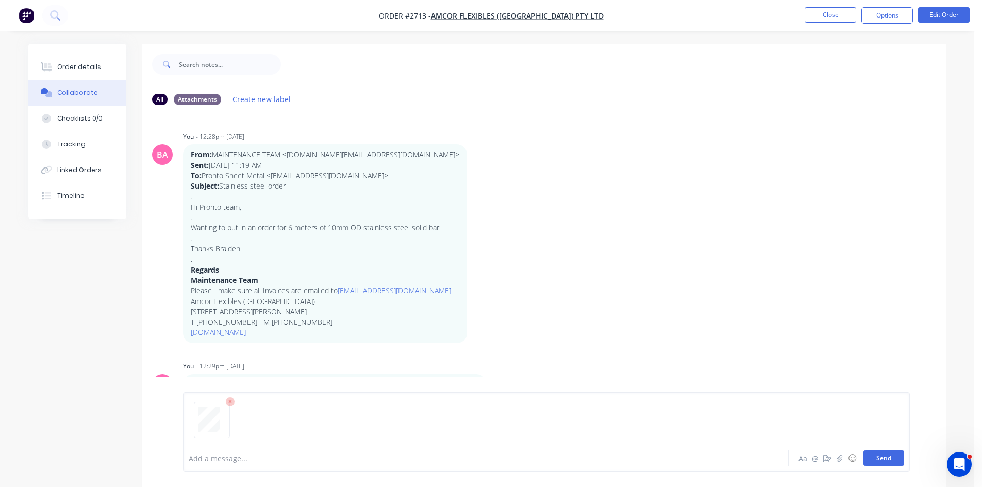
click at [887, 457] on button "Send" at bounding box center [883, 457] width 41 height 15
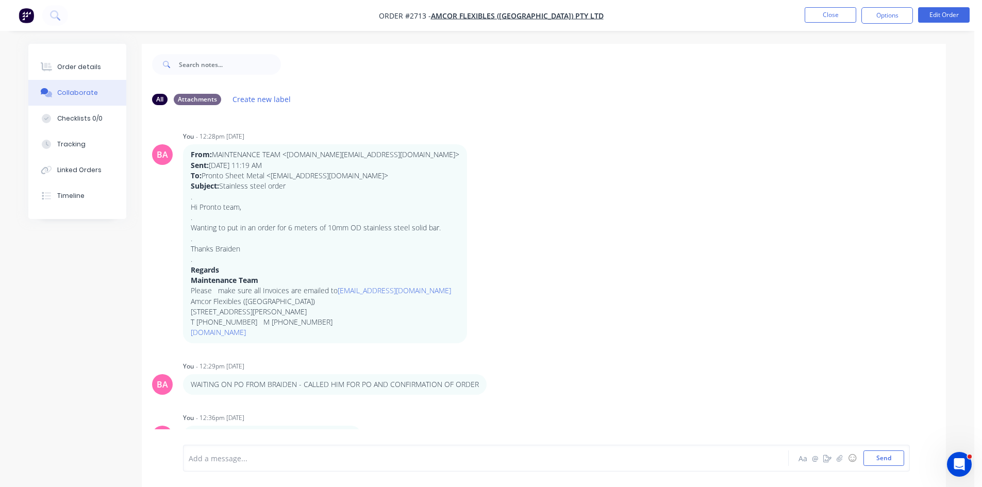
scroll to position [2, 0]
click at [92, 65] on div "Order details" at bounding box center [79, 66] width 44 height 9
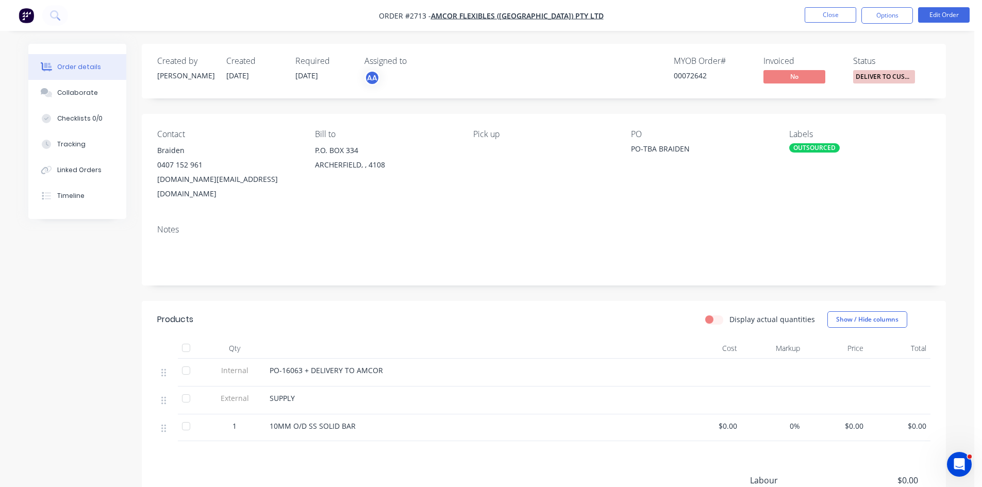
click at [308, 365] on span "PO-16063 + DELIVERY TO AMCOR" at bounding box center [325, 370] width 113 height 10
click at [306, 365] on span "PO-16063 + DELIVERY TO AMCOR" at bounding box center [325, 370] width 113 height 10
click at [936, 11] on button "Edit Order" at bounding box center [944, 14] width 52 height 15
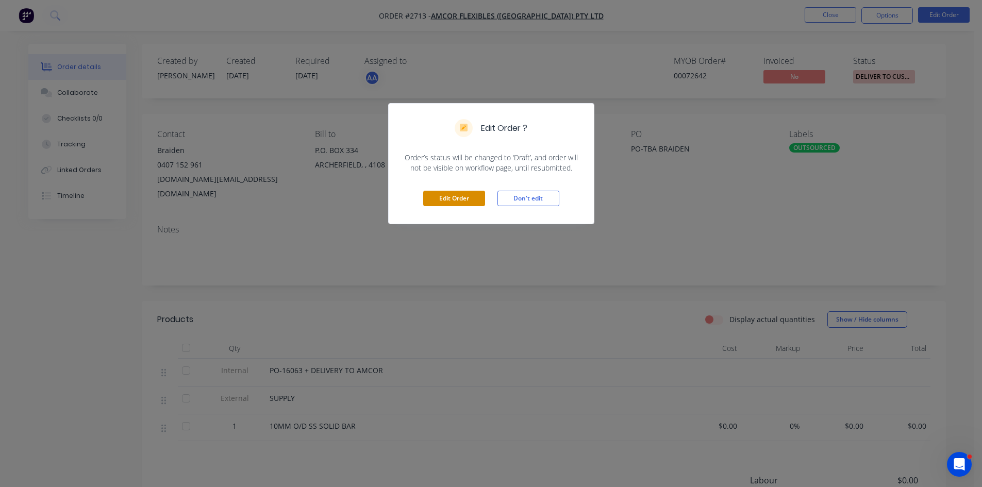
click at [451, 195] on button "Edit Order" at bounding box center [454, 198] width 62 height 15
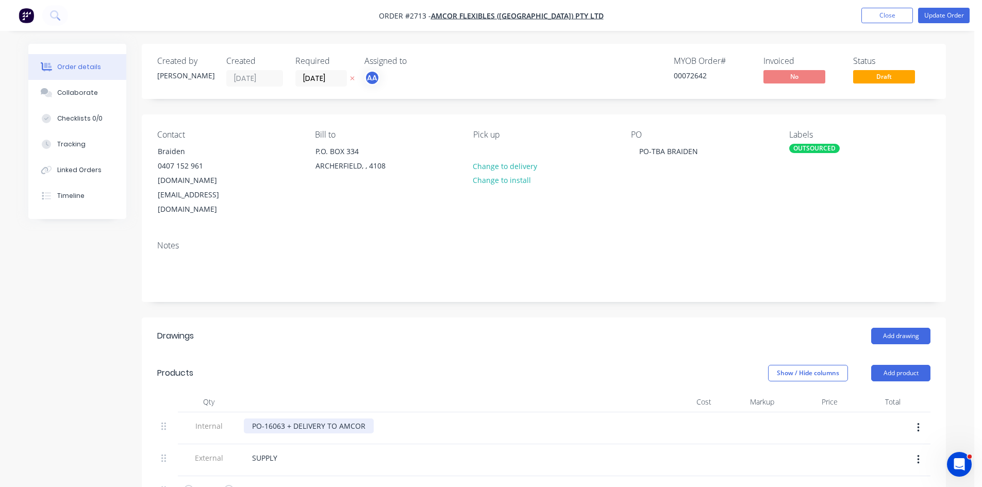
click at [287, 418] on div "PO-16063 + DELIVERY TO AMCOR" at bounding box center [309, 425] width 130 height 15
click at [295, 418] on div "PO-16063 - $+ DELIVERY TO AMCOR" at bounding box center [313, 425] width 139 height 15
click at [328, 418] on div "PO-16063 - $89.10 INC DELIVERY TO AMCOR" at bounding box center [327, 425] width 167 height 15
drag, startPoint x: 419, startPoint y: 397, endPoint x: 292, endPoint y: 398, distance: 127.3
click at [292, 418] on div "PO-16063 - $89.10 INC GST/DELIVERY TO AMCOR" at bounding box center [335, 425] width 183 height 15
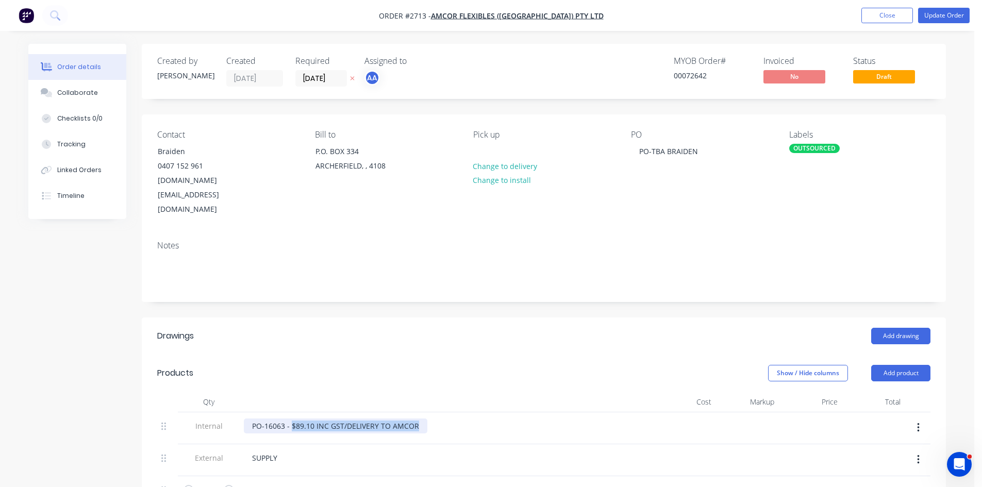
copy div "$89.10 INC GST/DELIVERY TO AMCOR"
click at [953, 14] on button "Update Order" at bounding box center [944, 15] width 52 height 15
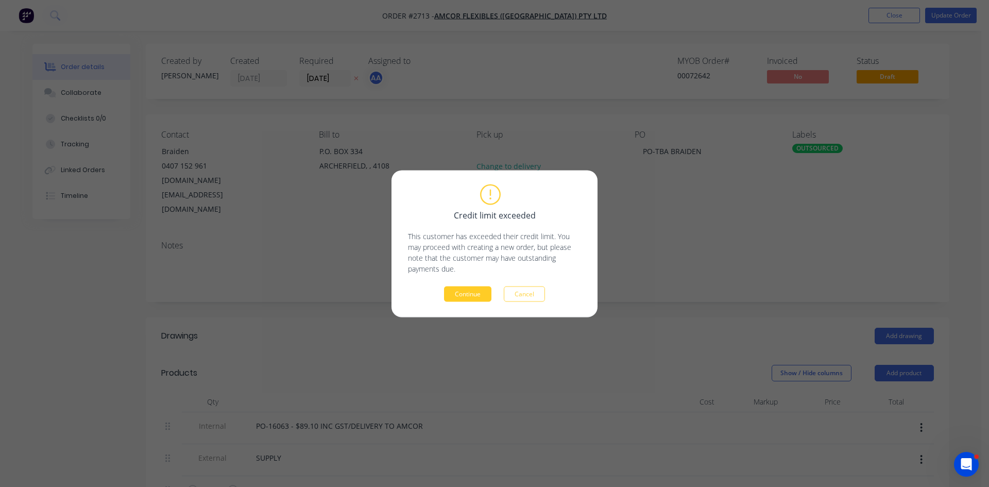
click at [473, 295] on button "Continue" at bounding box center [467, 293] width 47 height 15
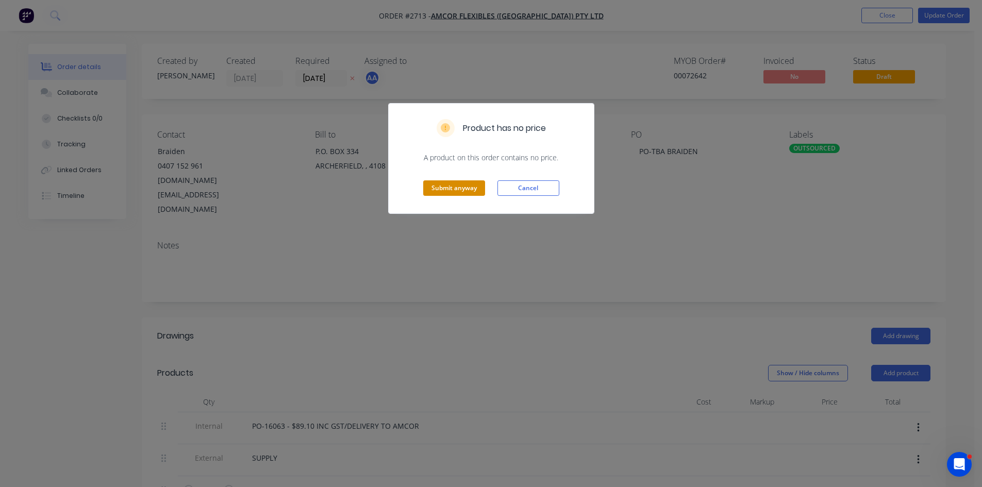
click at [460, 187] on button "Submit anyway" at bounding box center [454, 187] width 62 height 15
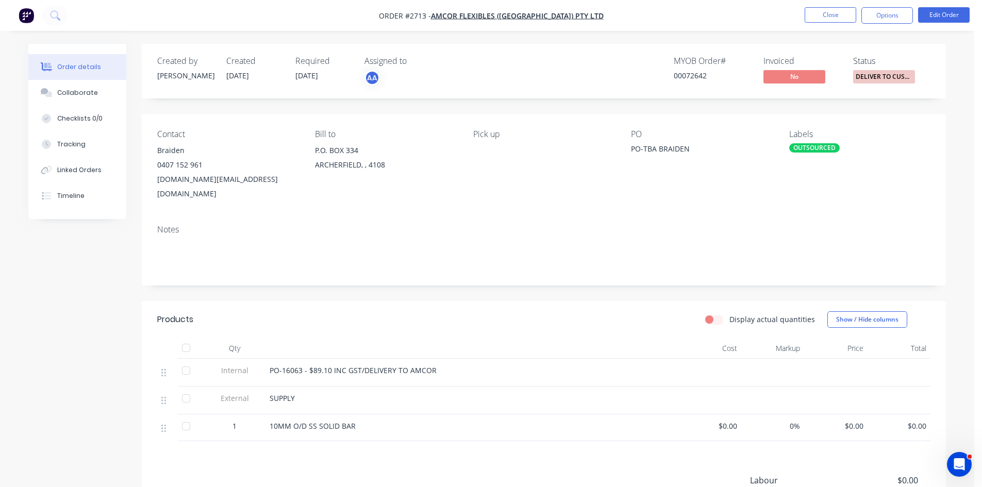
click at [830, 17] on button "Close" at bounding box center [830, 14] width 52 height 15
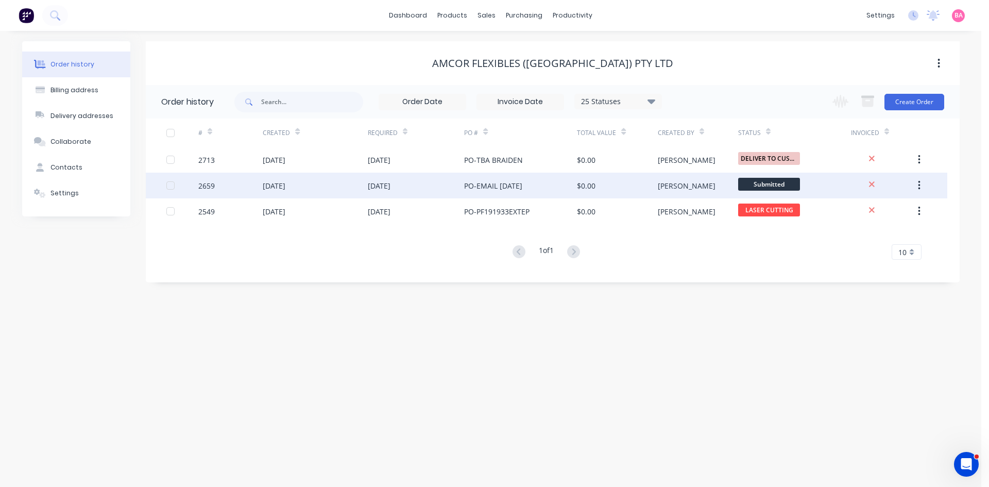
click at [284, 188] on div "[DATE]" at bounding box center [274, 185] width 23 height 11
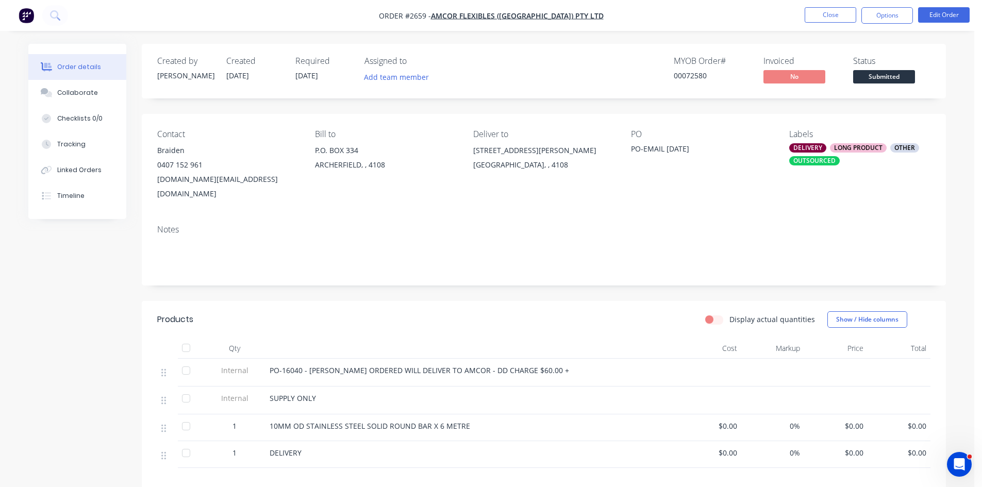
click at [550, 365] on div "PO-16040 - STIRLINGS ORDERED WILL DELIVER TO AMCOR - DD CHARGE $60.00 +" at bounding box center [471, 370] width 404 height 11
click at [543, 365] on div "PO-16040 - STIRLINGS ORDERED WILL DELIVER TO AMCOR - DD CHARGE $60.00 +" at bounding box center [471, 370] width 404 height 11
click at [538, 365] on span "PO-16040 - STIRLINGS ORDERED WILL DELIVER TO AMCOR - DD CHARGE $60.00 +" at bounding box center [418, 370] width 299 height 10
click at [951, 13] on button "Edit Order" at bounding box center [944, 14] width 52 height 15
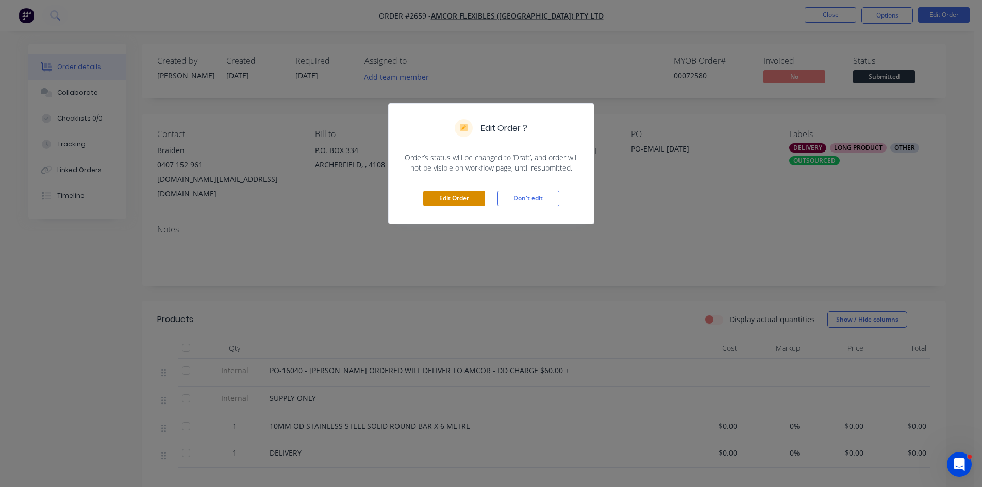
click at [476, 195] on button "Edit Order" at bounding box center [454, 198] width 62 height 15
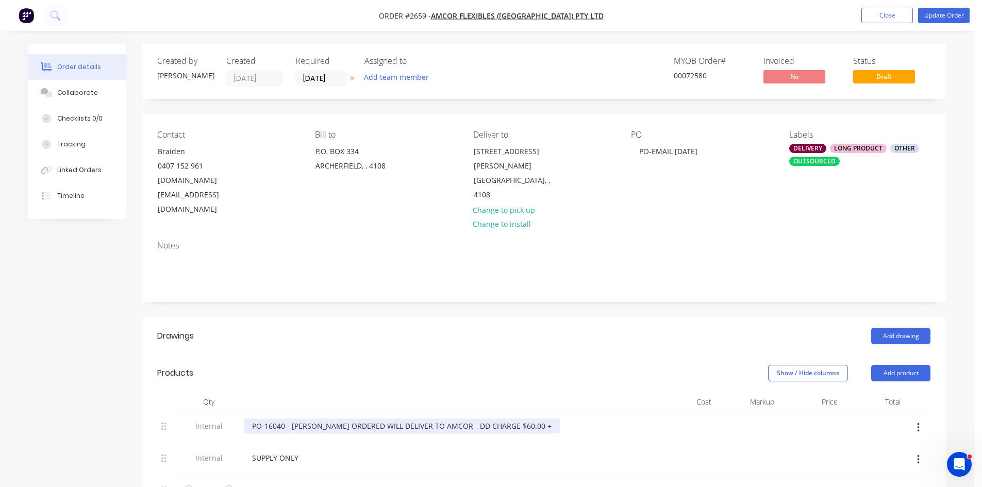
click at [527, 418] on div "PO-16040 - STIRLINGS ORDERED WILL DELIVER TO AMCOR - DD CHARGE $60.00 +" at bounding box center [402, 425] width 316 height 15
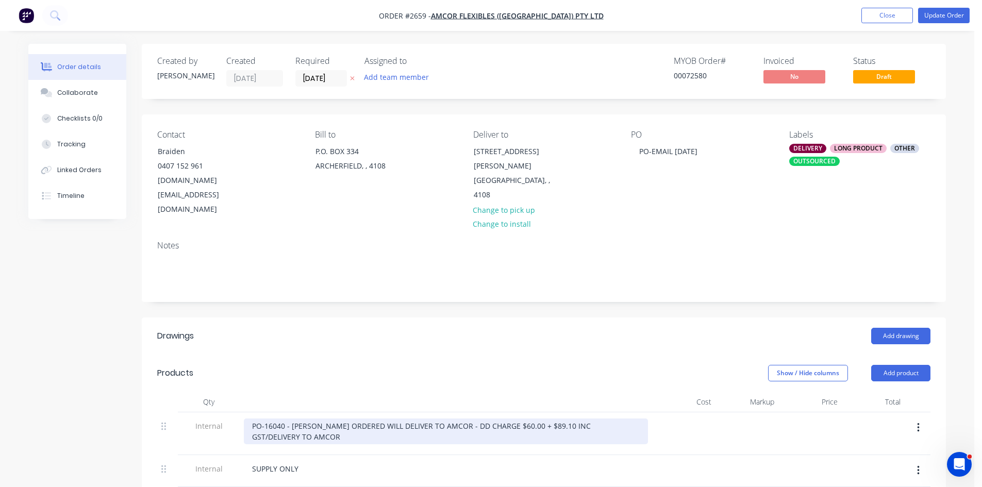
click at [527, 418] on div "PO-16040 - STIRLINGS ORDERED WILL DELIVER TO AMCOR - DD CHARGE $60.00 + $89.10 …" at bounding box center [446, 431] width 404 height 26
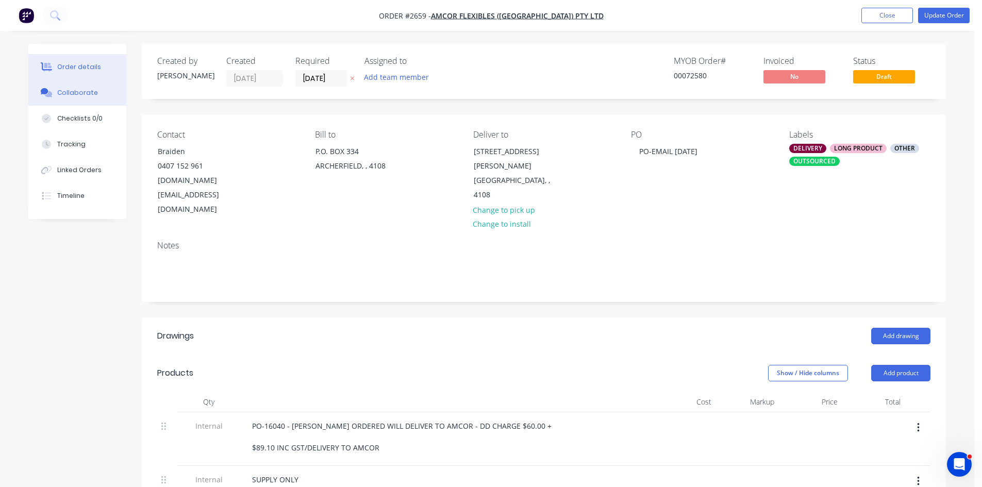
click at [73, 95] on div "Collaborate" at bounding box center [77, 92] width 41 height 9
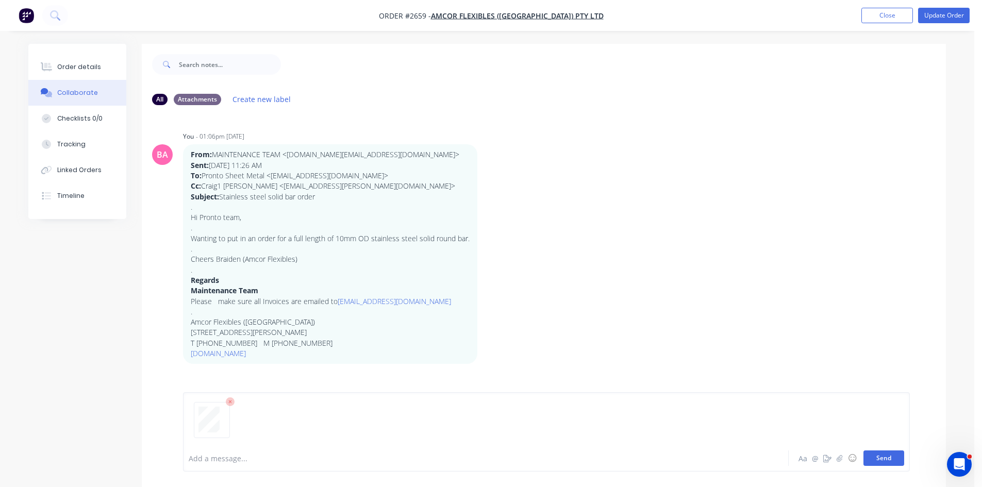
click at [868, 454] on button "Send" at bounding box center [883, 457] width 41 height 15
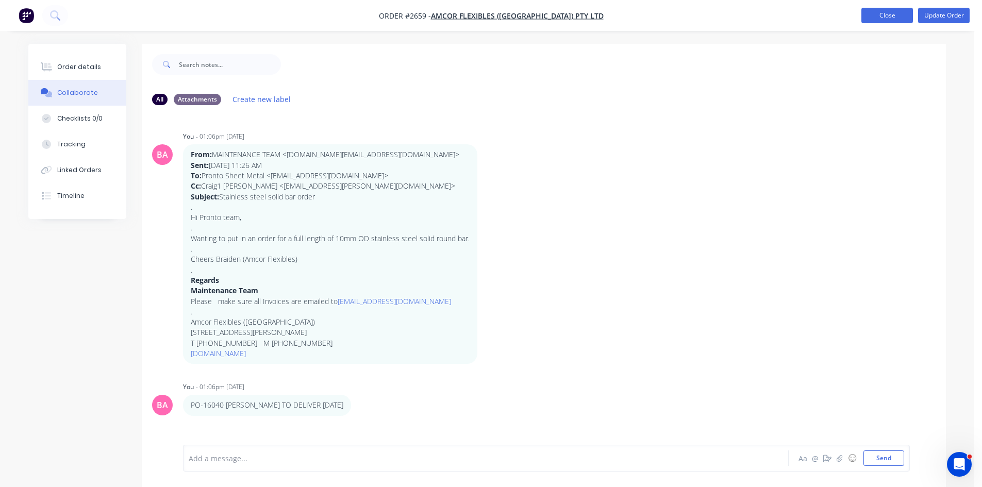
click at [883, 13] on button "Close" at bounding box center [887, 15] width 52 height 15
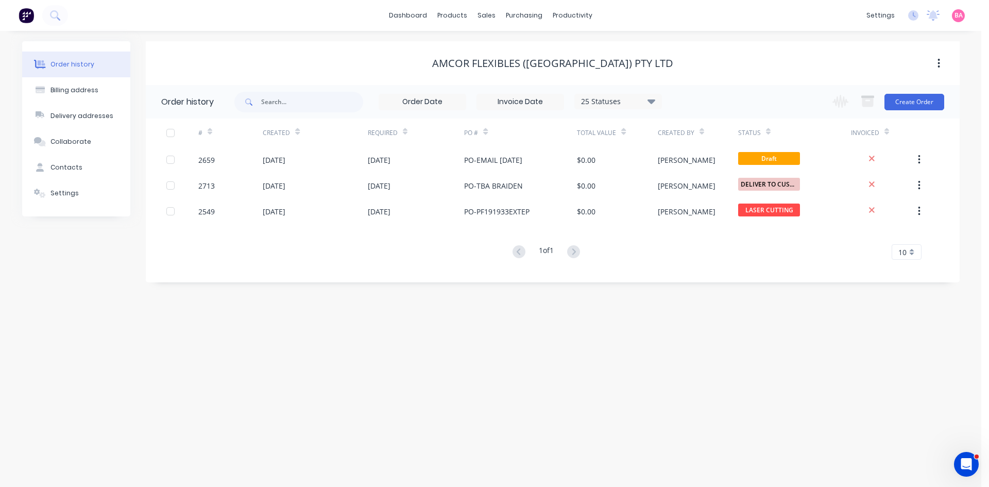
click at [724, 404] on div "Order history Billing address Delivery addresses Collaborate Contacts Settings …" at bounding box center [491, 259] width 982 height 456
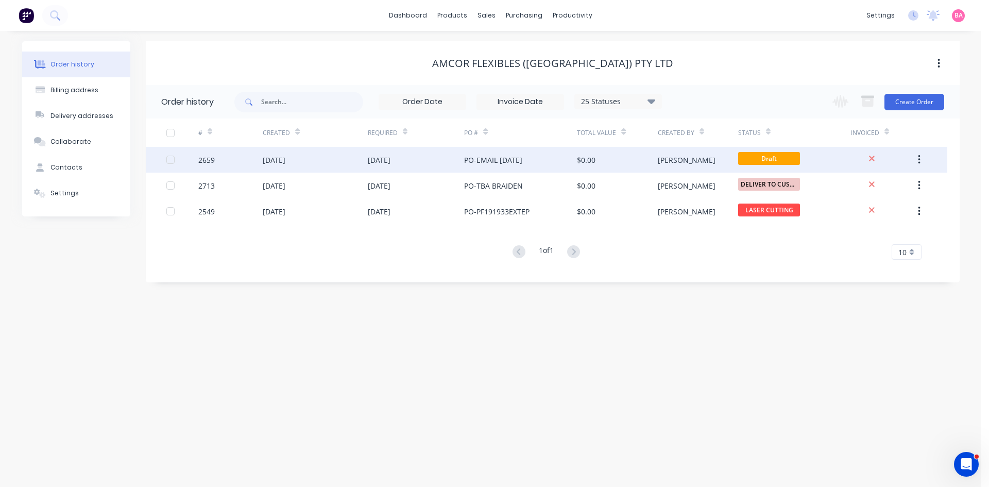
click at [522, 161] on div "PO-EMAIL [DATE]" at bounding box center [493, 160] width 58 height 11
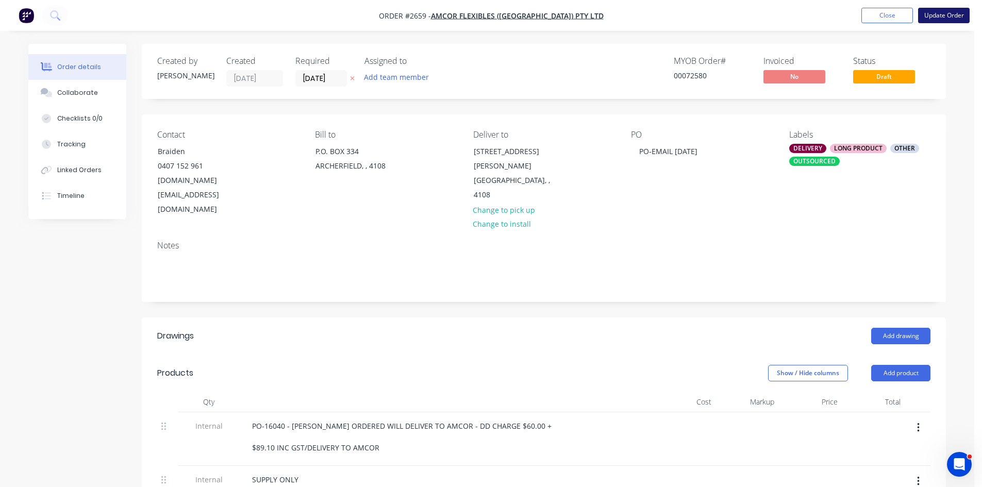
click at [942, 14] on button "Update Order" at bounding box center [944, 15] width 52 height 15
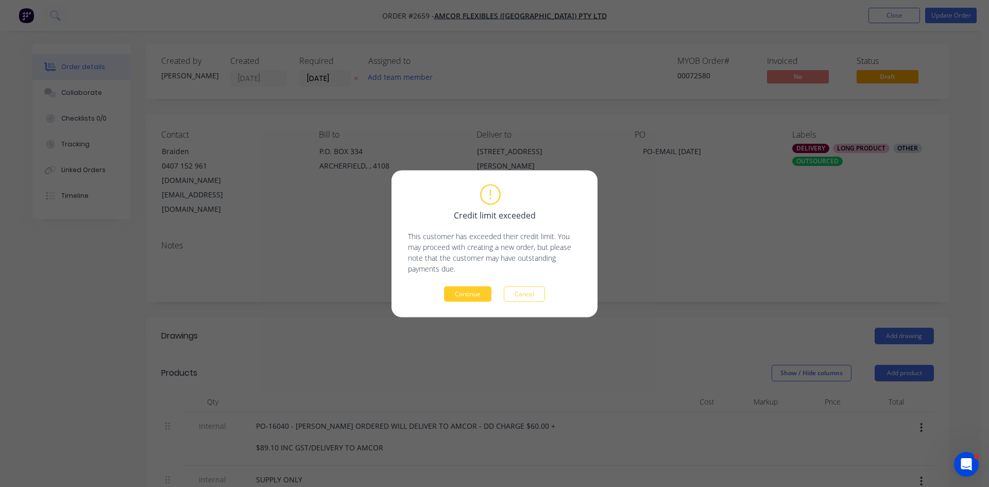
click at [462, 297] on button "Continue" at bounding box center [467, 293] width 47 height 15
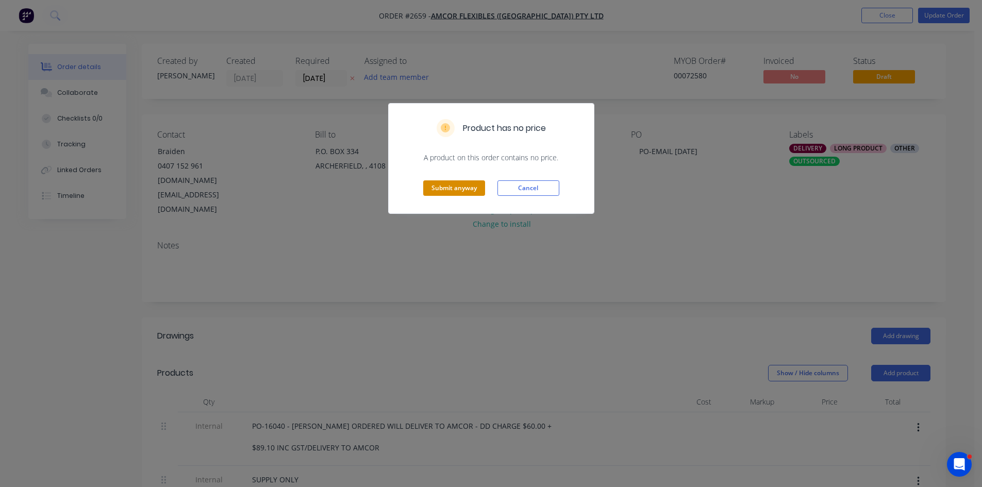
click at [454, 187] on button "Submit anyway" at bounding box center [454, 187] width 62 height 15
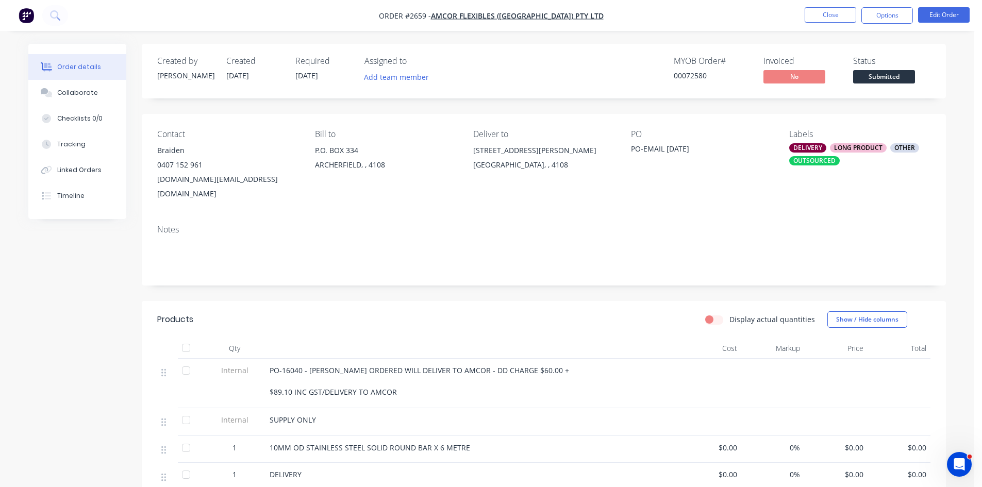
click at [889, 75] on span "Submitted" at bounding box center [884, 76] width 62 height 13
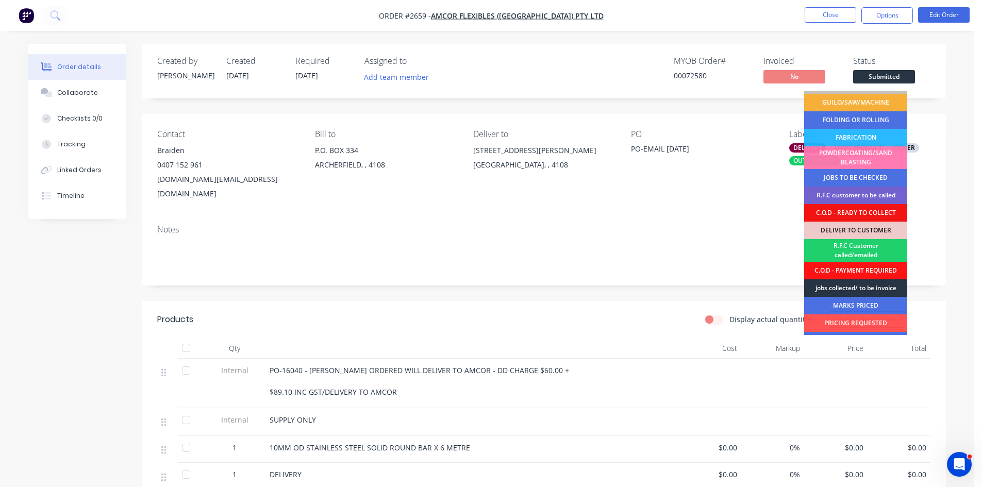
scroll to position [35, 0]
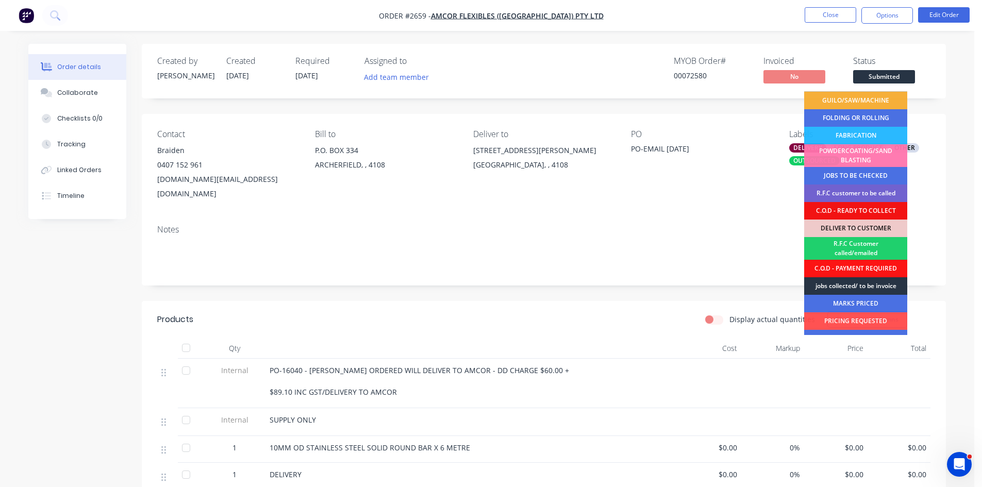
click at [872, 285] on div "jobs collected/ to be invoice" at bounding box center [855, 286] width 103 height 18
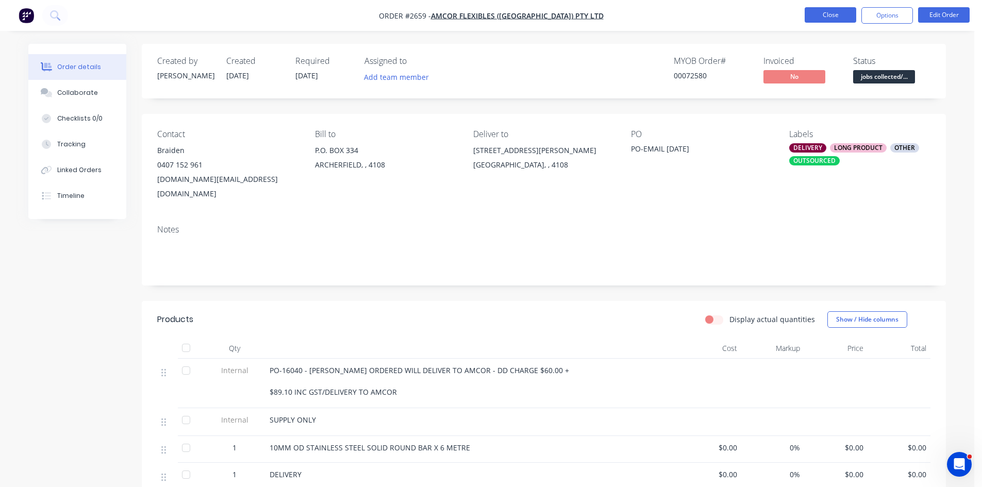
click at [830, 15] on button "Close" at bounding box center [830, 14] width 52 height 15
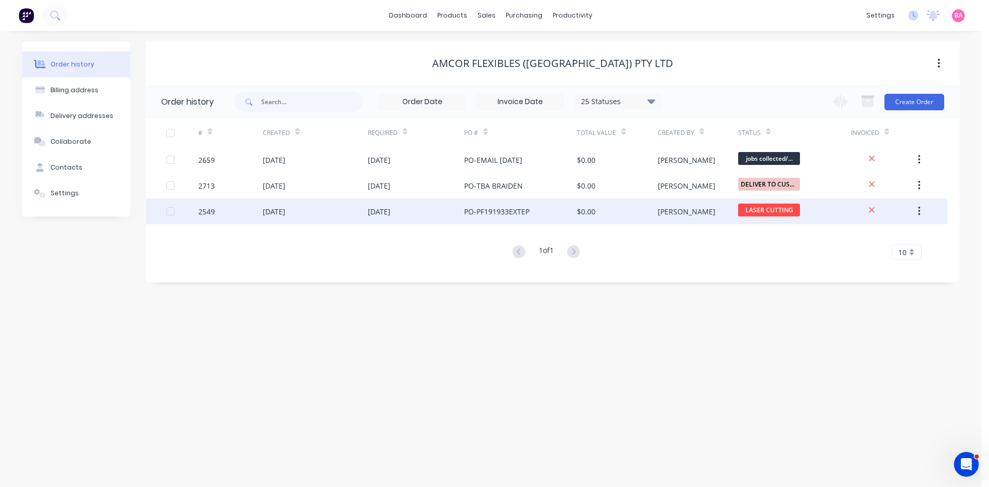
click at [492, 211] on div "PO-PF191933EXTEP" at bounding box center [496, 211] width 65 height 11
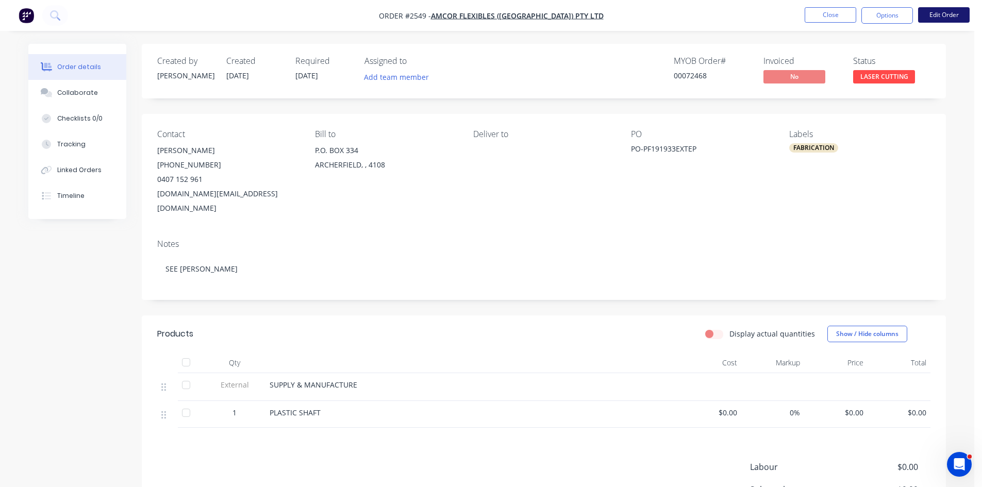
click at [938, 11] on button "Edit Order" at bounding box center [944, 14] width 52 height 15
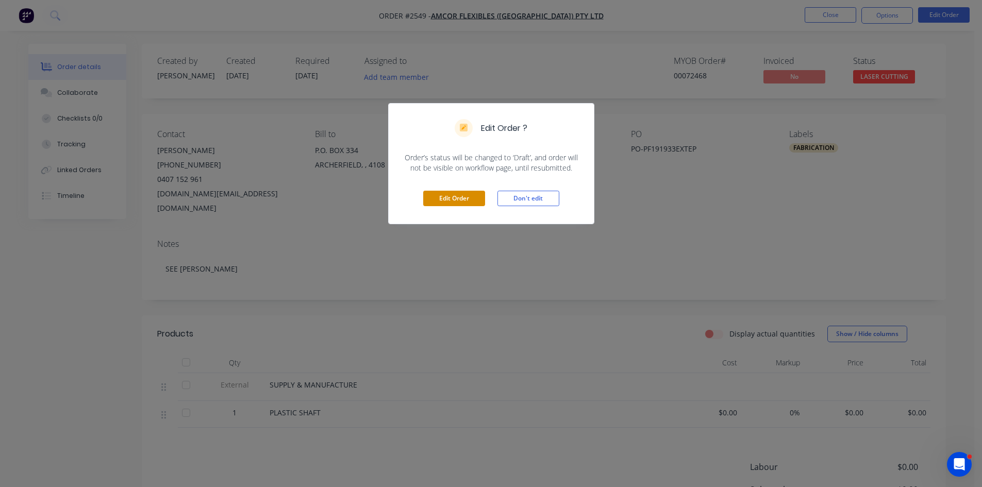
click at [456, 195] on button "Edit Order" at bounding box center [454, 198] width 62 height 15
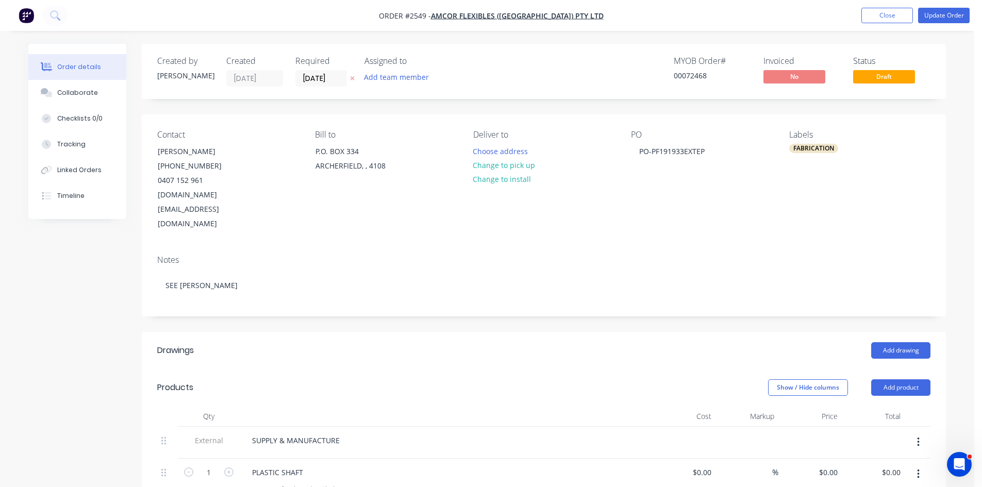
click at [350, 80] on icon at bounding box center [352, 78] width 5 height 6
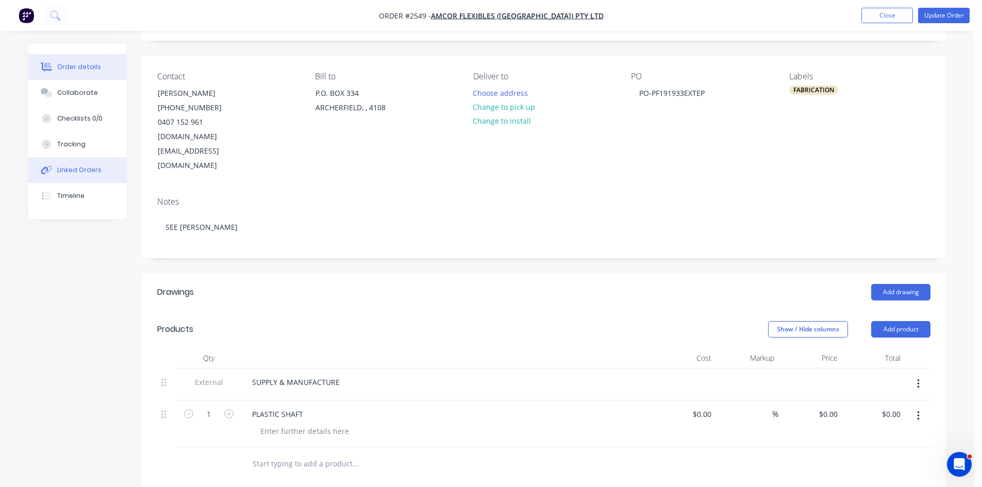
scroll to position [69, 0]
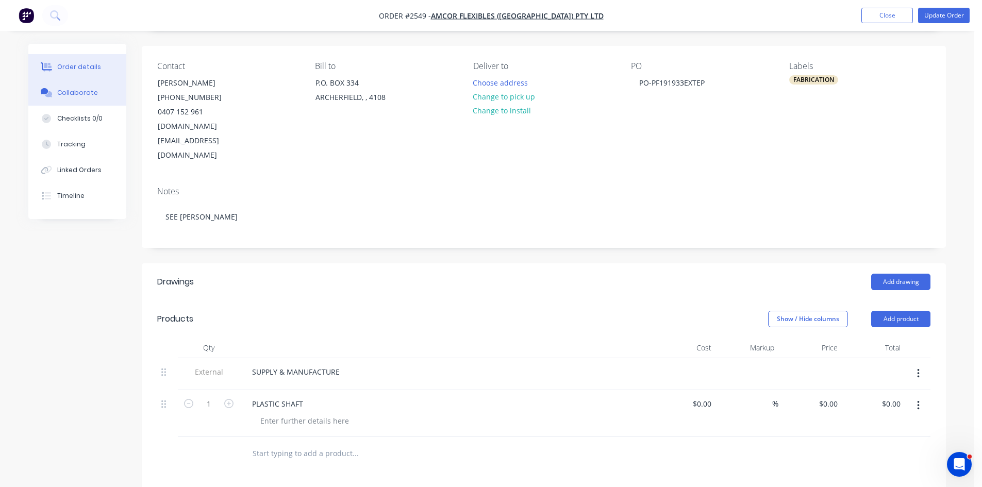
click at [70, 88] on button "Collaborate" at bounding box center [77, 93] width 98 height 26
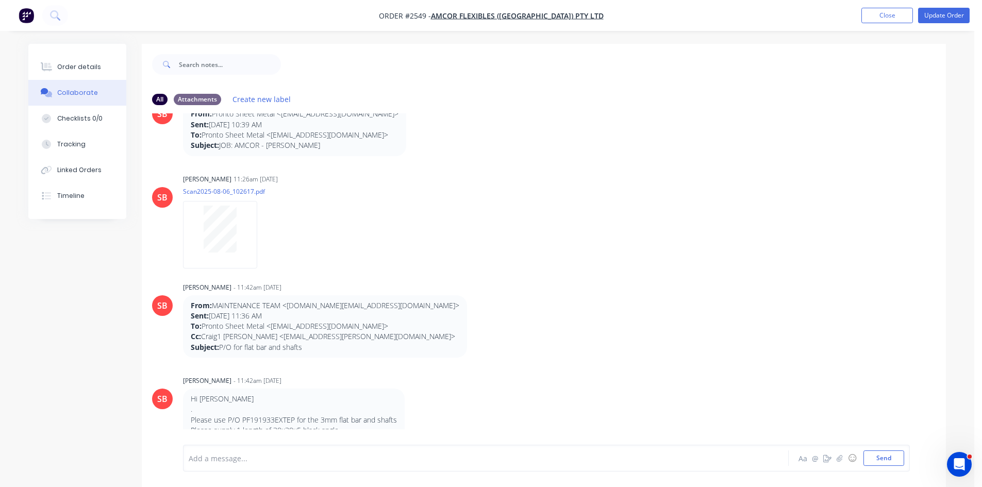
scroll to position [47, 0]
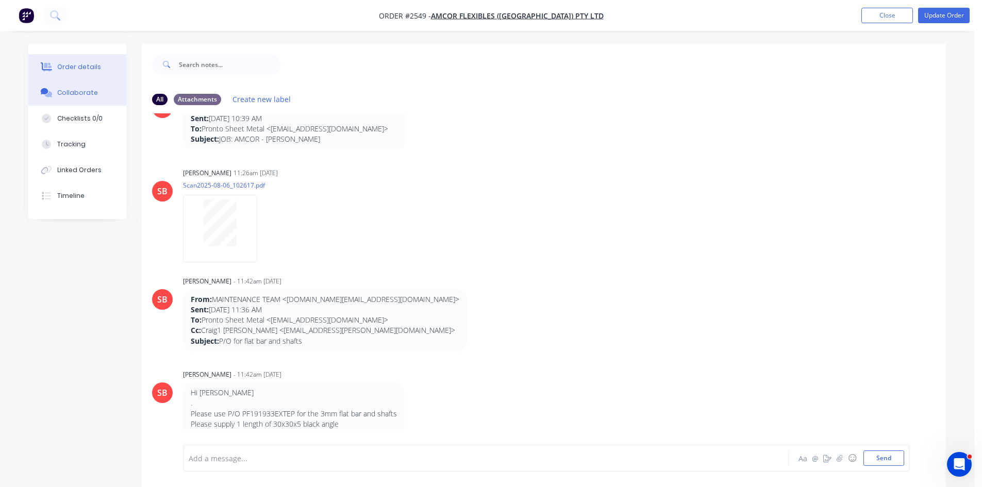
click at [81, 63] on div "Order details" at bounding box center [79, 66] width 44 height 9
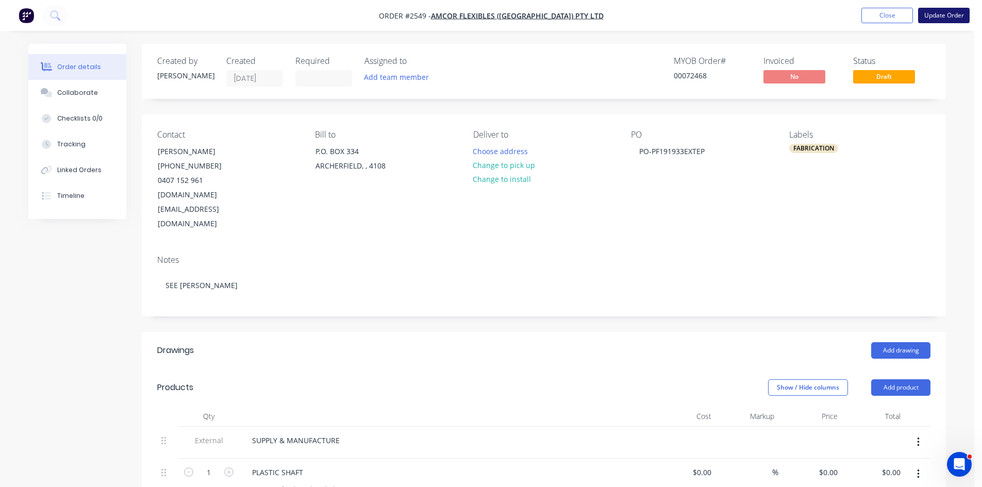
click at [945, 14] on button "Update Order" at bounding box center [944, 15] width 52 height 15
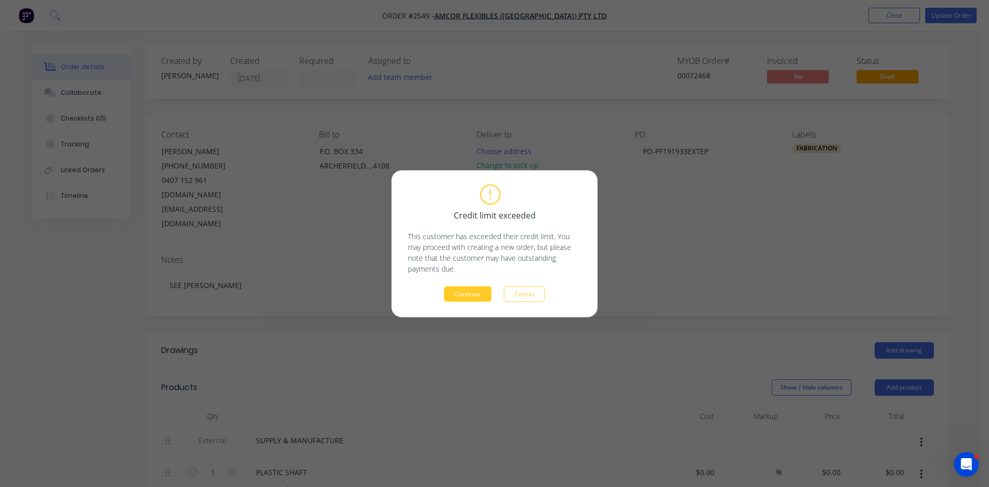
click at [469, 294] on button "Continue" at bounding box center [467, 293] width 47 height 15
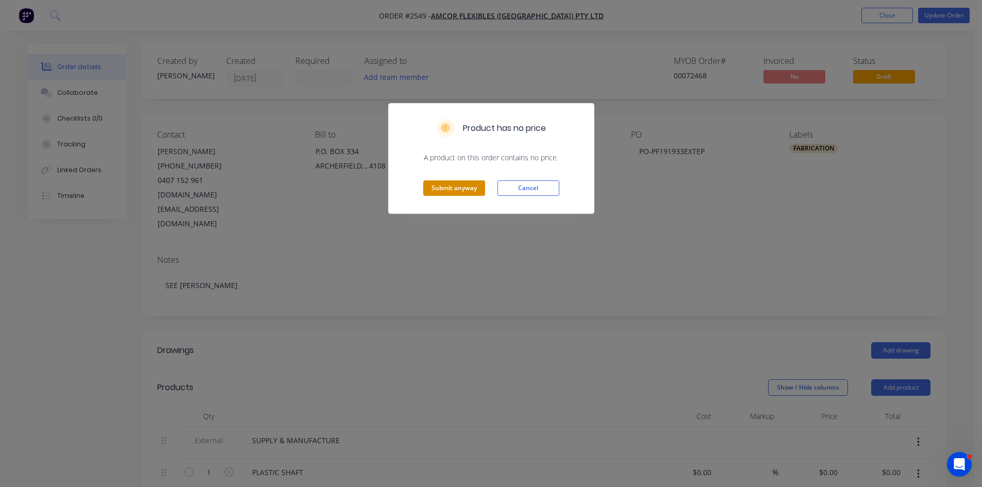
click at [458, 187] on button "Submit anyway" at bounding box center [454, 187] width 62 height 15
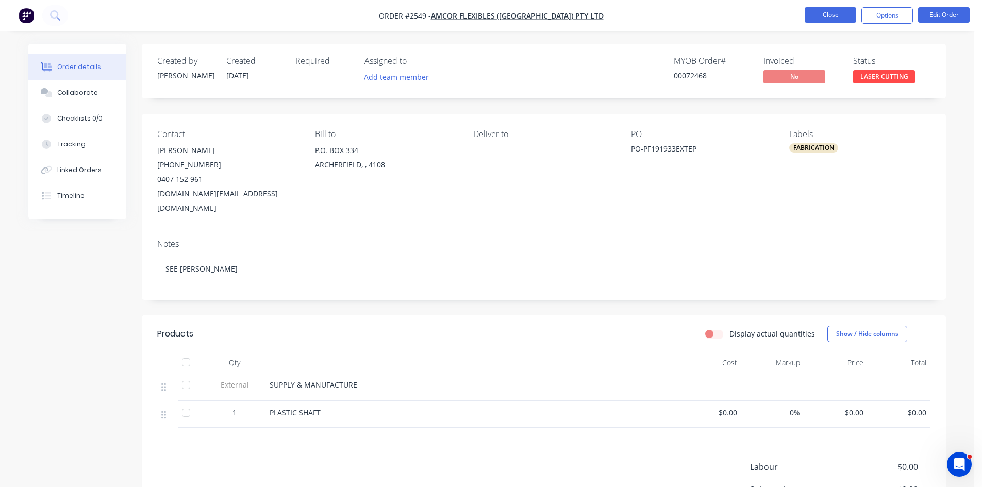
click at [830, 14] on button "Close" at bounding box center [830, 14] width 52 height 15
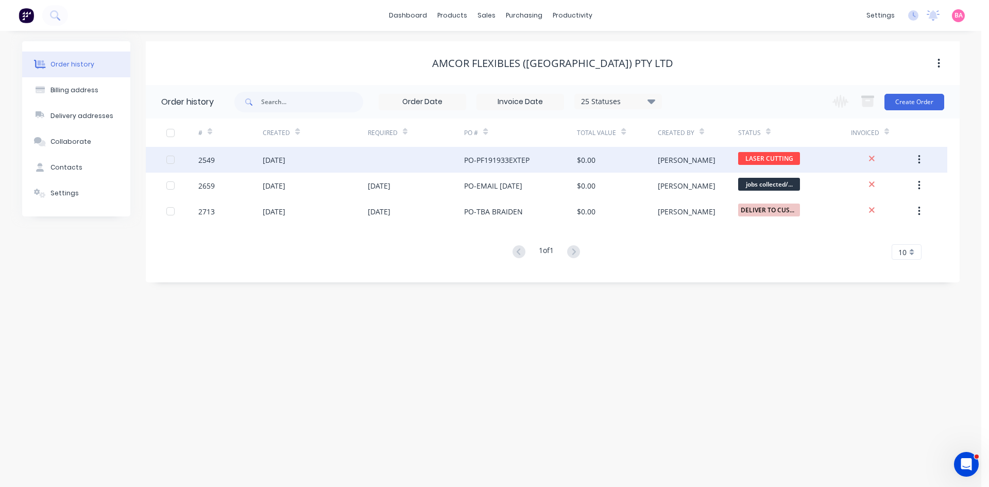
click at [283, 158] on div "[DATE]" at bounding box center [274, 160] width 23 height 11
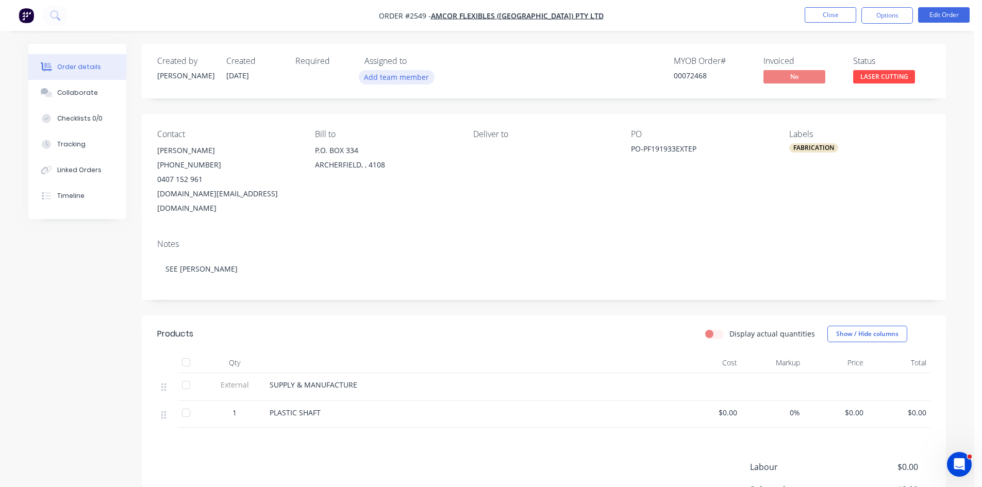
click at [400, 75] on button "Add team member" at bounding box center [397, 77] width 76 height 14
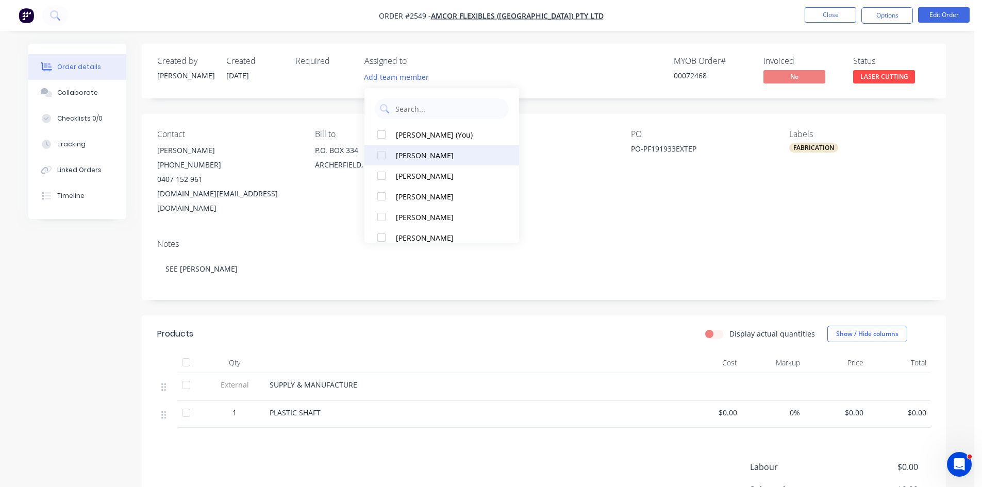
click at [383, 156] on div at bounding box center [381, 155] width 21 height 21
click at [955, 14] on button "Edit Order" at bounding box center [944, 14] width 52 height 15
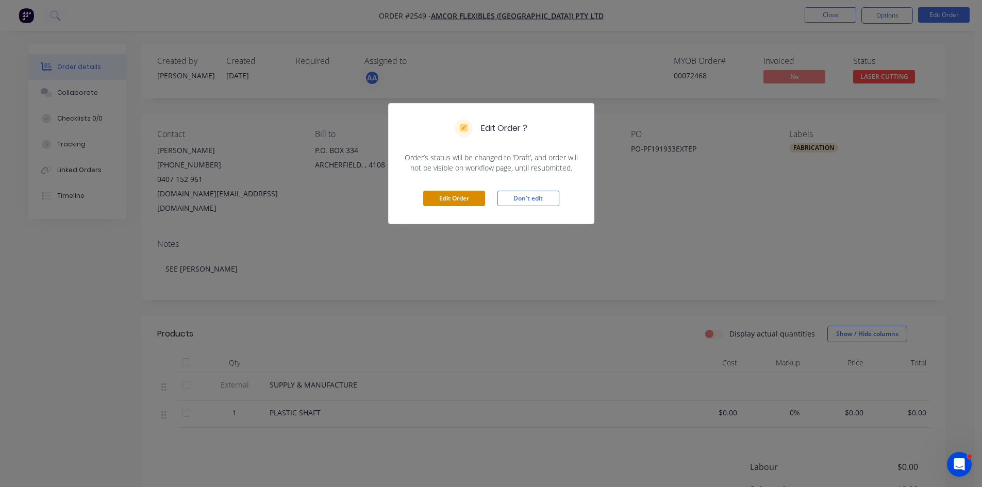
click at [470, 197] on button "Edit Order" at bounding box center [454, 198] width 62 height 15
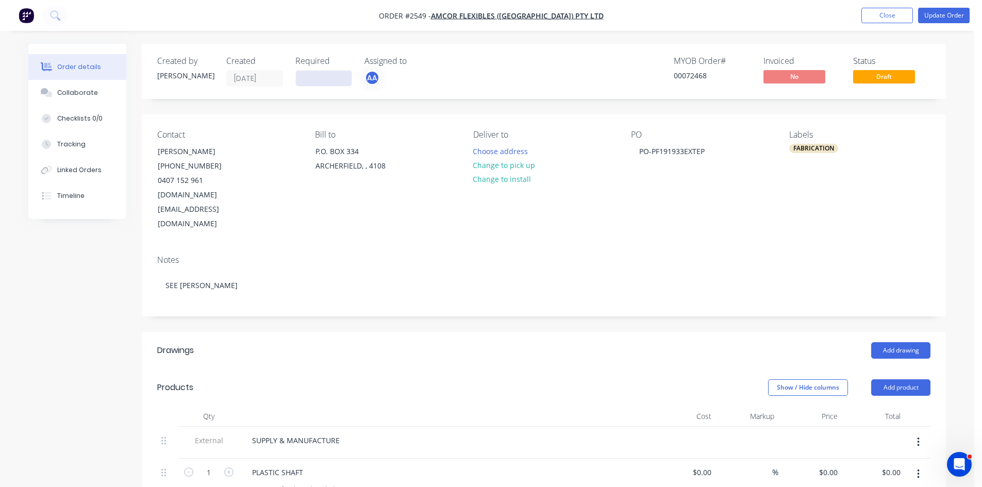
click at [328, 72] on input at bounding box center [324, 78] width 56 height 15
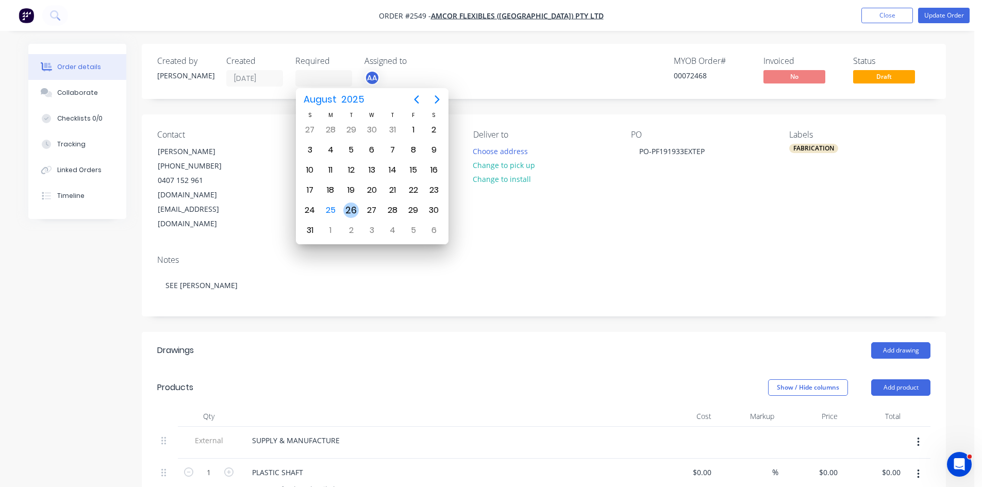
click at [348, 209] on div "26" at bounding box center [350, 210] width 15 height 15
type input "26/08/25"
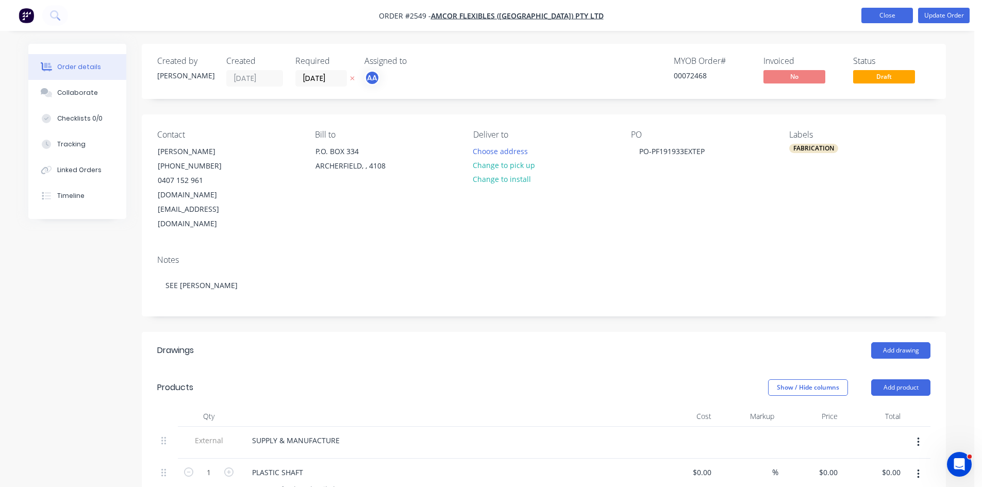
click at [889, 12] on button "Close" at bounding box center [887, 15] width 52 height 15
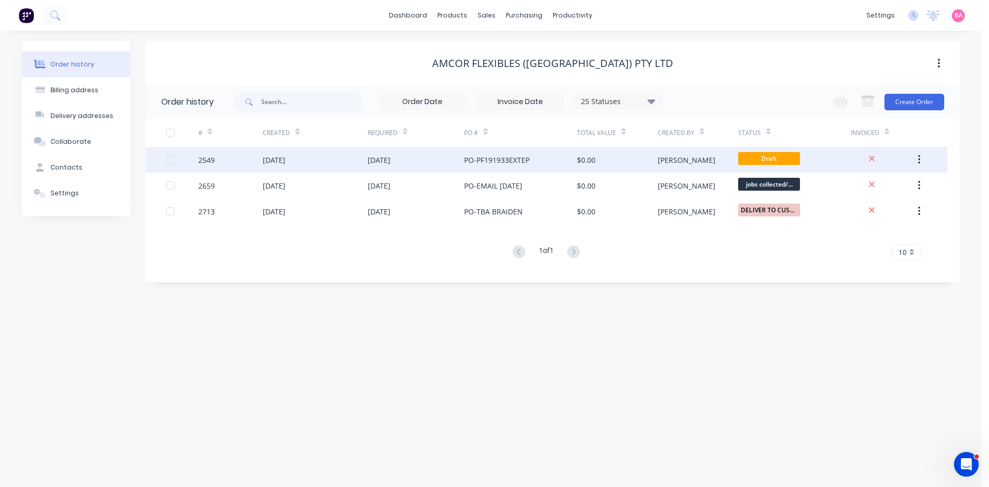
click at [374, 162] on div "[DATE]" at bounding box center [379, 160] width 23 height 11
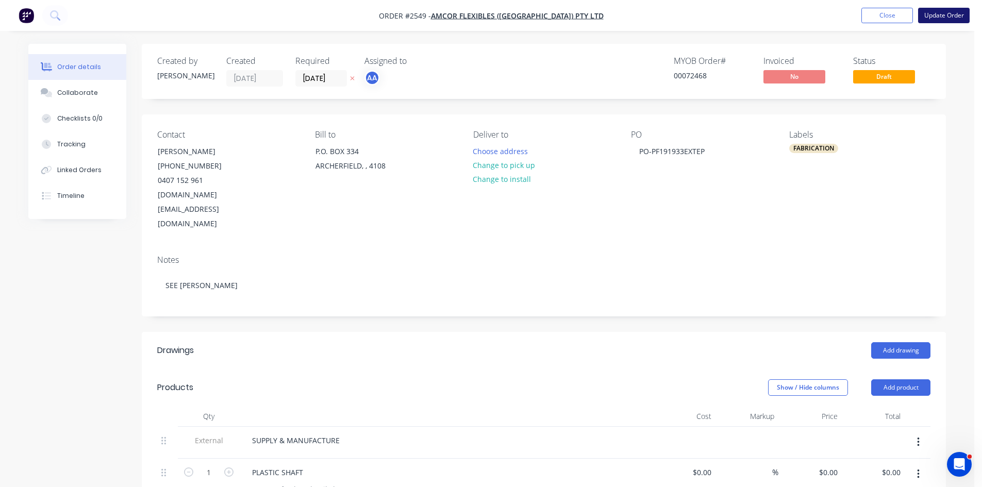
click at [940, 13] on button "Update Order" at bounding box center [944, 15] width 52 height 15
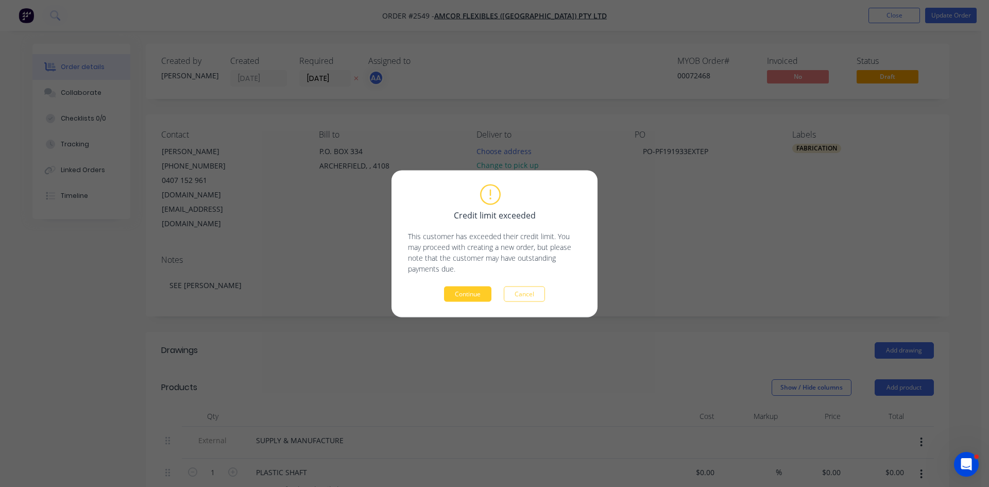
click at [471, 292] on button "Continue" at bounding box center [467, 293] width 47 height 15
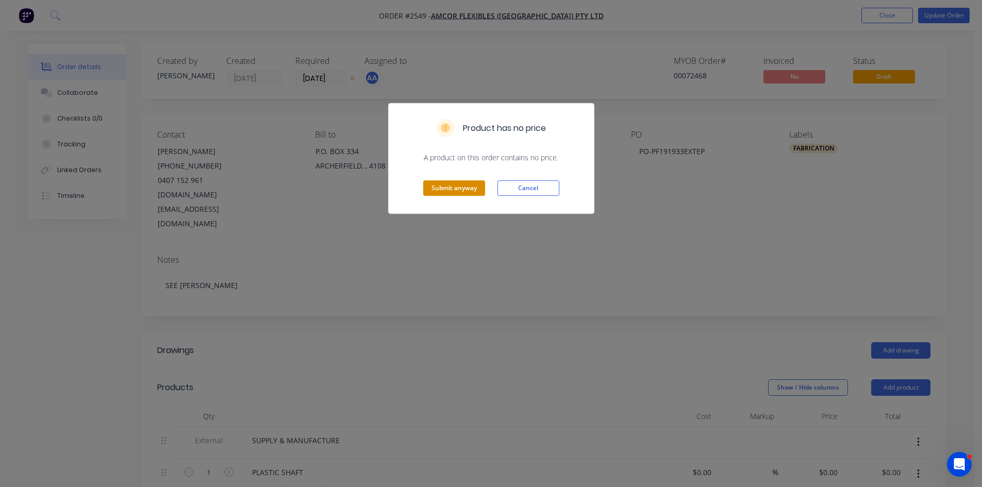
click at [468, 187] on button "Submit anyway" at bounding box center [454, 187] width 62 height 15
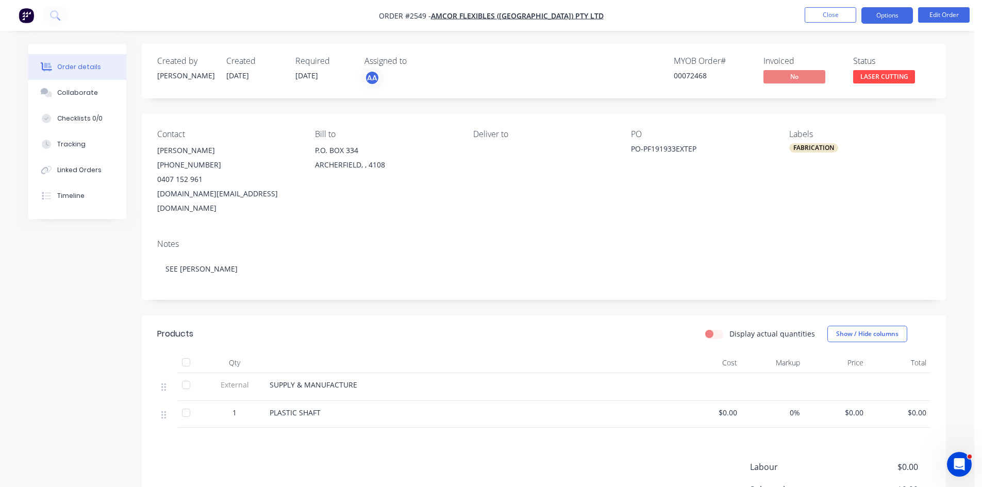
click at [892, 14] on button "Options" at bounding box center [887, 15] width 52 height 16
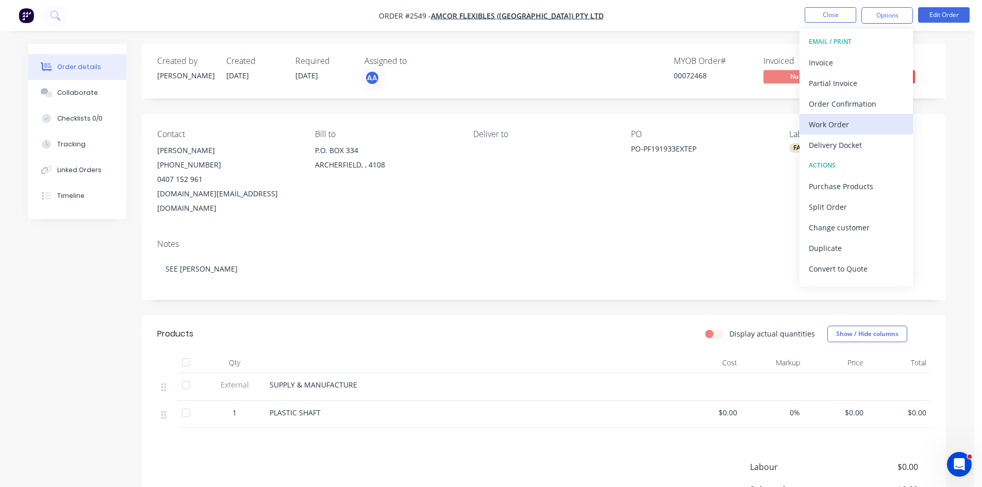
click at [830, 125] on div "Work Order" at bounding box center [855, 124] width 95 height 15
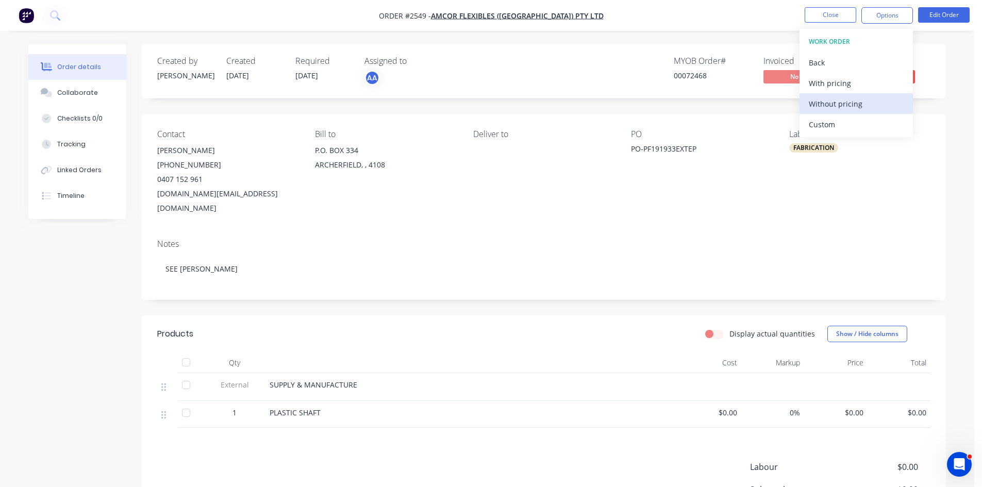
click at [845, 106] on div "Without pricing" at bounding box center [855, 103] width 95 height 15
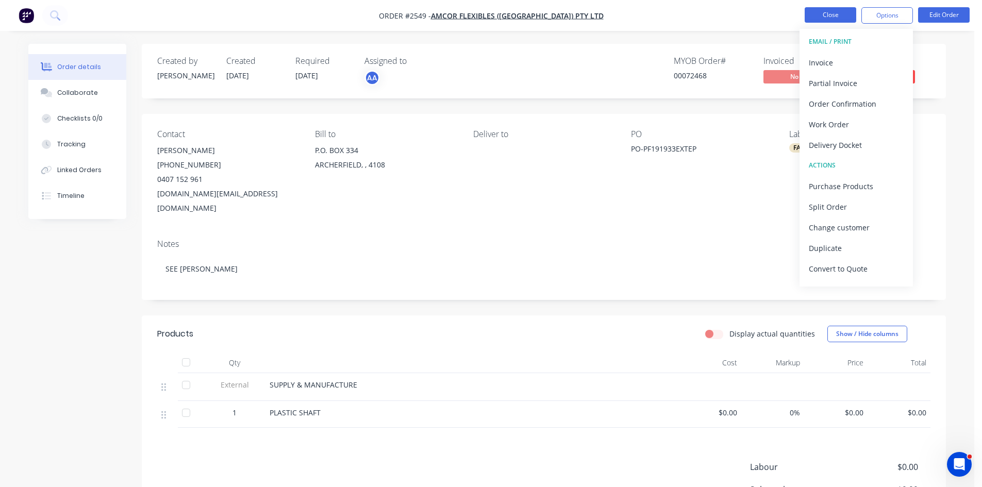
click at [830, 12] on button "Close" at bounding box center [830, 14] width 52 height 15
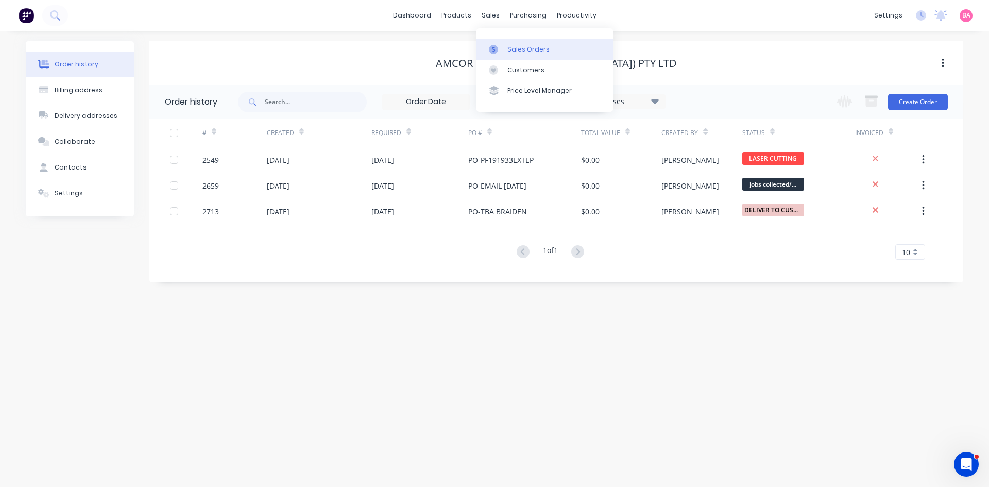
click at [513, 45] on div "Sales Orders" at bounding box center [529, 49] width 42 height 9
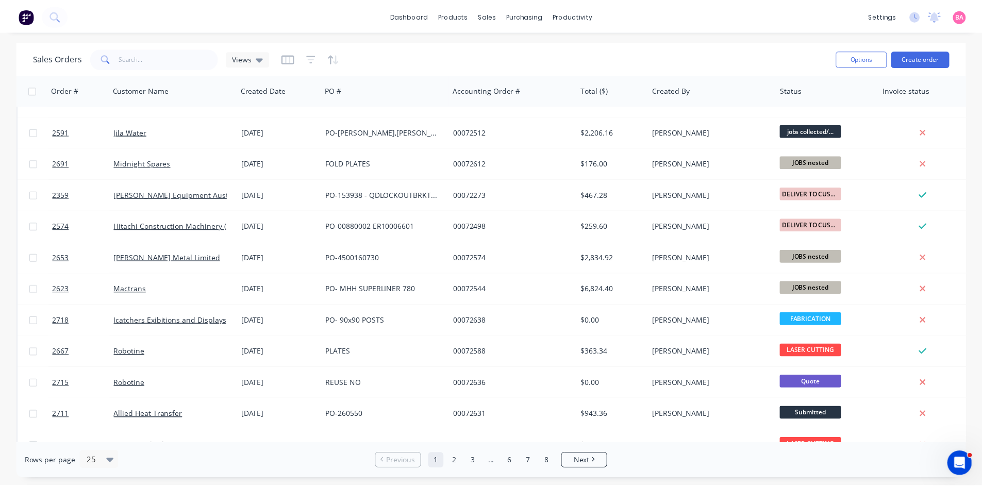
scroll to position [453, 0]
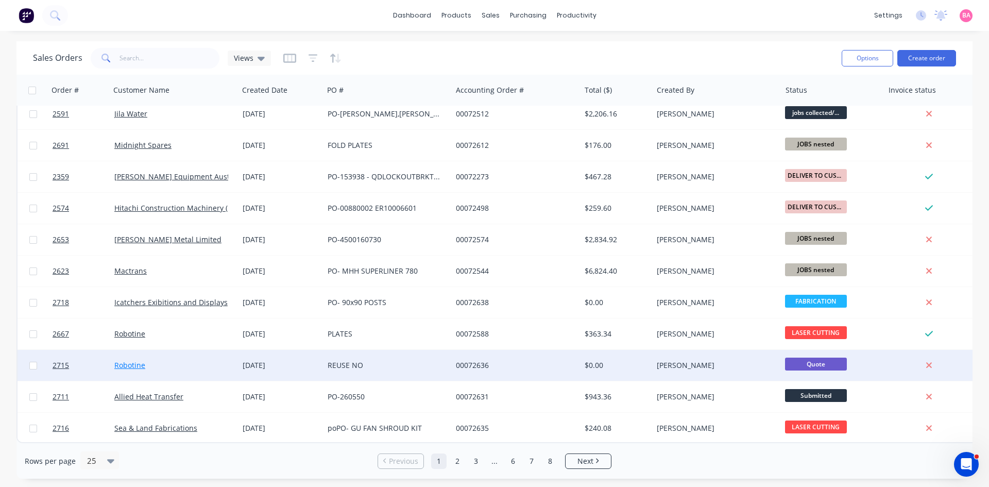
click at [122, 360] on link "Robotine" at bounding box center [129, 365] width 31 height 10
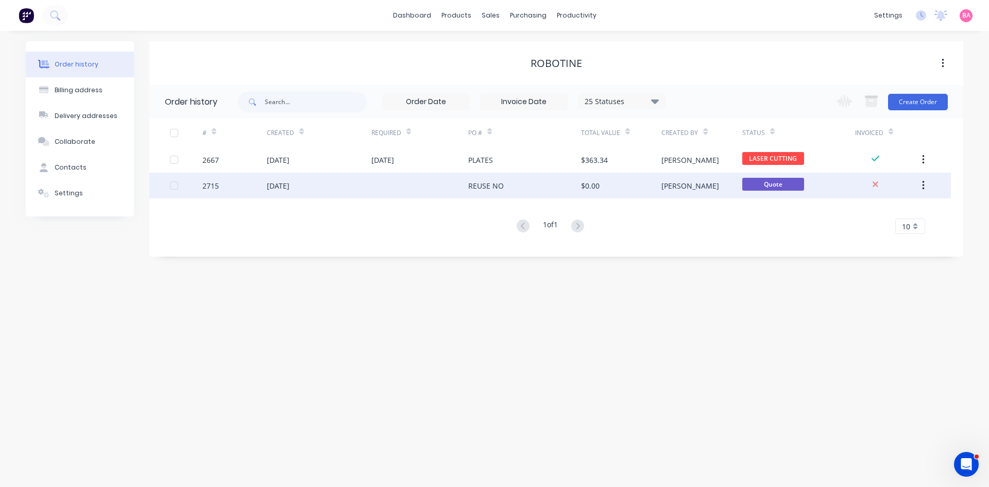
click at [285, 185] on div "[DATE]" at bounding box center [278, 185] width 23 height 11
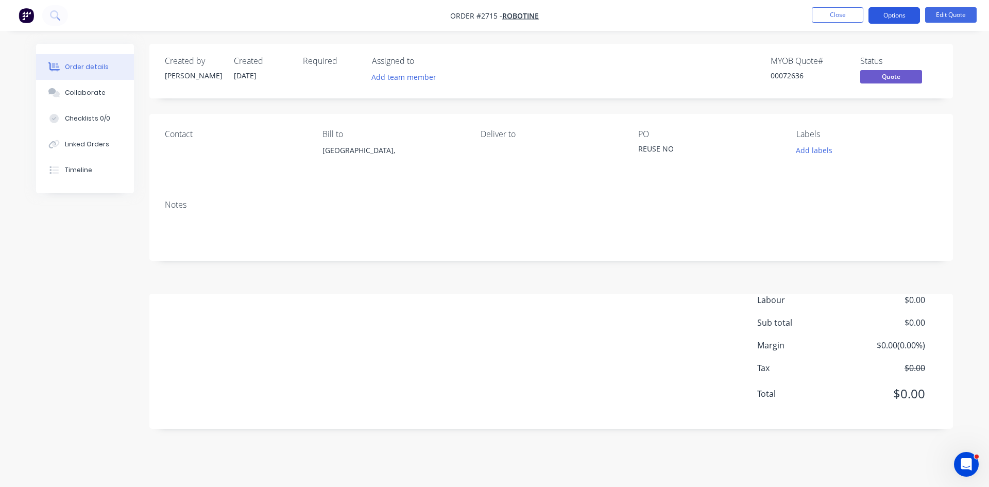
click at [895, 16] on button "Options" at bounding box center [895, 15] width 52 height 16
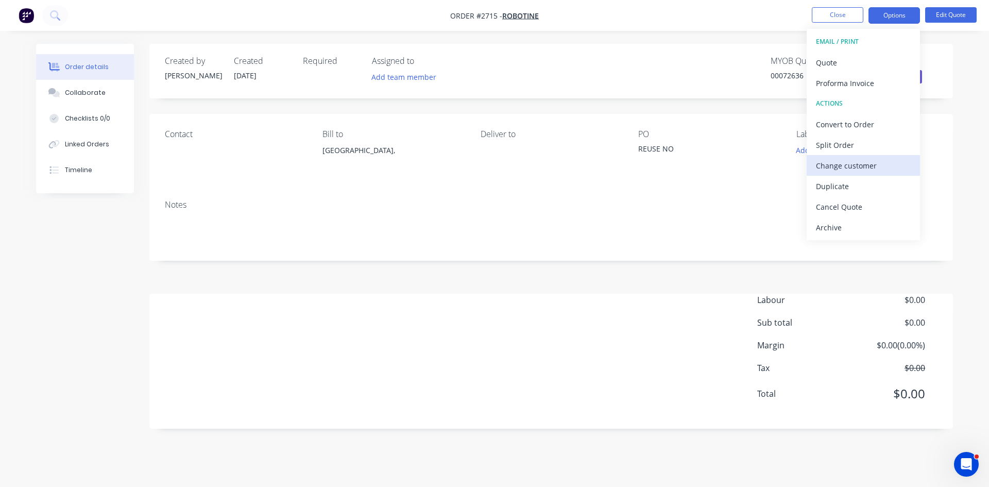
click at [857, 164] on div "Change customer" at bounding box center [863, 165] width 95 height 15
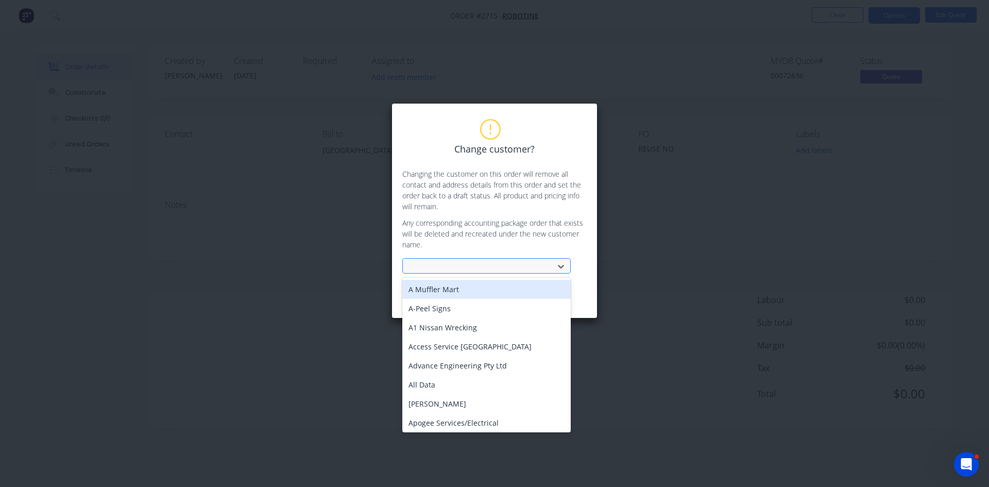
click at [465, 264] on div at bounding box center [480, 266] width 138 height 13
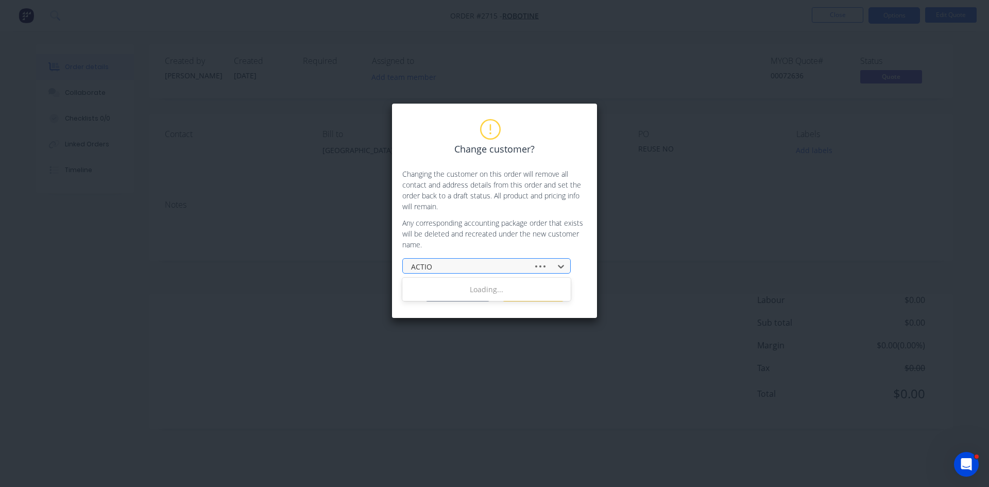
type input "ACTION"
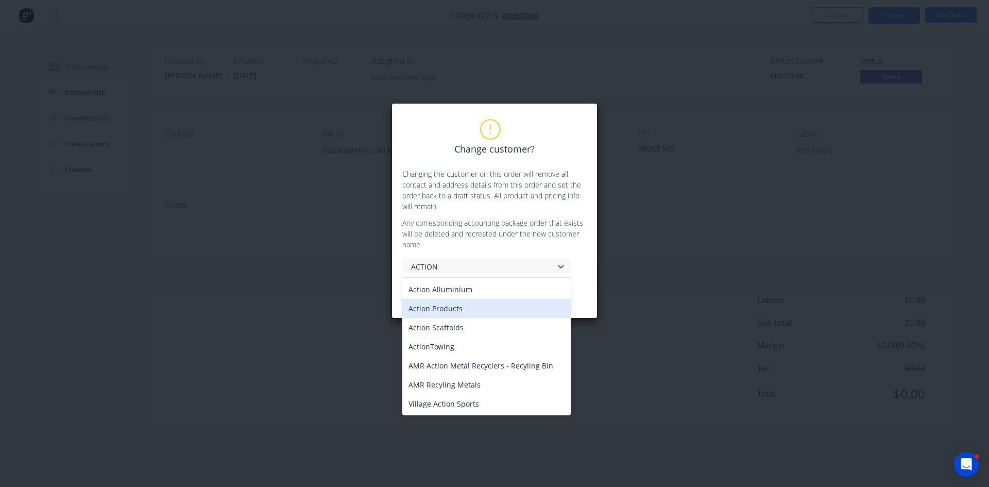
click at [459, 308] on div "Action Products" at bounding box center [486, 308] width 168 height 19
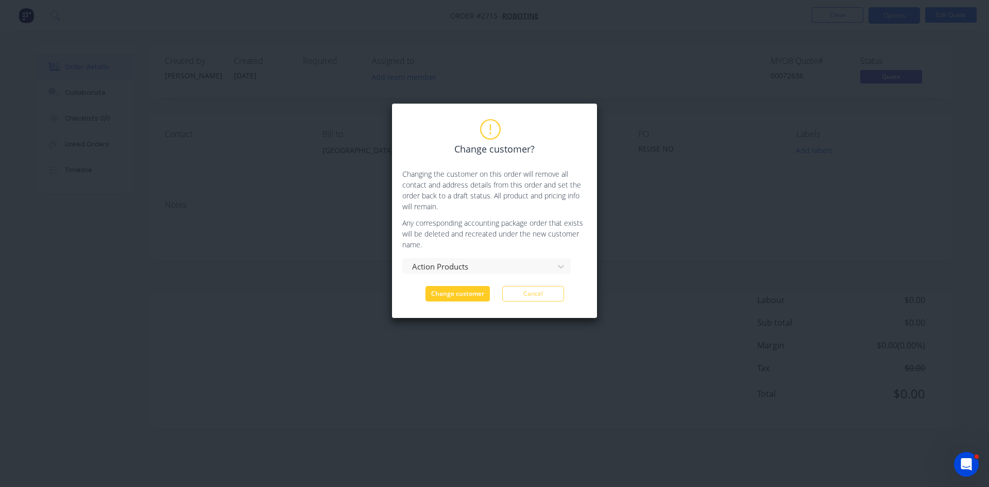
click at [451, 289] on button "Change customer" at bounding box center [458, 293] width 64 height 15
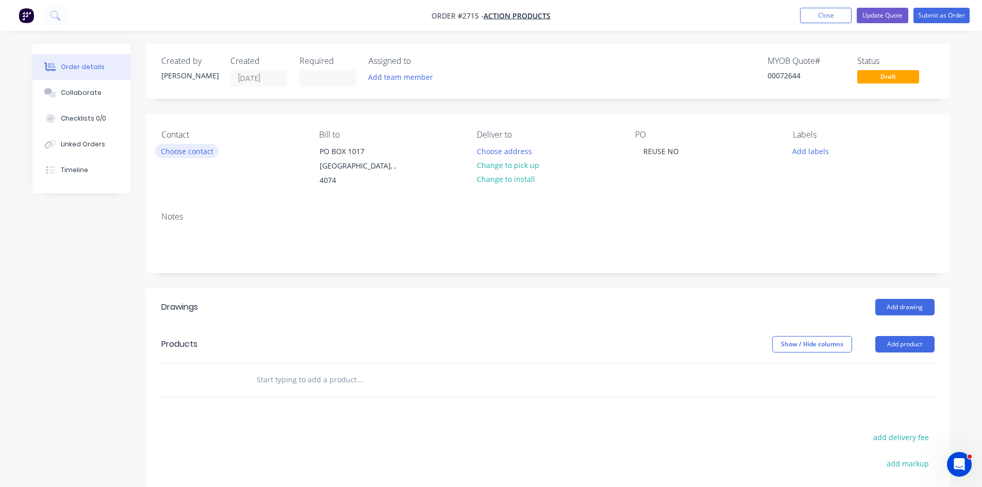
click at [184, 151] on button "Choose contact" at bounding box center [186, 151] width 63 height 14
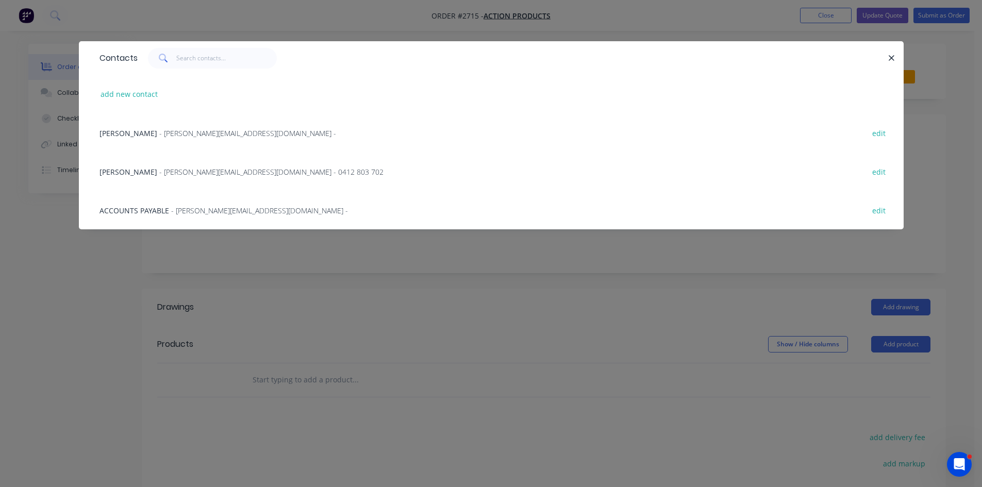
click at [191, 171] on span "- [PERSON_NAME][EMAIL_ADDRESS][DOMAIN_NAME] - 0412 803 702" at bounding box center [271, 172] width 224 height 10
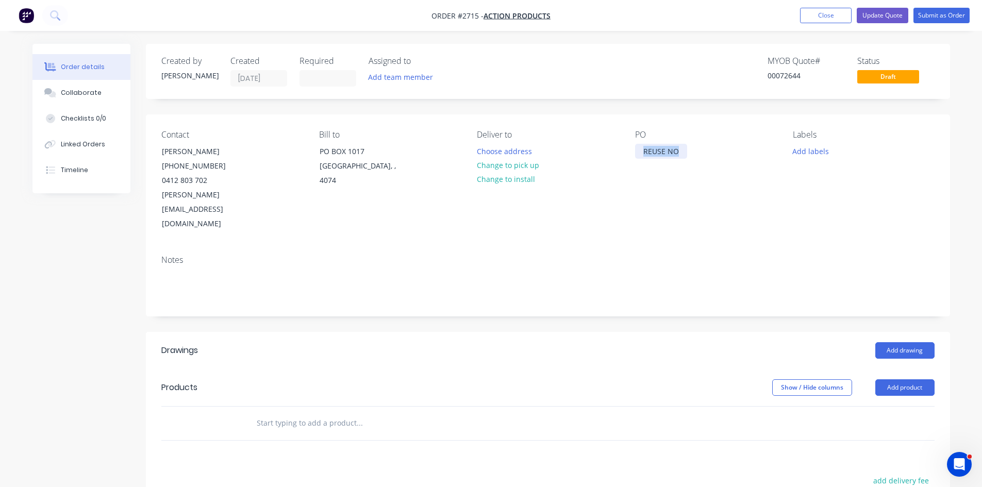
drag, startPoint x: 678, startPoint y: 150, endPoint x: 599, endPoint y: 146, distance: 78.5
click at [599, 146] on div "Contact [PERSON_NAME] [PHONE_NUMBER] [PERSON_NAME][EMAIL_ADDRESS][DOMAIN_NAME] …" at bounding box center [548, 180] width 804 height 132
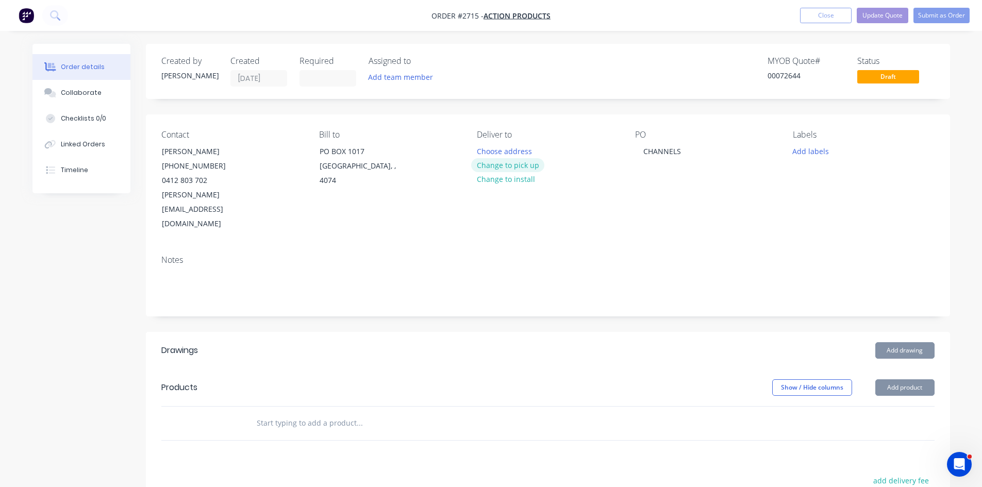
click at [511, 162] on button "Change to pick up" at bounding box center [507, 165] width 73 height 14
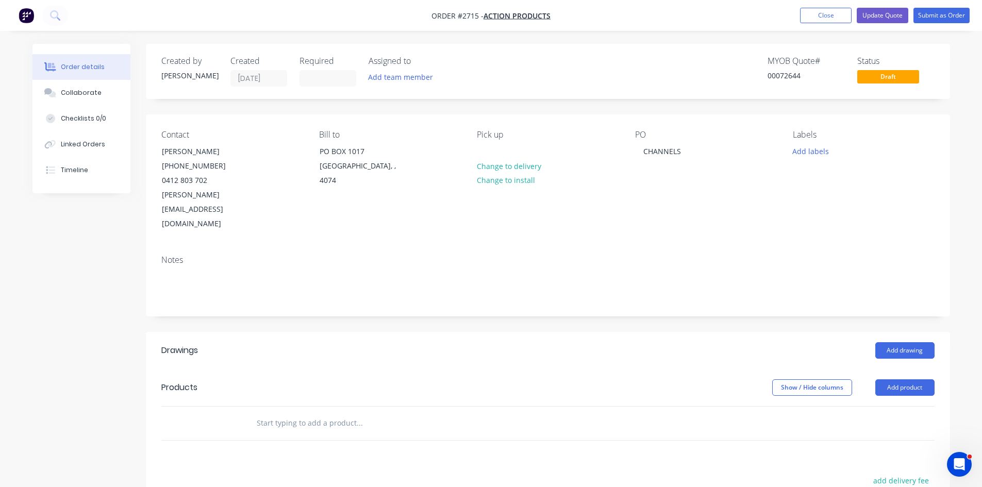
click at [296, 413] on input "text" at bounding box center [359, 423] width 206 height 21
click at [919, 379] on button "Add product" at bounding box center [904, 387] width 59 height 16
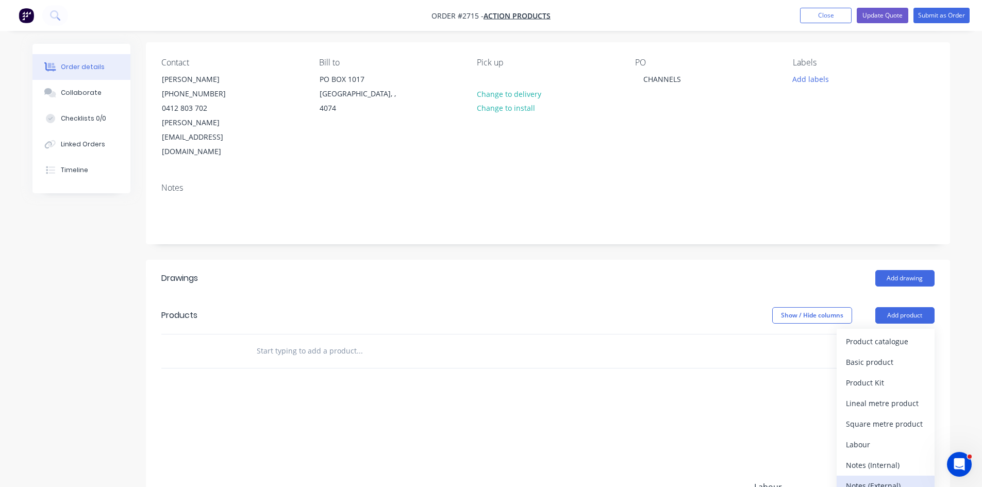
scroll to position [86, 0]
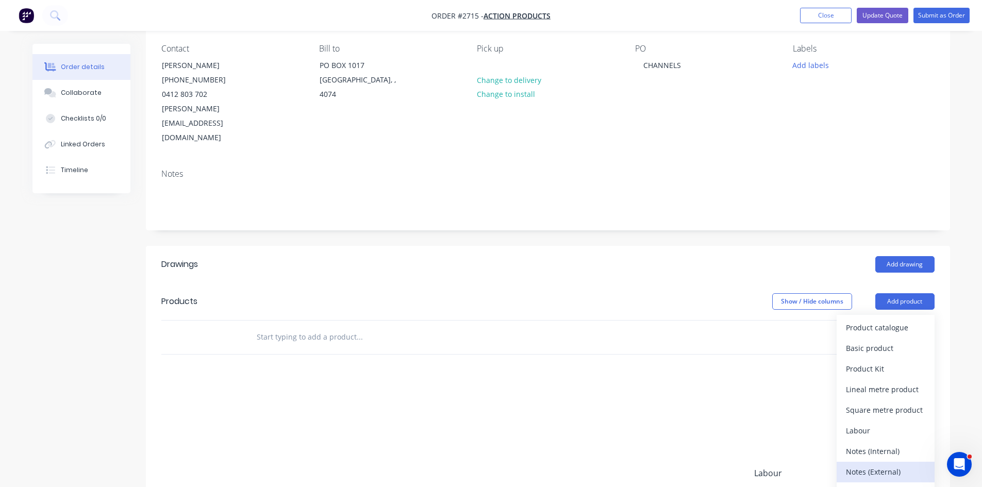
click at [887, 464] on div "Notes (External)" at bounding box center [885, 471] width 79 height 15
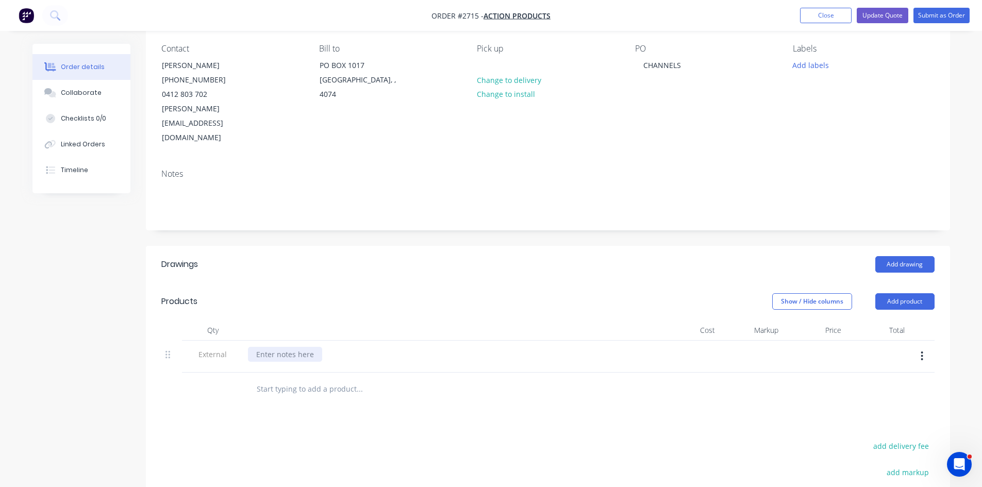
click at [287, 347] on div at bounding box center [285, 354] width 74 height 15
click at [340, 379] on input "text" at bounding box center [359, 389] width 206 height 21
type input "4"
type input "S"
click at [241, 373] on div "TR" at bounding box center [547, 389] width 773 height 33
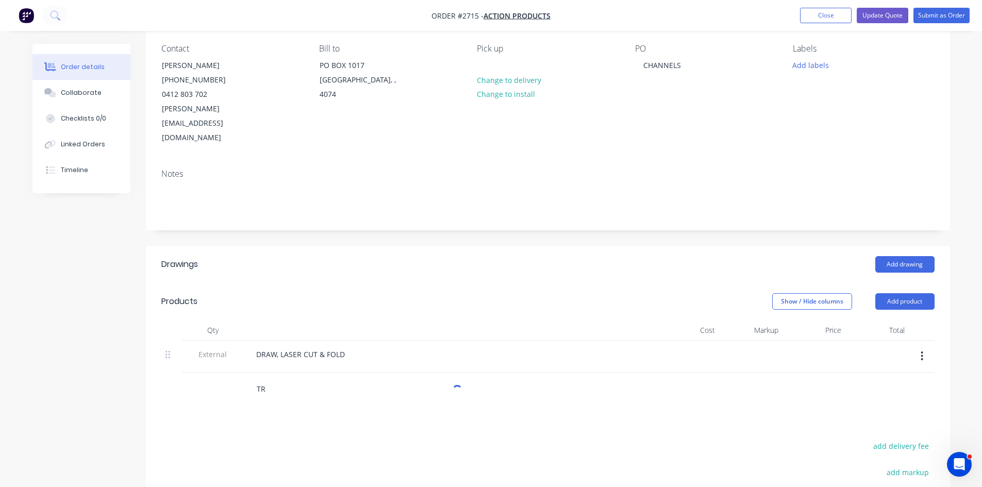
click at [280, 379] on input "TR" at bounding box center [359, 389] width 206 height 21
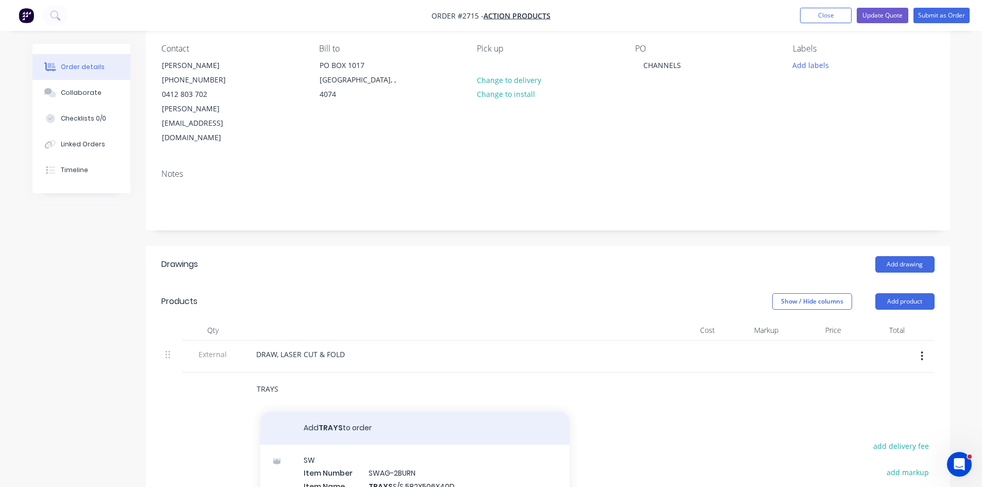
type input "TRAYS"
click at [339, 412] on button "Add TRAYS to order" at bounding box center [414, 428] width 309 height 33
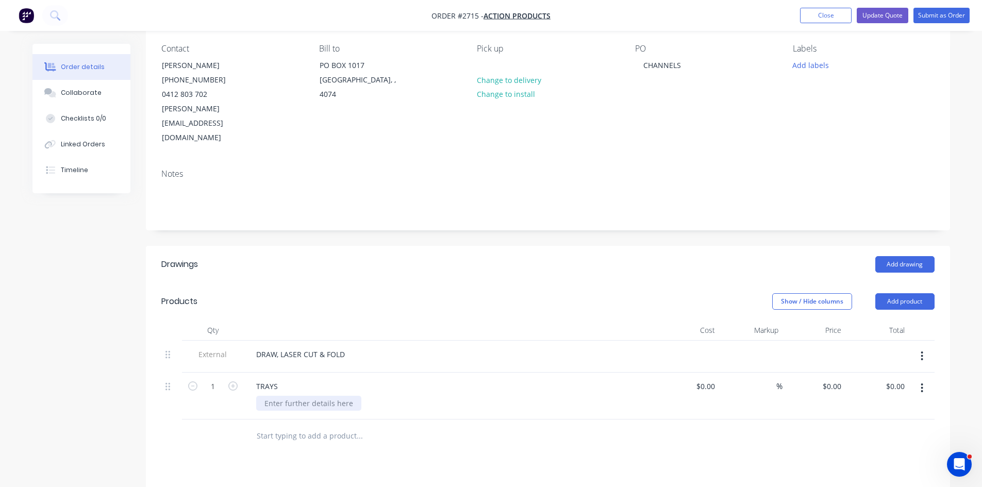
click at [280, 396] on div at bounding box center [308, 403] width 105 height 15
click at [336, 436] on input "text" at bounding box center [359, 446] width 206 height 21
type input "F"
type input "PLATES"
click at [235, 381] on icon "button" at bounding box center [232, 385] width 9 height 9
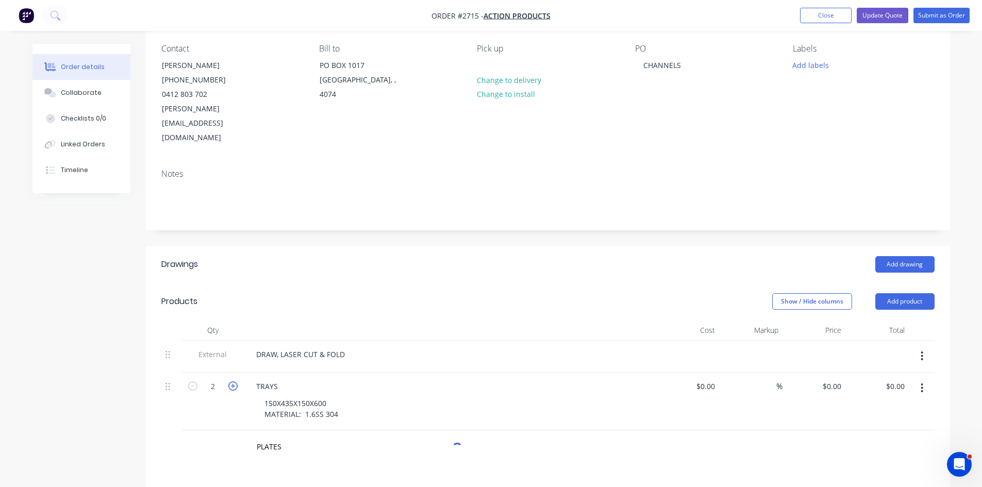
click at [235, 381] on icon "button" at bounding box center [232, 385] width 9 height 9
click at [191, 381] on icon "button" at bounding box center [192, 385] width 9 height 9
type input "4"
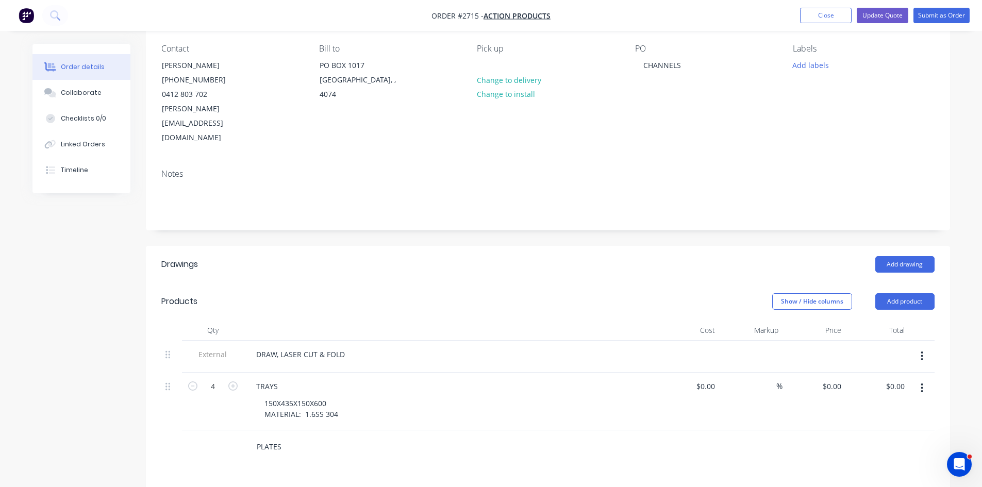
click at [292, 436] on input "PLATES" at bounding box center [359, 446] width 206 height 21
click at [332, 469] on button "Add PLATES to order" at bounding box center [414, 485] width 309 height 33
click at [290, 453] on div at bounding box center [308, 460] width 105 height 15
click at [314, 396] on div "150X435X150X600 MATERIAL: 1.6SS 304" at bounding box center [301, 409] width 90 height 26
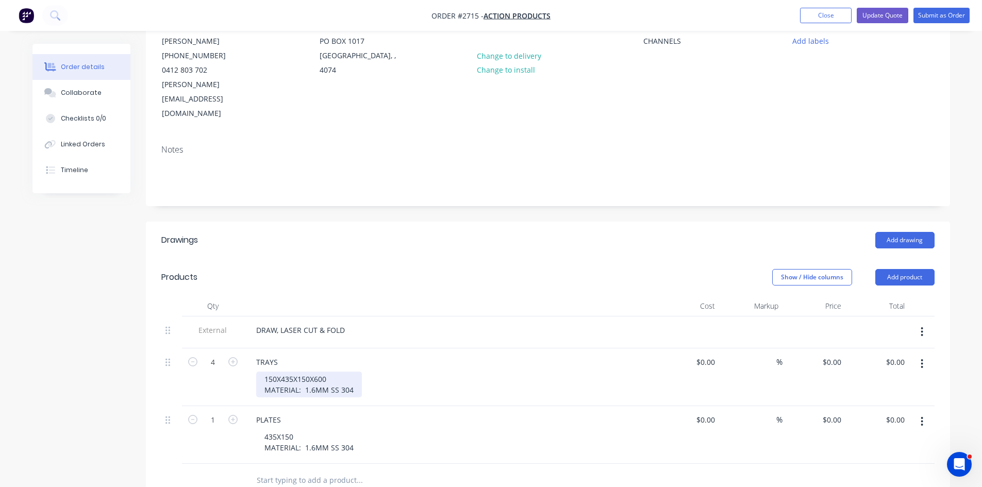
scroll to position [120, 0]
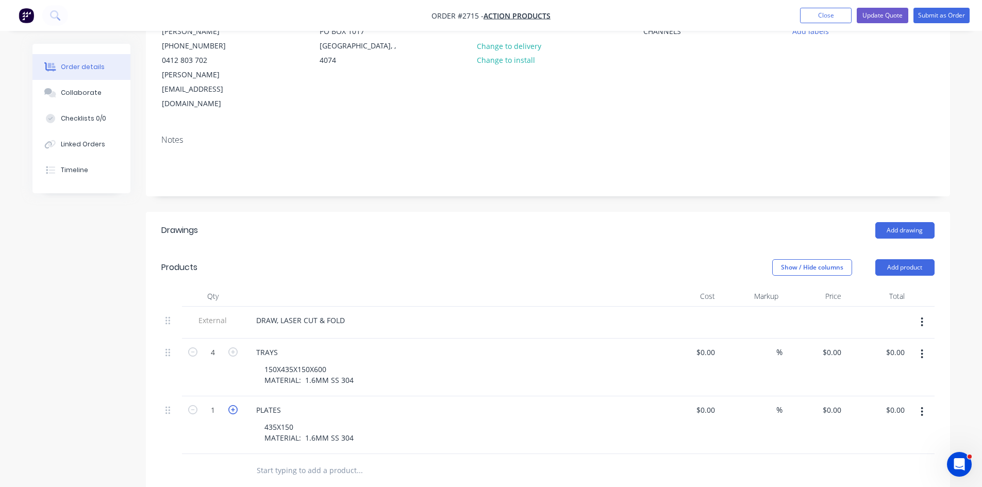
click at [229, 405] on icon "button" at bounding box center [232, 409] width 9 height 9
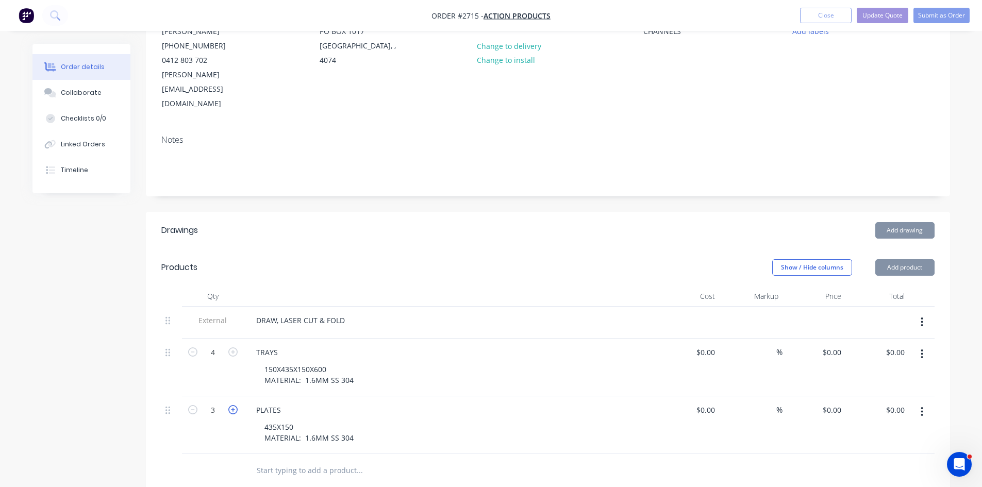
click at [229, 405] on icon "button" at bounding box center [232, 409] width 9 height 9
type input "4"
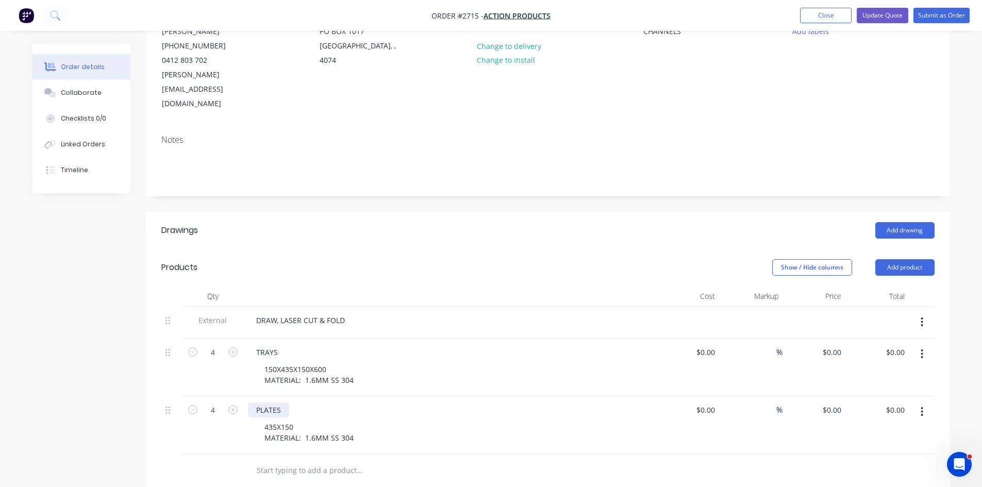
click at [281, 402] on div "PLATES" at bounding box center [268, 409] width 41 height 15
click at [283, 402] on div "PLATES TO FIT INSIDE" at bounding box center [293, 409] width 90 height 15
click at [331, 402] on div "PLATES (TO FIT INSIDE" at bounding box center [294, 409] width 92 height 15
click at [83, 90] on div "Collaborate" at bounding box center [81, 92] width 41 height 9
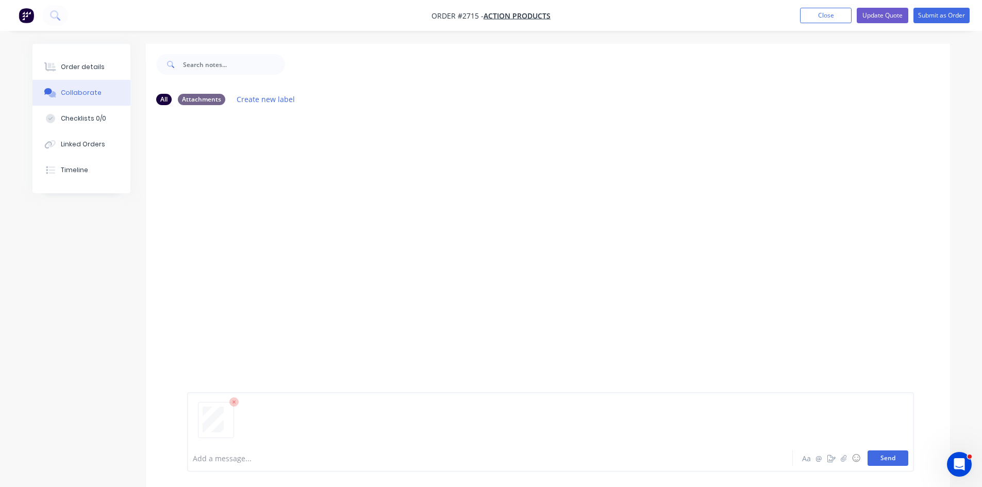
click at [885, 456] on button "Send" at bounding box center [887, 457] width 41 height 15
click at [235, 461] on div at bounding box center [461, 458] width 536 height 11
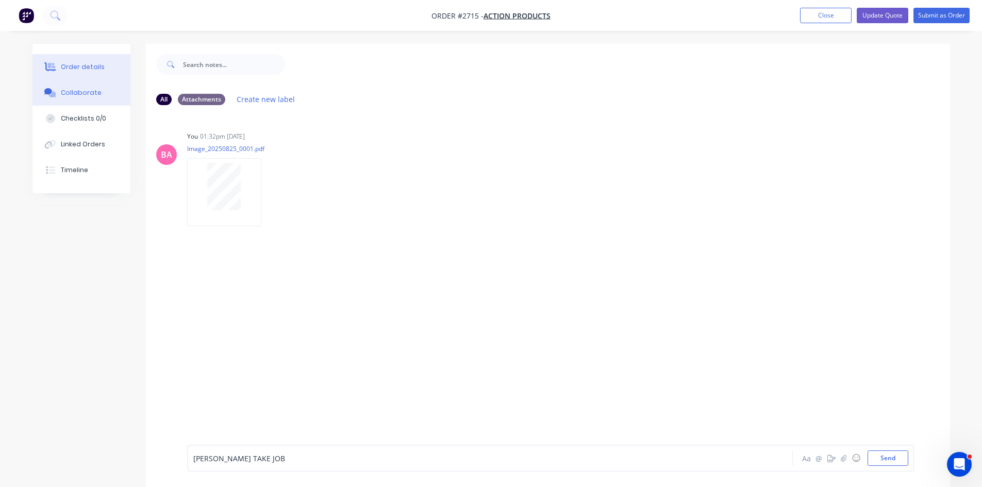
click at [80, 62] on button "Order details" at bounding box center [81, 67] width 98 height 26
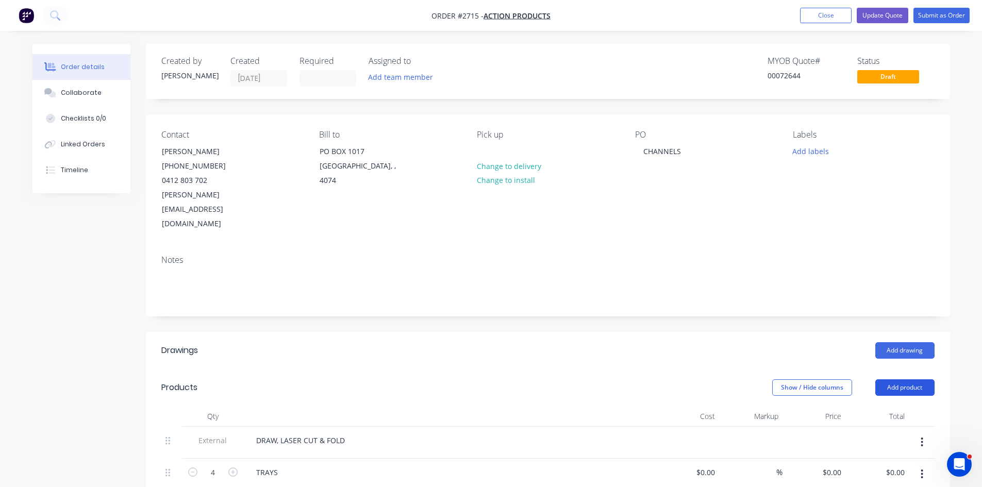
click at [892, 379] on button "Add product" at bounding box center [904, 387] width 59 height 16
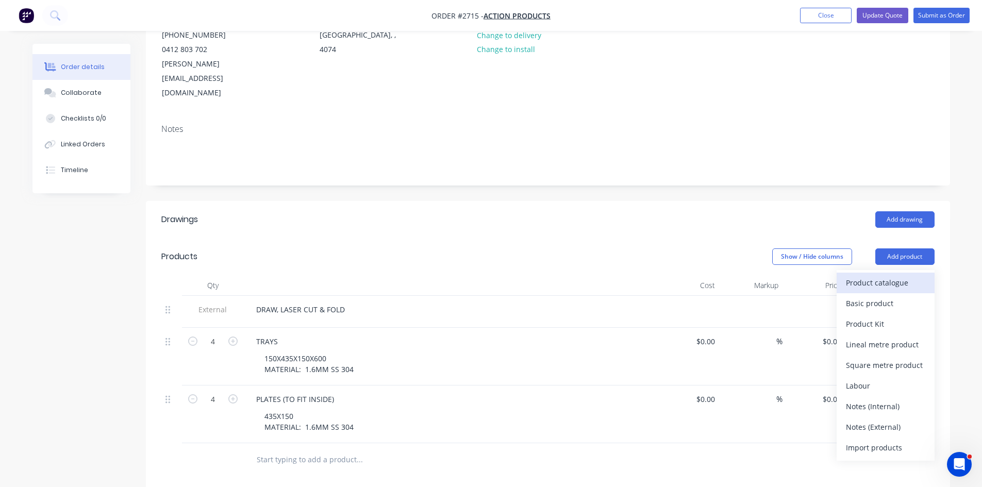
scroll to position [138, 0]
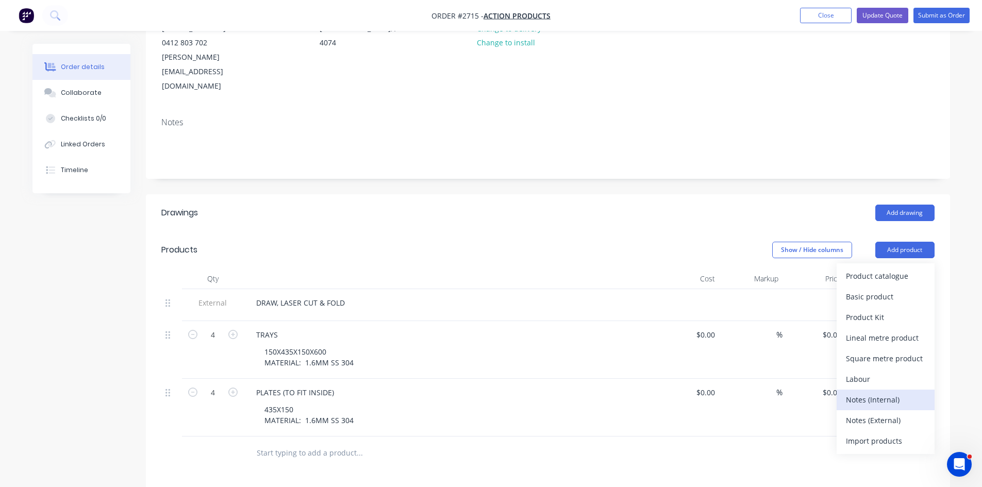
click at [874, 392] on div "Notes (Internal)" at bounding box center [885, 399] width 79 height 15
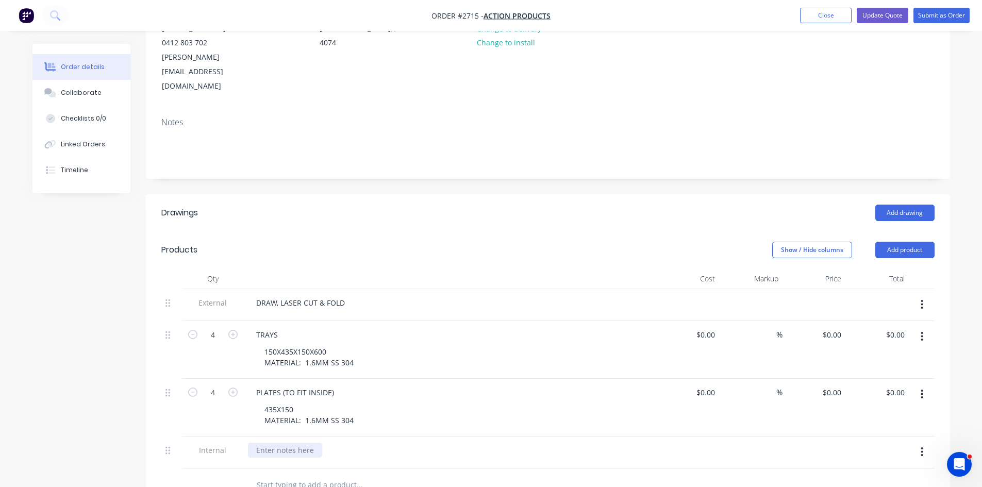
click at [274, 443] on div at bounding box center [285, 450] width 74 height 15
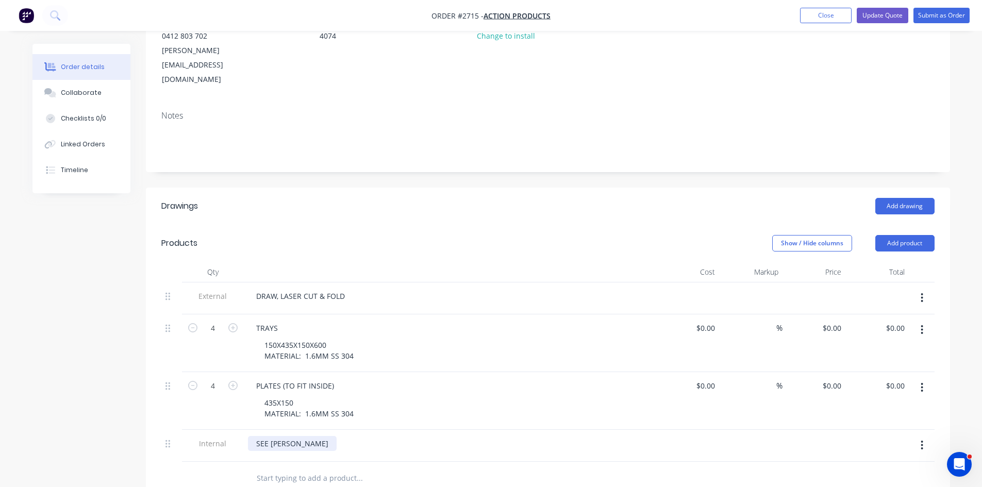
scroll to position [145, 0]
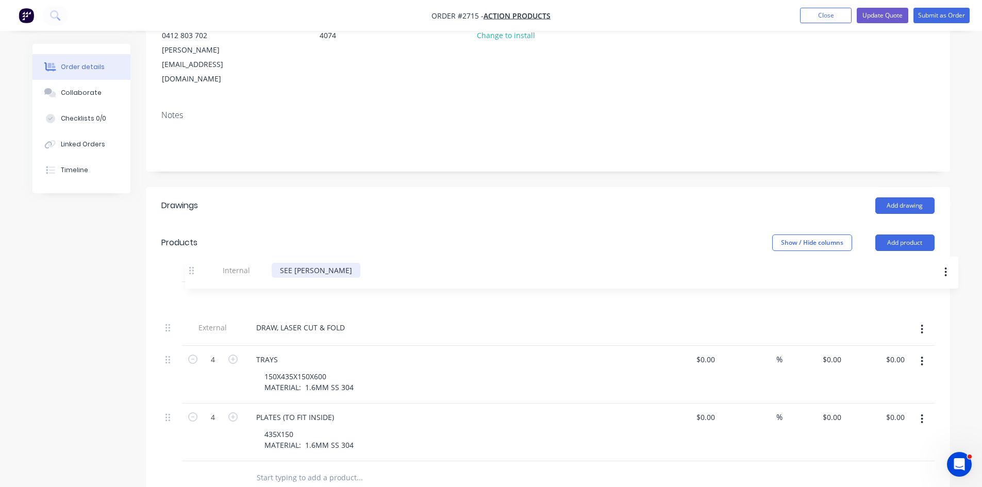
drag, startPoint x: 169, startPoint y: 422, endPoint x: 195, endPoint y: 265, distance: 158.8
click at [195, 282] on div "External DRAW, LASER CUT & FOLD 4 TRAYS 150X435X150X600 MATERIAL: 1.6MM SS 304 …" at bounding box center [547, 371] width 773 height 179
click at [943, 14] on button "Submit as Order" at bounding box center [941, 15] width 56 height 15
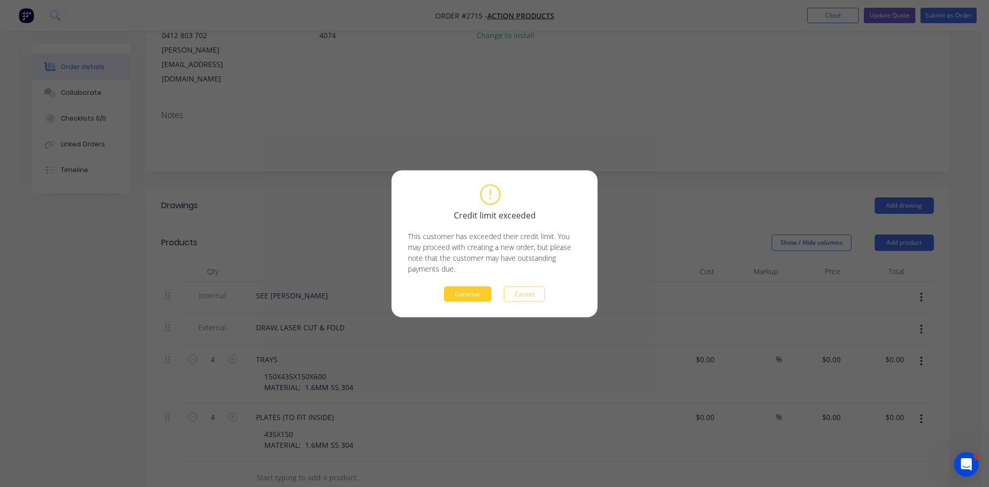
click at [477, 293] on button "Continue" at bounding box center [467, 293] width 47 height 15
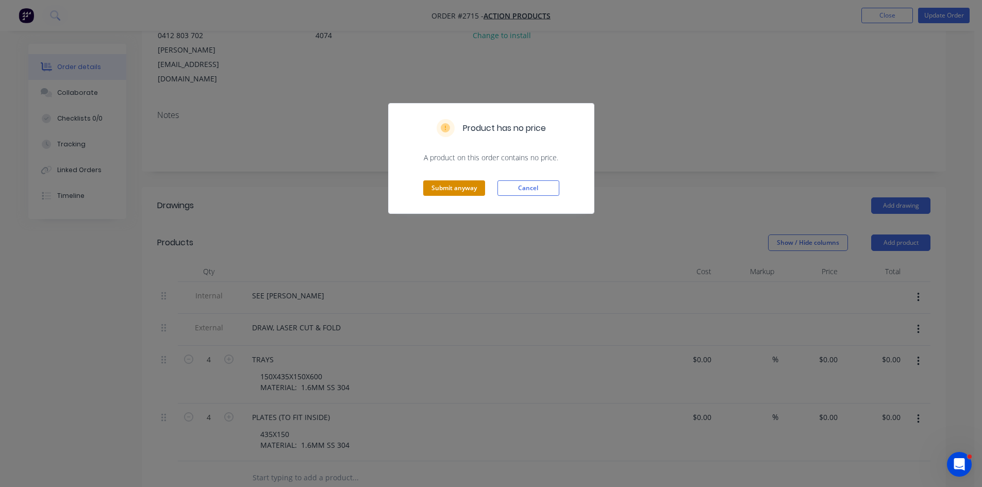
click at [454, 187] on button "Submit anyway" at bounding box center [454, 187] width 62 height 15
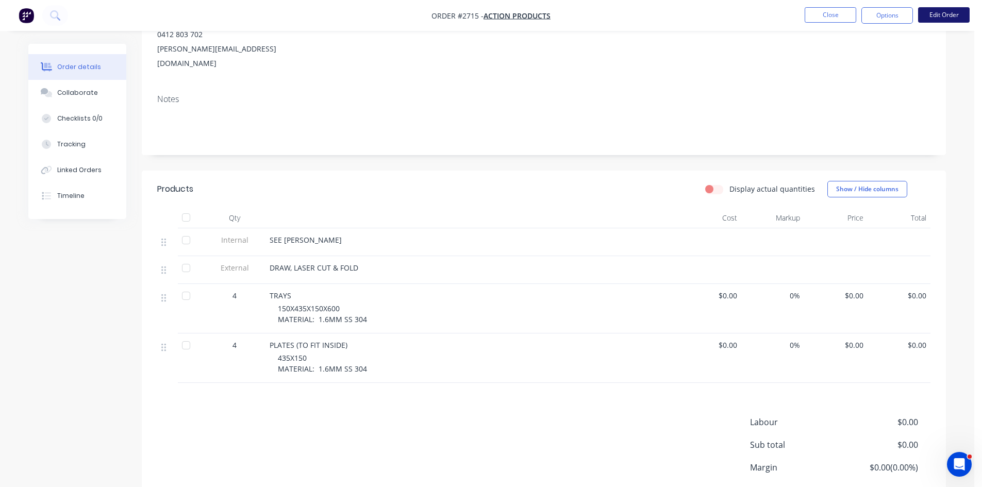
click at [945, 16] on button "Edit Order" at bounding box center [944, 14] width 52 height 15
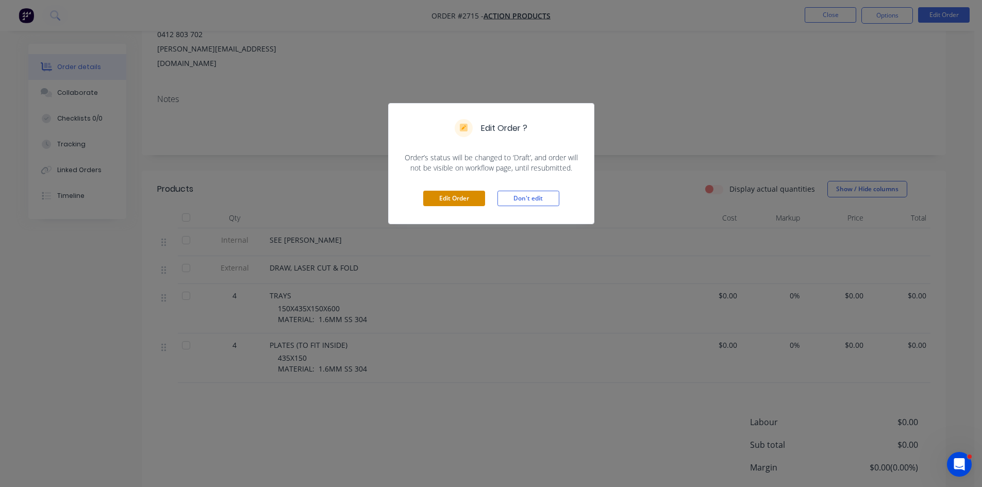
click at [458, 196] on button "Edit Order" at bounding box center [454, 198] width 62 height 15
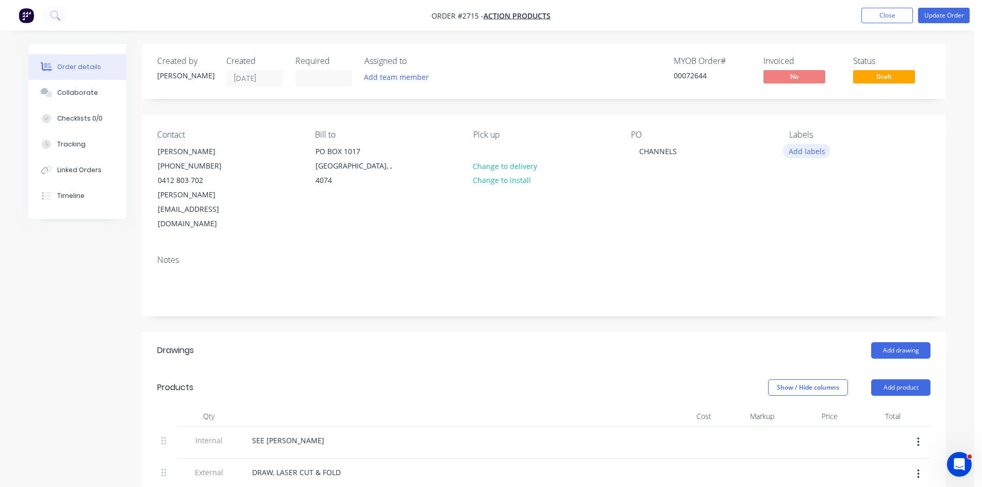
click at [804, 148] on button "Add labels" at bounding box center [806, 151] width 47 height 14
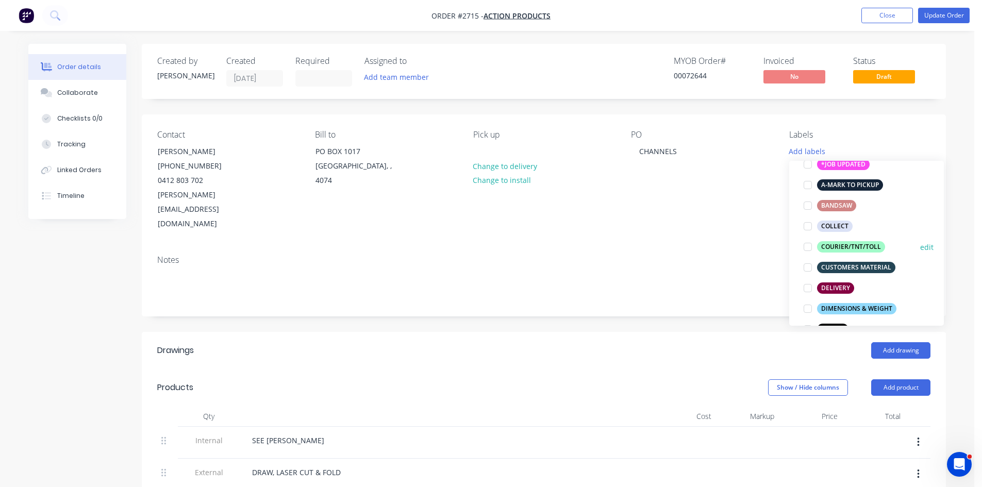
scroll to position [103, 0]
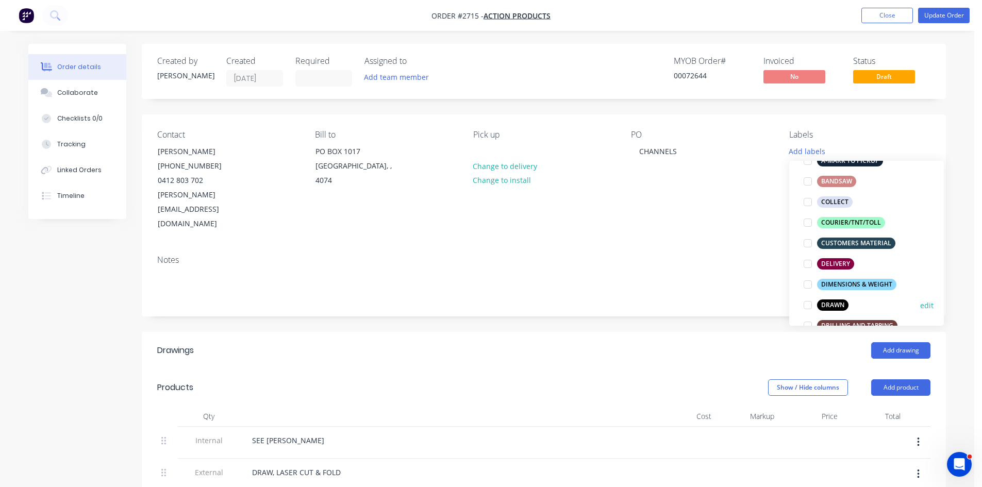
click at [834, 302] on div "DRAWN" at bounding box center [832, 304] width 31 height 11
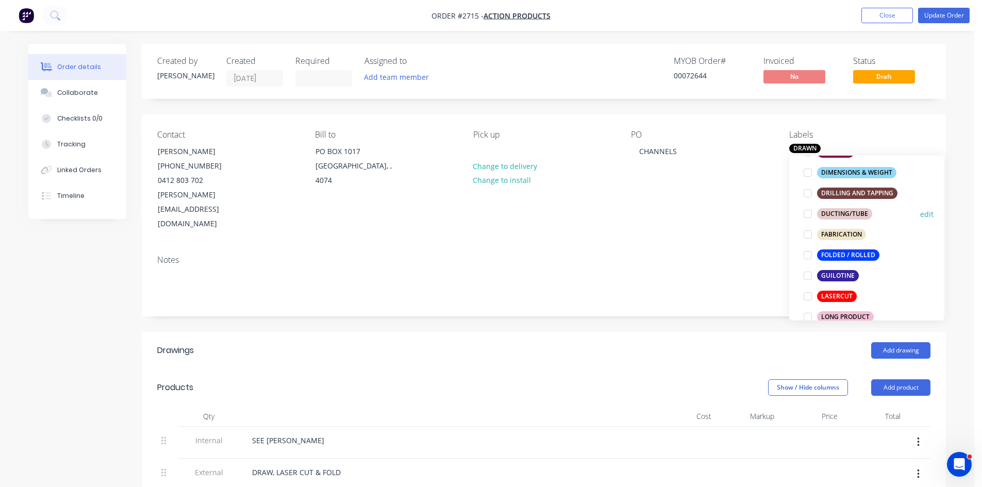
scroll to position [241, 0]
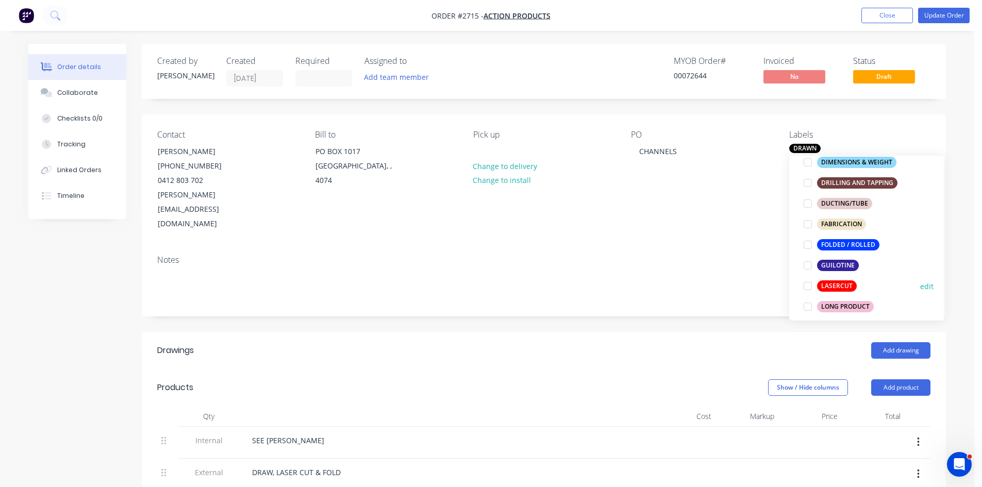
click at [805, 285] on div at bounding box center [807, 286] width 21 height 21
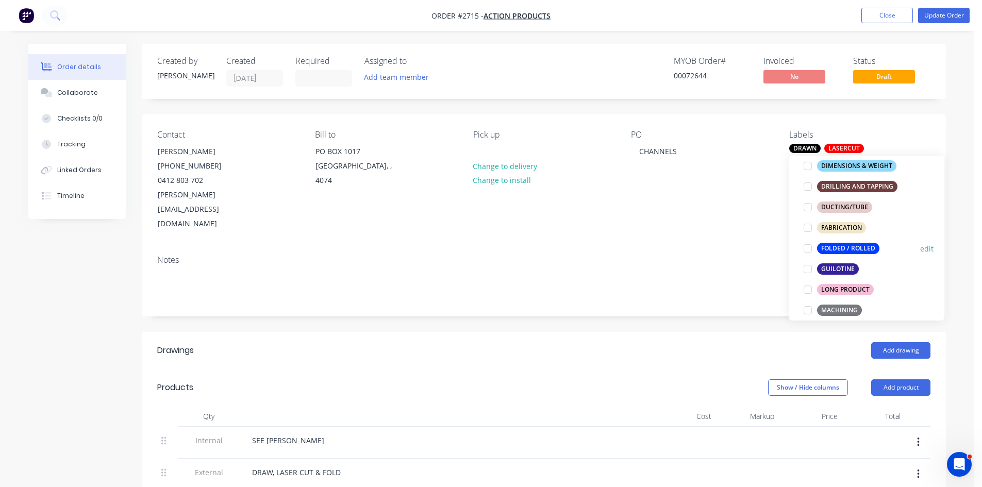
click at [809, 248] on div at bounding box center [807, 248] width 21 height 21
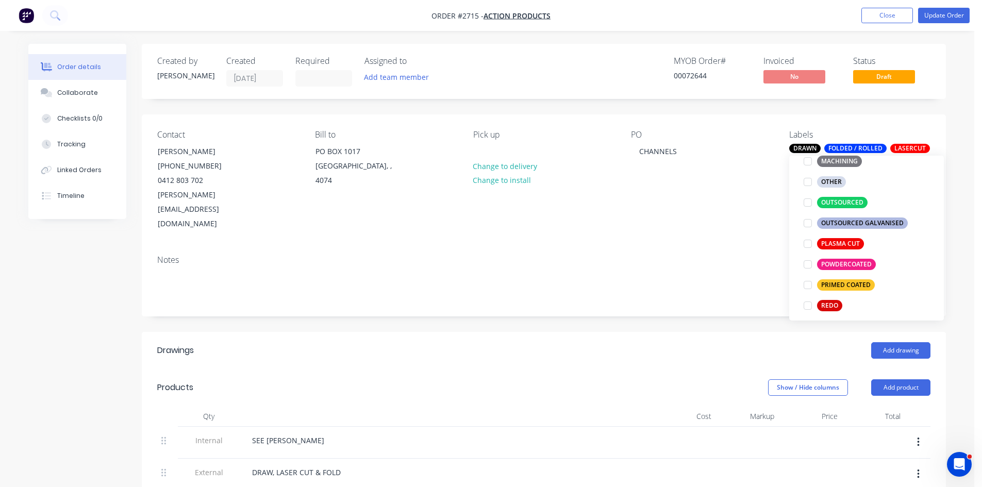
scroll to position [423, 0]
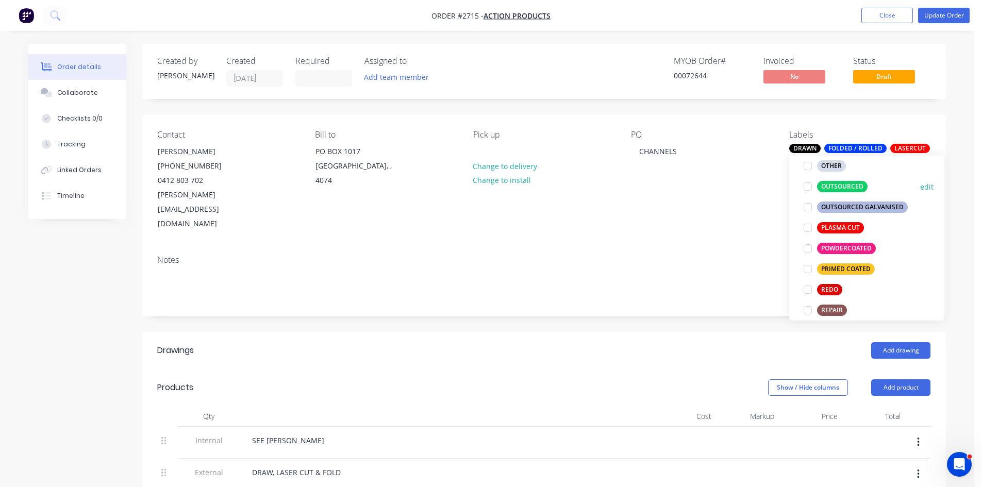
click at [807, 186] on div at bounding box center [807, 186] width 21 height 21
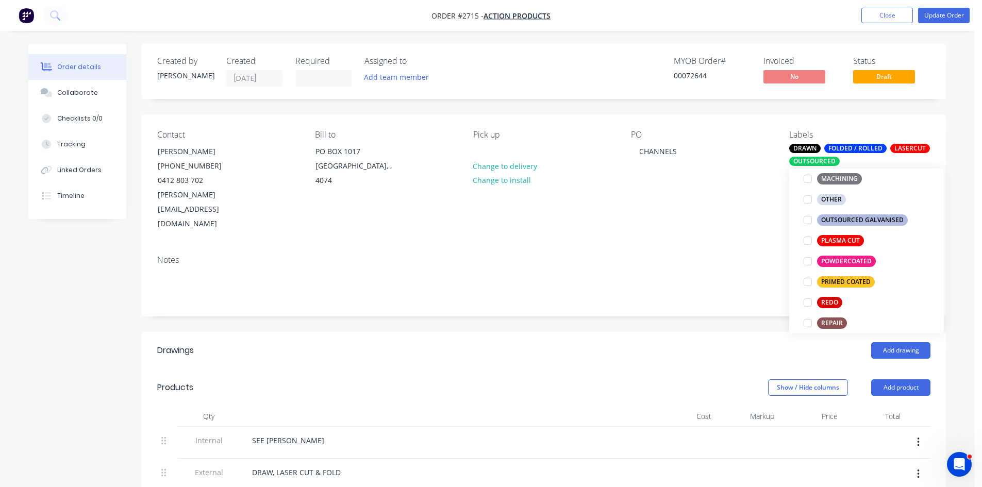
scroll to position [113, 0]
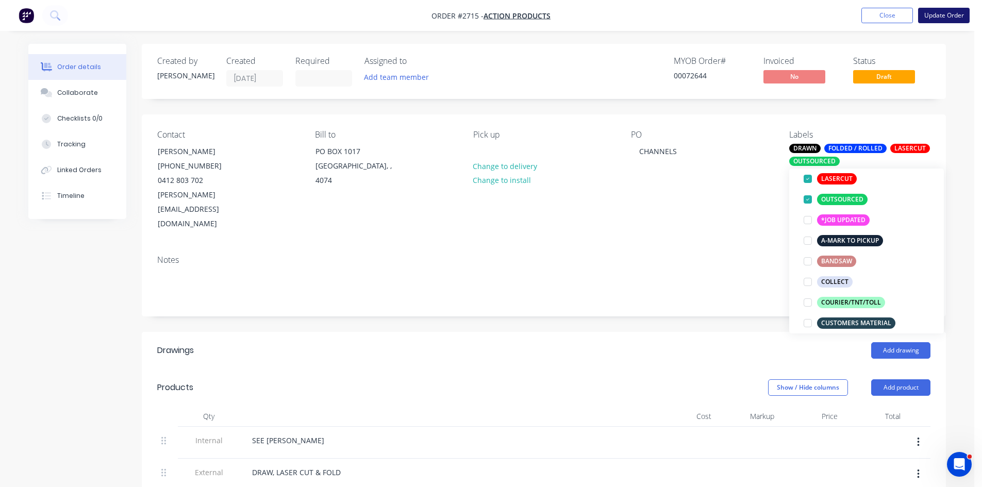
click at [948, 13] on button "Update Order" at bounding box center [944, 15] width 52 height 15
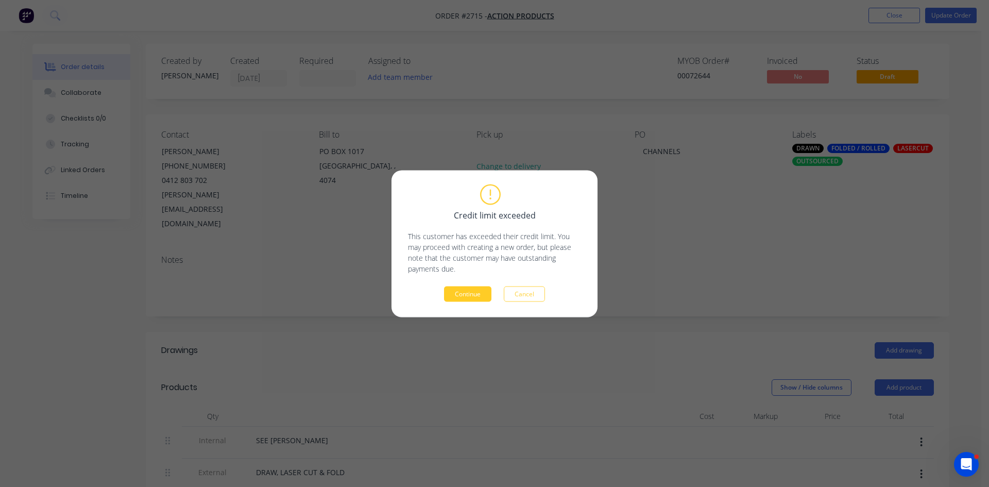
click at [459, 294] on button "Continue" at bounding box center [467, 293] width 47 height 15
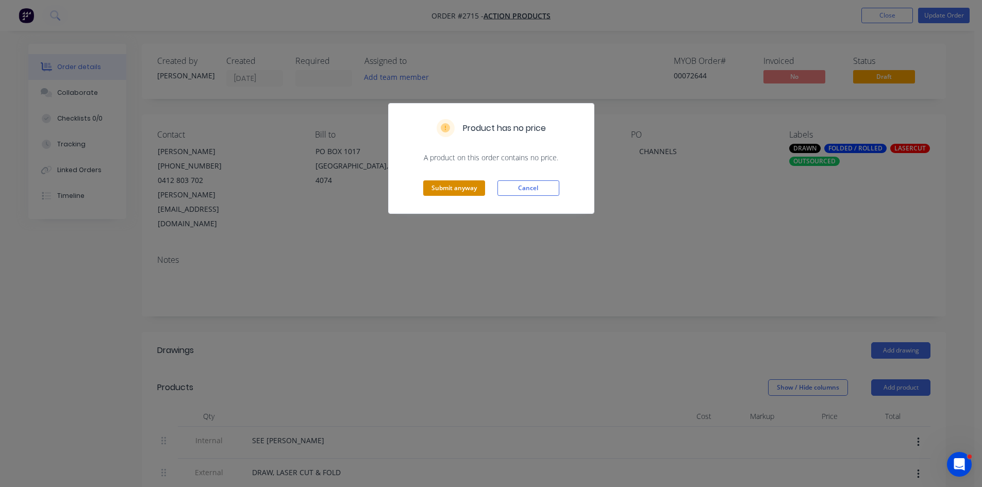
click at [449, 181] on button "Submit anyway" at bounding box center [454, 187] width 62 height 15
